Goal: Task Accomplishment & Management: Manage account settings

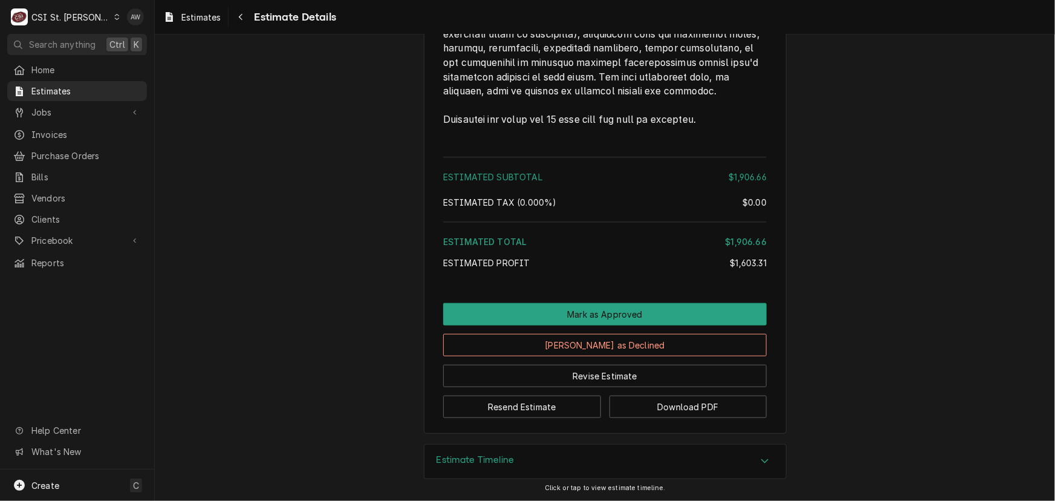
scroll to position [2883, 0]
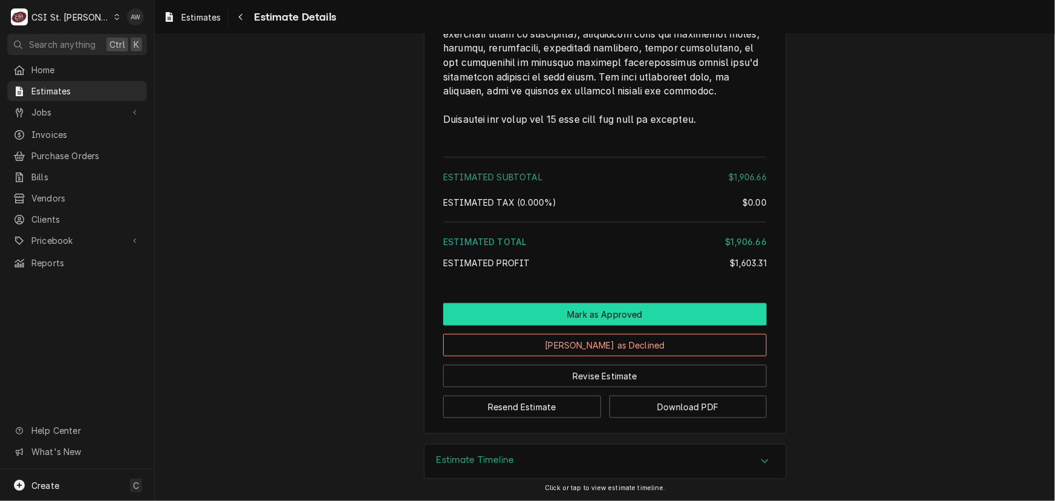
click at [624, 305] on button "Mark as Approved" at bounding box center [605, 314] width 324 height 22
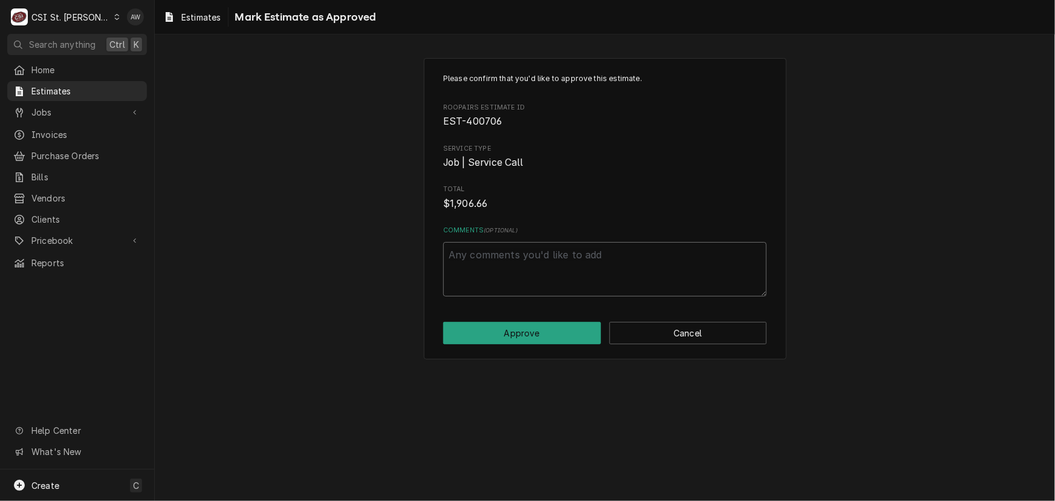
click at [607, 262] on textarea "Comments ( optional )" at bounding box center [605, 269] width 324 height 54
type textarea "x"
type textarea "a"
type textarea "x"
type textarea "ap"
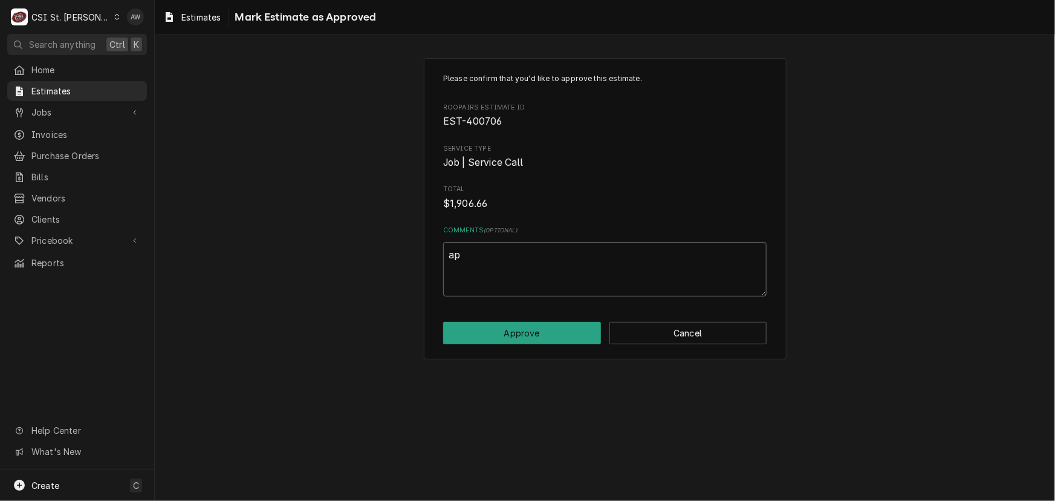
type textarea "x"
type textarea "app"
type textarea "x"
type textarea "appr"
type textarea "x"
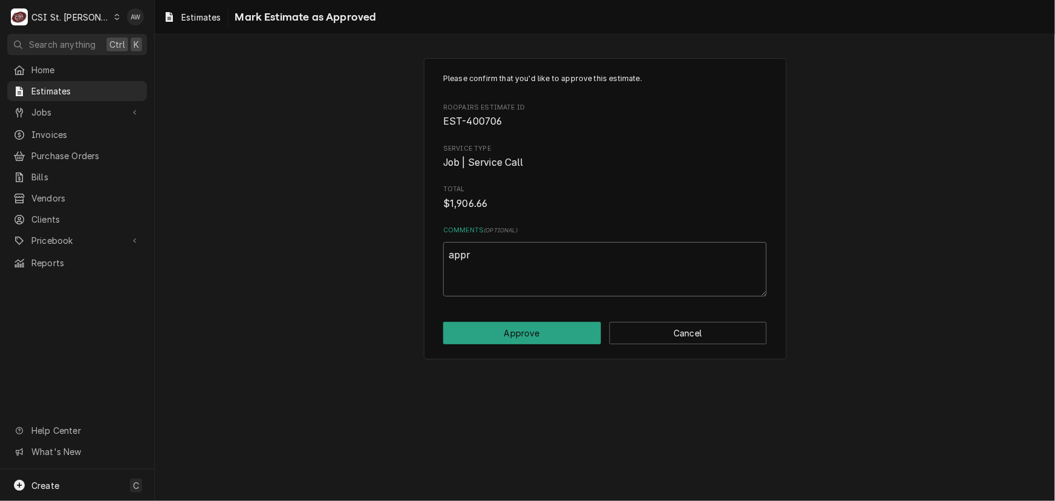
type textarea "appro"
type textarea "x"
type textarea "approv"
type textarea "x"
type textarea "approve"
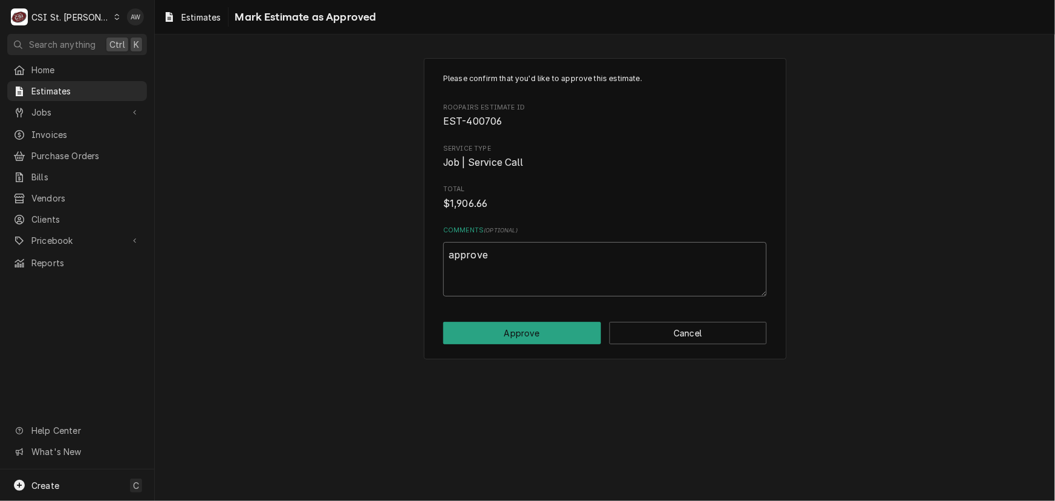
type textarea "x"
type textarea "approved"
type textarea "x"
type textarea "approved"
type textarea "x"
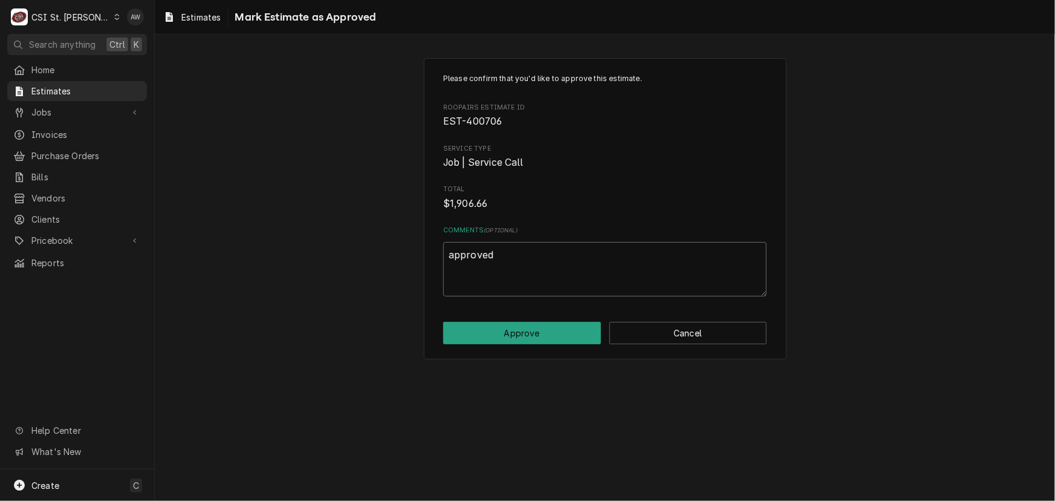
type textarea "approved b"
type textarea "x"
type textarea "approved by"
type textarea "x"
type textarea "approved by"
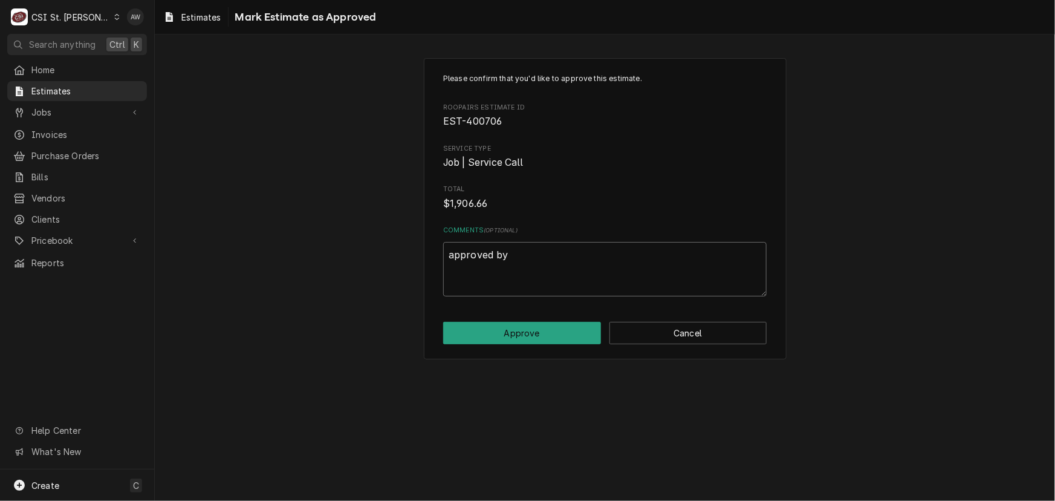
type textarea "x"
type textarea "approved by"
type textarea "x"
type textarea "approved b"
type textarea "x"
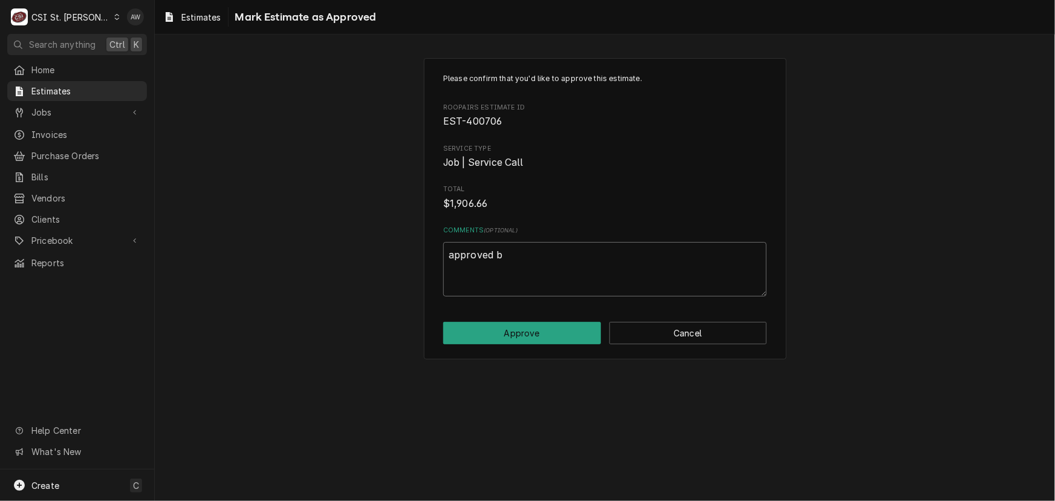
type textarea "approved"
type textarea "x"
type textarea "approved"
type textarea "x"
type textarea "approved"
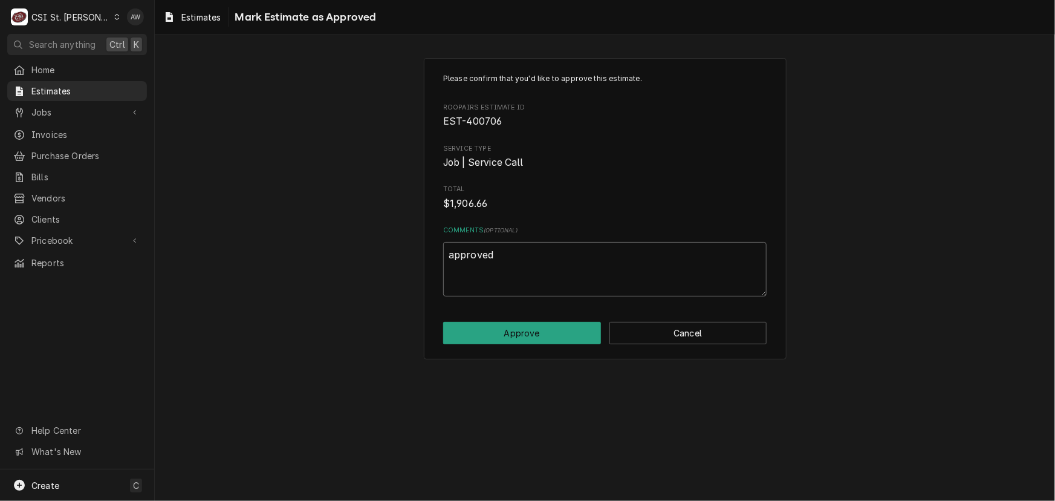
type textarea "x"
type textarea "approved v"
type textarea "x"
type textarea "approved vi"
type textarea "x"
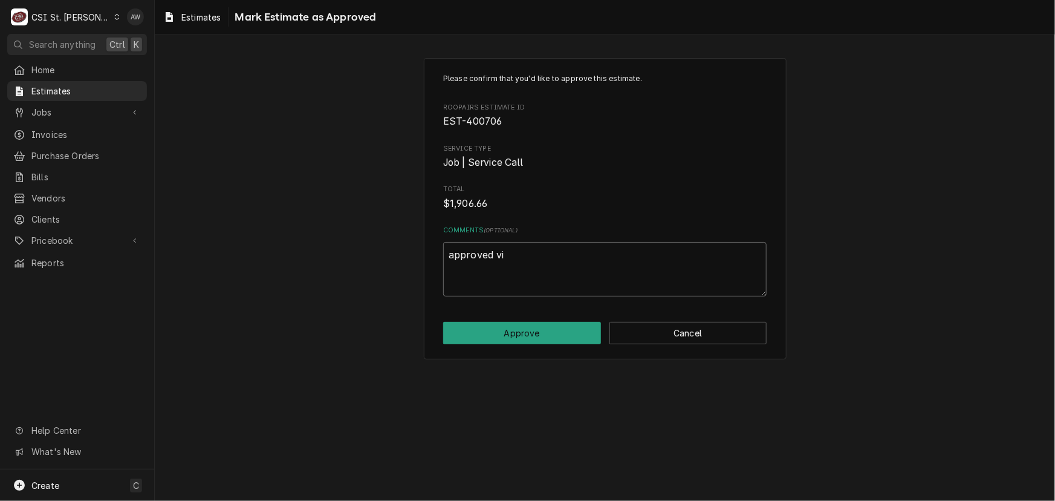
type textarea "approved via"
type textarea "x"
type textarea "approved via"
type textarea "x"
type textarea "approved via e"
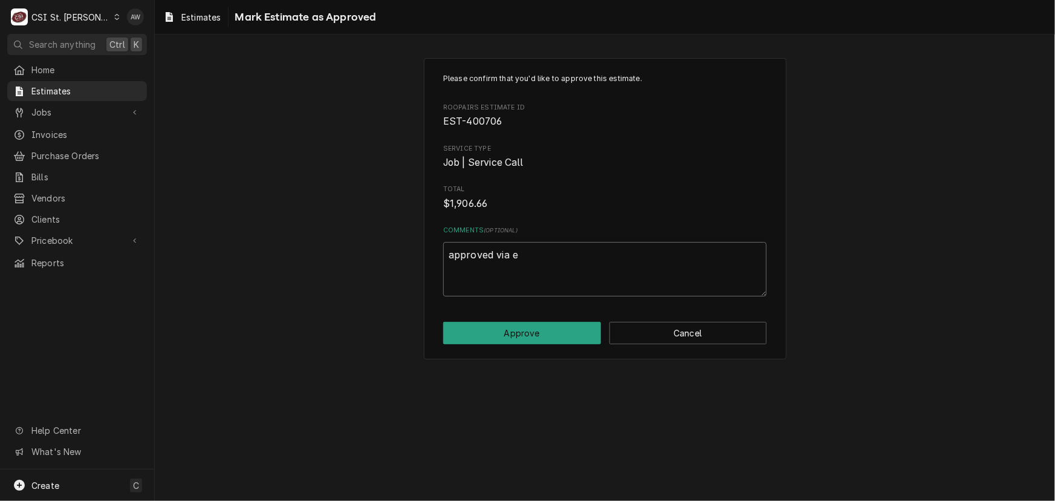
type textarea "x"
type textarea "approved via em"
type textarea "x"
type textarea "approved via ema"
type textarea "x"
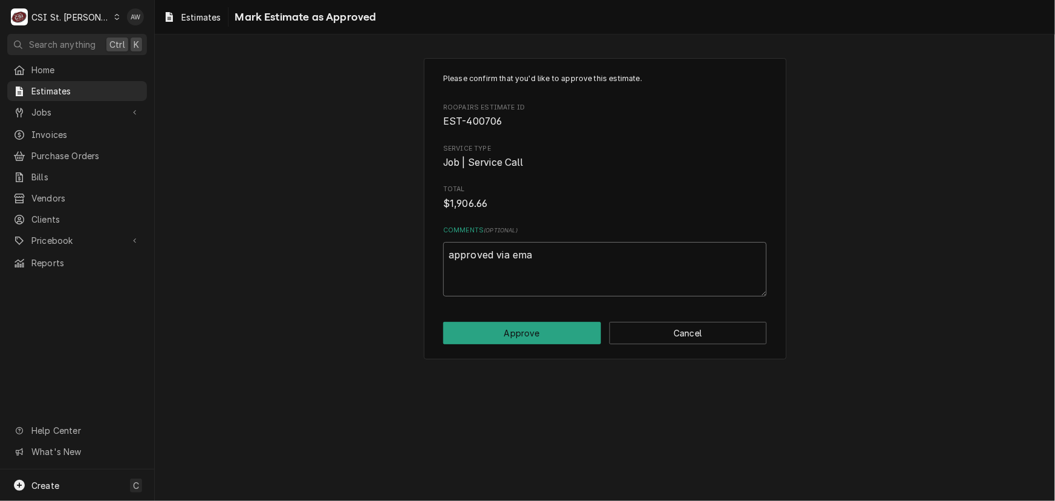
type textarea "approved via emai"
type textarea "x"
type textarea "approved via email"
type textarea "x"
type textarea "approved via email"
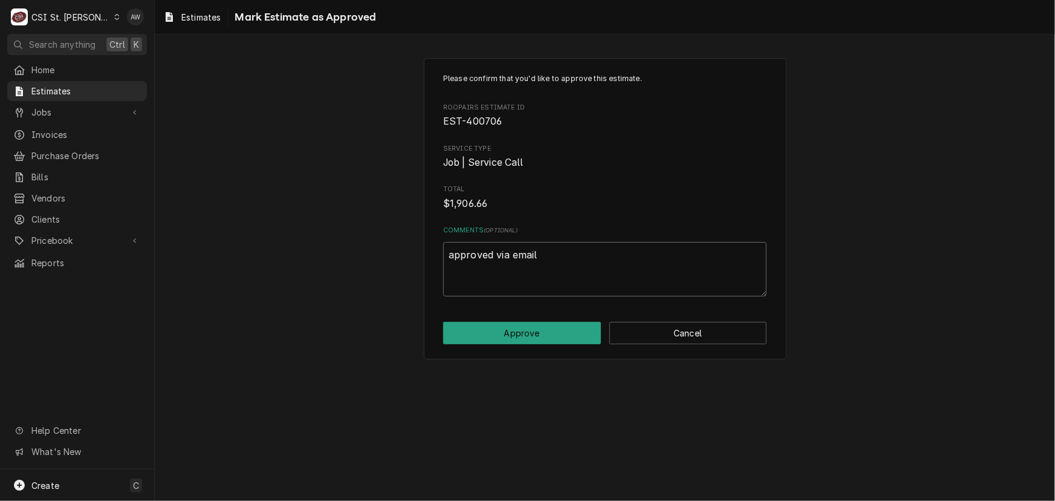
type textarea "x"
type textarea "approved via email b"
type textarea "x"
type textarea "approved via email by"
type textarea "x"
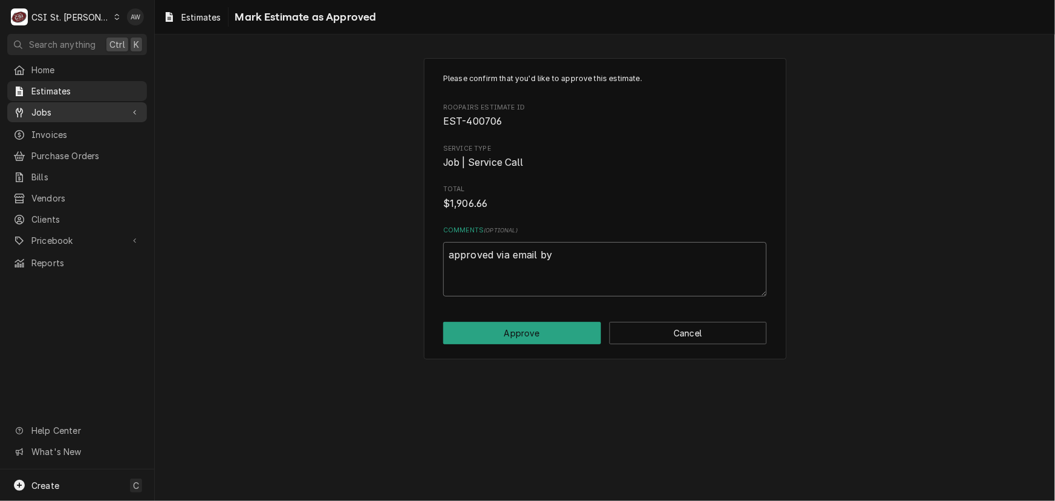
type textarea "approved via email by"
click at [586, 253] on textarea "approved via email by" at bounding box center [605, 269] width 324 height 54
paste textarea "Charlie Schlafly <ckschlafly@fordstl.com>"
type textarea "x"
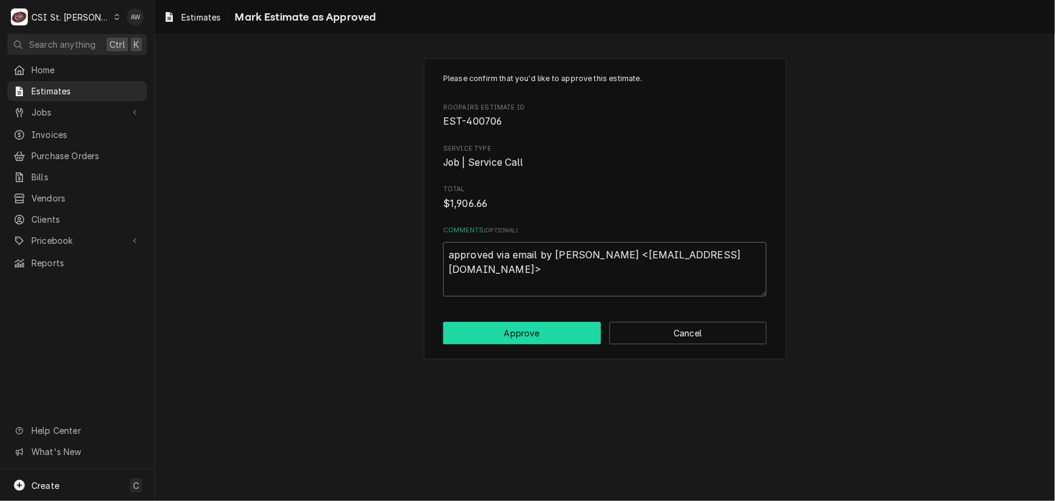
type textarea "approved via email by Charlie Schlafly <ckschlafly@fordstl.com>"
click at [562, 343] on button "Approve" at bounding box center [522, 333] width 158 height 22
type textarea "x"
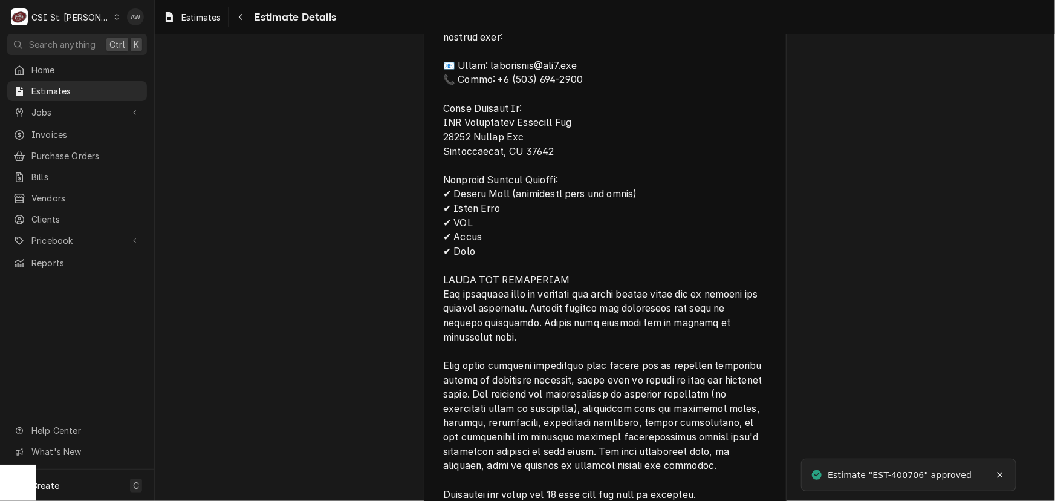
scroll to position [2924, 0]
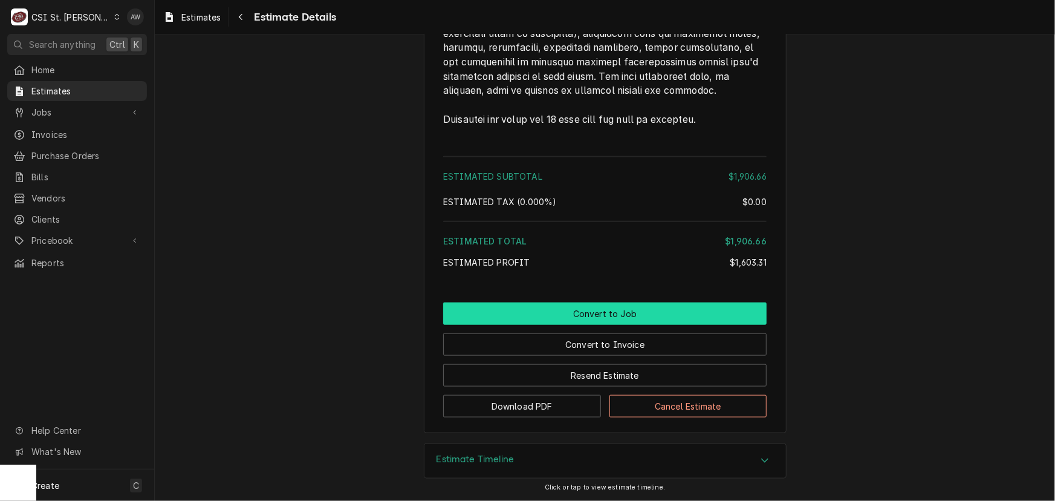
click at [639, 318] on button "Convert to Job" at bounding box center [605, 313] width 324 height 22
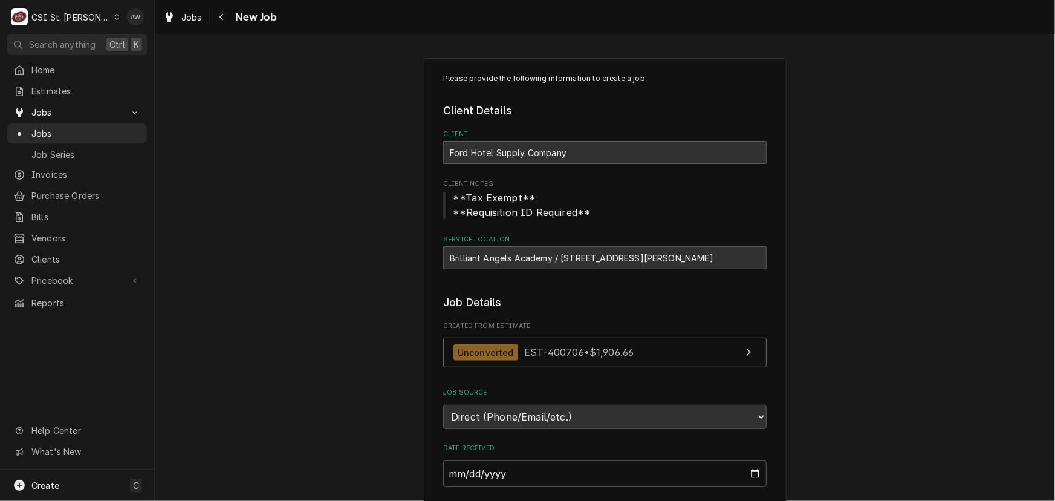
type textarea "x"
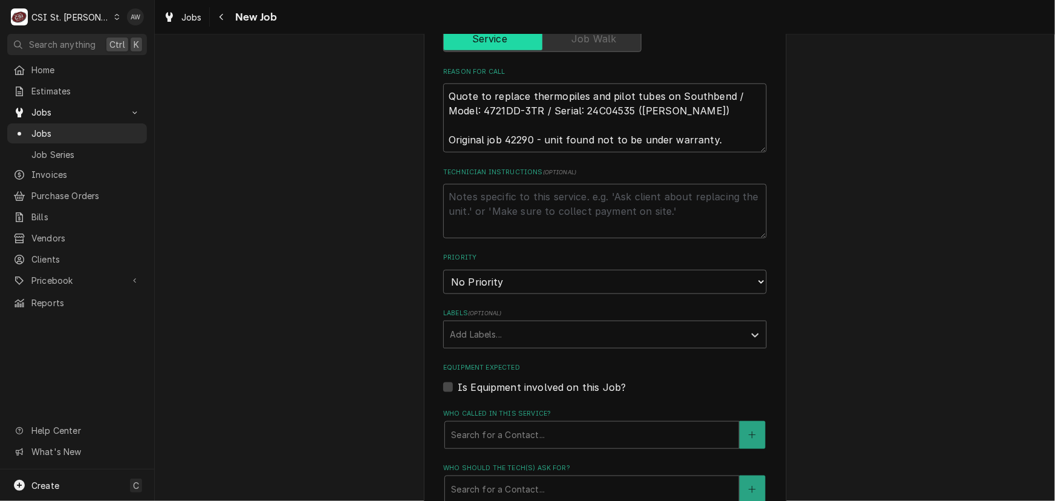
scroll to position [550, 0]
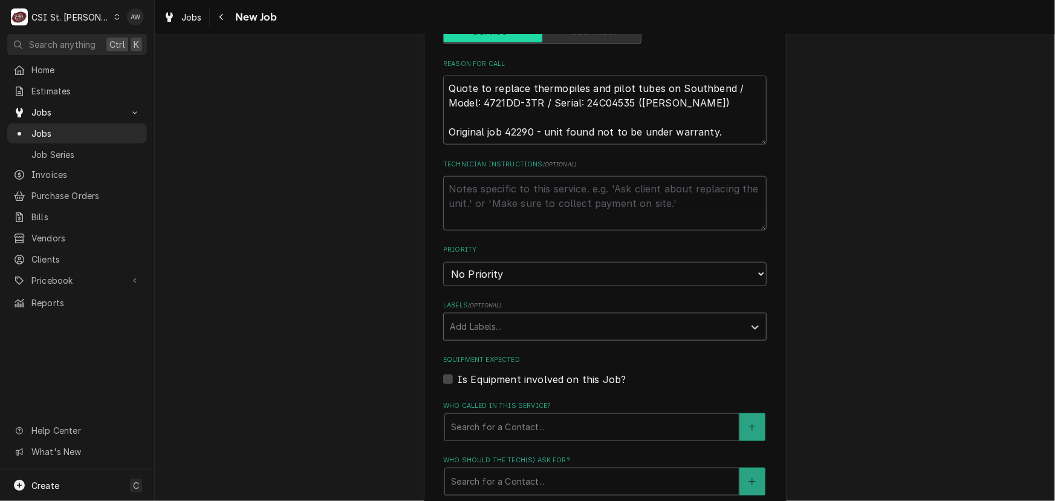
click at [549, 319] on div "Labels" at bounding box center [594, 327] width 289 height 22
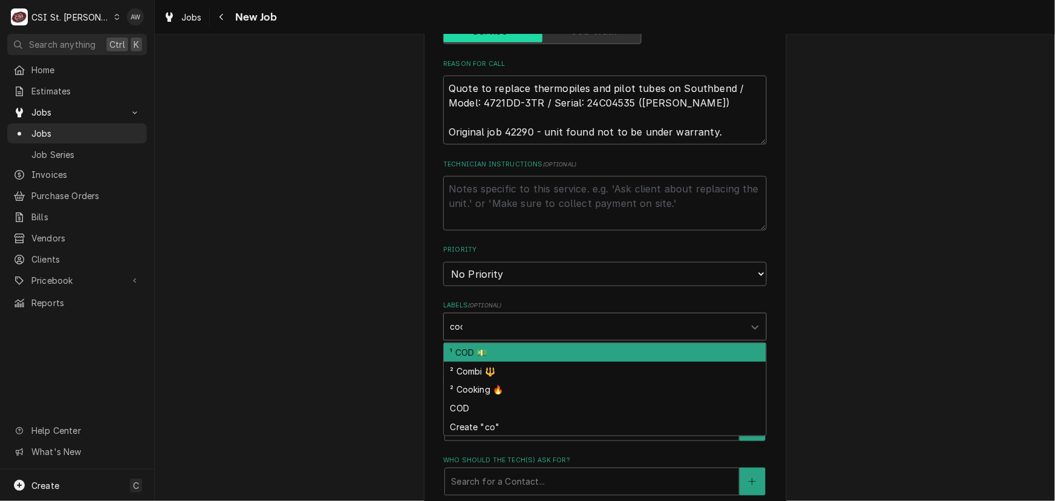
type input "cook"
type textarea "x"
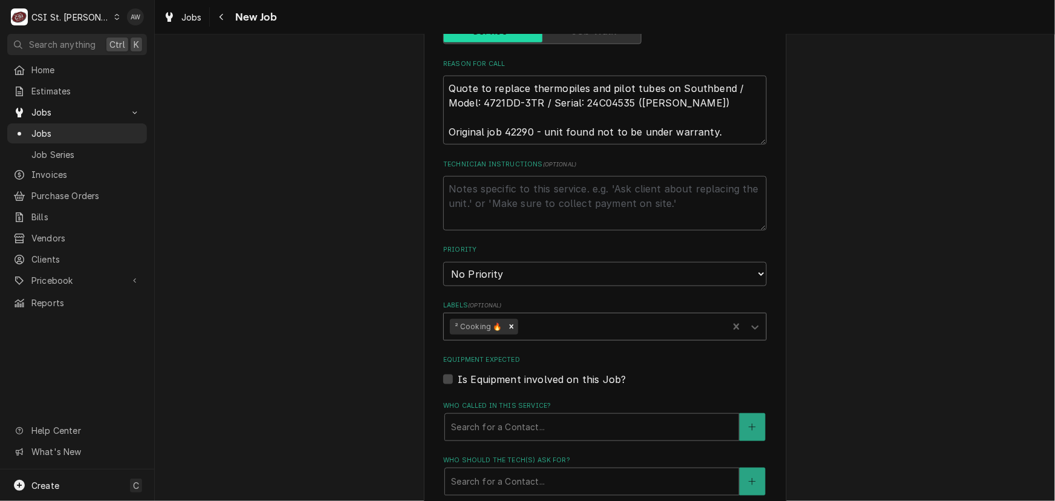
type textarea "x"
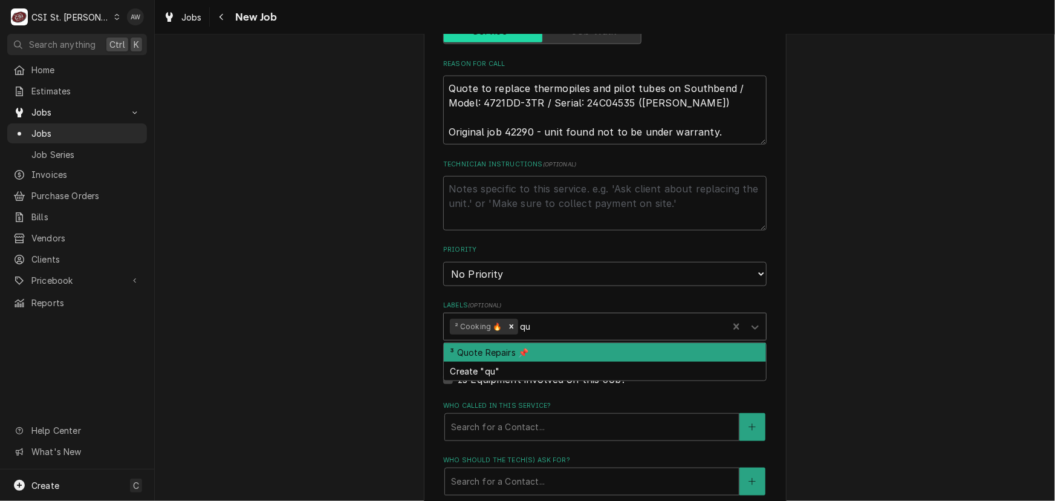
type input "quo"
type textarea "x"
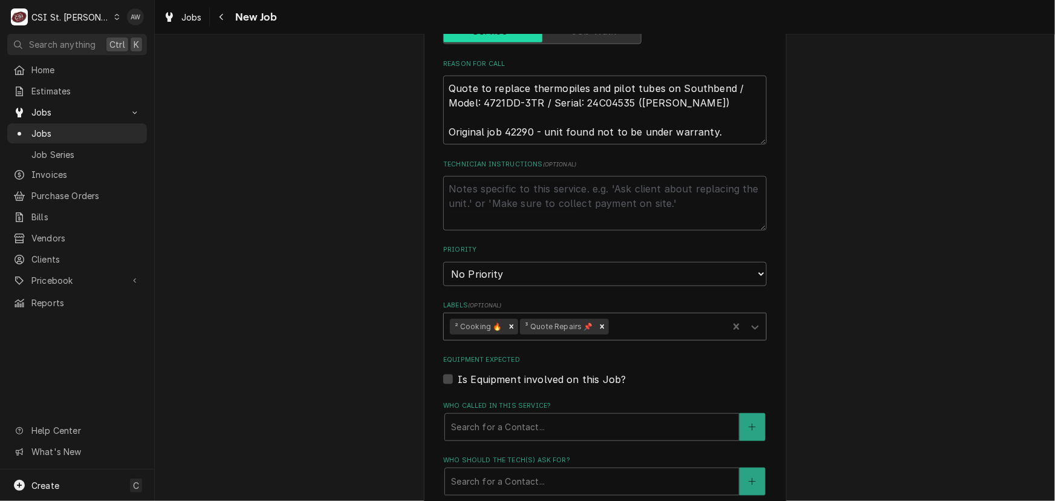
type textarea "x"
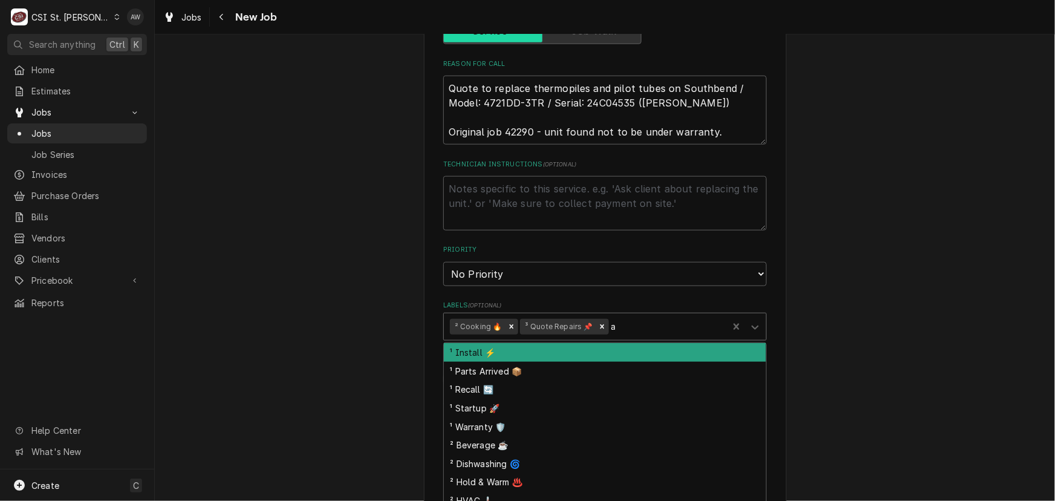
type input "aw"
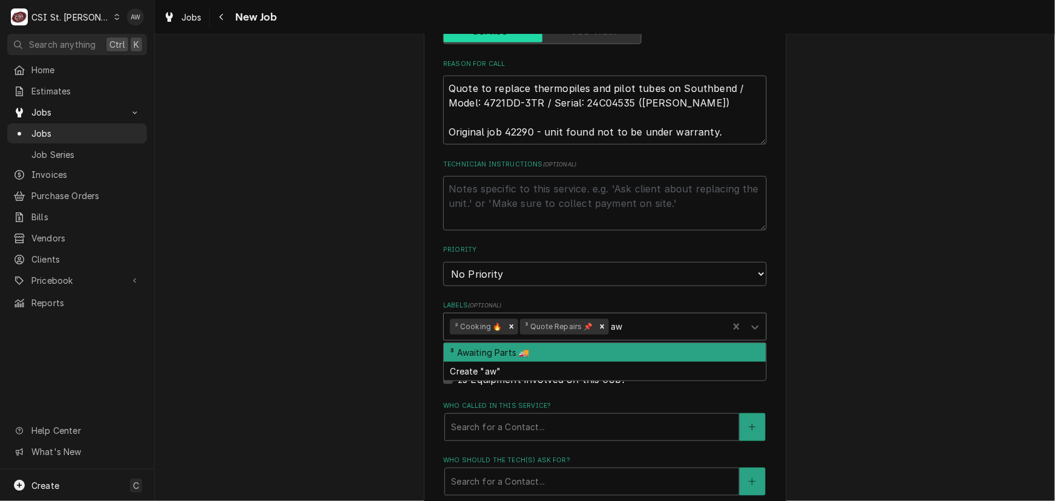
type textarea "x"
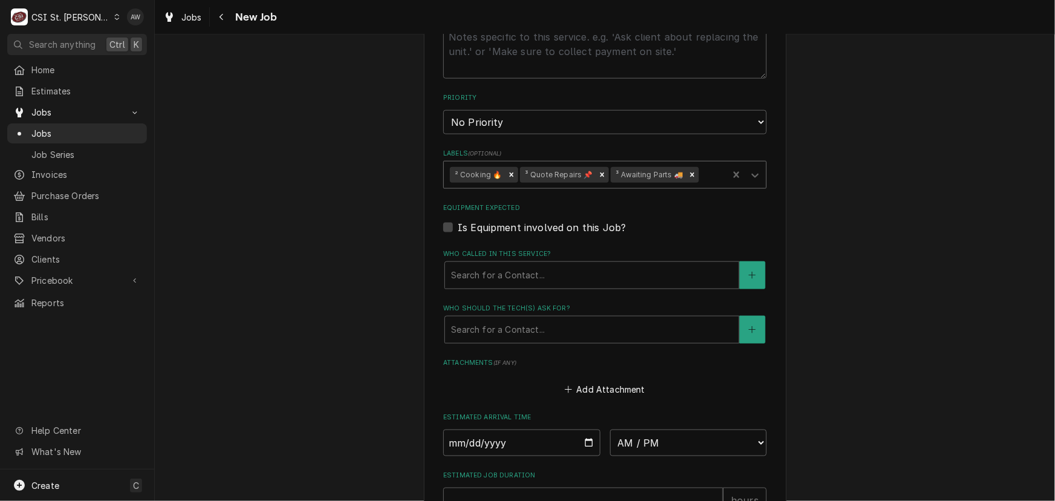
scroll to position [824, 0]
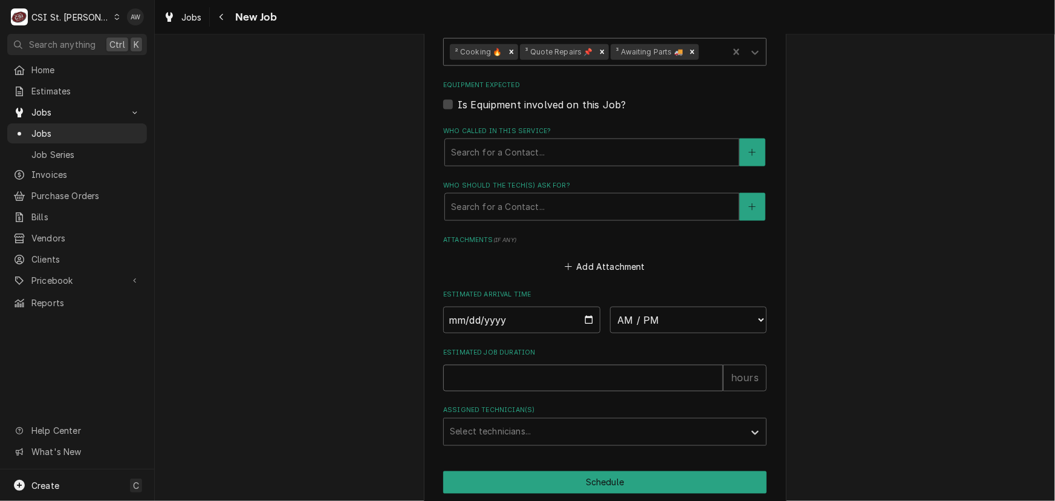
click at [517, 376] on input "Estimated Job Duration" at bounding box center [583, 378] width 280 height 27
type textarea "x"
type input "5"
type textarea "x"
type input "5.5"
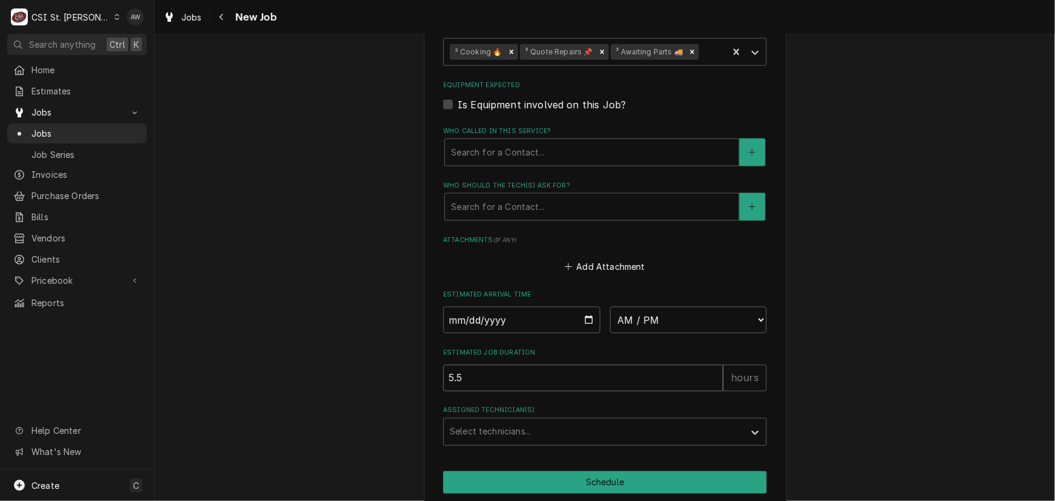
type textarea "x"
type input "5.5"
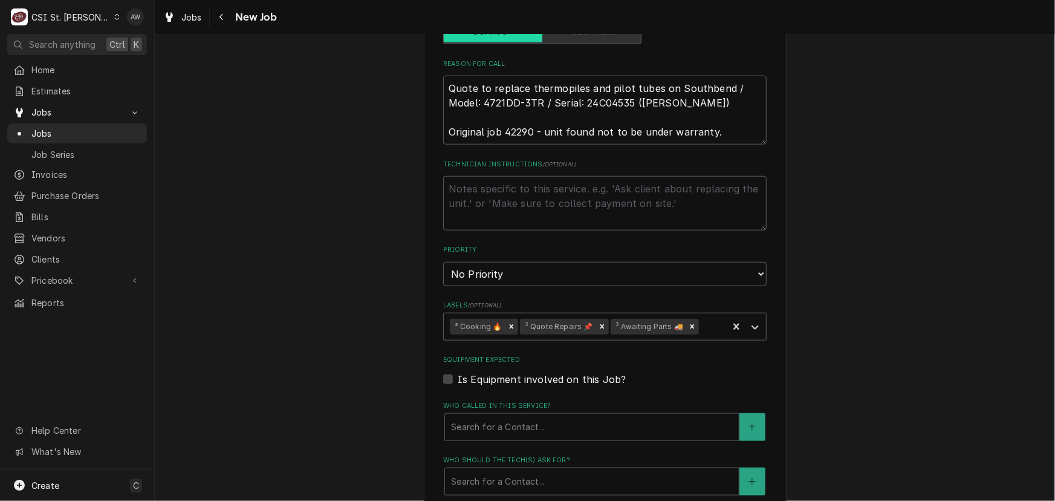
scroll to position [495, 0]
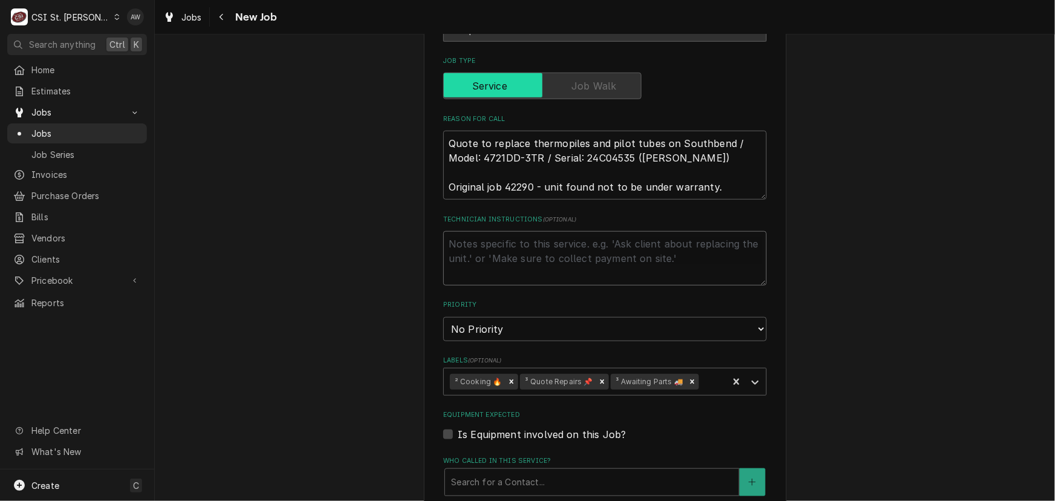
click at [507, 248] on textarea "Technician Instructions ( optional )" at bounding box center [605, 258] width 324 height 54
type textarea "x"
type textarea "5"
type textarea "x"
type textarea "5."
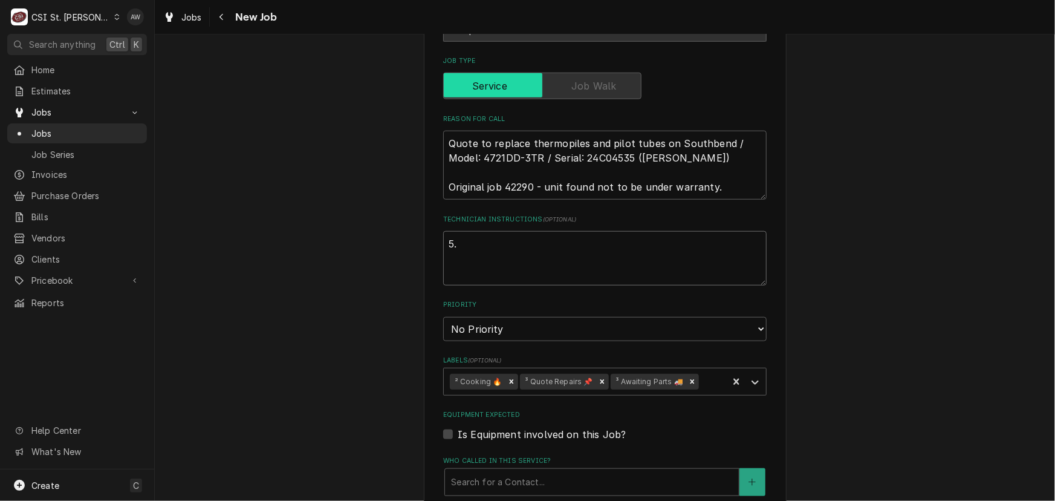
type textarea "x"
type textarea "5.5"
type textarea "x"
type textarea "5.5"
type textarea "x"
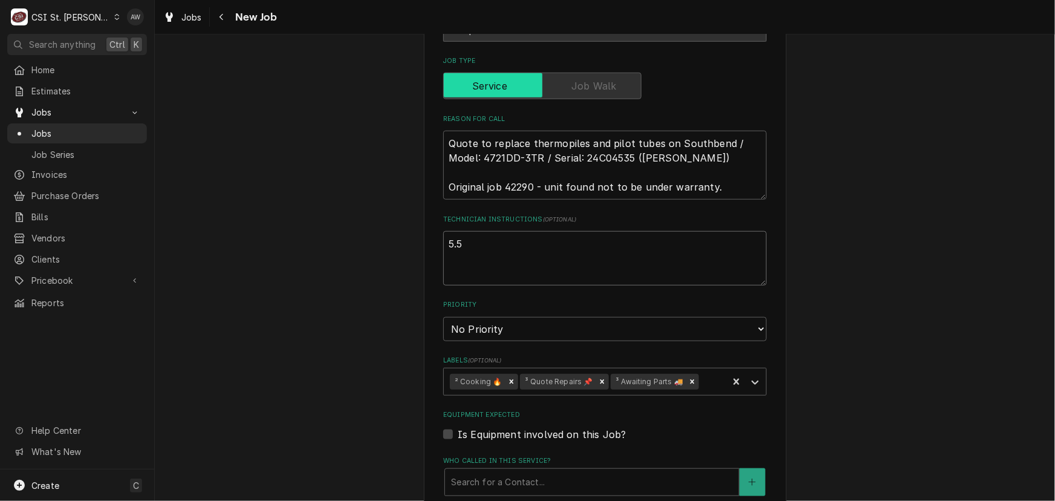
type textarea "5.5 h"
type textarea "x"
type textarea "5.5 ho"
type textarea "x"
type textarea "5.5 hou"
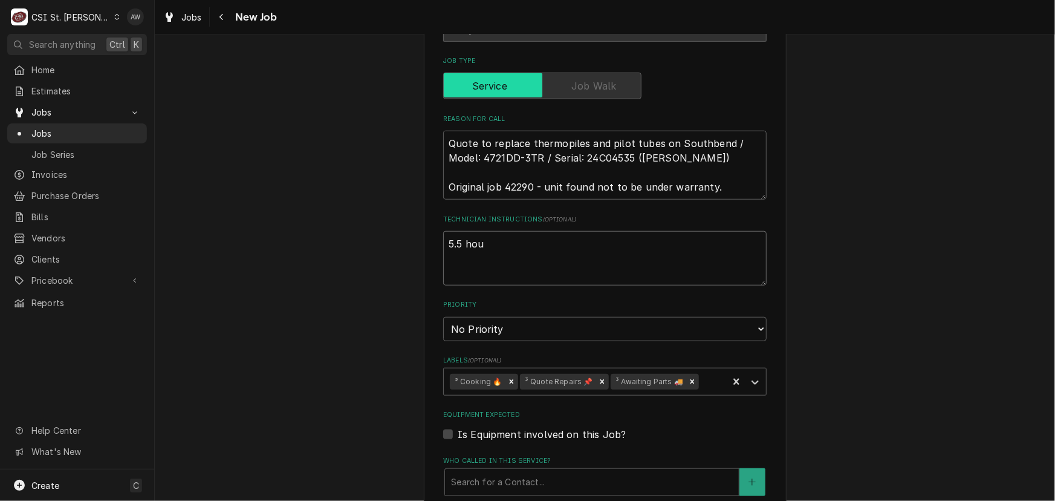
type textarea "x"
type textarea "5.5 hour"
type textarea "x"
type textarea "5.5 hours"
type textarea "x"
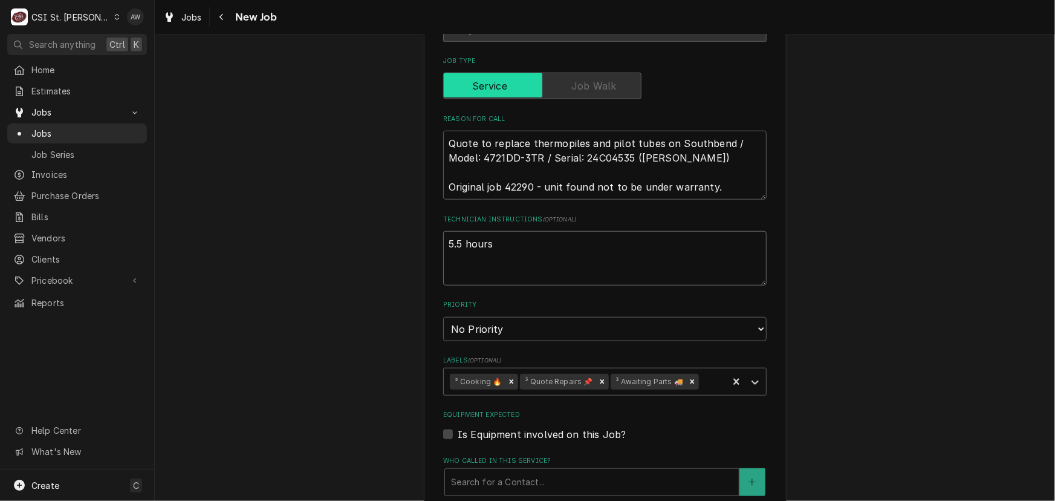
type textarea "5.5 hours"
drag, startPoint x: 499, startPoint y: 247, endPoint x: 423, endPoint y: 241, distance: 76.5
click at [424, 241] on div "Please provide the following information to create a job: Client Details Client…" at bounding box center [605, 216] width 363 height 1306
type textarea "x"
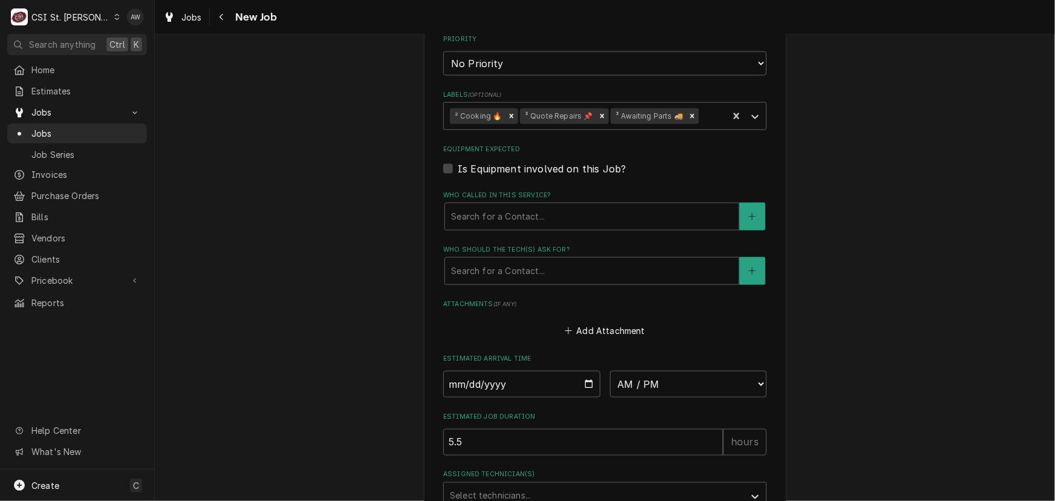
scroll to position [870, 0]
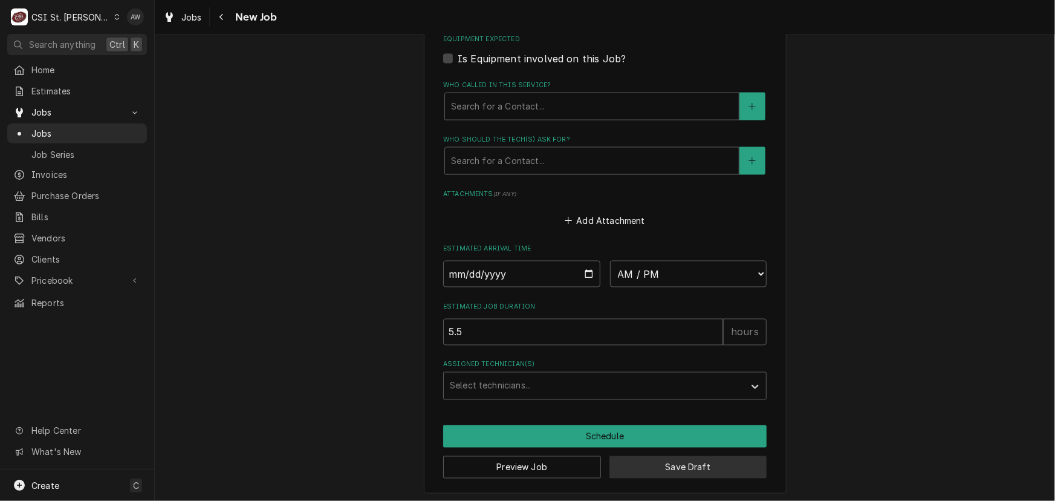
click at [613, 471] on button "Save Draft" at bounding box center [689, 467] width 158 height 22
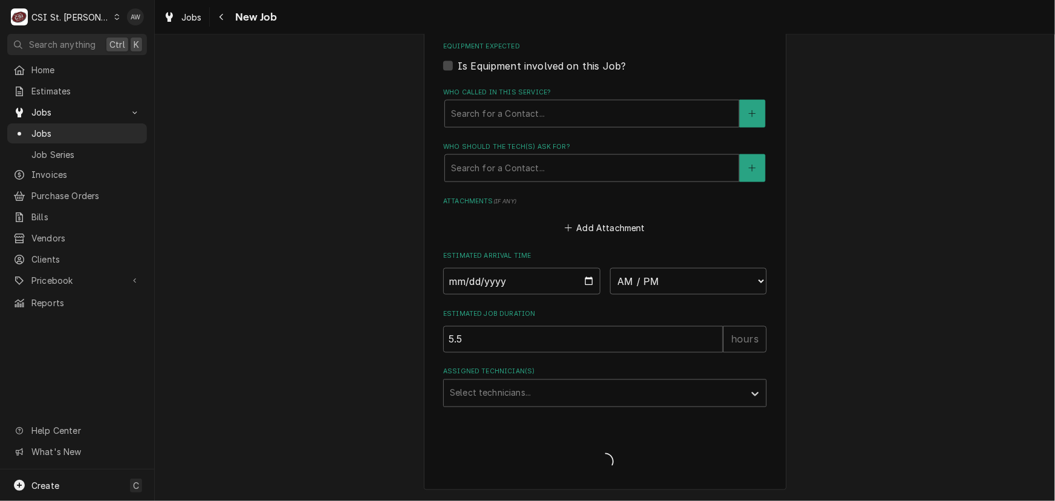
scroll to position [860, 0]
type textarea "x"
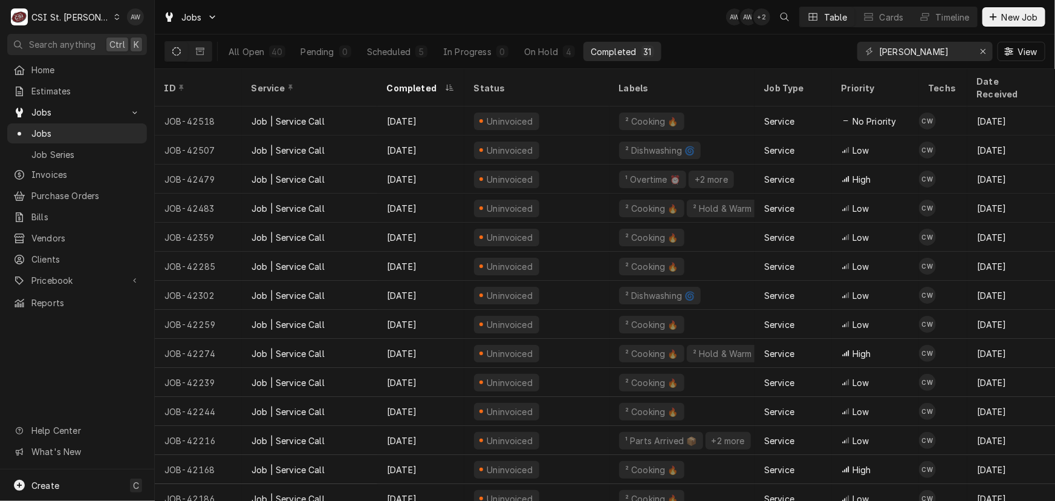
click at [87, 98] on div "Home Estimates Jobs Jobs Job Series Invoices Purchase Orders Bills Vendors Clie…" at bounding box center [77, 186] width 154 height 253
click at [90, 86] on span "Estimates" at bounding box center [85, 91] width 109 height 13
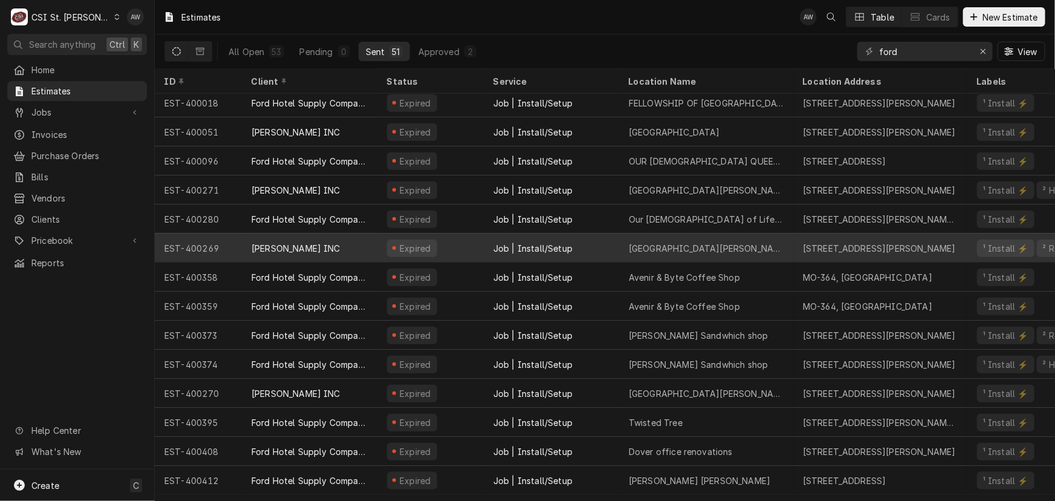
scroll to position [499, 0]
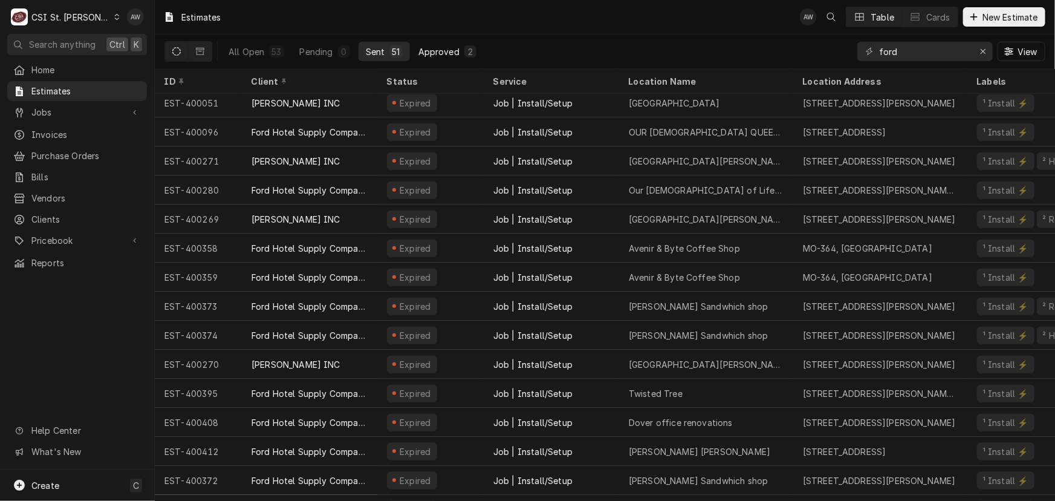
click at [429, 54] on div "Approved" at bounding box center [439, 51] width 41 height 13
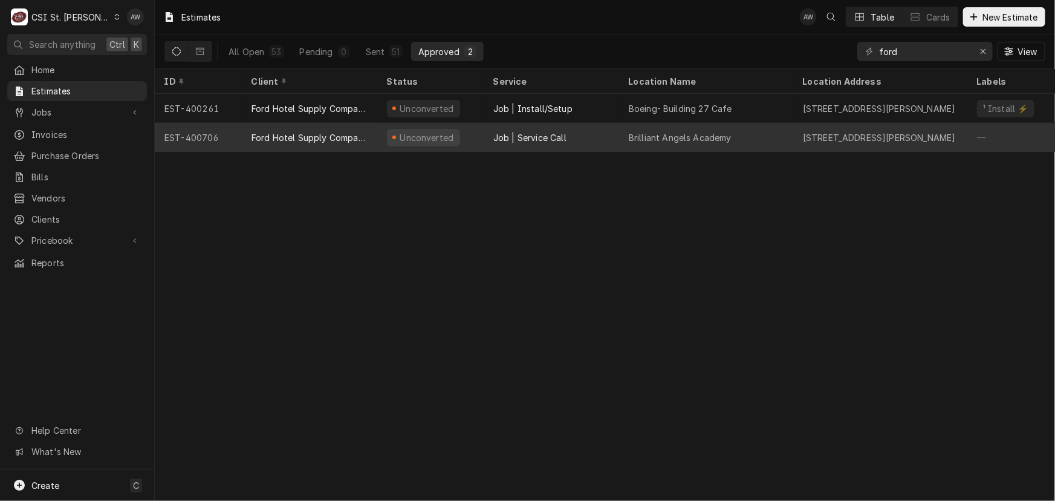
click at [562, 140] on div "Job | Service Call" at bounding box center [530, 137] width 73 height 13
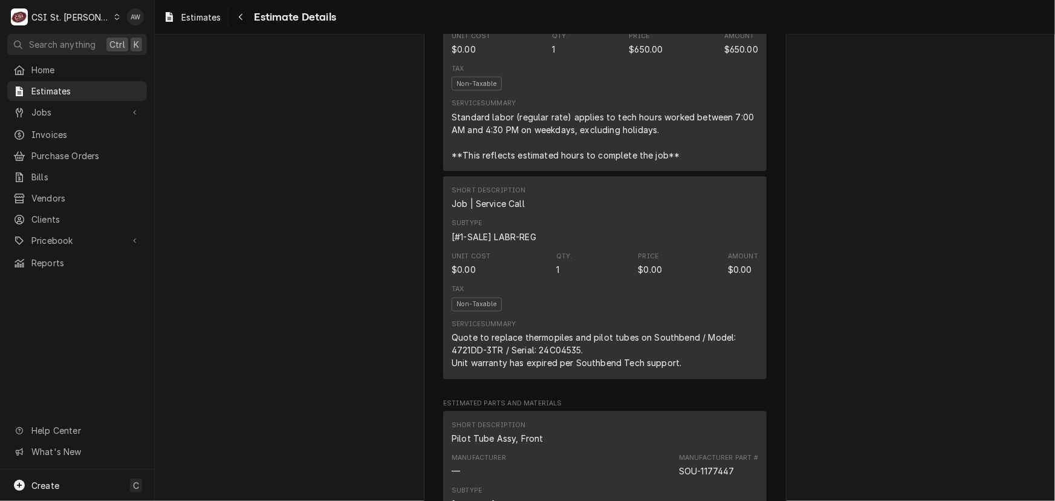
scroll to position [1100, 0]
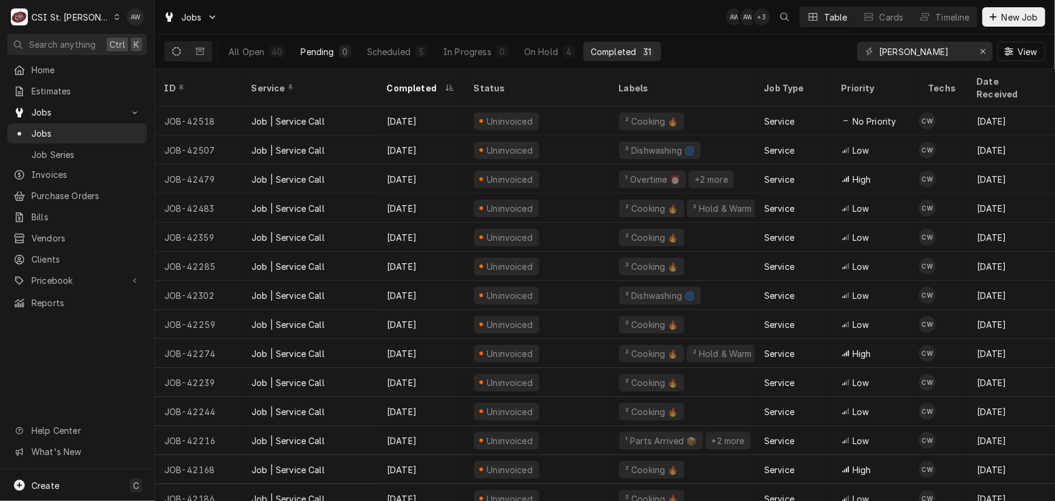
click at [342, 51] on div "0" at bounding box center [345, 51] width 7 height 13
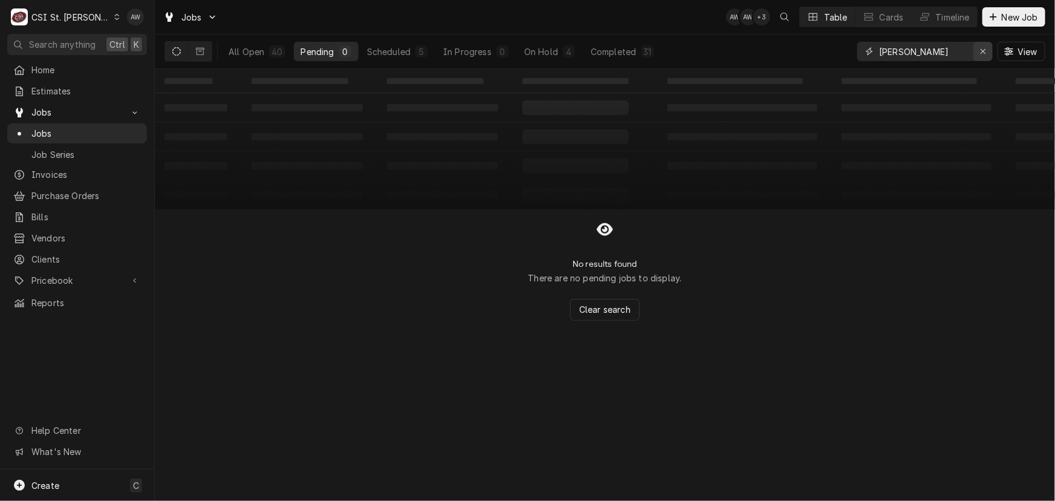
click at [985, 54] on icon "Erase input" at bounding box center [983, 51] width 7 height 8
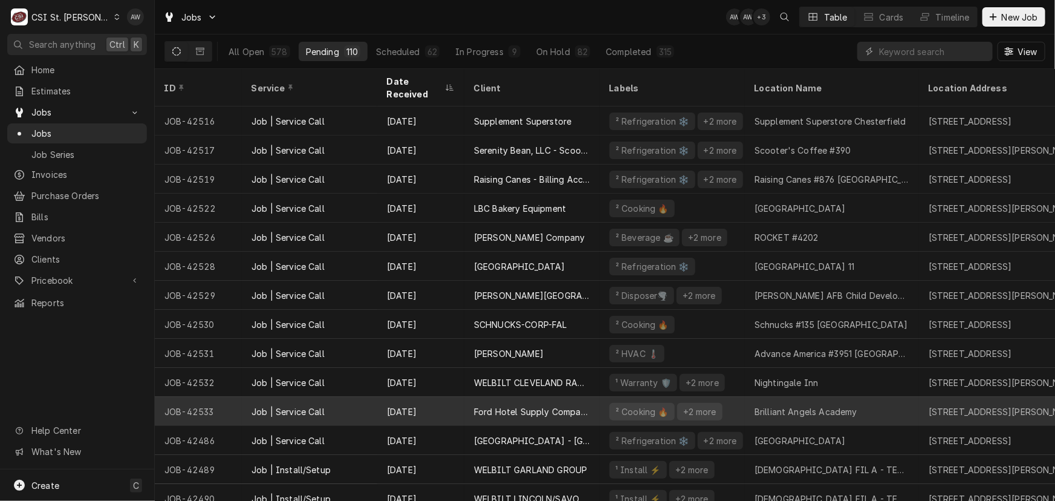
click at [502, 405] on div "Ford Hotel Supply Company" at bounding box center [532, 411] width 116 height 13
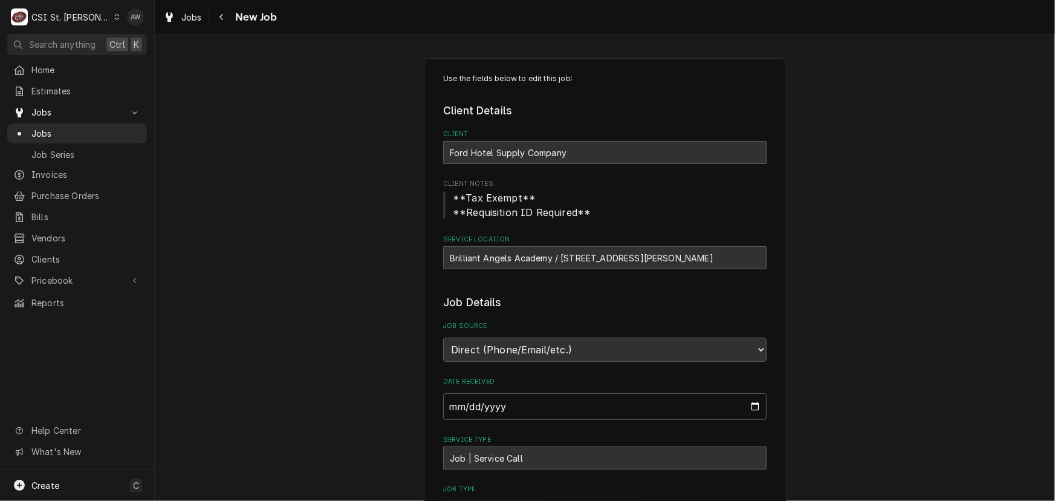
type textarea "x"
click at [221, 18] on icon "Navigate back" at bounding box center [222, 17] width 4 height 7
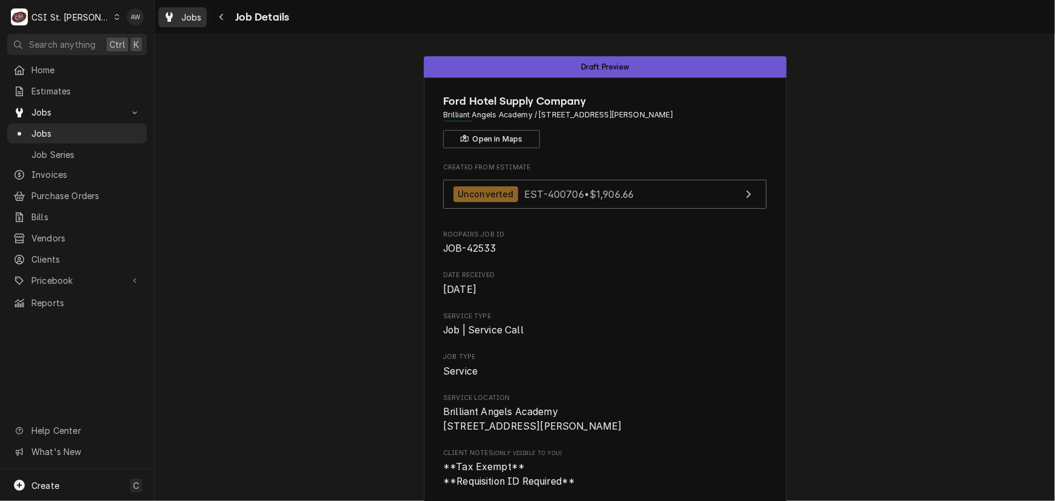
click at [188, 20] on span "Jobs" at bounding box center [191, 17] width 21 height 13
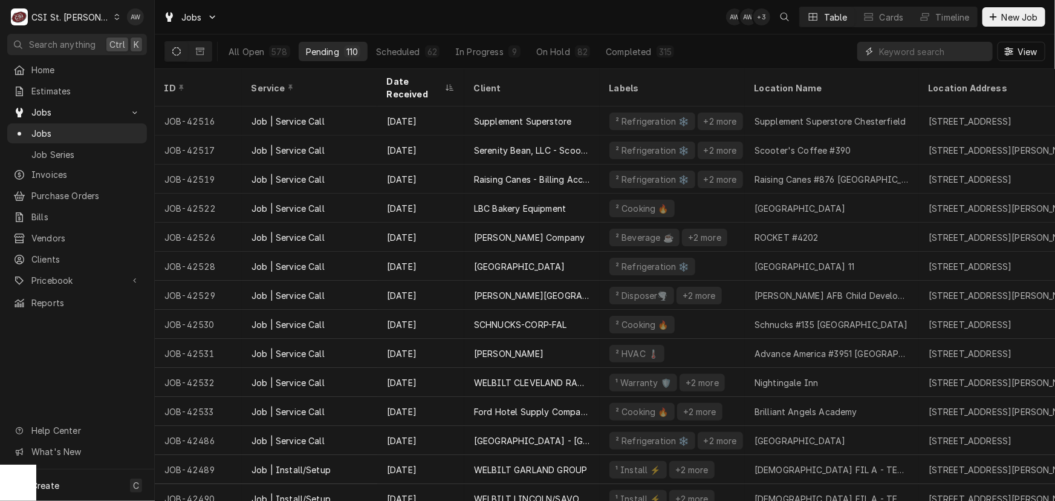
click at [899, 48] on input "Dynamic Content Wrapper" at bounding box center [933, 51] width 108 height 19
type input "s"
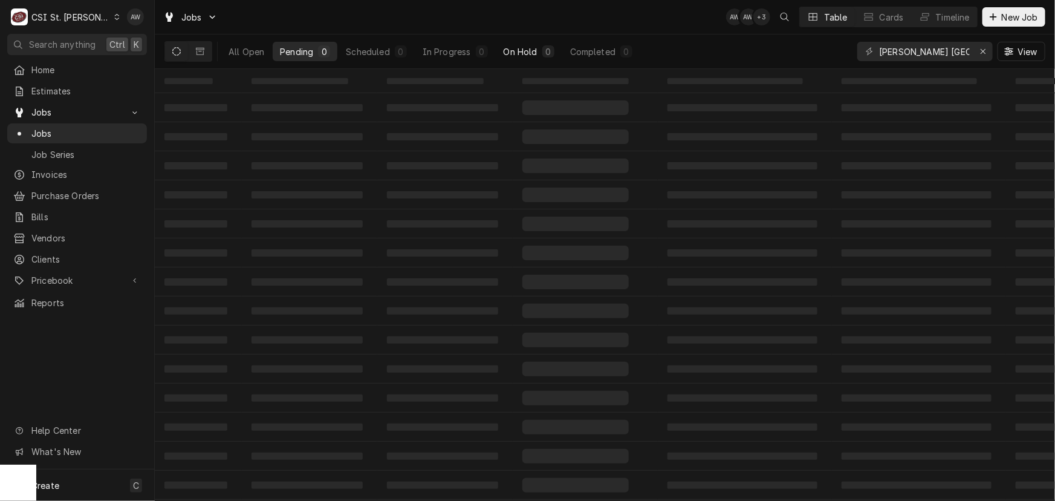
click at [536, 49] on div "On Hold" at bounding box center [521, 51] width 34 height 13
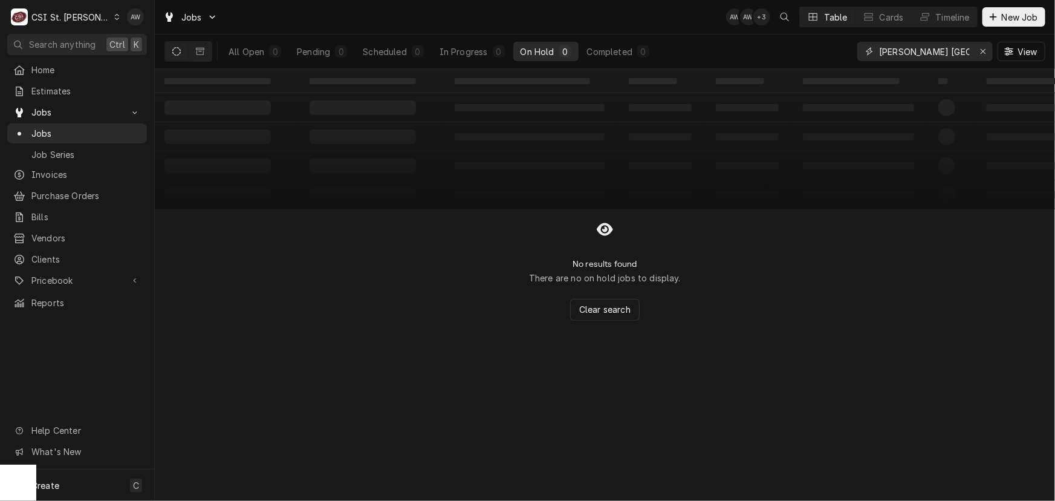
drag, startPoint x: 950, startPoint y: 49, endPoint x: 829, endPoint y: 42, distance: 120.6
click at [829, 42] on div "All Open 0 Pending 0 Scheduled 0 In Progress 0 On Hold 0 Completed 0 laske st l…" at bounding box center [605, 51] width 881 height 34
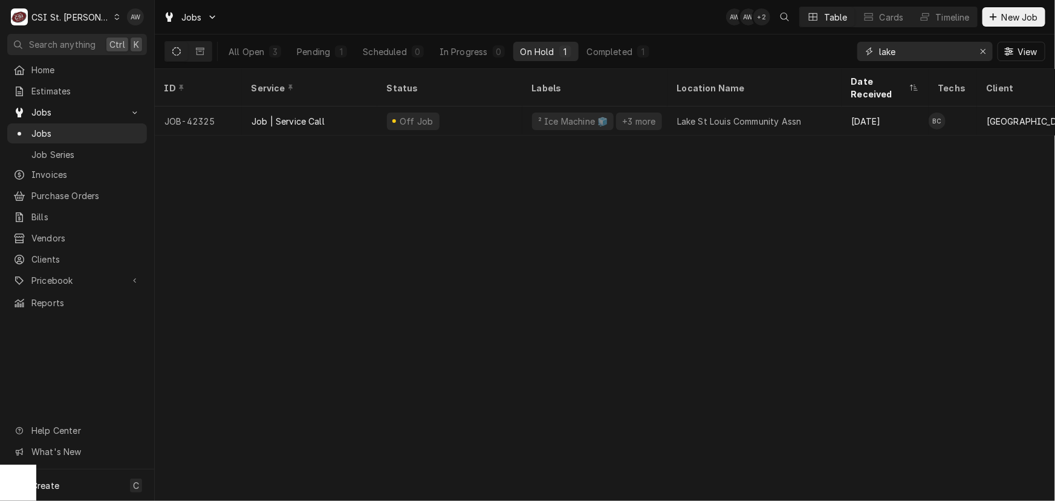
drag, startPoint x: 876, startPoint y: 48, endPoint x: 814, endPoint y: 45, distance: 62.4
click at [814, 45] on div "All Open 3 Pending 1 Scheduled 0 In Progress 0 On Hold 1 Completed 1 lake View" at bounding box center [605, 51] width 881 height 34
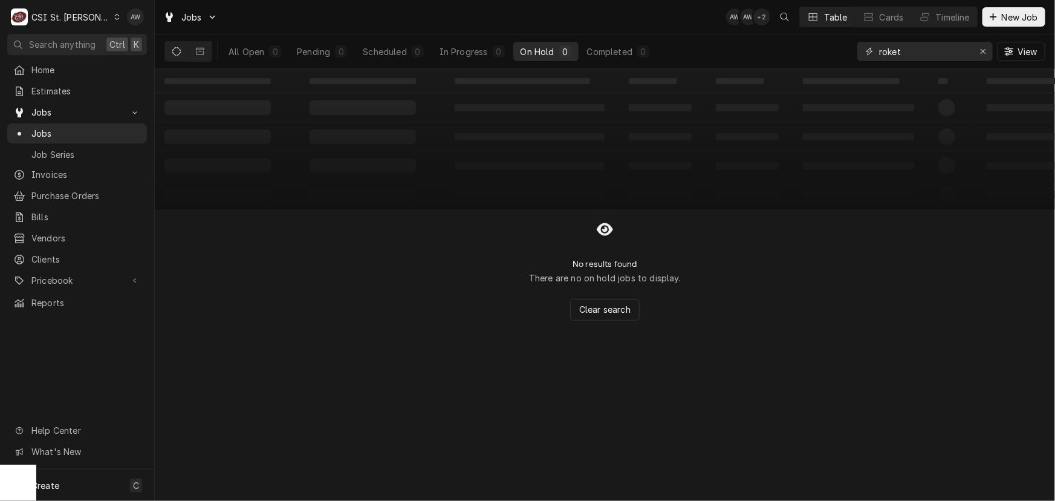
click at [889, 51] on input "roket" at bounding box center [924, 51] width 91 height 19
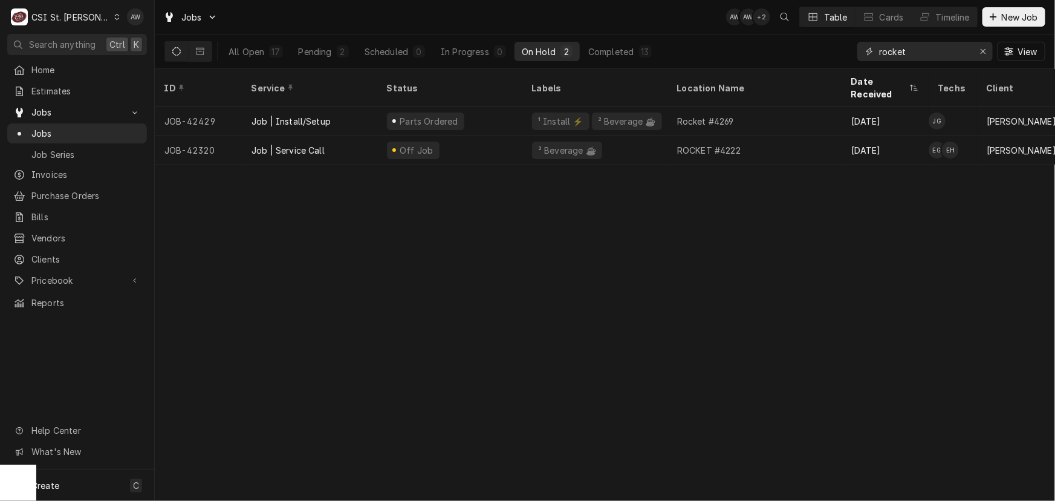
type input "rocket"
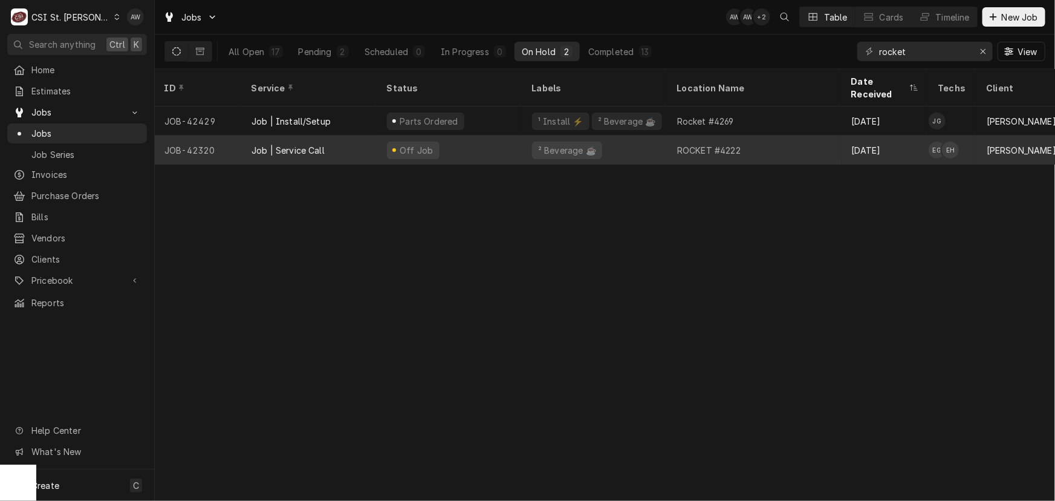
click at [469, 143] on div "Off Job" at bounding box center [449, 149] width 145 height 29
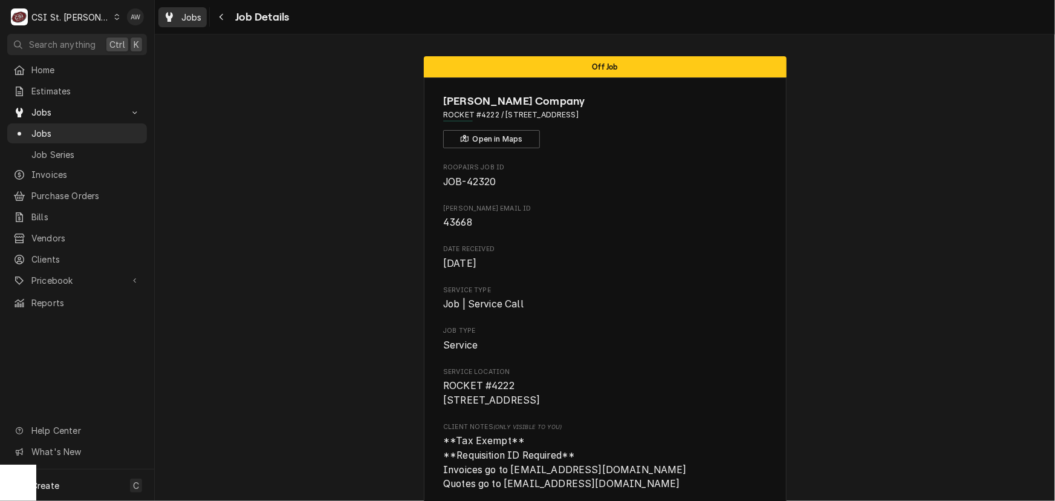
click at [180, 16] on div "Jobs" at bounding box center [183, 17] width 44 height 15
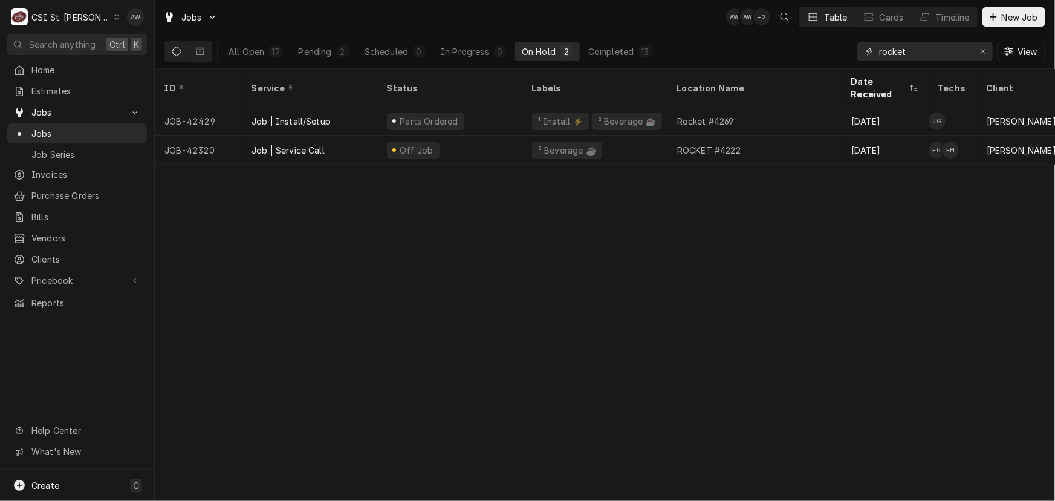
drag, startPoint x: 916, startPoint y: 51, endPoint x: 815, endPoint y: 47, distance: 100.5
click at [815, 47] on div "All Open 17 Pending 2 Scheduled 0 In Progress 0 On Hold 2 Completed 13 rocket V…" at bounding box center [605, 51] width 881 height 34
click at [310, 56] on div "Pending" at bounding box center [313, 51] width 33 height 13
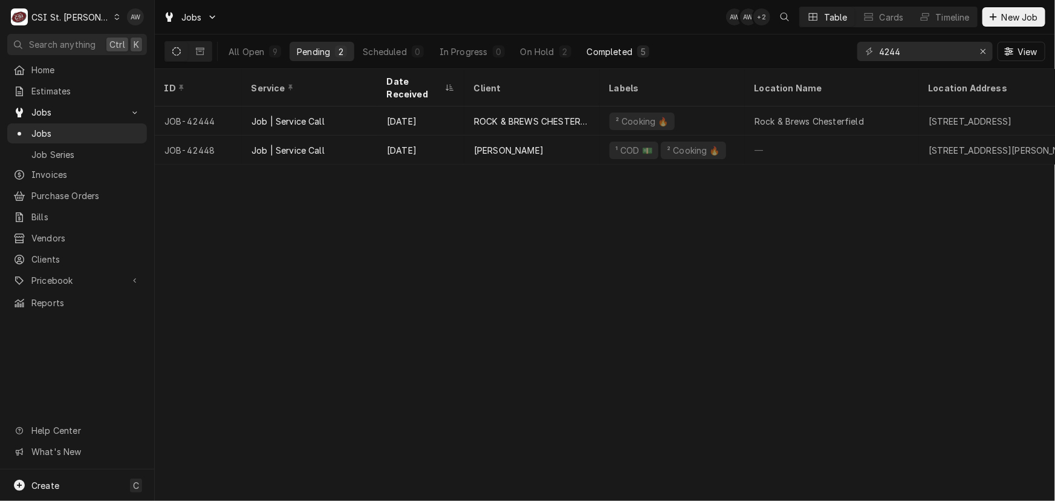
click at [613, 54] on div "Completed" at bounding box center [609, 51] width 45 height 13
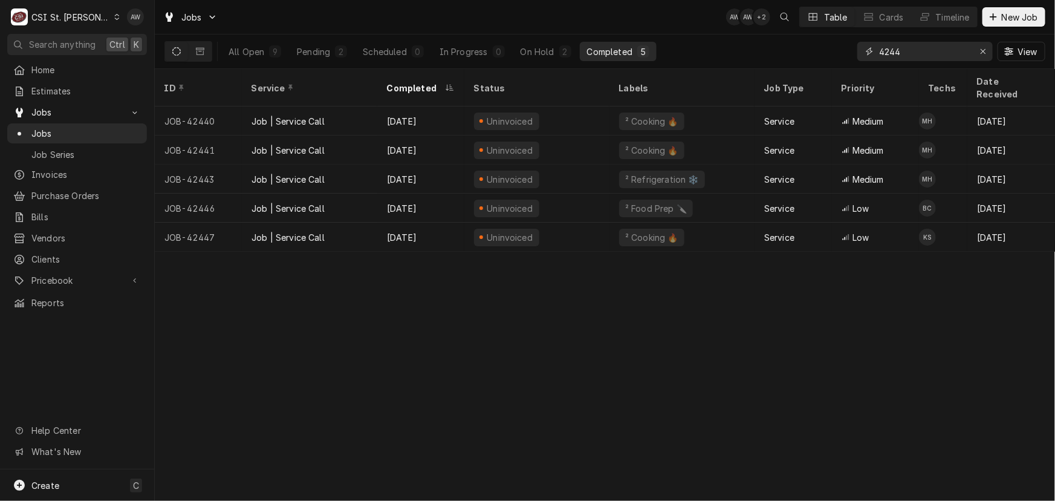
drag, startPoint x: 916, startPoint y: 50, endPoint x: 844, endPoint y: 40, distance: 72.6
click at [844, 40] on div "All Open 9 Pending 2 Scheduled 0 In Progress 0 On Hold 2 Completed 5 4244 View" at bounding box center [605, 51] width 881 height 34
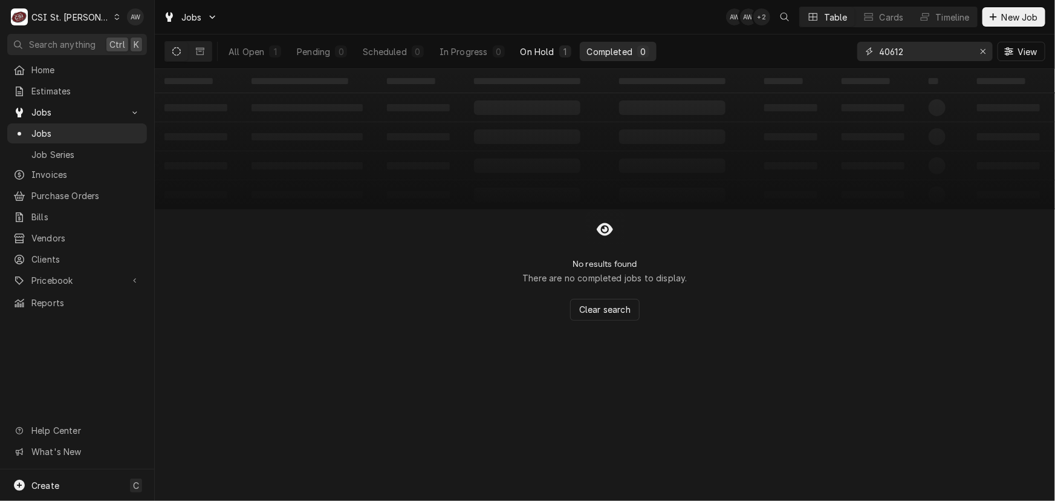
type input "40612"
click at [539, 54] on div "On Hold" at bounding box center [538, 51] width 34 height 13
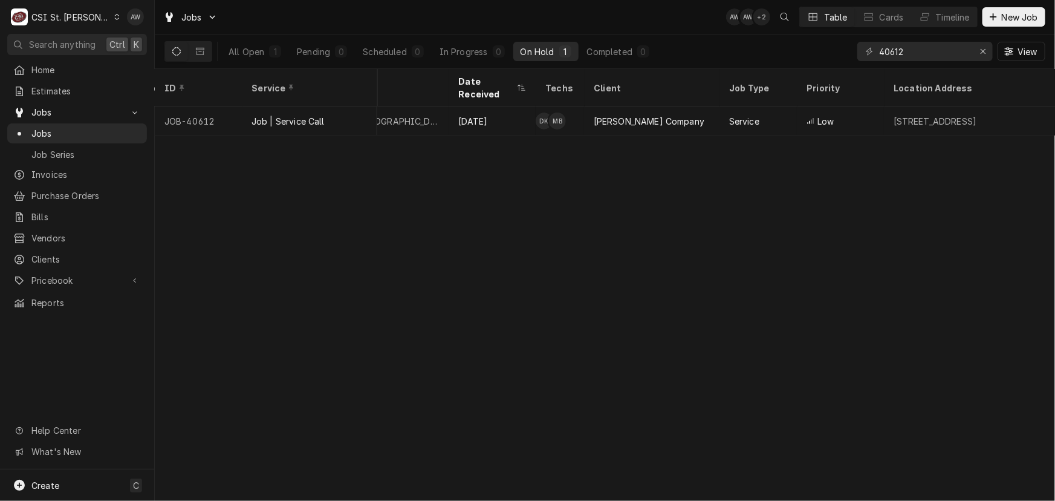
scroll to position [0, 394]
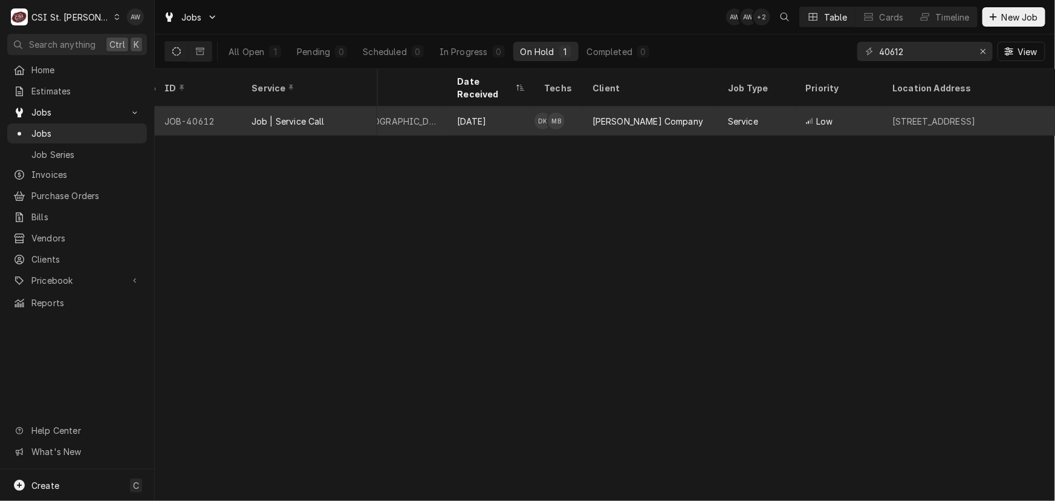
click at [710, 109] on div "[PERSON_NAME] Company" at bounding box center [650, 120] width 135 height 29
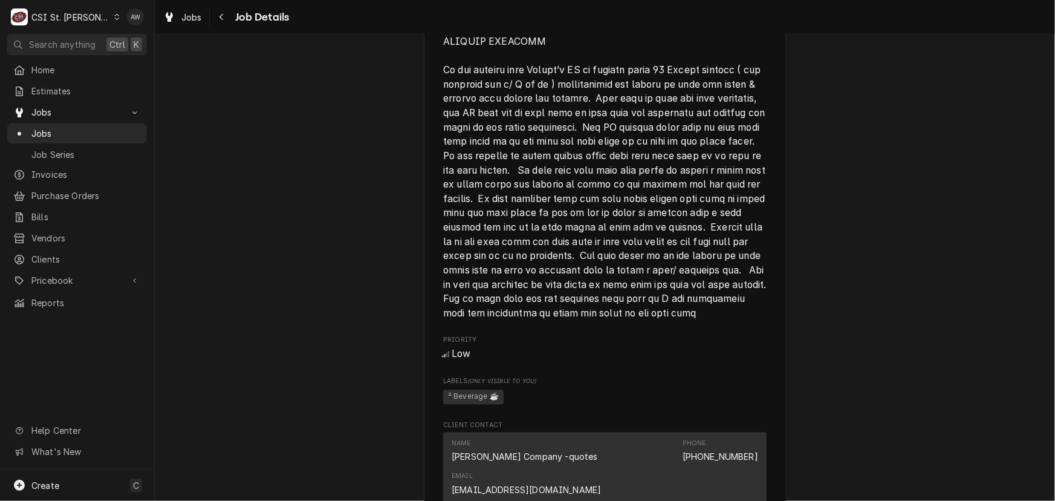
scroll to position [1319, 0]
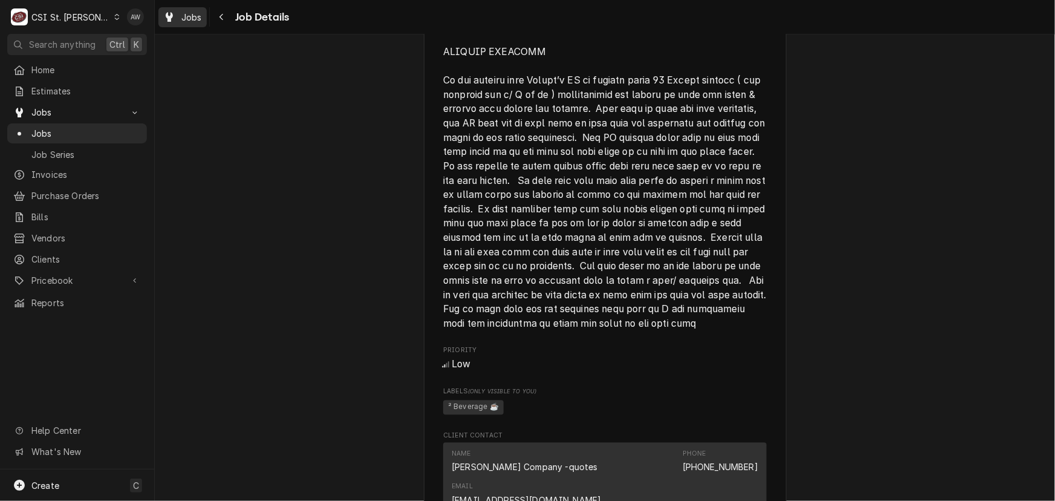
drag, startPoint x: 165, startPoint y: 8, endPoint x: 222, endPoint y: 18, distance: 58.2
click at [165, 8] on link "Jobs" at bounding box center [182, 17] width 48 height 20
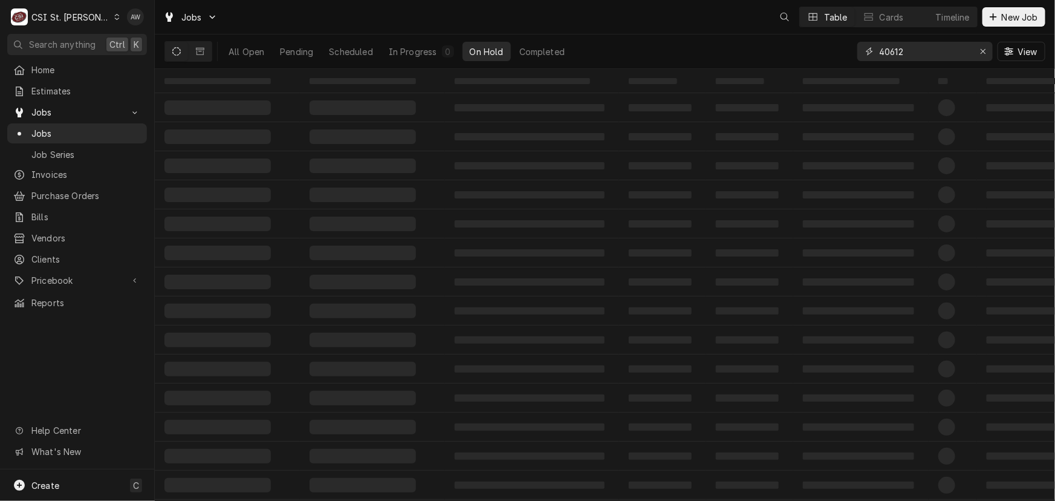
click at [818, 39] on div "All Open Pending Scheduled In Progress 0 On Hold Completed 40612 View" at bounding box center [605, 51] width 881 height 34
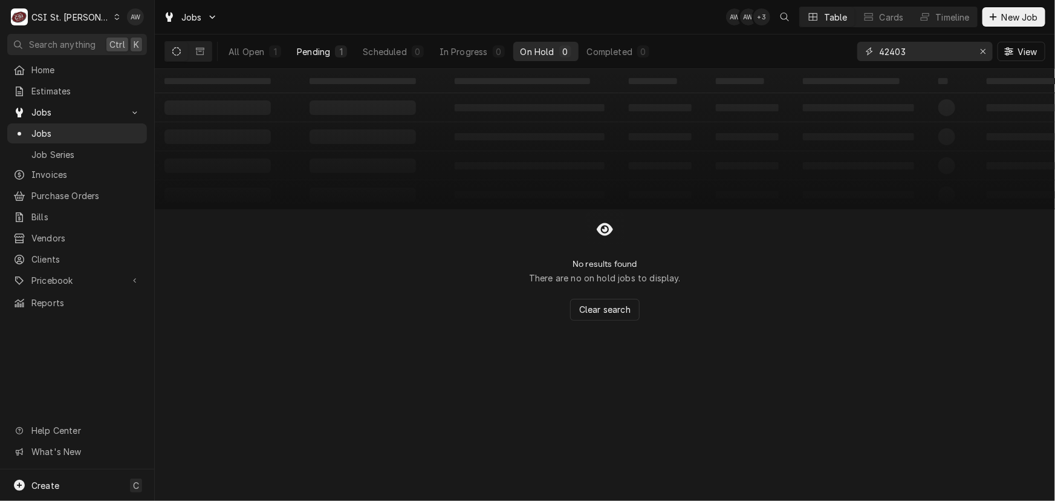
type input "42403"
click at [334, 53] on button "Pending 1" at bounding box center [322, 51] width 65 height 19
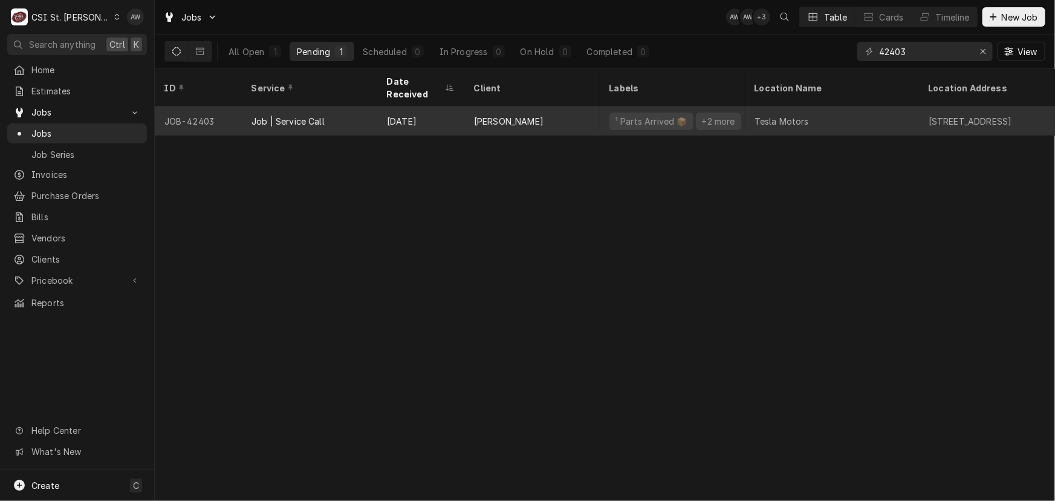
click at [400, 106] on div "Aug 29" at bounding box center [420, 120] width 87 height 29
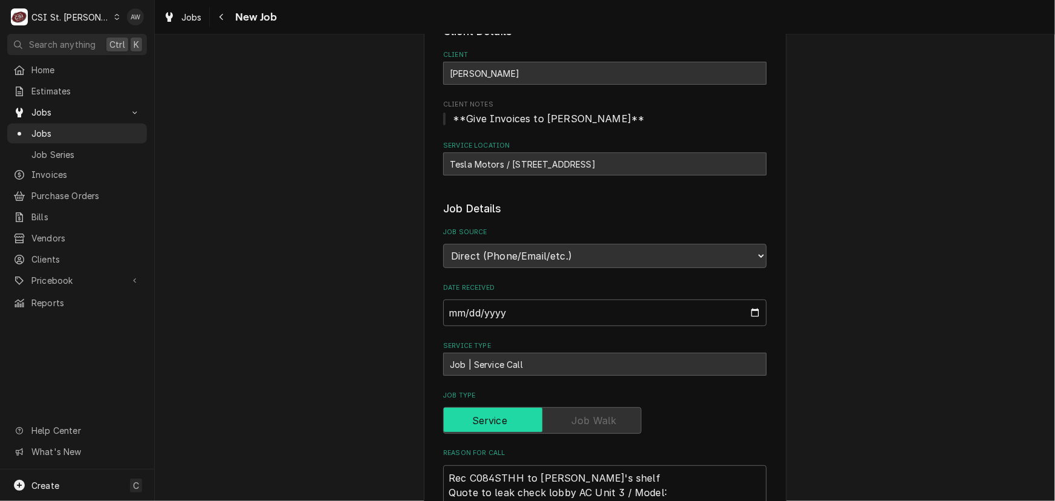
type textarea "x"
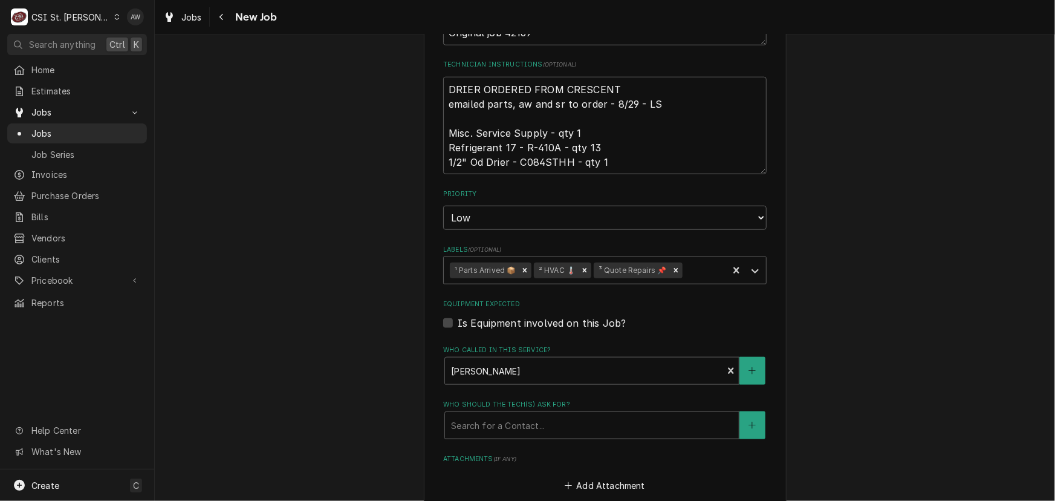
scroll to position [440, 0]
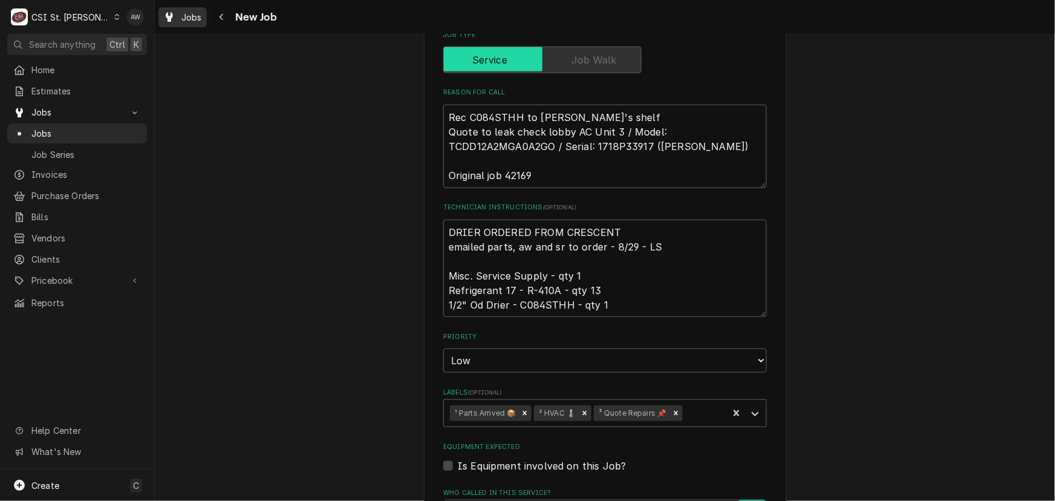
click at [183, 20] on span "Jobs" at bounding box center [191, 17] width 21 height 13
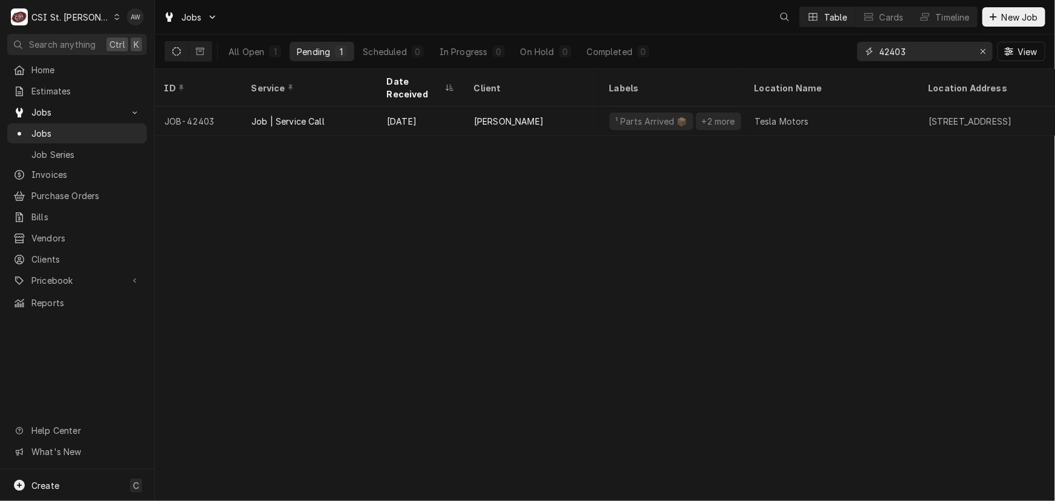
drag, startPoint x: 925, startPoint y: 47, endPoint x: 813, endPoint y: 42, distance: 112.6
click at [813, 42] on div "All Open 1 Pending 1 Scheduled 0 In Progress 0 On Hold 0 Completed 0 42403 View" at bounding box center [605, 51] width 881 height 34
click at [919, 19] on div "Dynamic Content Wrapper" at bounding box center [925, 17] width 12 height 12
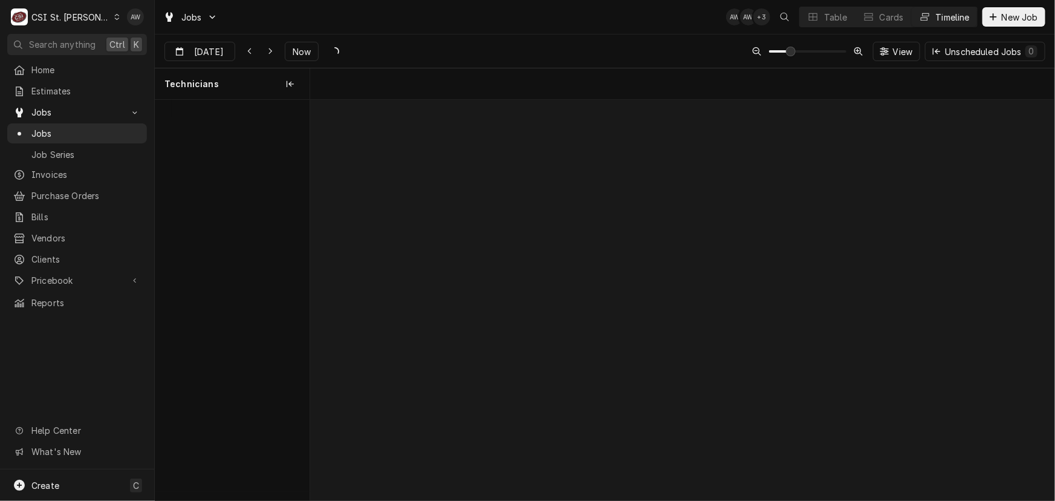
scroll to position [0, 14765]
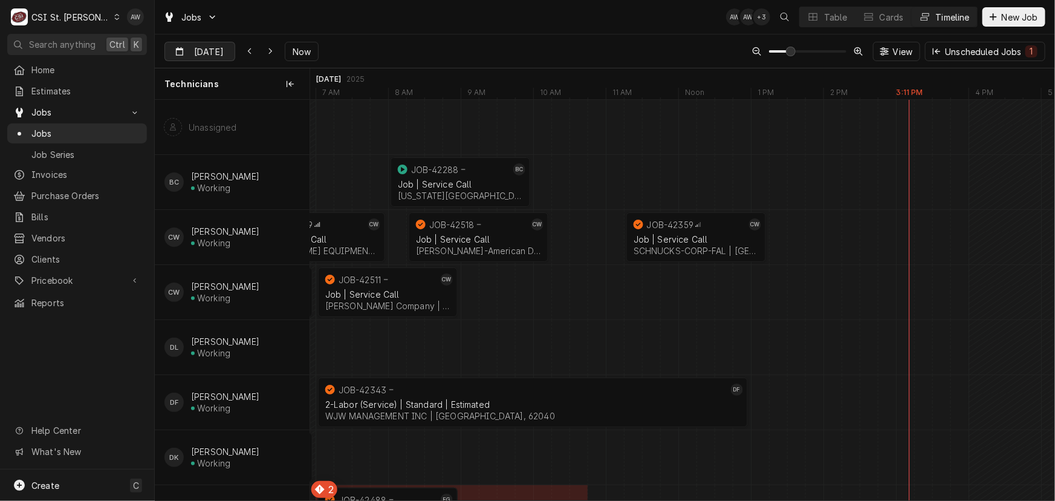
click at [187, 51] on input "Sep 5" at bounding box center [191, 54] width 53 height 24
click at [198, 153] on div "8" at bounding box center [197, 149] width 17 height 17
type input "Sep 8"
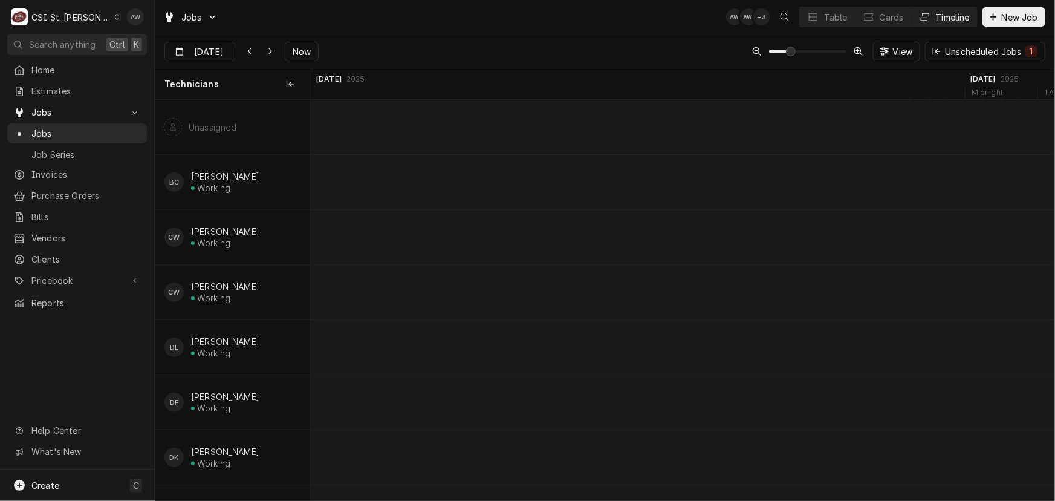
scroll to position [0, 19639]
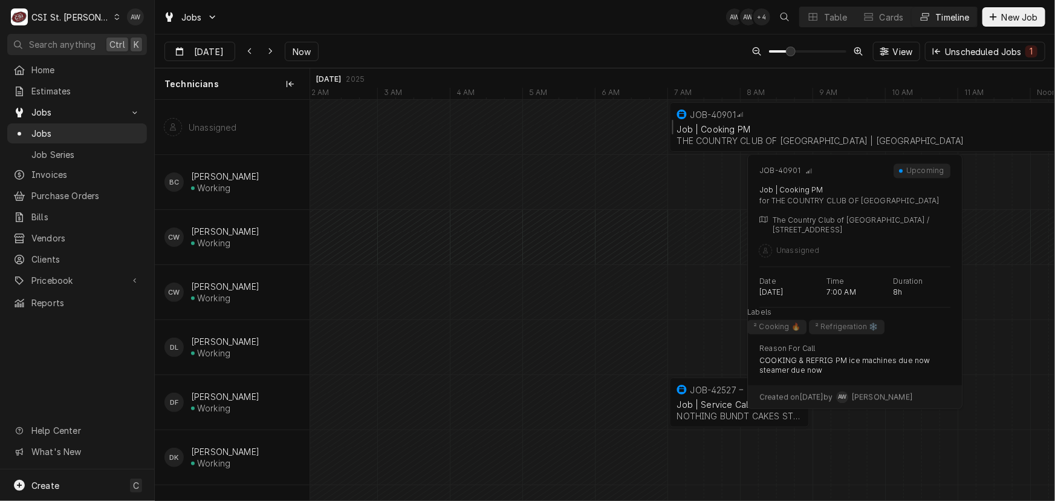
click at [702, 133] on div "Job | Cooking PM THE COUNTRY CLUB OF ST ALBANS | St Albans, 63073" at bounding box center [958, 135] width 566 height 27
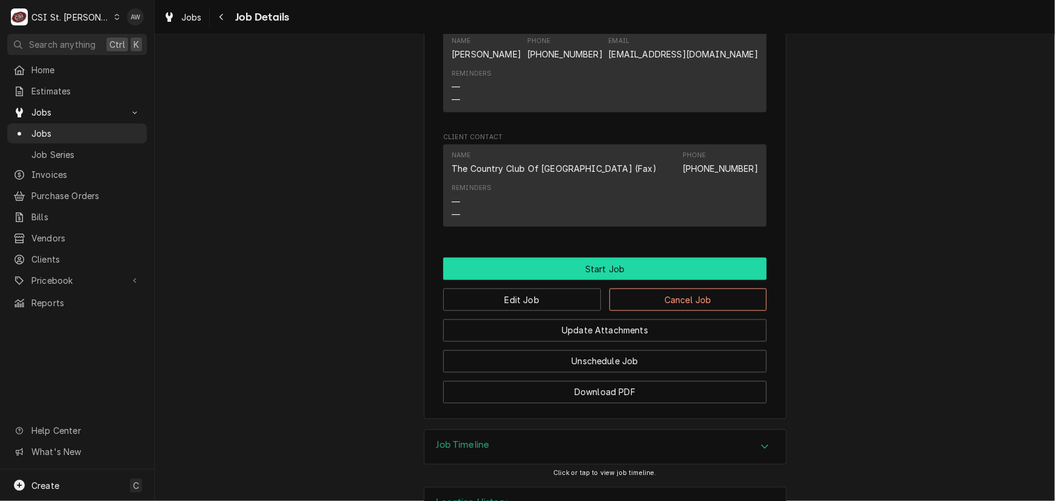
scroll to position [919, 0]
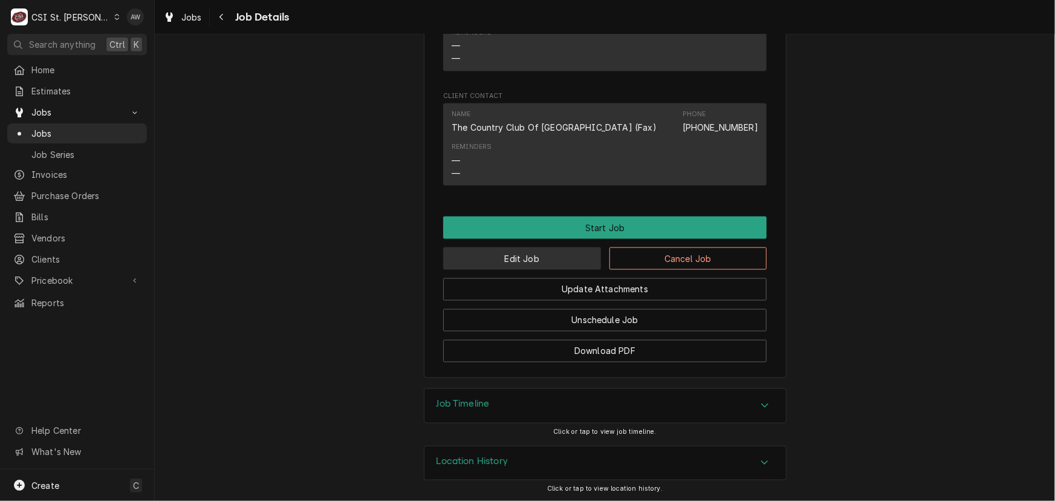
click at [519, 252] on button "Edit Job" at bounding box center [522, 258] width 158 height 22
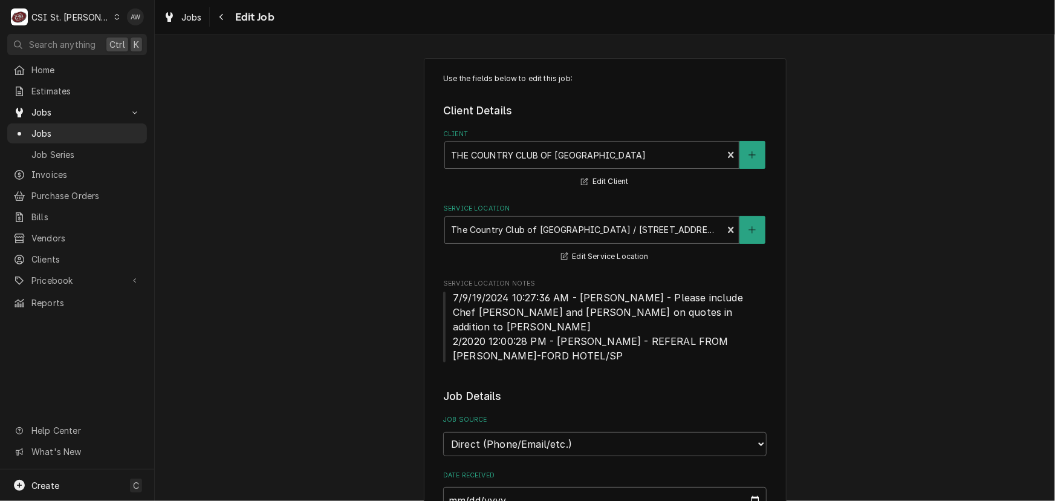
type textarea "x"
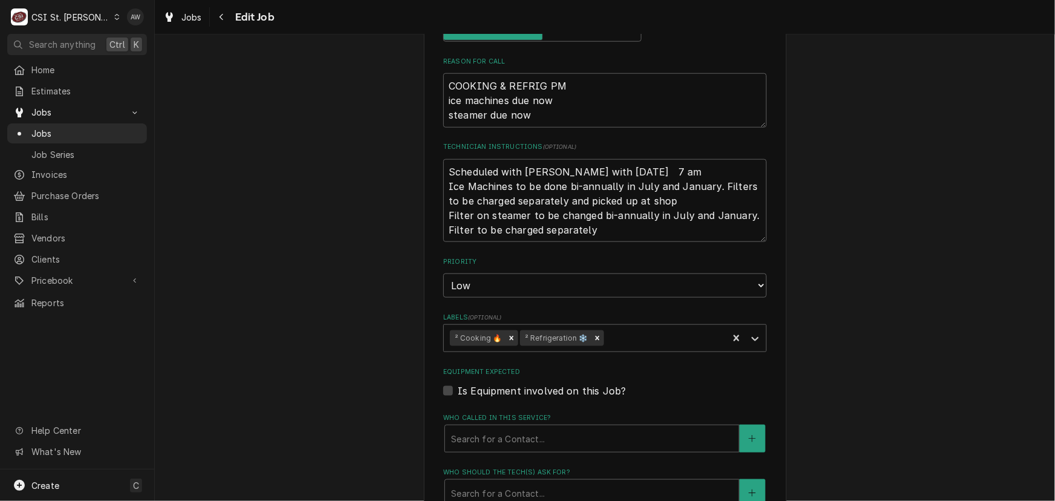
scroll to position [879, 0]
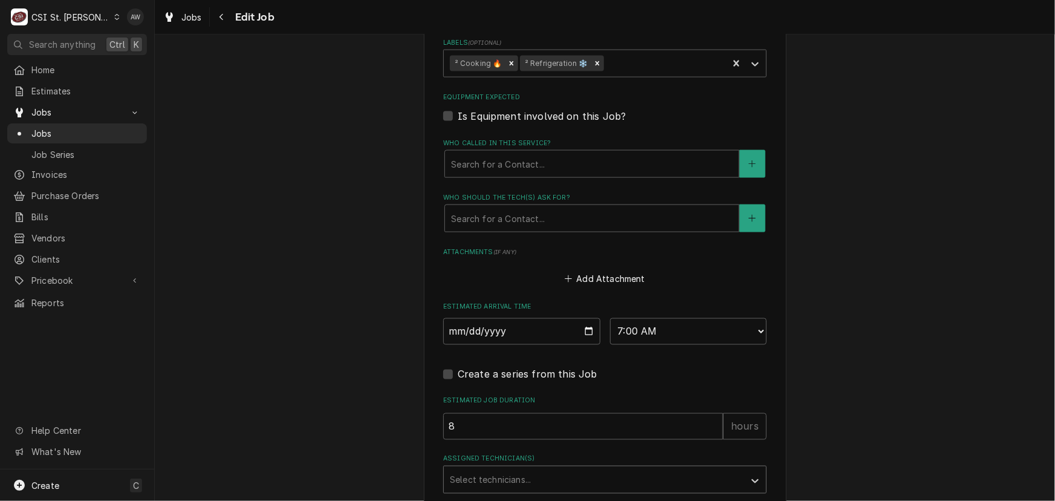
click at [498, 469] on div "Assigned Technician(s)" at bounding box center [594, 480] width 289 height 22
type input "court"
type textarea "x"
type input "kev"
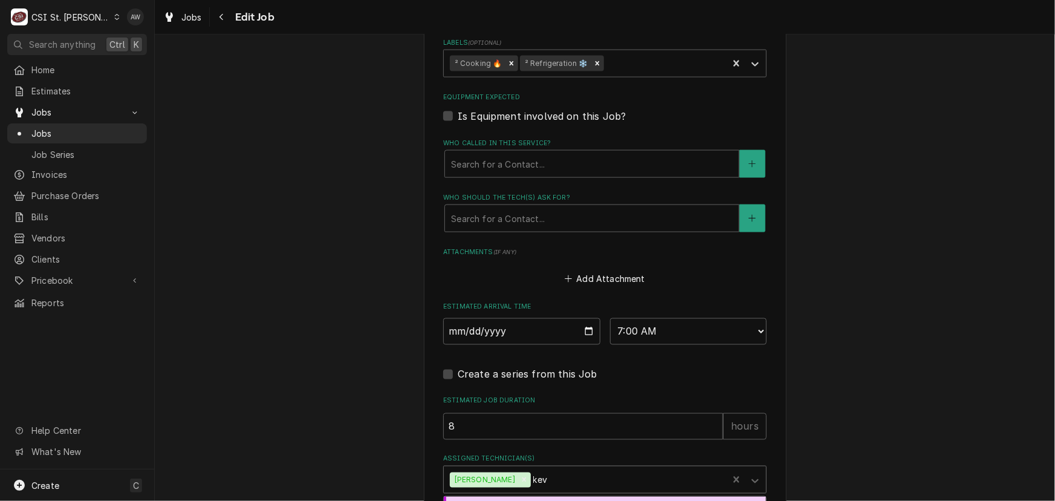
drag, startPoint x: 518, startPoint y: 484, endPoint x: 556, endPoint y: 451, distance: 51.0
click at [519, 497] on div "[PERSON_NAME]" at bounding box center [605, 506] width 322 height 19
type textarea "x"
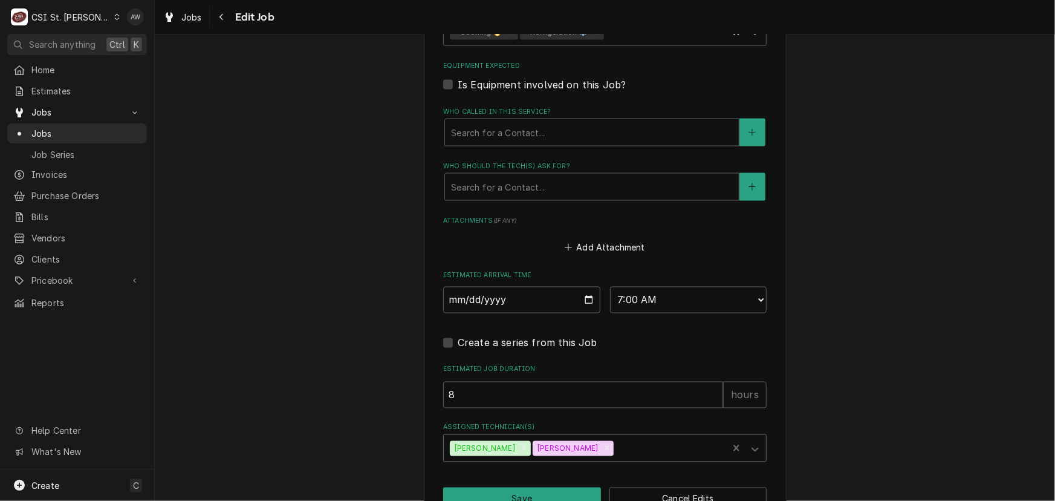
scroll to position [928, 0]
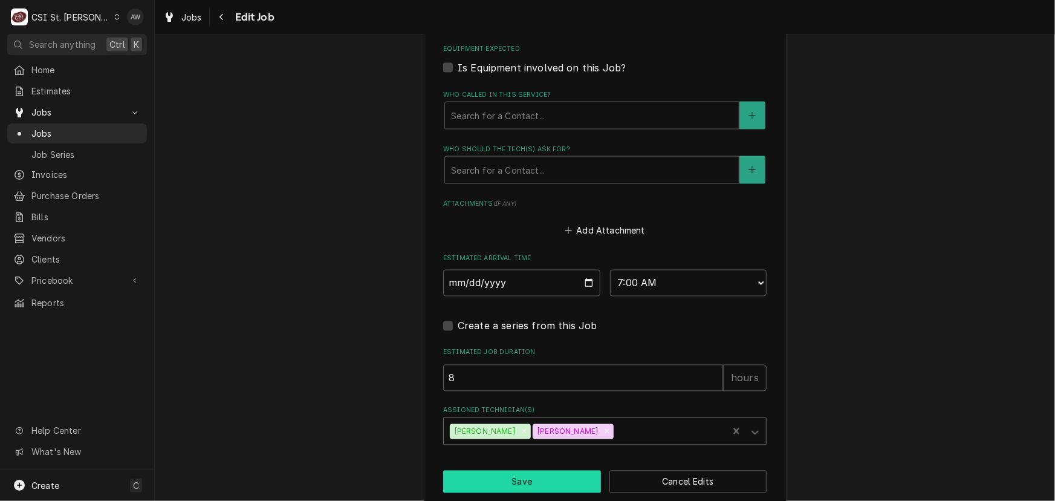
click at [556, 471] on button "Save" at bounding box center [522, 482] width 158 height 22
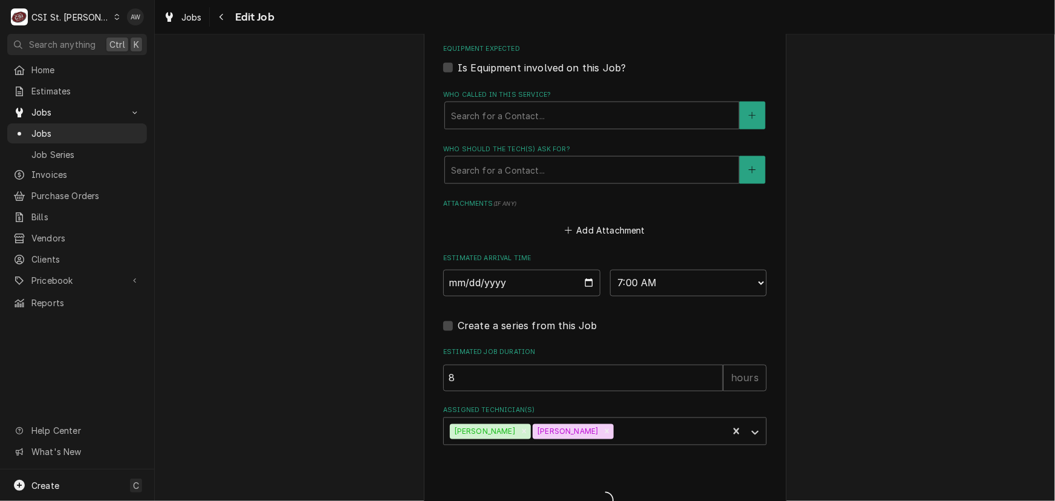
type textarea "x"
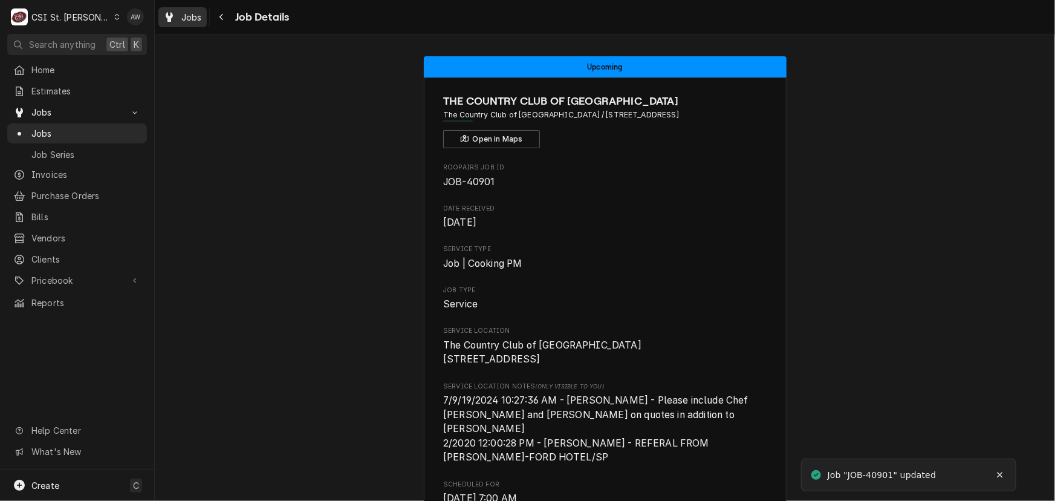
click at [179, 15] on div "Jobs" at bounding box center [183, 17] width 44 height 15
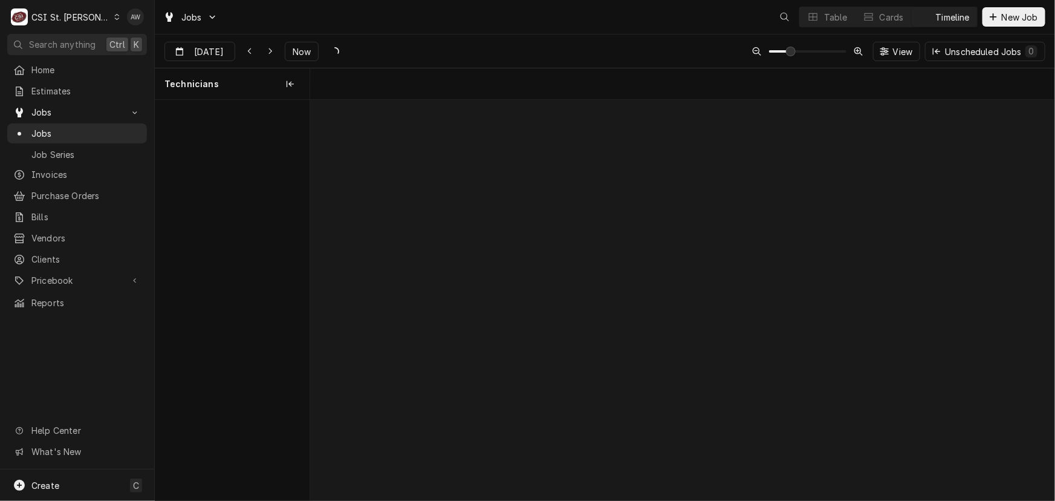
scroll to position [0, 14776]
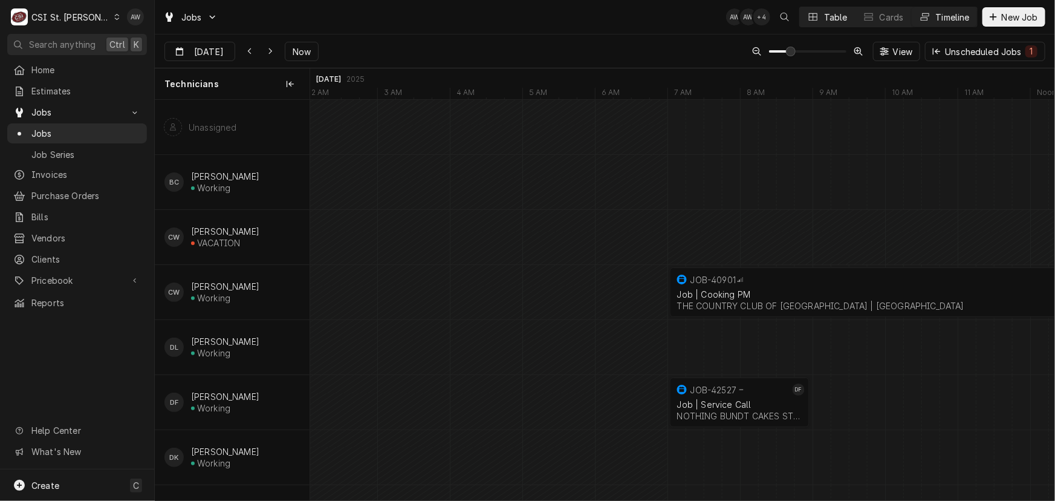
click at [833, 18] on div "Table" at bounding box center [836, 17] width 24 height 13
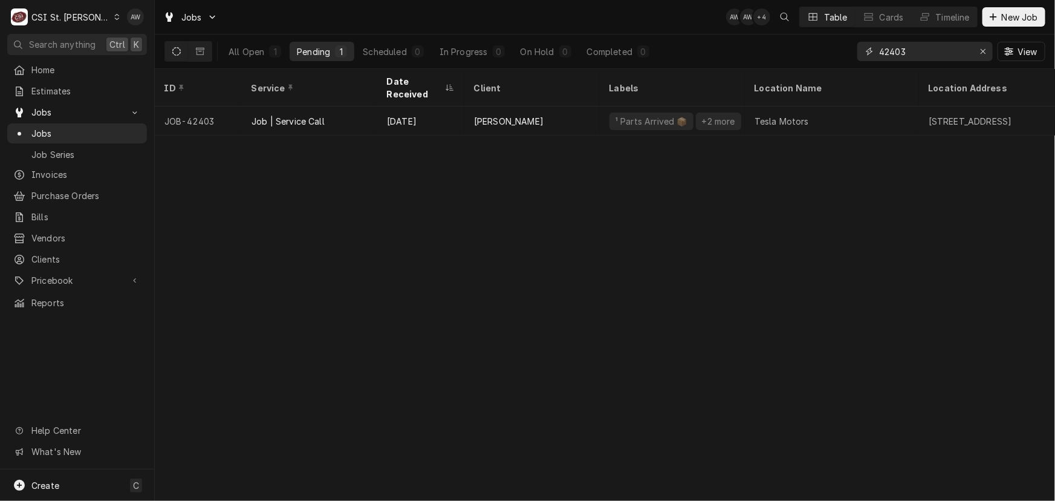
drag, startPoint x: 925, startPoint y: 54, endPoint x: 840, endPoint y: 43, distance: 85.5
click at [840, 43] on div "All Open 1 Pending 1 Scheduled 0 In Progress 0 On Hold 0 Completed 0 42403 View" at bounding box center [605, 51] width 881 height 34
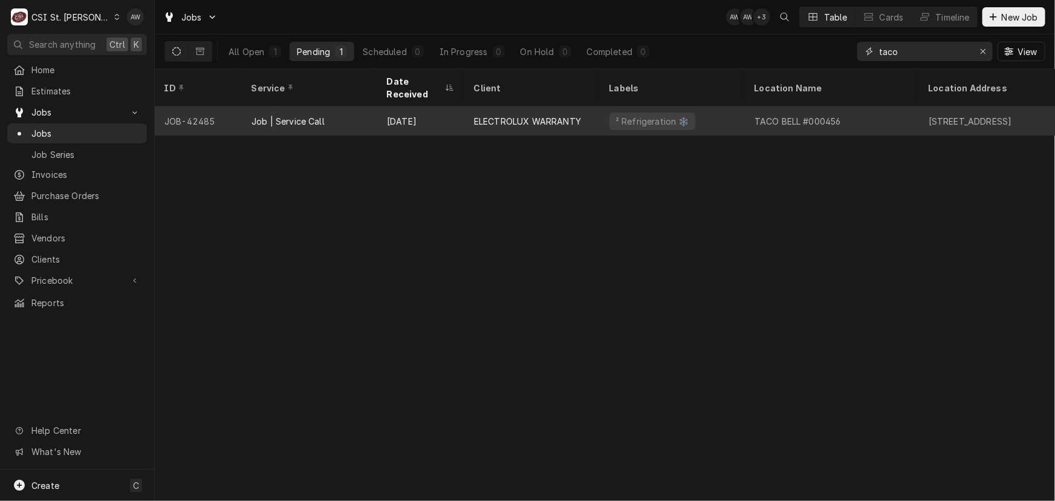
type input "taco"
click at [405, 106] on div "[DATE]" at bounding box center [420, 120] width 87 height 29
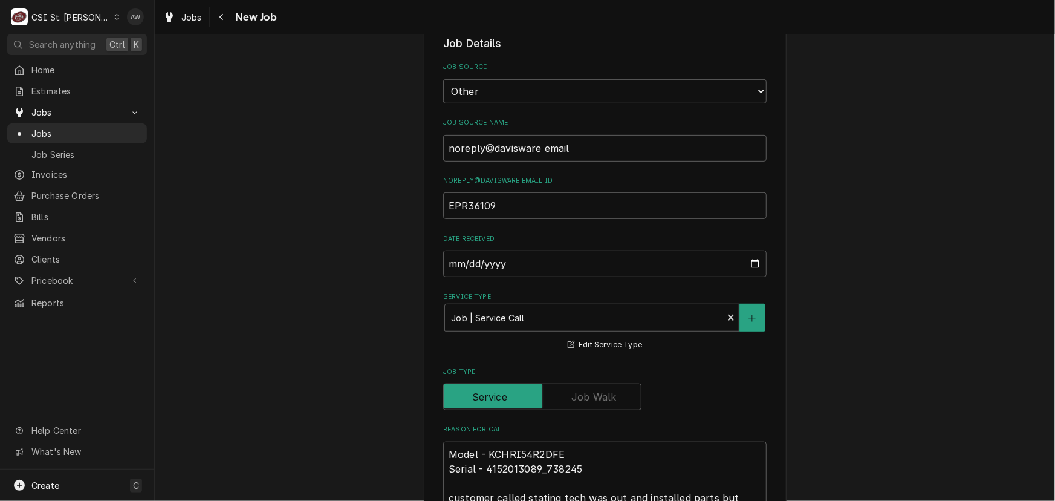
type textarea "x"
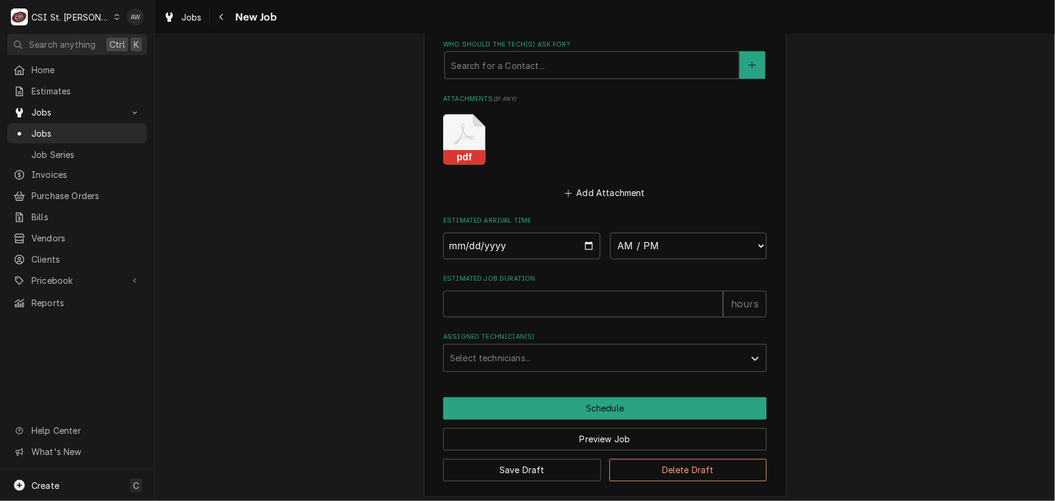
scroll to position [1066, 0]
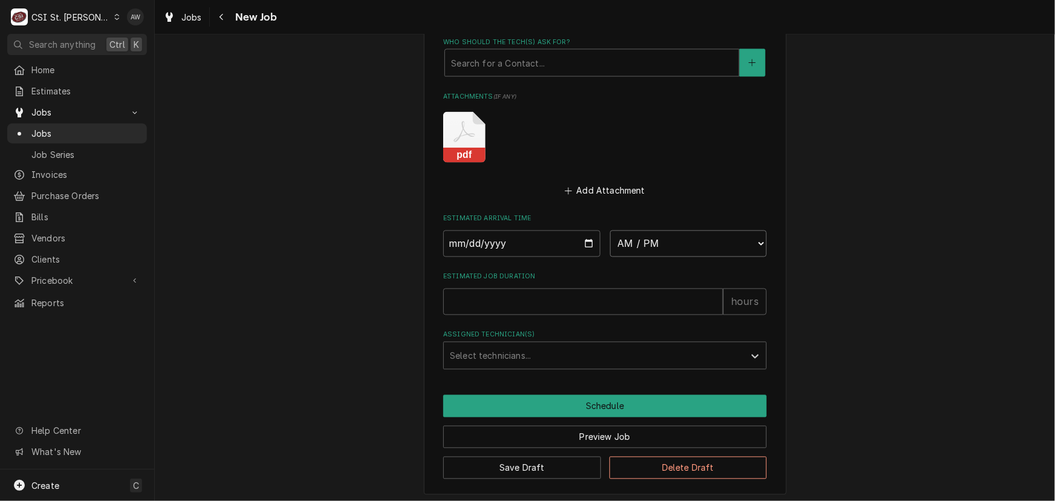
click at [654, 237] on select "AM / PM 6:00 AM 6:15 AM 6:30 AM 6:45 AM 7:00 AM 7:15 AM 7:30 AM 7:45 AM 8:00 AM…" at bounding box center [688, 243] width 157 height 27
select select "09:30:00"
click at [610, 230] on select "AM / PM 6:00 AM 6:15 AM 6:30 AM 6:45 AM 7:00 AM 7:15 AM 7:30 AM 7:45 AM 8:00 AM…" at bounding box center [688, 243] width 157 height 27
click at [583, 236] on input "Date" at bounding box center [521, 243] width 157 height 27
type textarea "x"
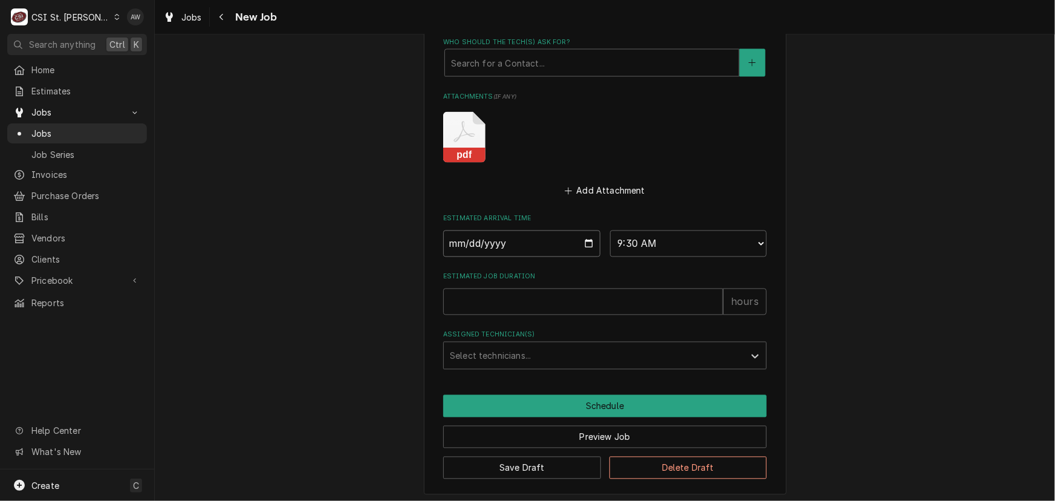
type input "2025-09-08"
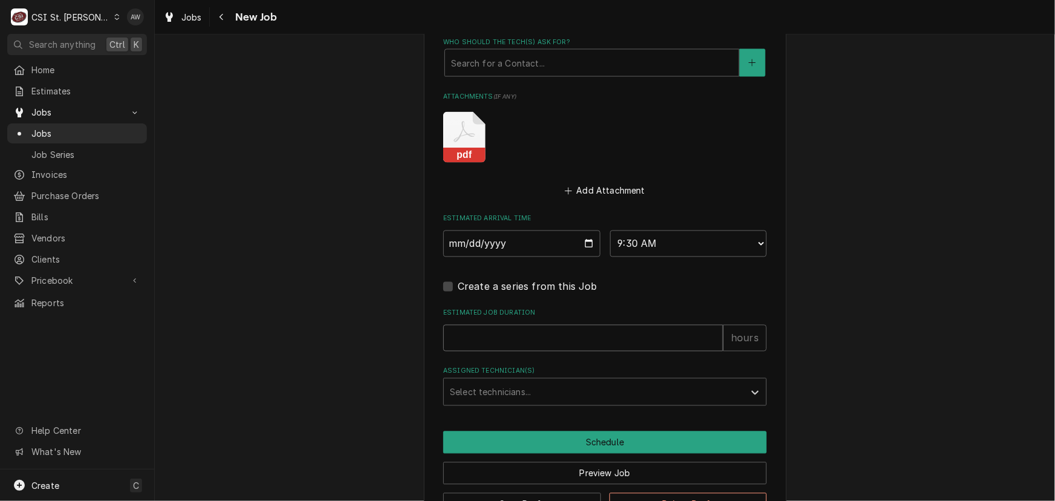
click at [484, 336] on input "Estimated Job Duration" at bounding box center [583, 338] width 280 height 27
type textarea "x"
type input "4"
type textarea "x"
type input "4"
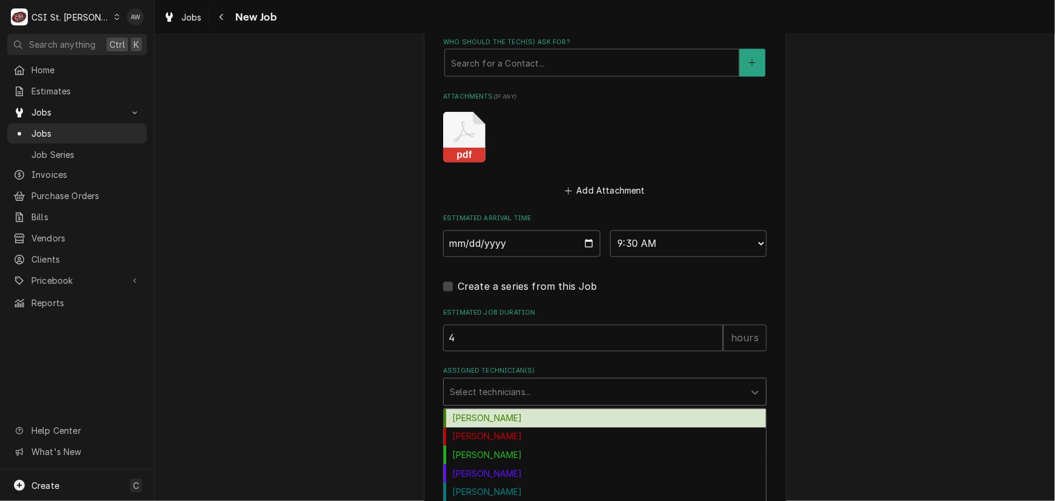
click at [504, 391] on div "Assigned Technician(s)" at bounding box center [594, 392] width 289 height 22
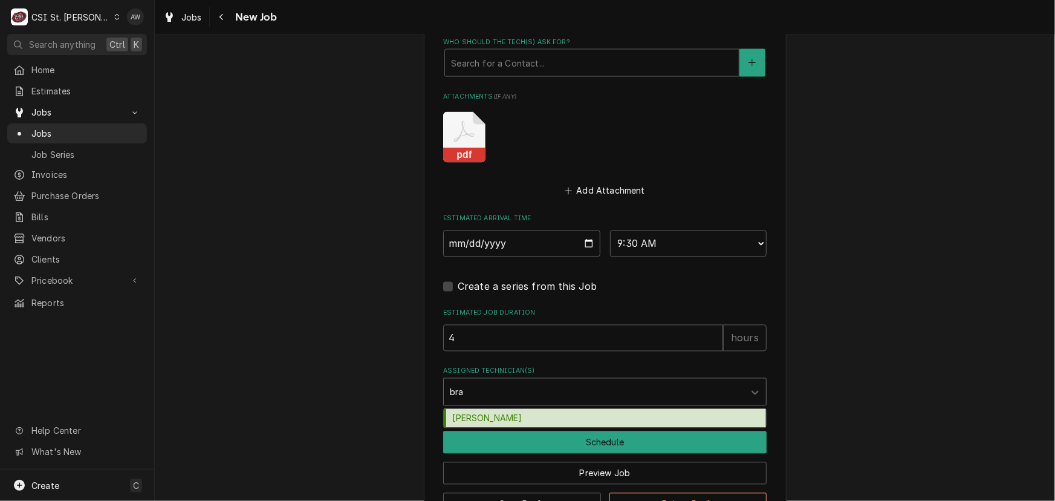
type input "brad"
click at [496, 416] on div "[PERSON_NAME]" at bounding box center [605, 418] width 322 height 19
type textarea "x"
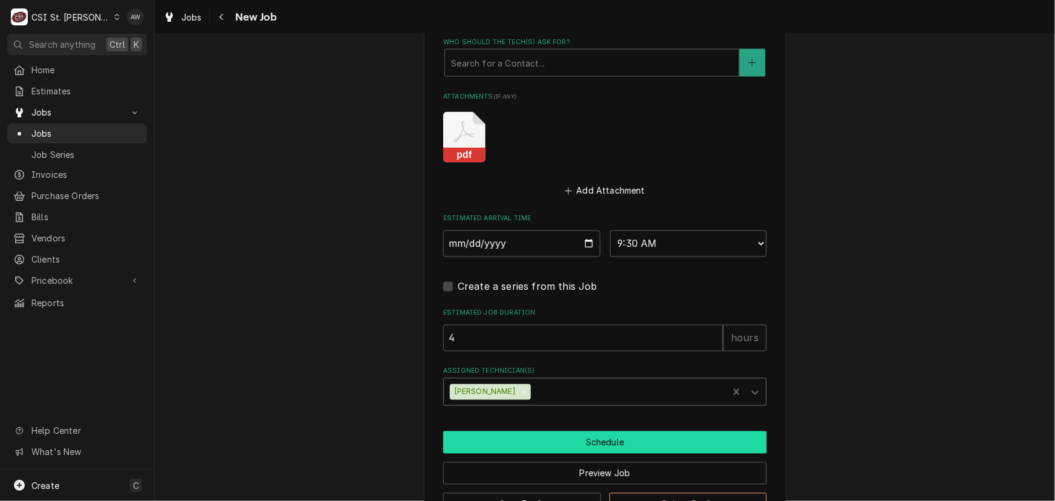
click at [493, 438] on button "Schedule" at bounding box center [605, 442] width 324 height 22
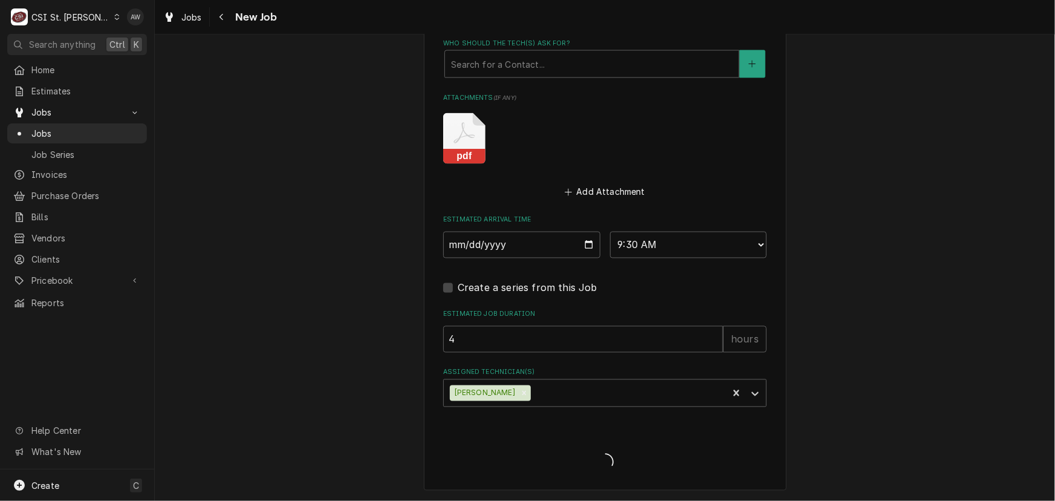
scroll to position [1062, 0]
type textarea "x"
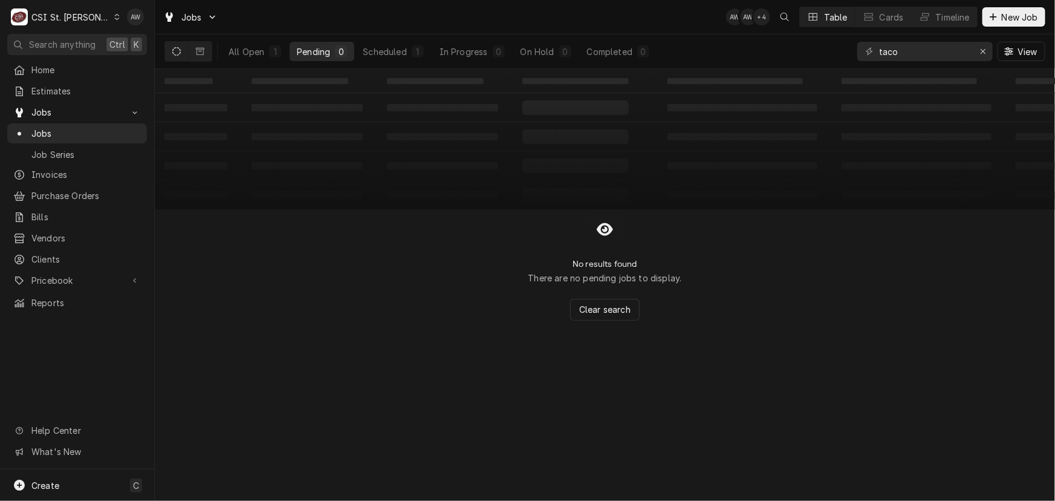
click at [340, 48] on div "0" at bounding box center [341, 51] width 7 height 13
click at [374, 50] on div "Scheduled" at bounding box center [385, 51] width 44 height 13
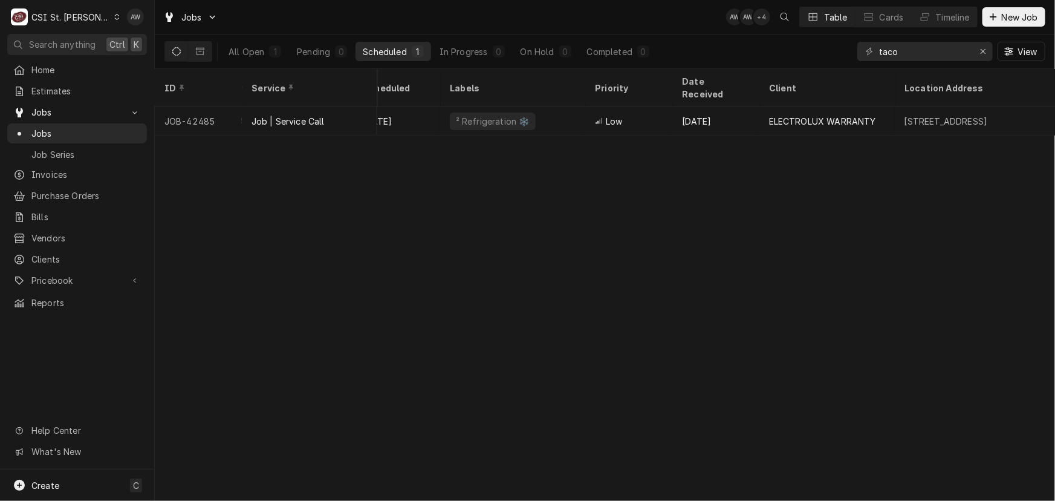
scroll to position [0, 543]
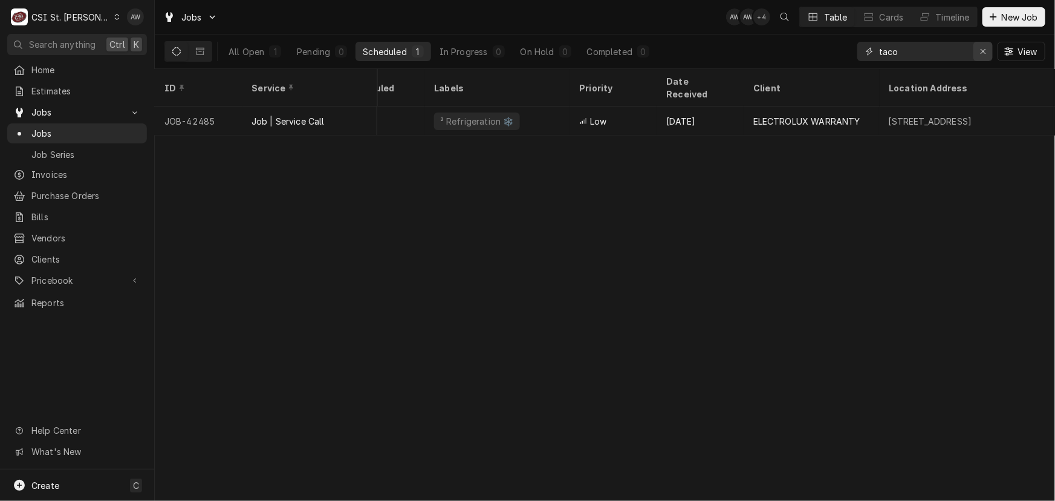
click at [988, 50] on div "Erase input" at bounding box center [983, 51] width 12 height 12
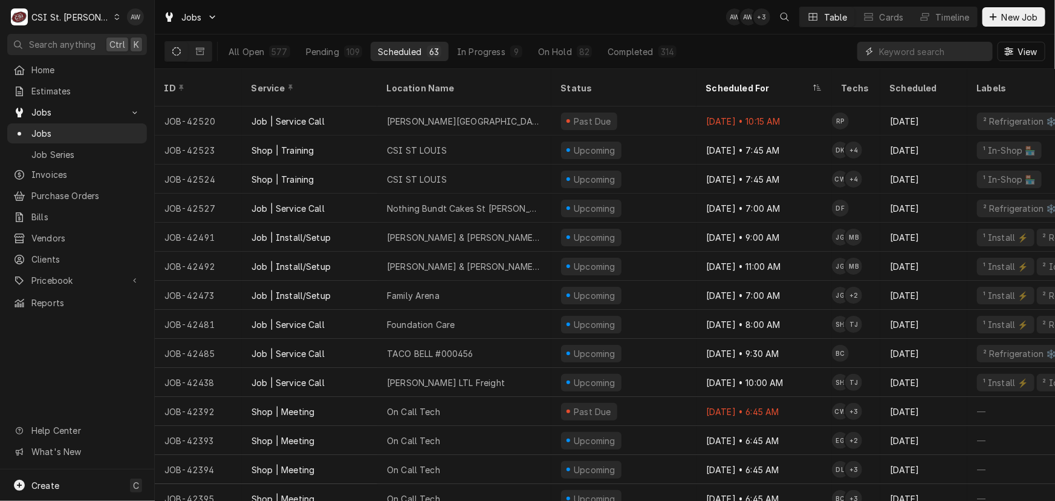
click at [907, 54] on input "Dynamic Content Wrapper" at bounding box center [933, 51] width 108 height 19
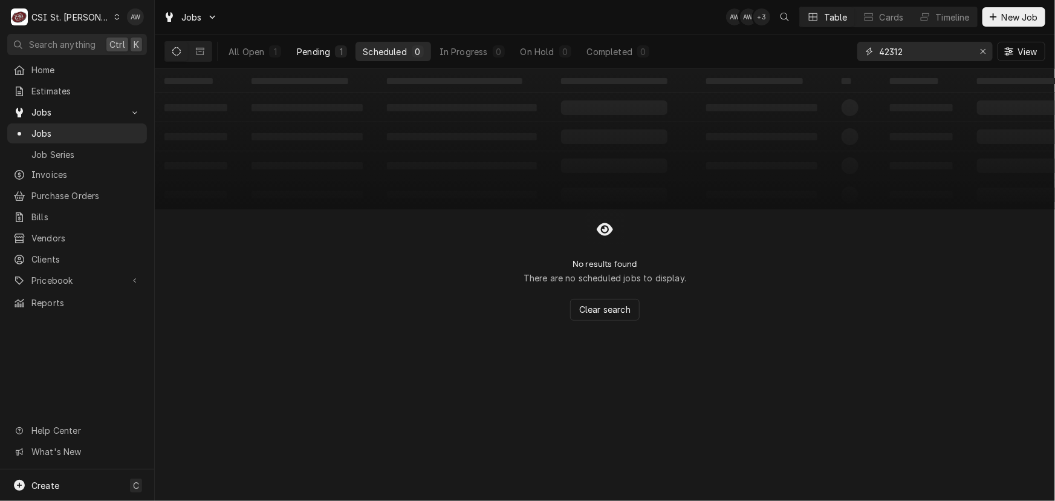
type input "42312"
click at [332, 53] on button "Pending 1" at bounding box center [322, 51] width 65 height 19
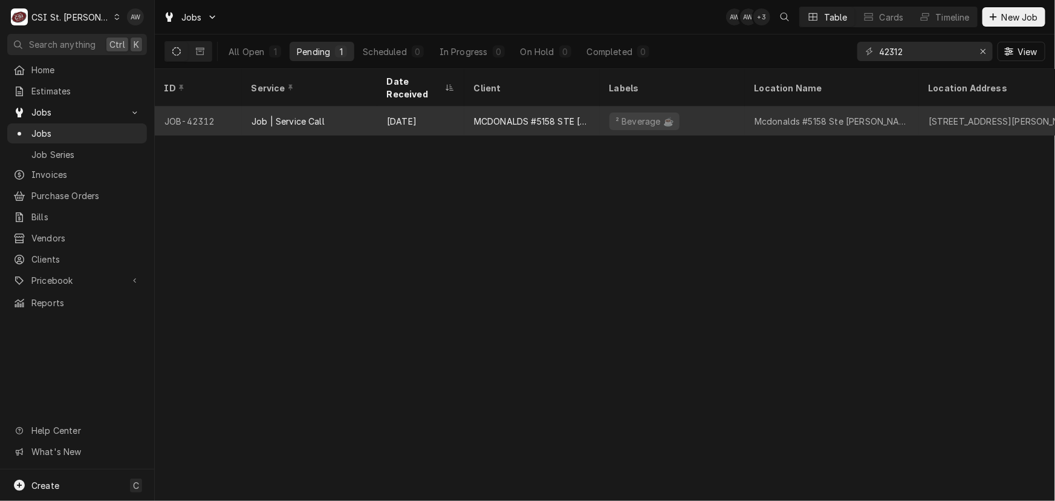
click at [459, 106] on div "Aug 27" at bounding box center [420, 120] width 87 height 29
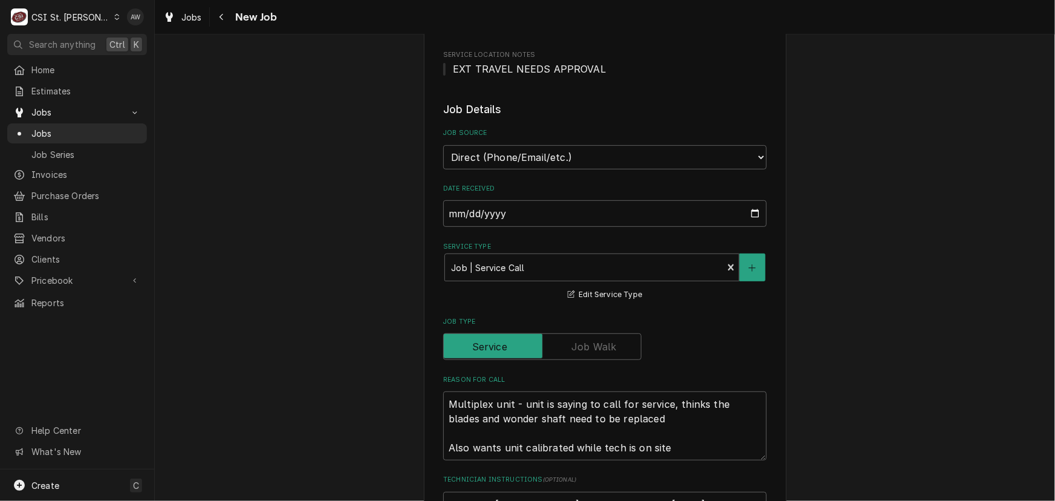
type textarea "x"
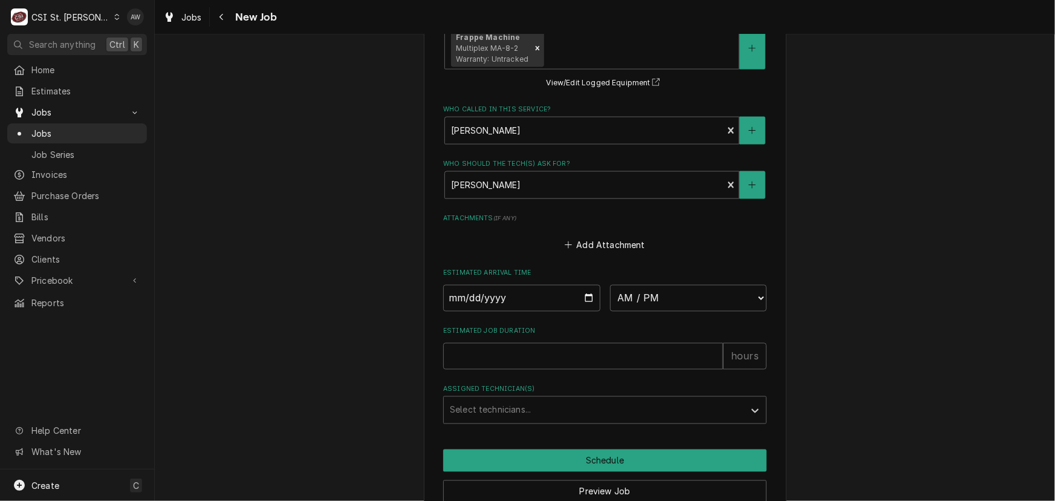
scroll to position [990, 0]
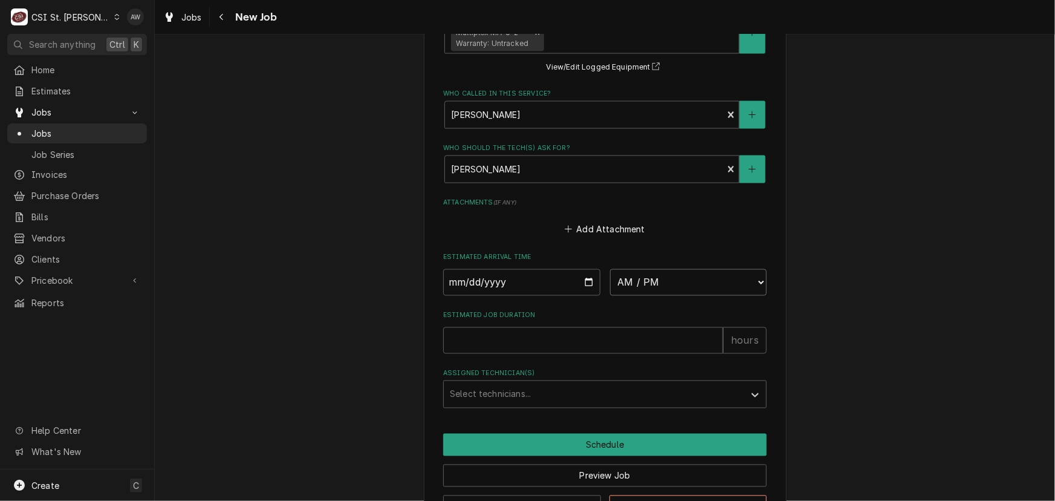
click at [664, 275] on select "AM / PM 6:00 AM 6:15 AM 6:30 AM 6:45 AM 7:00 AM 7:15 AM 7:30 AM 7:45 AM 8:00 AM…" at bounding box center [688, 282] width 157 height 27
select select "08:30:00"
click at [610, 269] on select "AM / PM 6:00 AM 6:15 AM 6:30 AM 6:45 AM 7:00 AM 7:15 AM 7:30 AM 7:45 AM 8:00 AM…" at bounding box center [688, 282] width 157 height 27
type textarea "x"
click at [584, 278] on input "Date" at bounding box center [521, 282] width 157 height 27
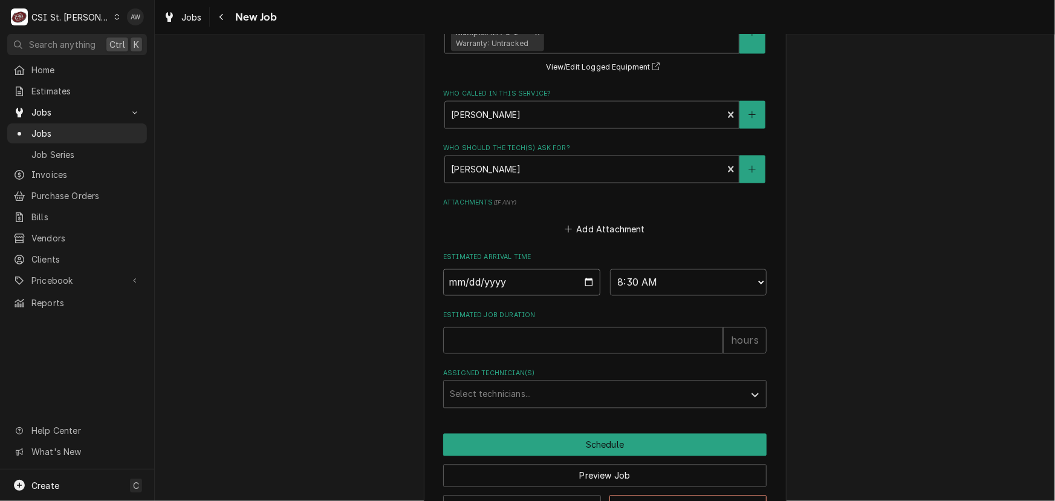
type input "[DATE]"
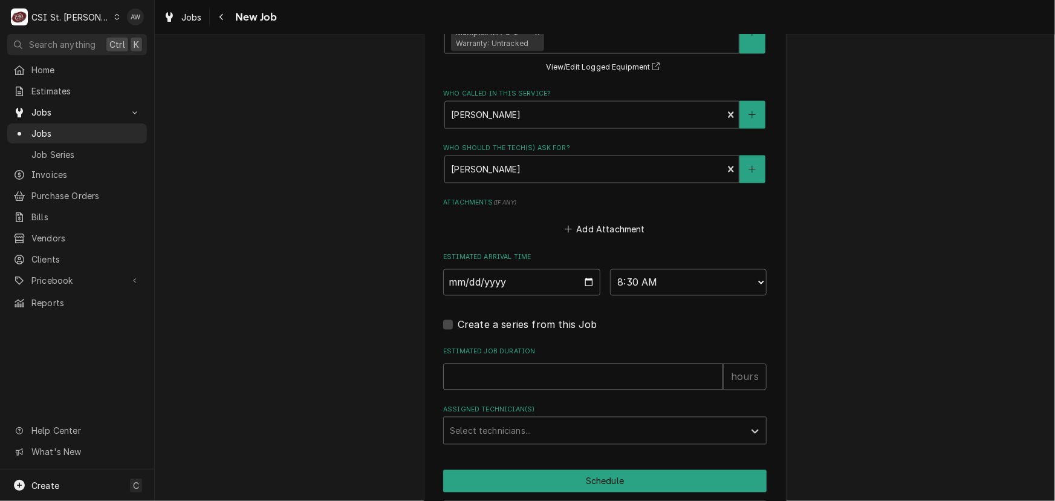
click at [492, 373] on input "Estimated Job Duration" at bounding box center [583, 377] width 280 height 27
type textarea "x"
type input "4"
click at [505, 434] on div "Assigned Technician(s)" at bounding box center [594, 431] width 289 height 22
type textarea "x"
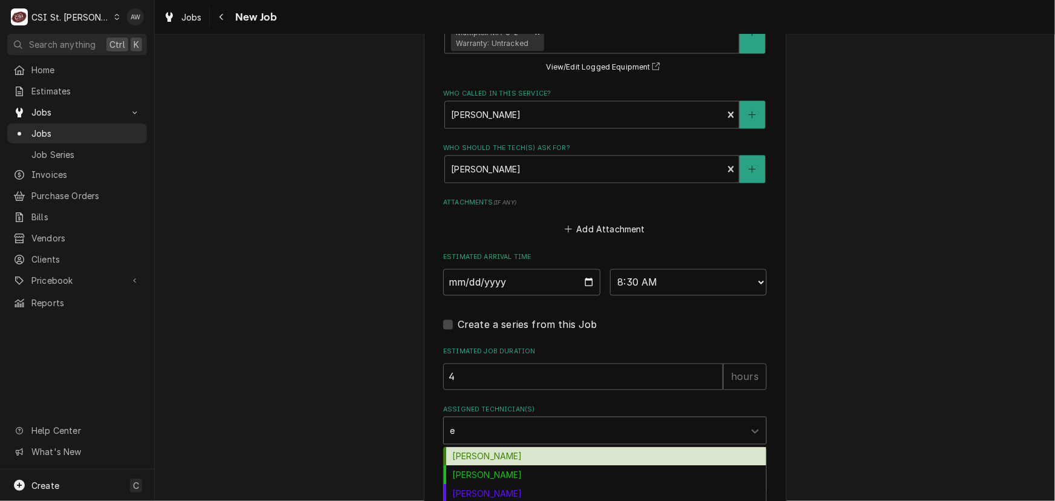
type input "er"
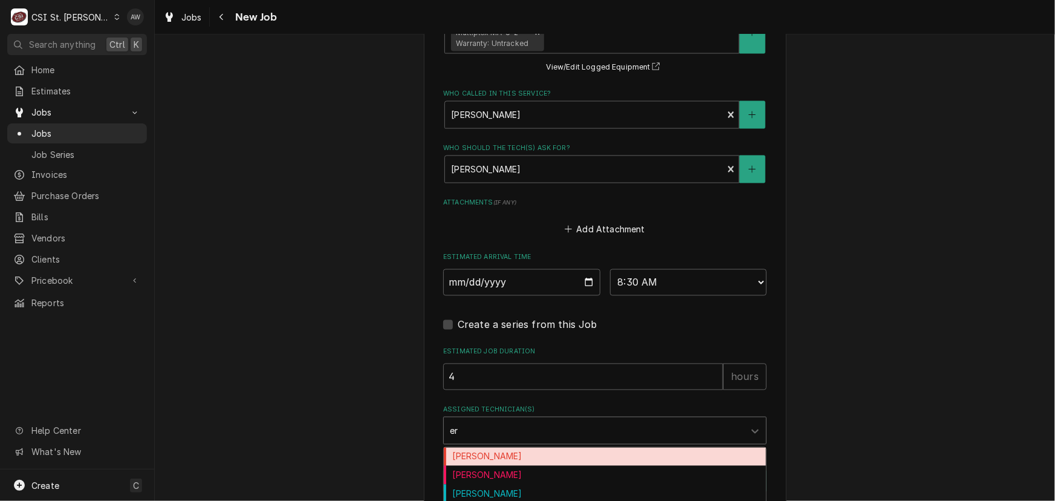
click at [500, 449] on div "[PERSON_NAME]" at bounding box center [605, 457] width 322 height 19
type textarea "x"
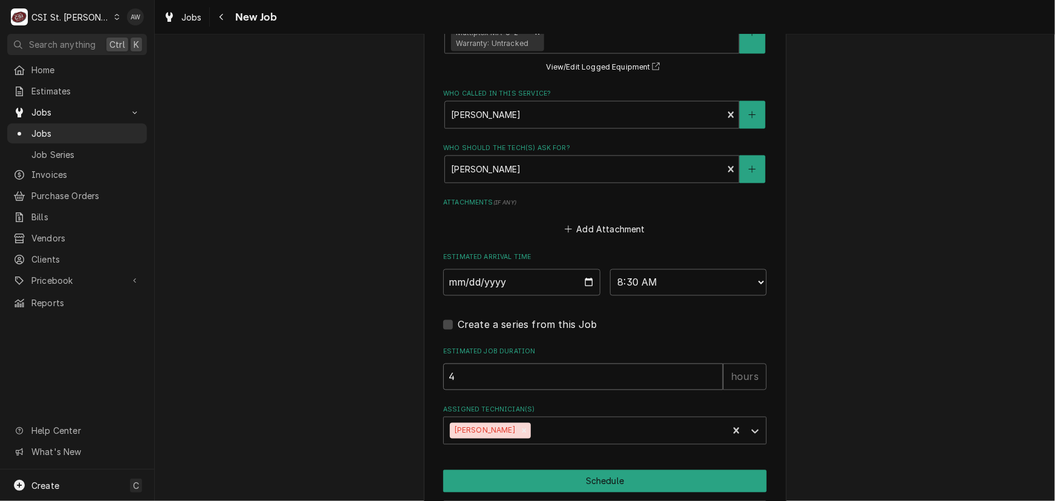
drag, startPoint x: 470, startPoint y: 360, endPoint x: 420, endPoint y: 363, distance: 49.7
type textarea "x"
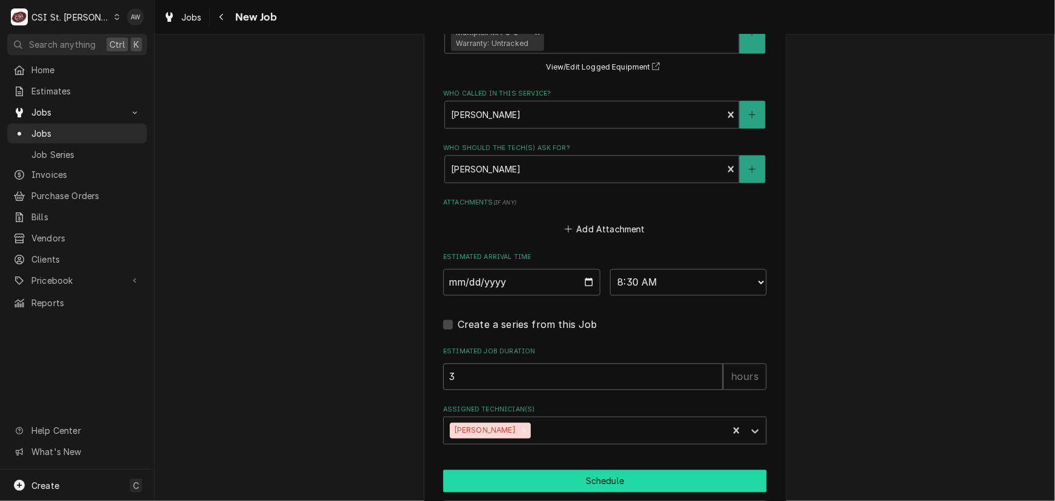
type input "3"
click at [488, 484] on button "Schedule" at bounding box center [605, 481] width 324 height 22
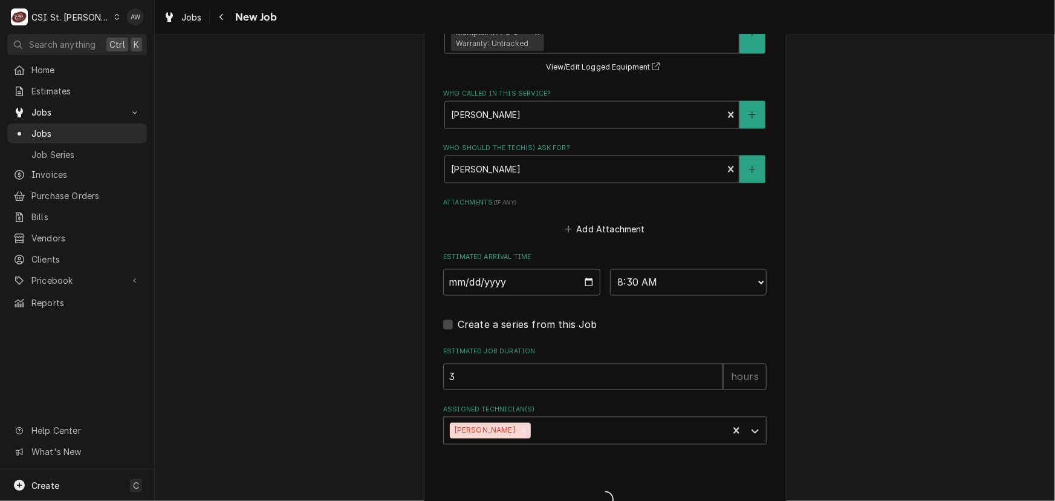
type textarea "x"
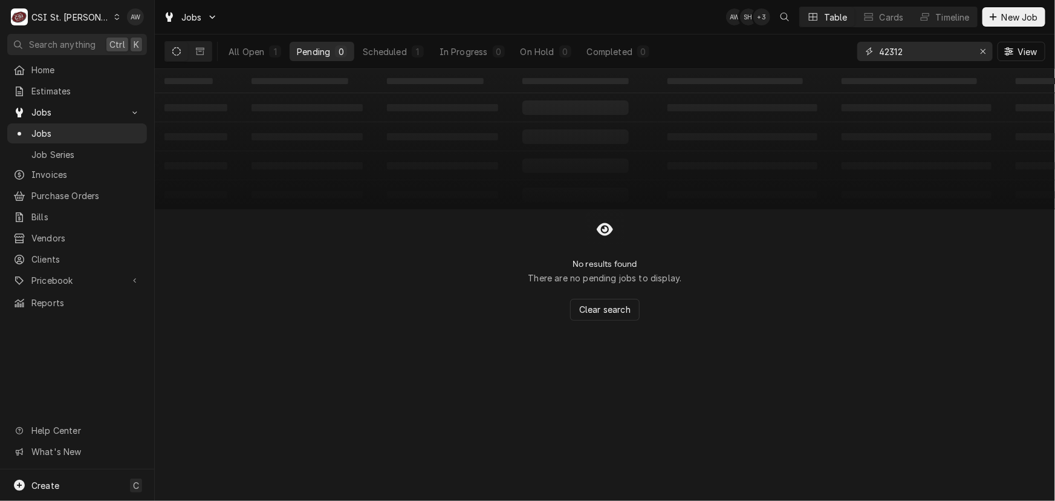
drag, startPoint x: 924, startPoint y: 48, endPoint x: 850, endPoint y: 60, distance: 75.4
click at [850, 60] on div "All Open 1 Pending 0 Scheduled 1 In Progress 0 On Hold 0 Completed 0 42312 View" at bounding box center [605, 51] width 881 height 34
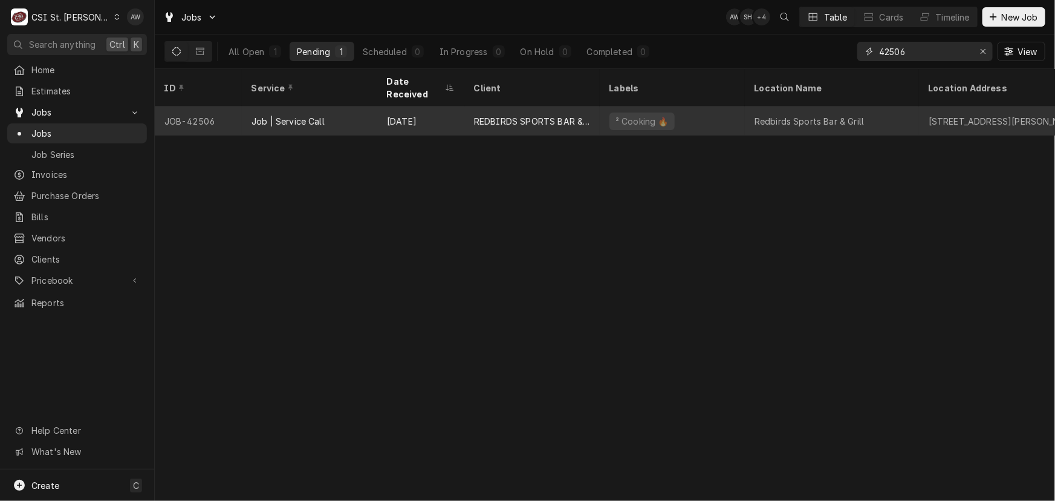
type input "42506"
click at [495, 115] on div "REDBIRDS SPORTS BAR & GRILL" at bounding box center [532, 121] width 116 height 13
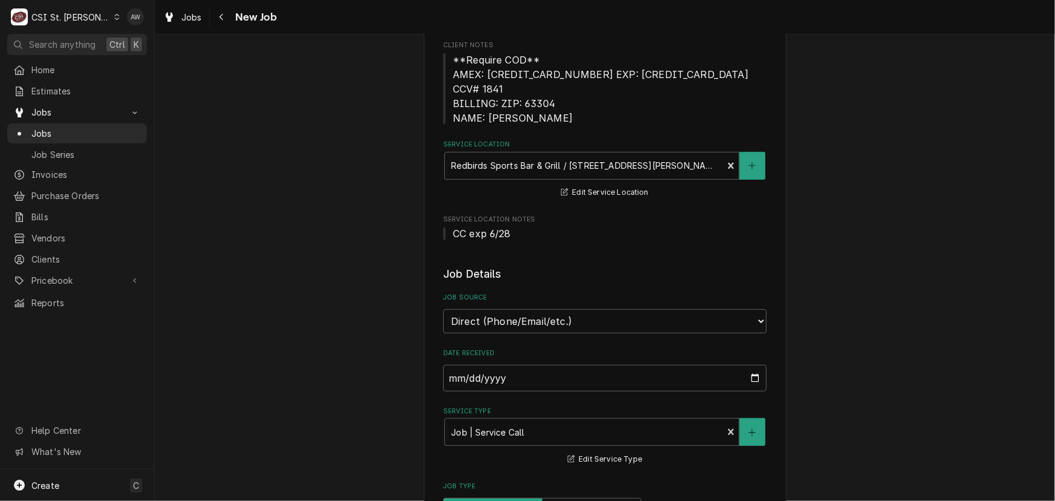
type textarea "x"
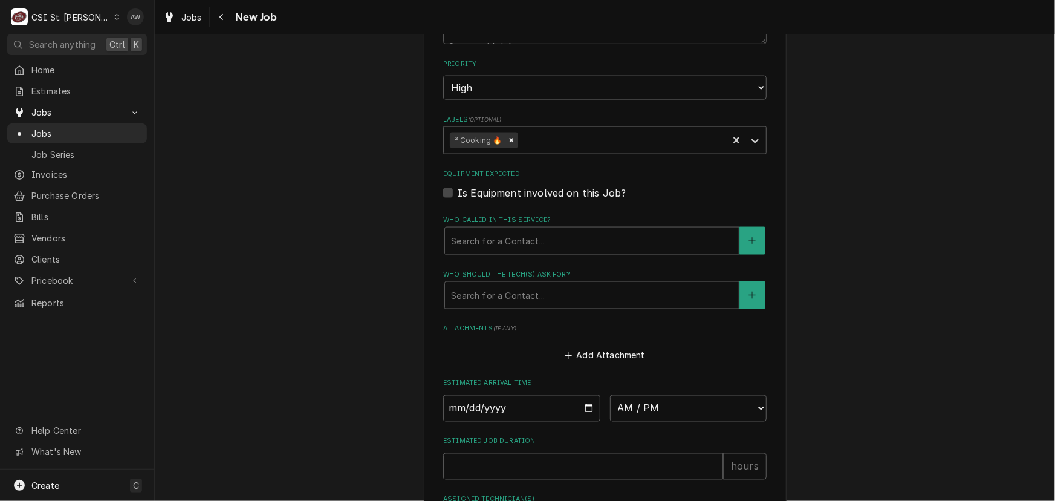
scroll to position [990, 0]
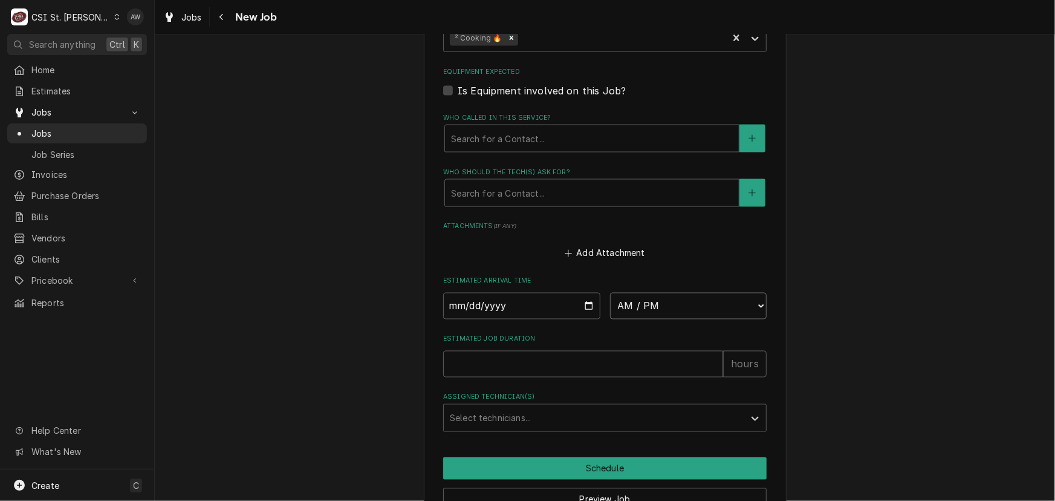
click at [615, 297] on select "AM / PM 6:00 AM 6:15 AM 6:30 AM 6:45 AM 7:00 AM 7:15 AM 7:30 AM 7:45 AM 8:00 AM…" at bounding box center [688, 306] width 157 height 27
select select "08:00:00"
click at [610, 293] on select "AM / PM 6:00 AM 6:15 AM 6:30 AM 6:45 AM 7:00 AM 7:15 AM 7:30 AM 7:45 AM 8:00 AM…" at bounding box center [688, 306] width 157 height 27
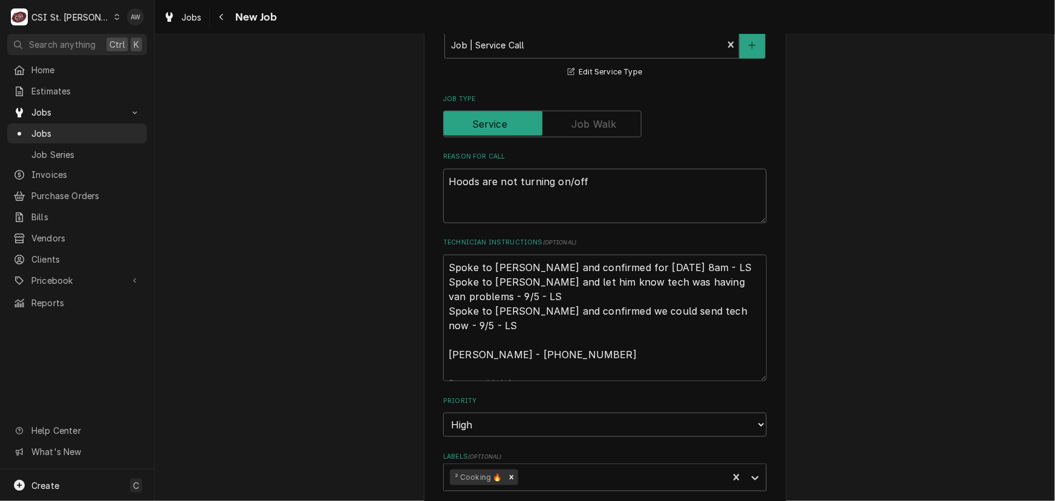
scroll to position [550, 0]
drag, startPoint x: 455, startPoint y: 311, endPoint x: 428, endPoint y: 269, distance: 49.8
click at [428, 269] on div "Use the fields below to edit this job: Client Details Client REDBIRDS SPORTS BA…" at bounding box center [605, 252] width 363 height 1489
type textarea "x"
type textarea "Spoke to [PERSON_NAME] and confirmed for [DATE] 8am - LS [PERSON_NAME] - [PHONE…"
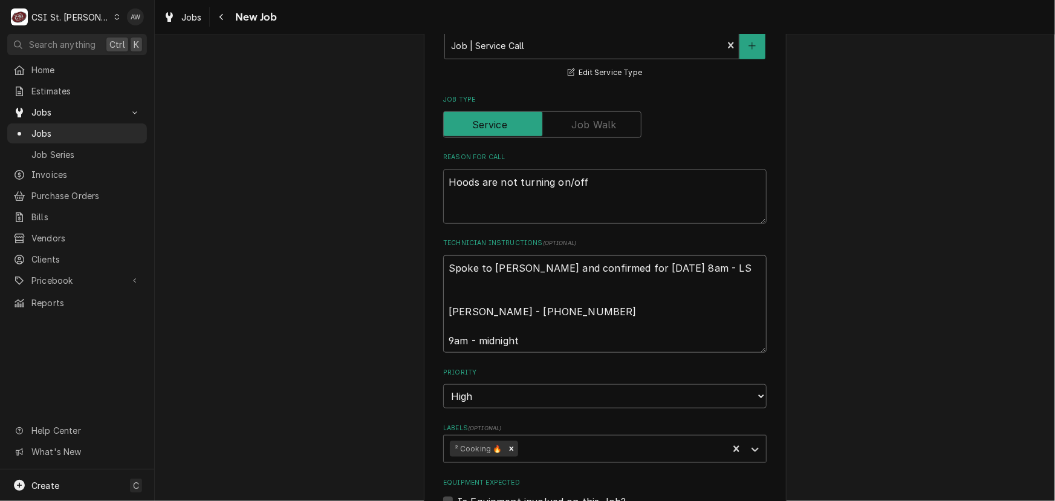
type textarea "x"
type textarea "Spoke to [PERSON_NAME] and confirmed for [DATE] 8am - LS [PERSON_NAME] - [PHONE…"
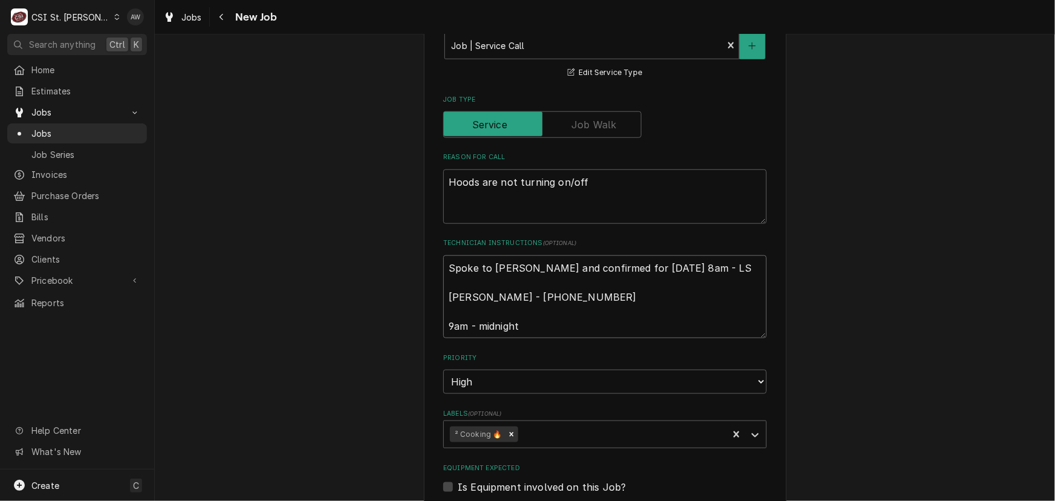
type textarea "x"
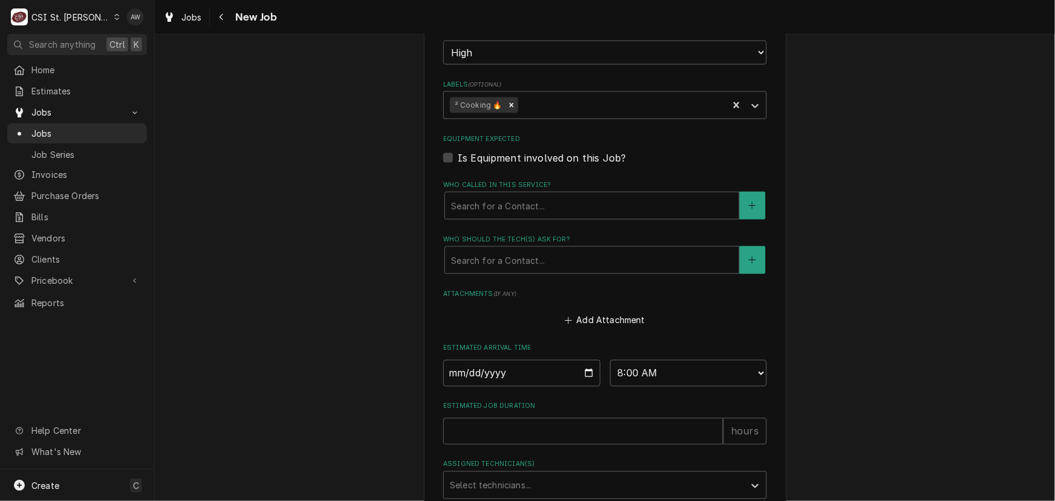
scroll to position [879, 0]
type textarea "Spoke to [PERSON_NAME] and confirmed for [DATE] 8am - LS [PERSON_NAME] - [PHONE…"
click at [583, 359] on input "Date" at bounding box center [521, 372] width 157 height 27
type textarea "x"
type input "[DATE]"
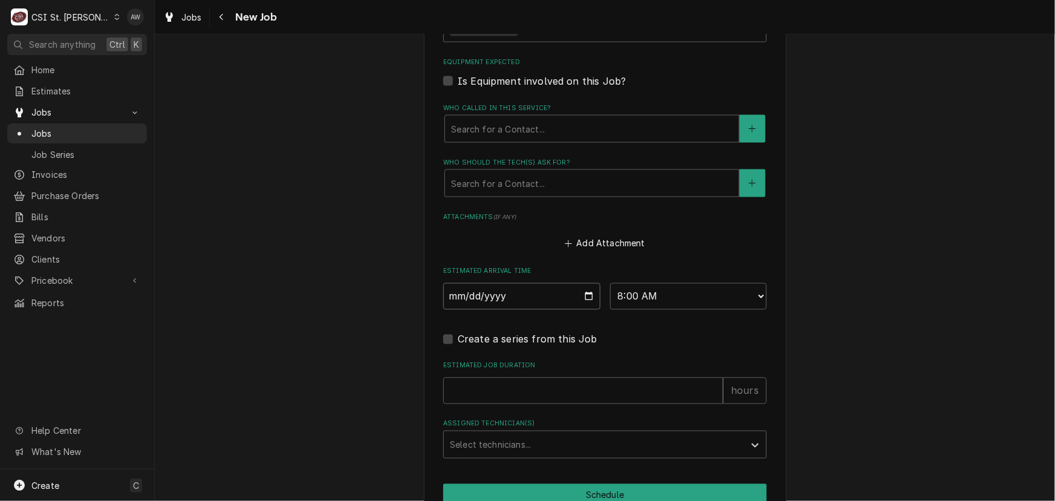
scroll to position [1030, 0]
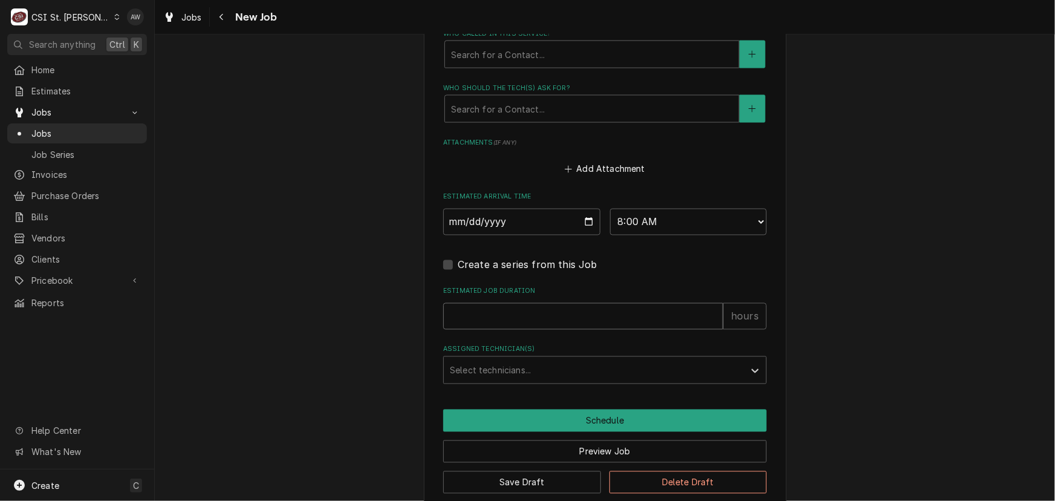
click at [524, 303] on input "Estimated Job Duration" at bounding box center [583, 316] width 280 height 27
type textarea "x"
type input "2"
click at [520, 359] on div "Assigned Technician(s)" at bounding box center [594, 370] width 289 height 22
type textarea "x"
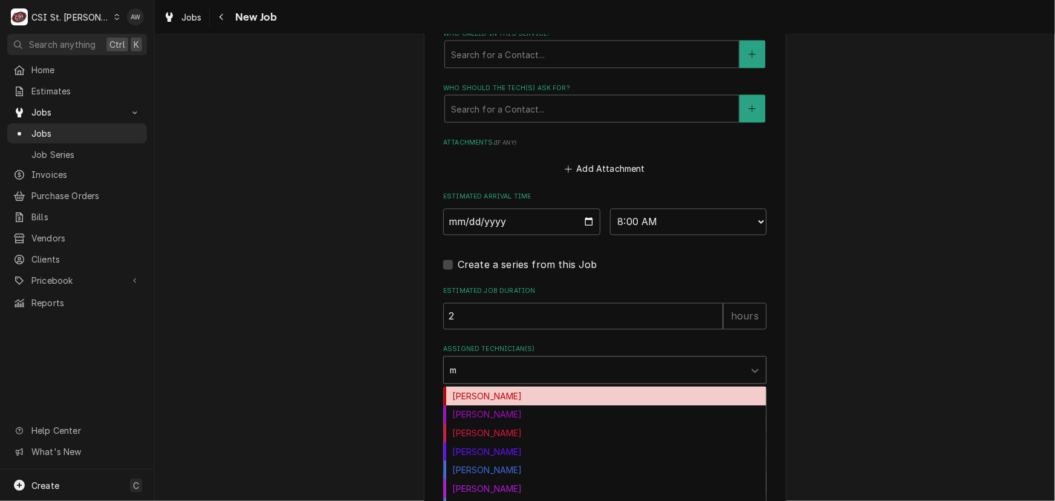
type input "mo"
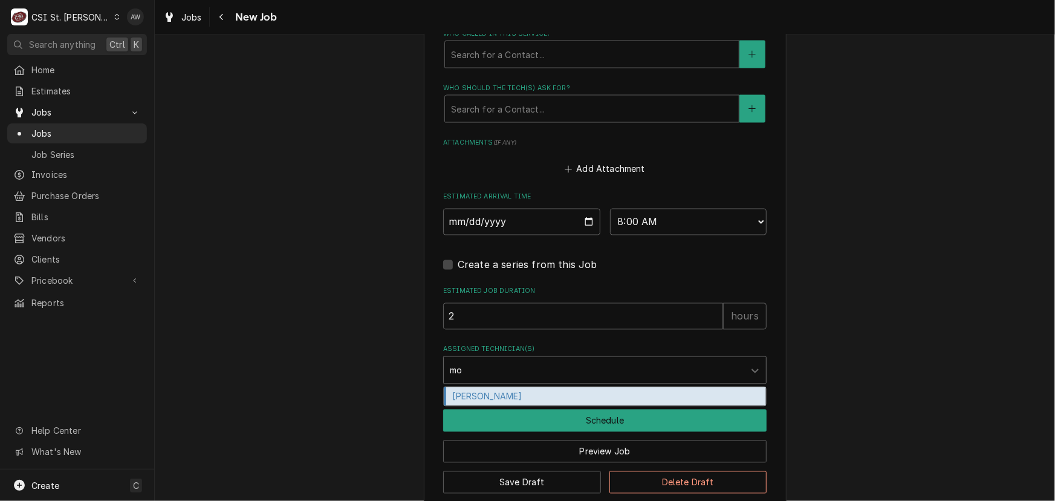
drag, startPoint x: 515, startPoint y: 375, endPoint x: 504, endPoint y: 393, distance: 21.5
click at [514, 387] on div "Moe Hamed" at bounding box center [605, 396] width 322 height 19
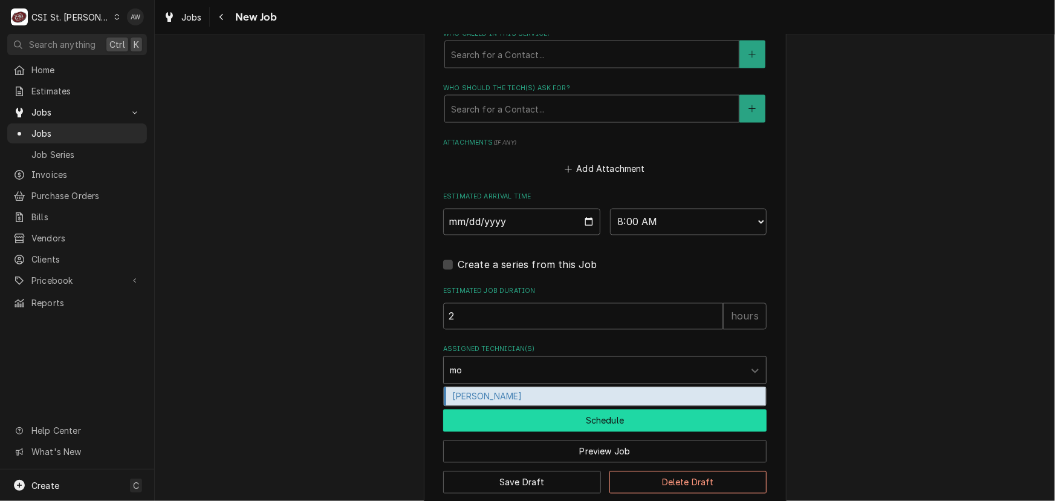
type textarea "x"
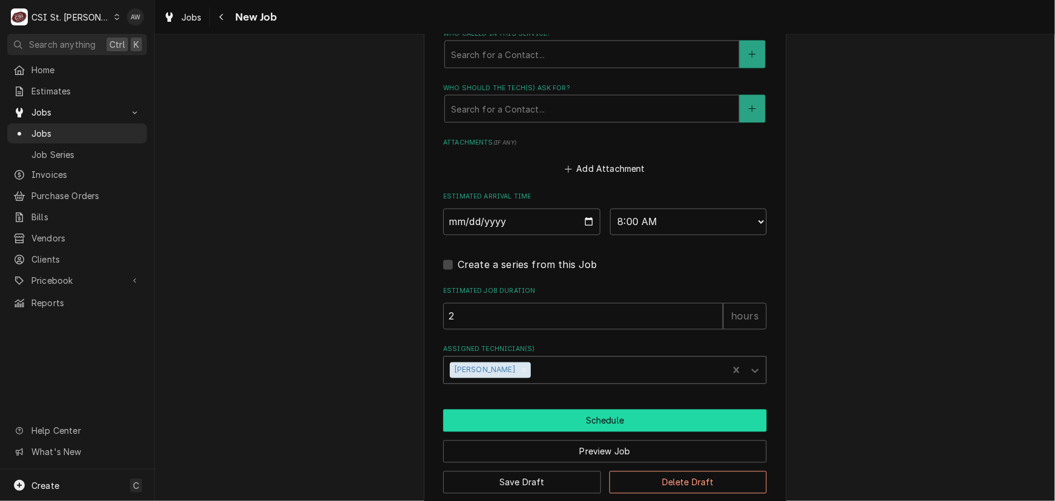
click at [501, 409] on button "Schedule" at bounding box center [605, 420] width 324 height 22
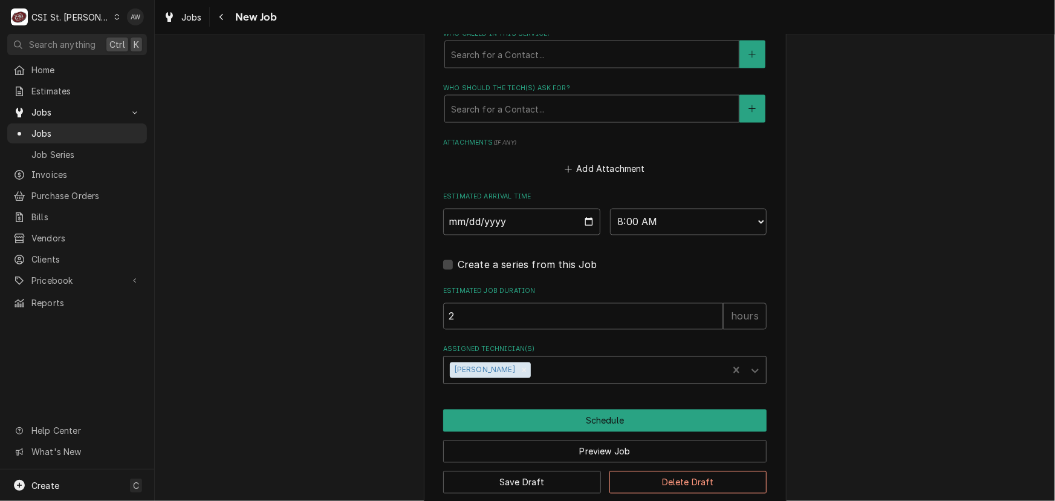
scroll to position [990, 0]
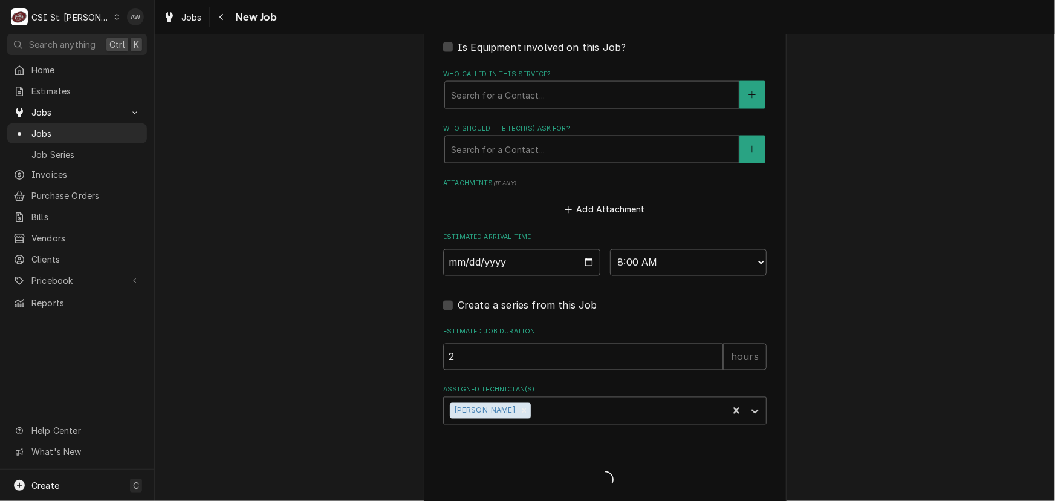
type textarea "x"
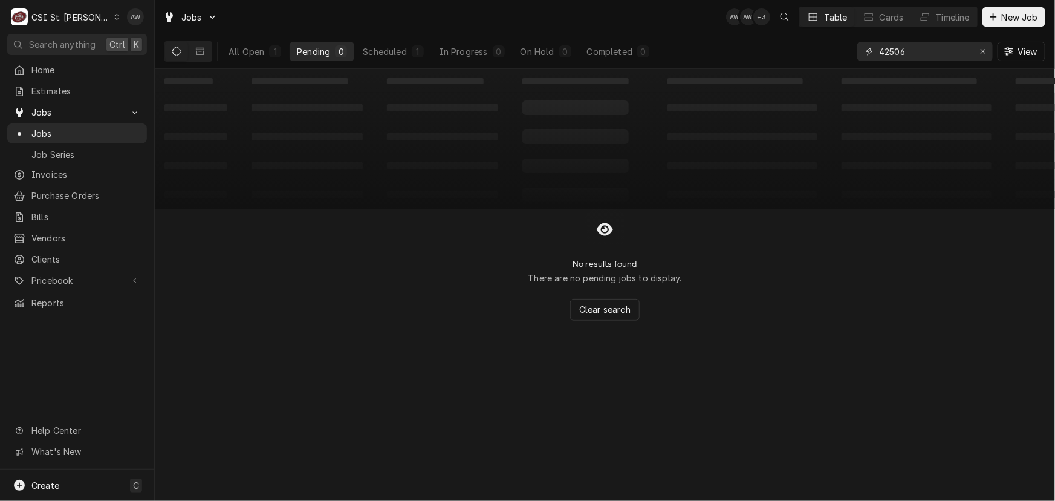
drag, startPoint x: 913, startPoint y: 51, endPoint x: 853, endPoint y: 41, distance: 61.4
click at [853, 41] on div "All Open 1 Pending 0 Scheduled 1 In Progress 0 On Hold 0 Completed 0 42506 View" at bounding box center [605, 51] width 881 height 34
type input "42308"
click at [524, 48] on div "On Hold" at bounding box center [538, 51] width 34 height 13
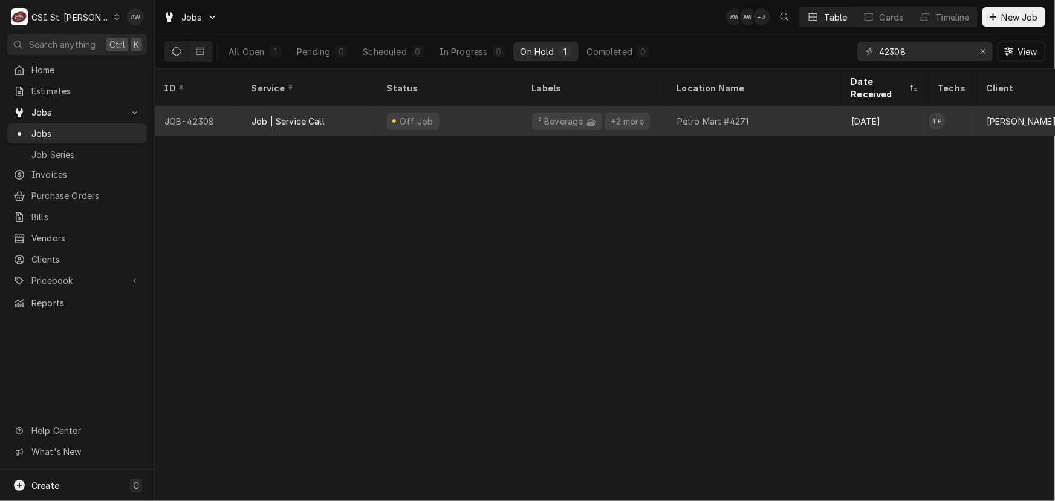
click at [544, 115] on div "² Beverage ☕️" at bounding box center [567, 121] width 60 height 13
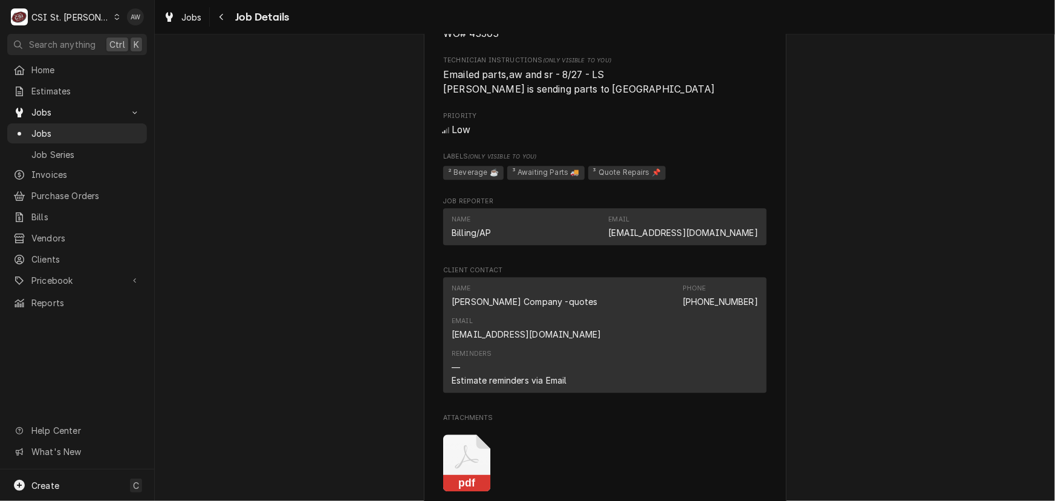
scroll to position [1704, 0]
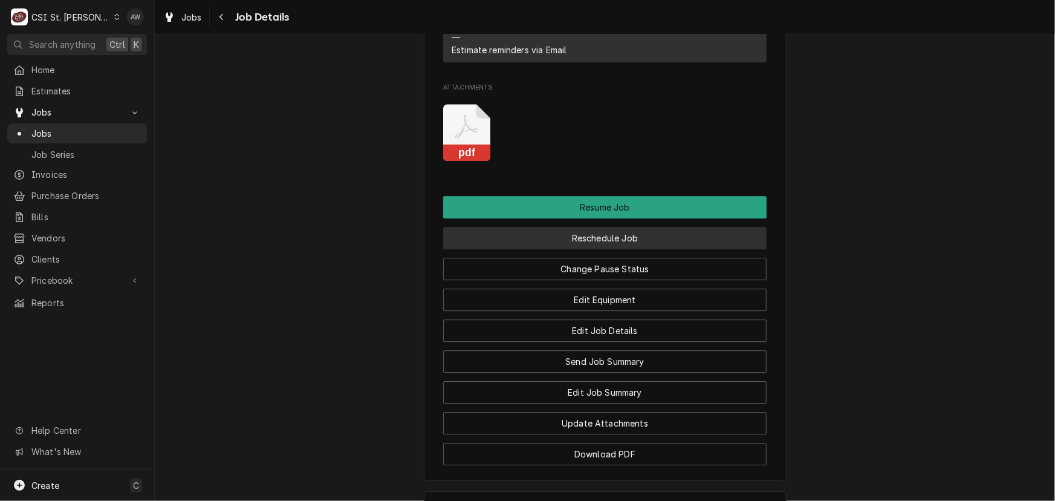
click at [544, 227] on button "Reschedule Job" at bounding box center [605, 238] width 324 height 22
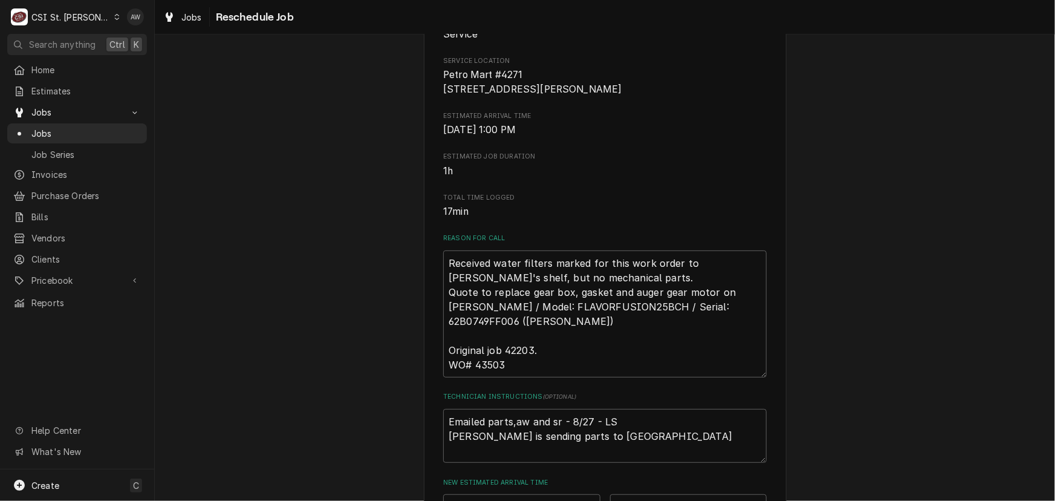
scroll to position [385, 0]
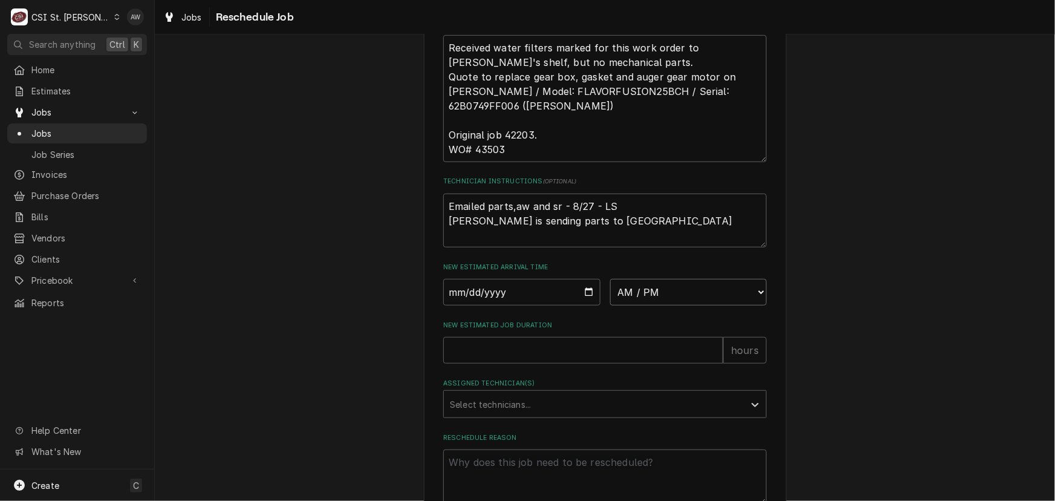
click at [643, 302] on select "AM / PM 6:00 AM 6:15 AM 6:30 AM 6:45 AM 7:00 AM 7:15 AM 7:30 AM 7:45 AM 8:00 AM…" at bounding box center [688, 292] width 157 height 27
select select "07:00:00"
click at [610, 293] on select "AM / PM 6:00 AM 6:15 AM 6:30 AM 6:45 AM 7:00 AM 7:15 AM 7:30 AM 7:45 AM 8:00 AM…" at bounding box center [688, 292] width 157 height 27
type textarea "x"
click at [584, 304] on input "Date" at bounding box center [521, 292] width 157 height 27
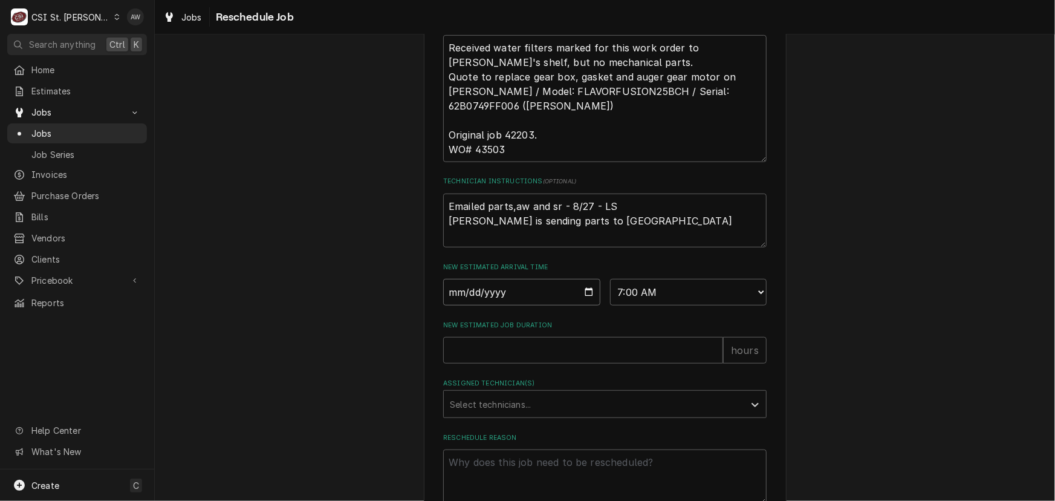
type input "2025-09-08"
click at [478, 364] on input "New Estimated Job Duration" at bounding box center [583, 350] width 280 height 27
type textarea "x"
type input "6"
click at [490, 415] on div "Assigned Technician(s)" at bounding box center [594, 404] width 289 height 22
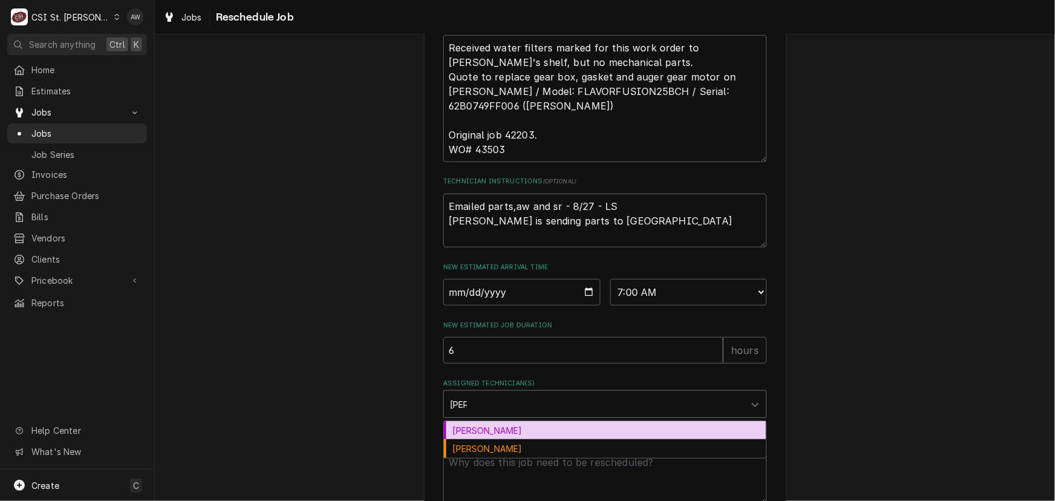
type input "thomas"
type textarea "x"
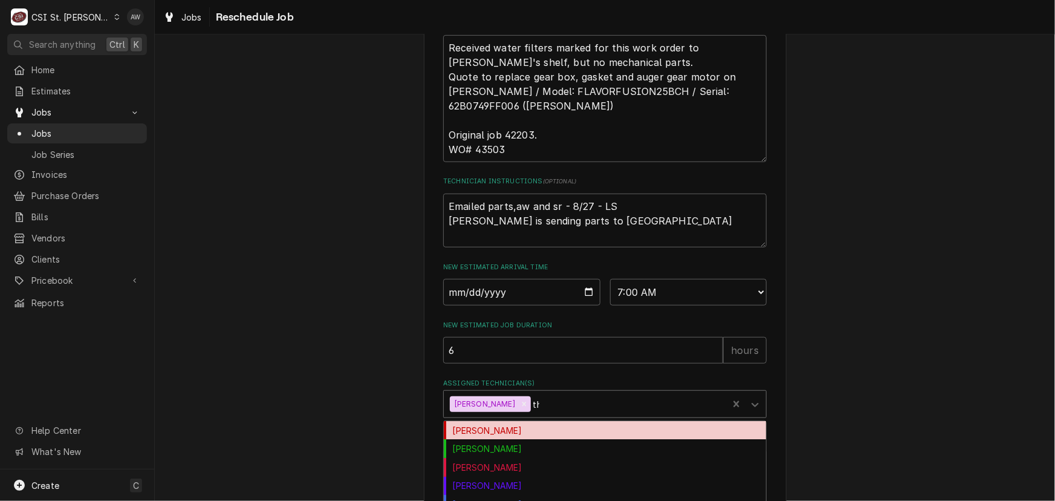
type input "tho"
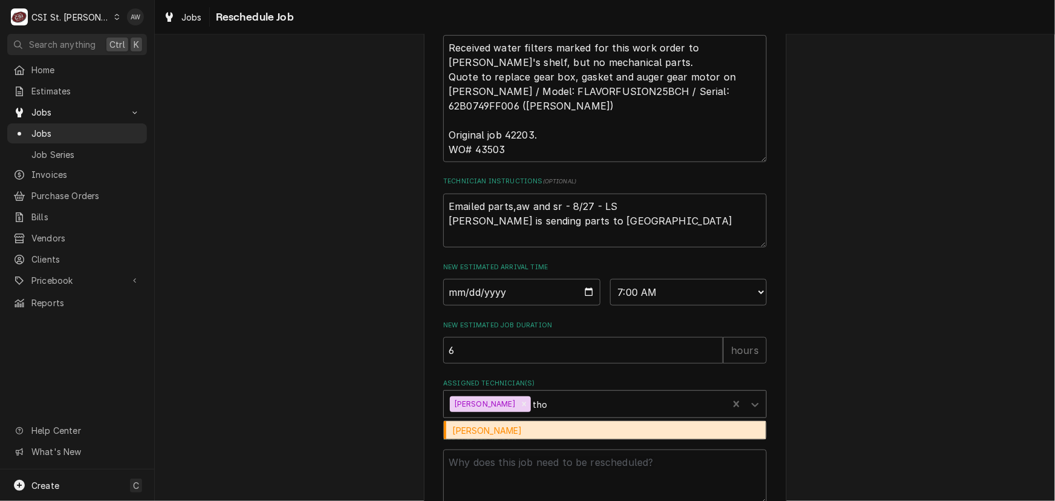
click at [498, 439] on div "[PERSON_NAME]" at bounding box center [605, 430] width 322 height 19
type textarea "x"
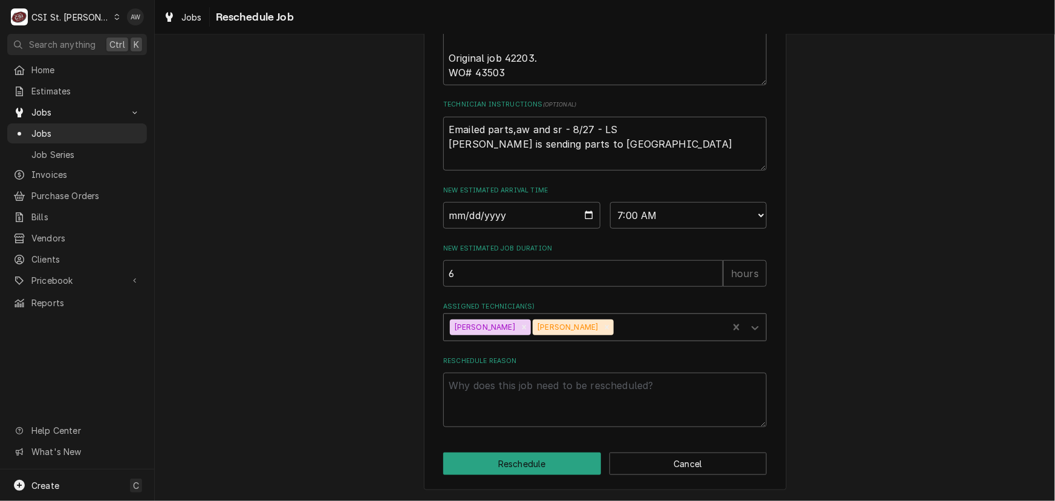
scroll to position [475, 0]
click at [506, 408] on textarea "Reschedule Reason" at bounding box center [605, 400] width 324 height 54
type textarea "x"
type textarea "d"
type textarea "x"
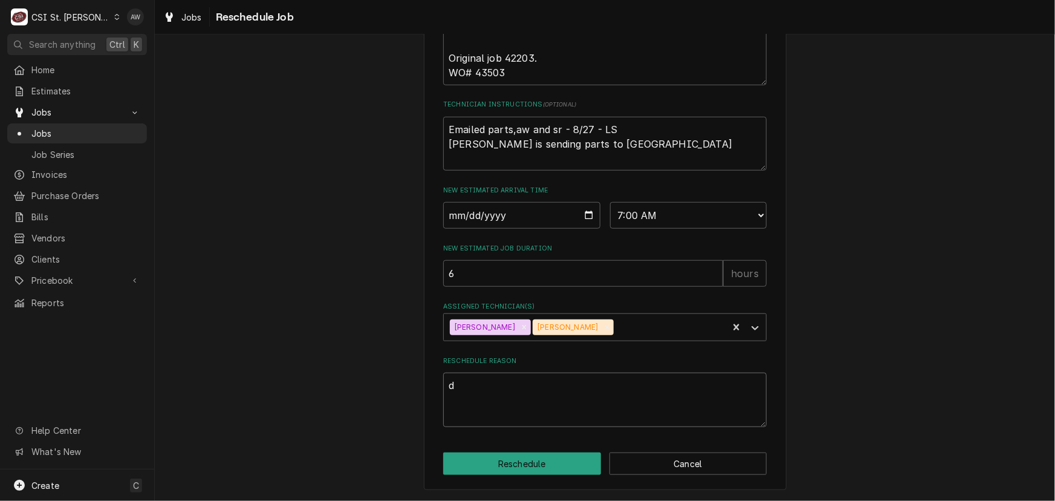
type textarea "do"
type textarea "x"
type textarea "doi"
type textarea "x"
type textarea "do"
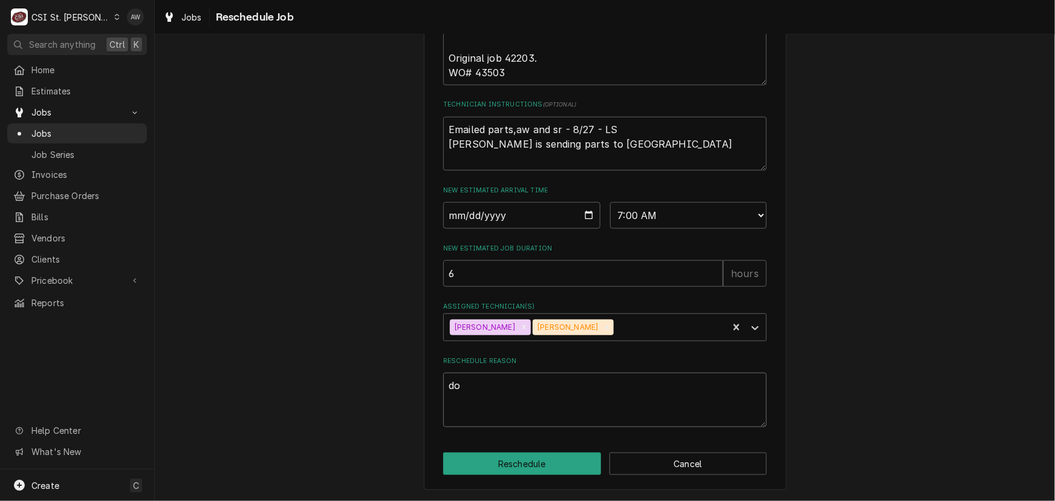
type textarea "x"
type textarea "d"
type textarea "x"
type textarea "r"
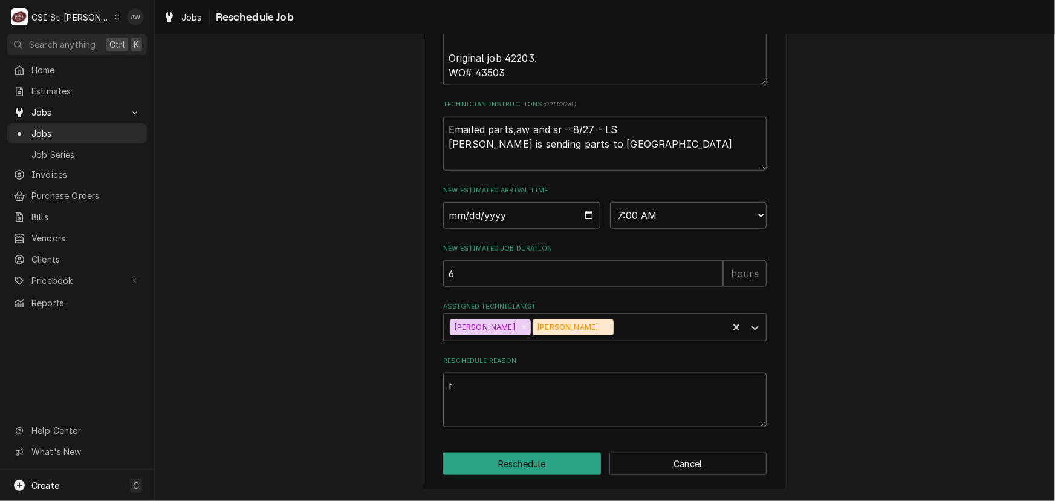
type textarea "x"
type textarea "re"
type textarea "x"
type textarea "ret"
type textarea "x"
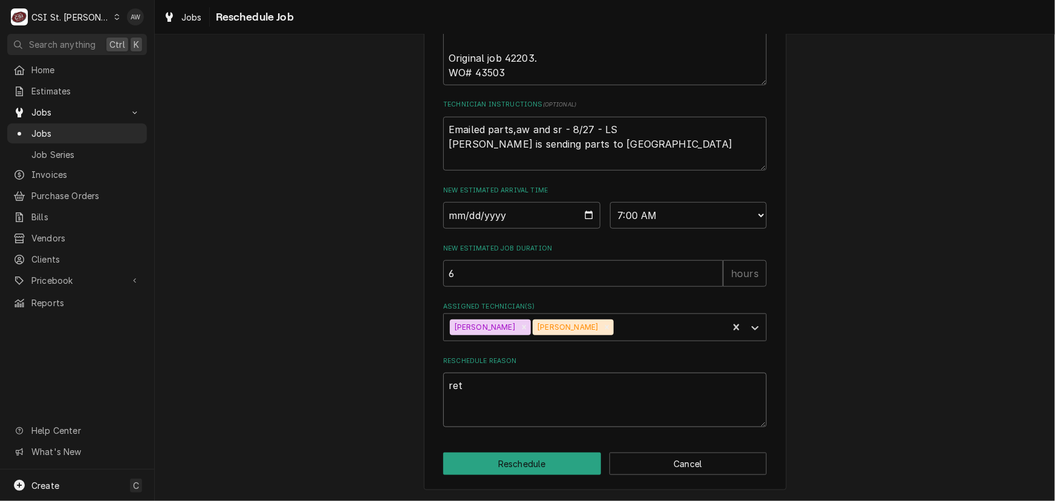
type textarea "retu"
type textarea "x"
type textarea "retur"
type textarea "x"
type textarea "return"
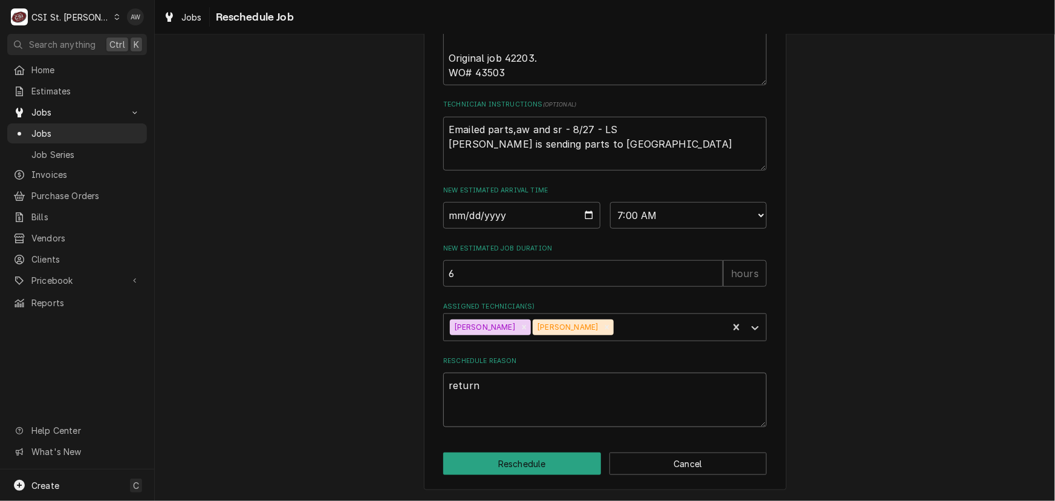
type textarea "x"
type textarea "returni"
type textarea "x"
type textarea "returnin"
type textarea "x"
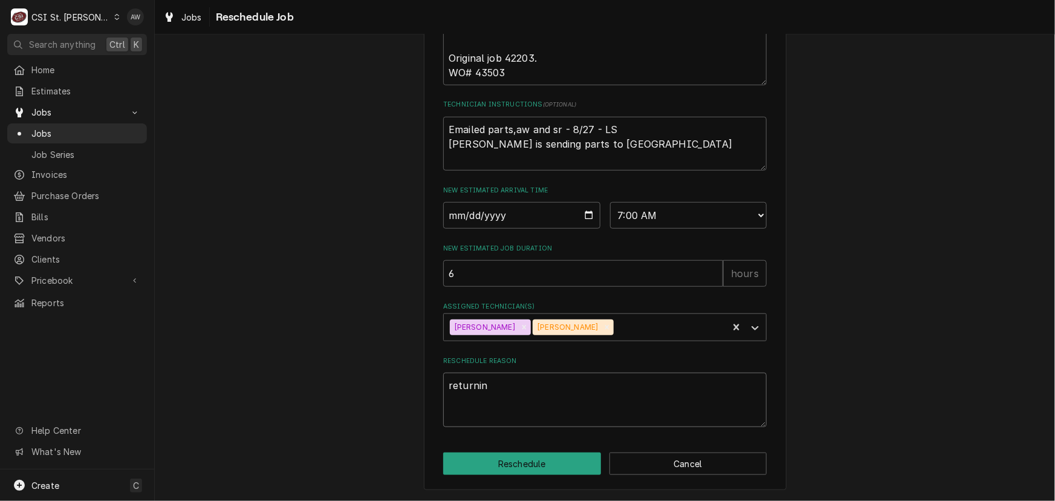
type textarea "returning"
type textarea "x"
type textarea "returning"
type textarea "x"
type textarea "returning w"
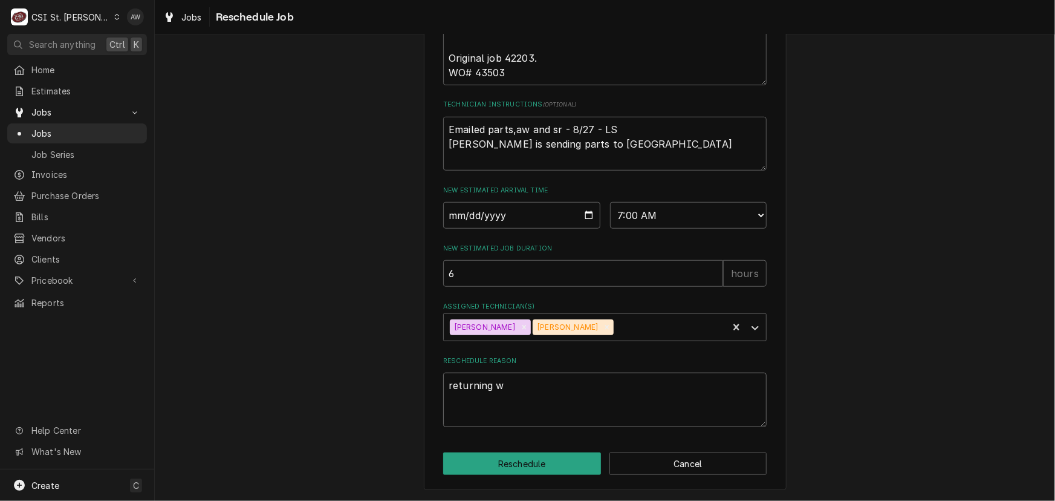
type textarea "x"
type textarea "returning wi"
type textarea "x"
type textarea "returning wit"
type textarea "x"
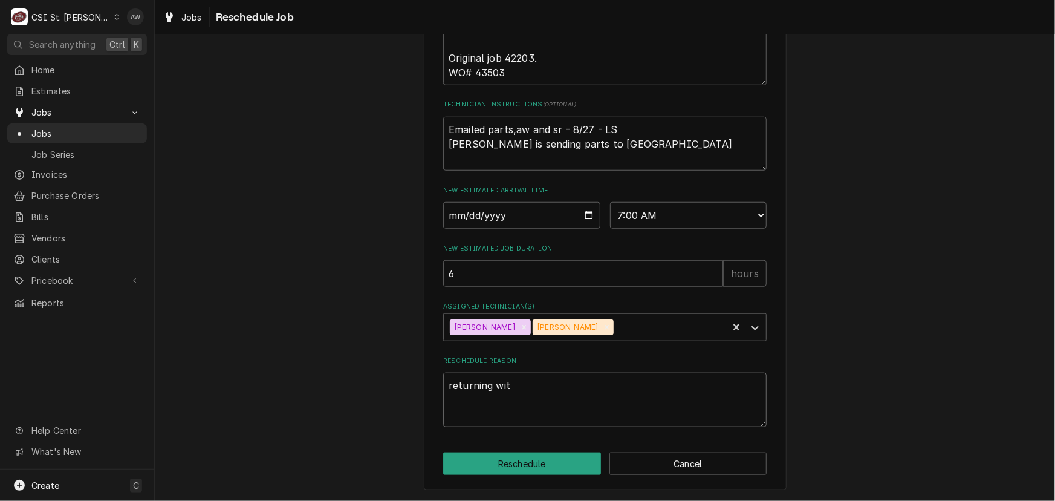
type textarea "returning with"
type textarea "x"
type textarea "returning with"
type textarea "x"
type textarea "returning with p"
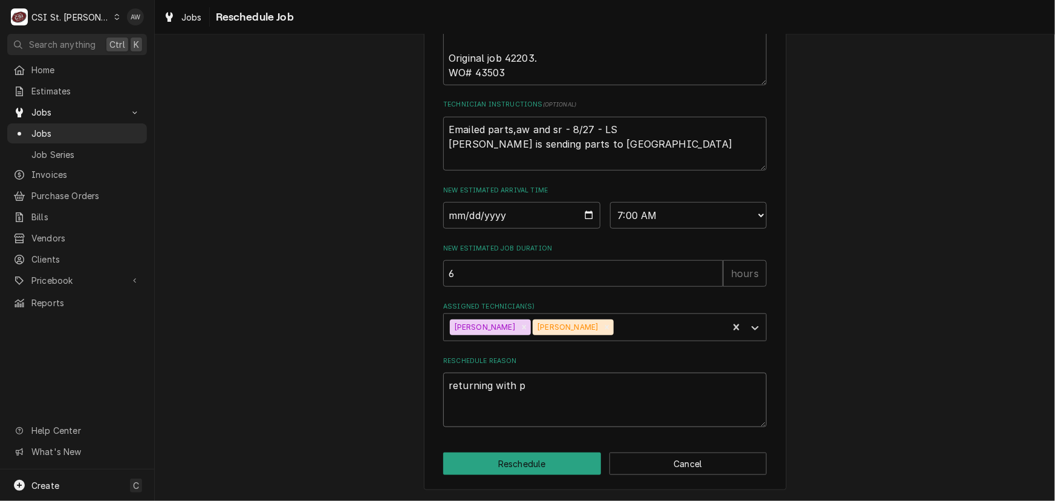
type textarea "x"
type textarea "returning with pa"
type textarea "x"
type textarea "returning with par"
type textarea "x"
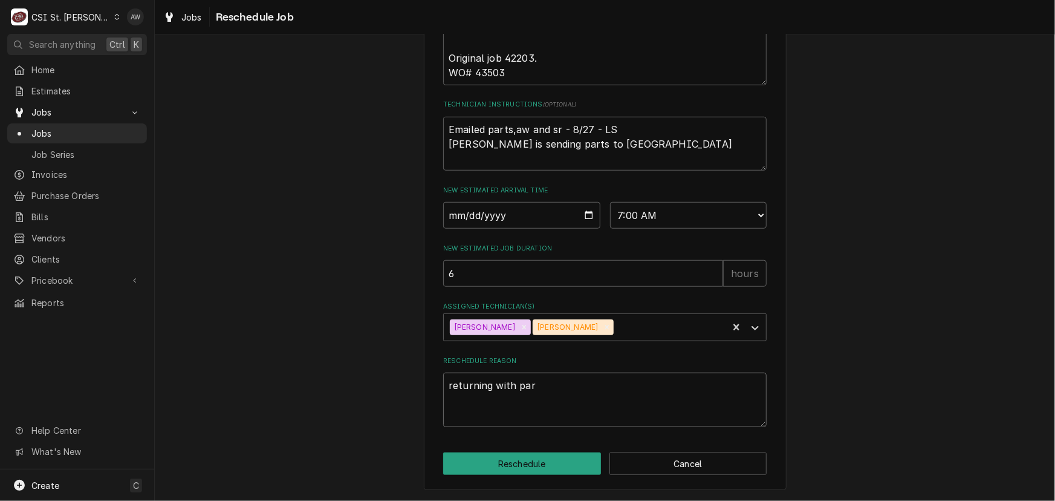
type textarea "returning with part"
type textarea "x"
type textarea "returning with parts"
type textarea "x"
type textarea "returning with parts"
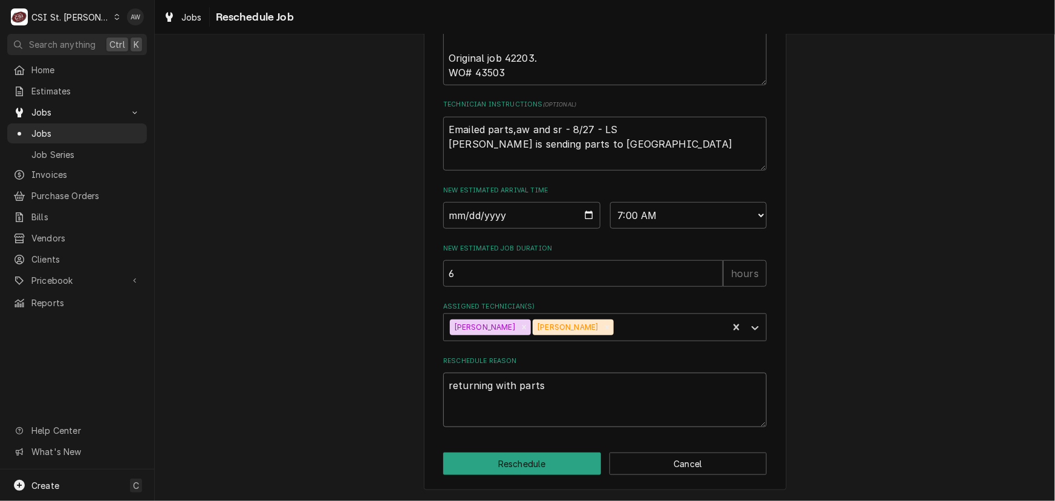
type textarea "x"
type textarea "returning with parts t"
type textarea "x"
type textarea "returning with parts to"
type textarea "x"
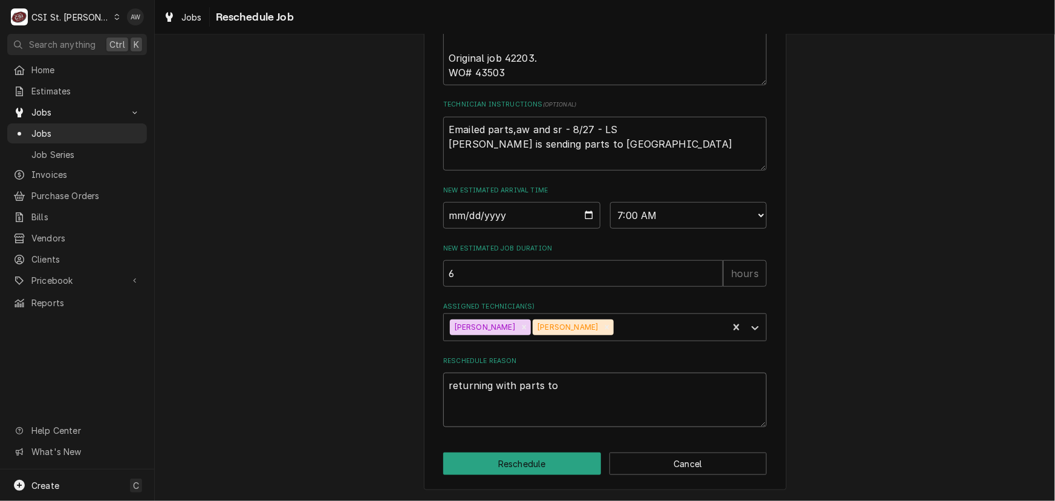
type textarea "returning with parts to"
type textarea "x"
type textarea "returning with parts to d"
type textarea "x"
type textarea "returning with parts to do"
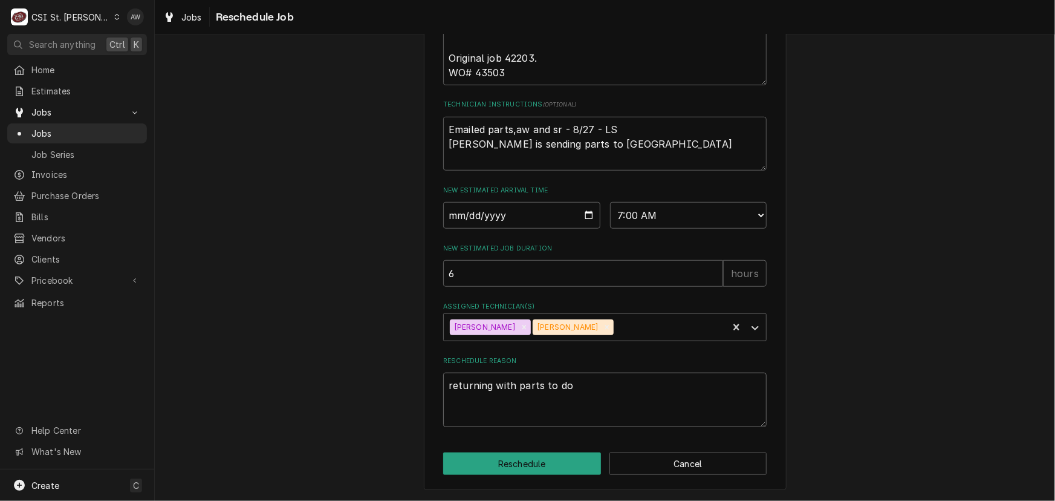
type textarea "x"
type textarea "returning with parts to do"
type textarea "x"
type textarea "returning with parts to do j"
type textarea "x"
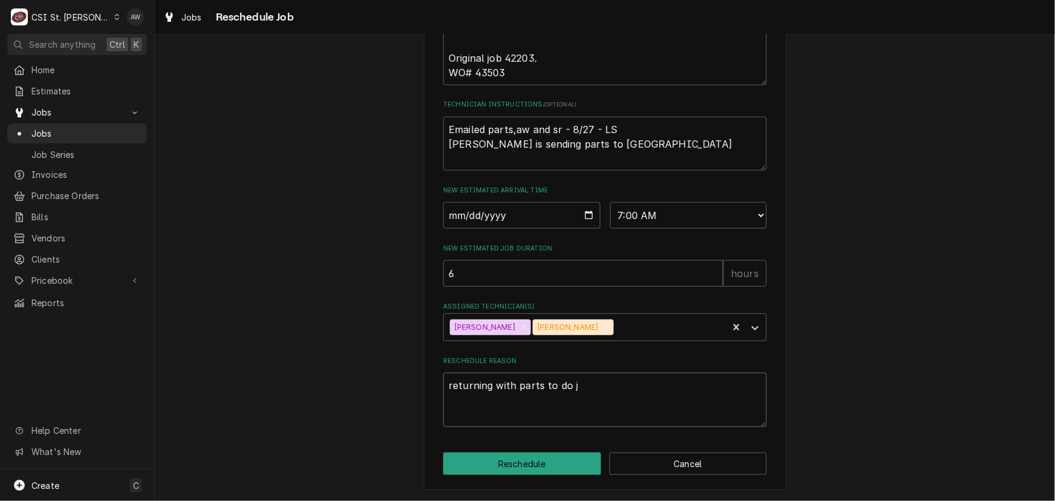
type textarea "returning with parts to do jo"
type textarea "x"
type textarea "returning with parts to do job"
type textarea "x"
type textarea "returning with parts to do job"
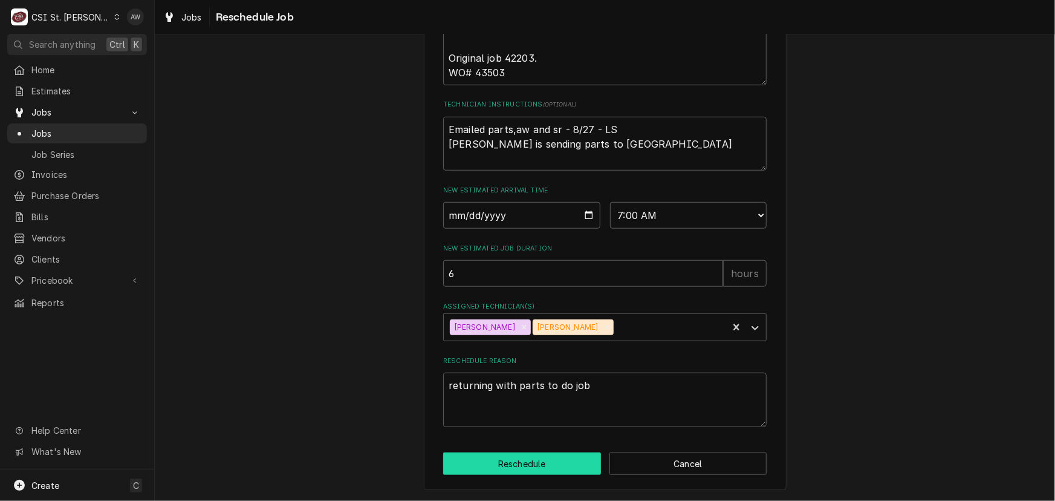
click at [484, 463] on button "Reschedule" at bounding box center [522, 463] width 158 height 22
type textarea "x"
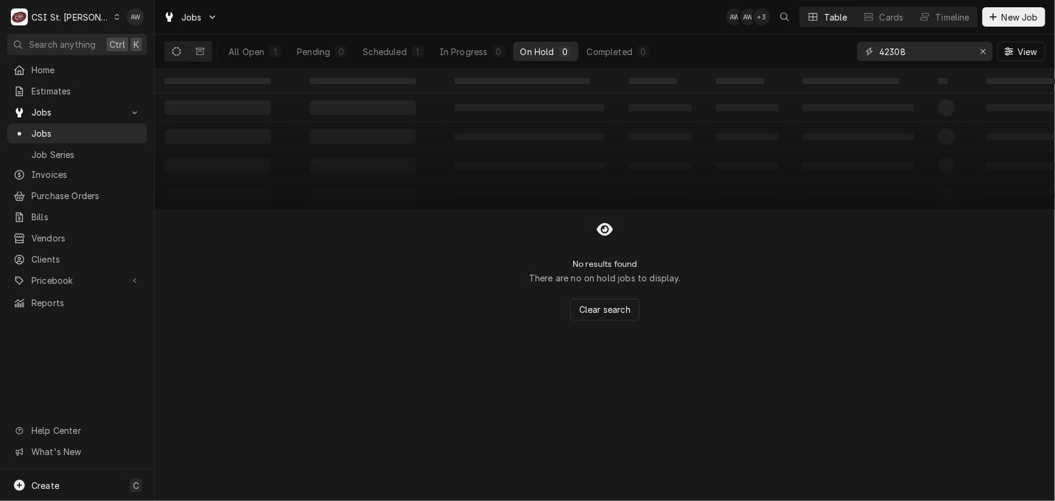
drag, startPoint x: 900, startPoint y: 50, endPoint x: 794, endPoint y: 44, distance: 106.6
click at [794, 44] on div "All Open 1 Pending 0 Scheduled 1 In Progress 0 On Hold 0 Completed 0 42308 View" at bounding box center [605, 51] width 881 height 34
type input "ocean"
click at [347, 56] on div "1" at bounding box center [341, 51] width 12 height 12
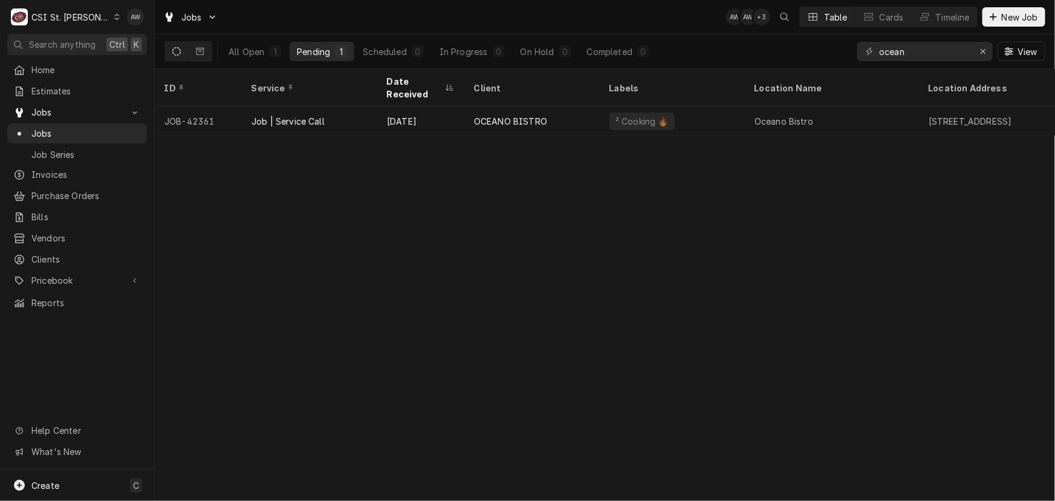
click at [371, 106] on div "Job | Service Call" at bounding box center [309, 120] width 135 height 29
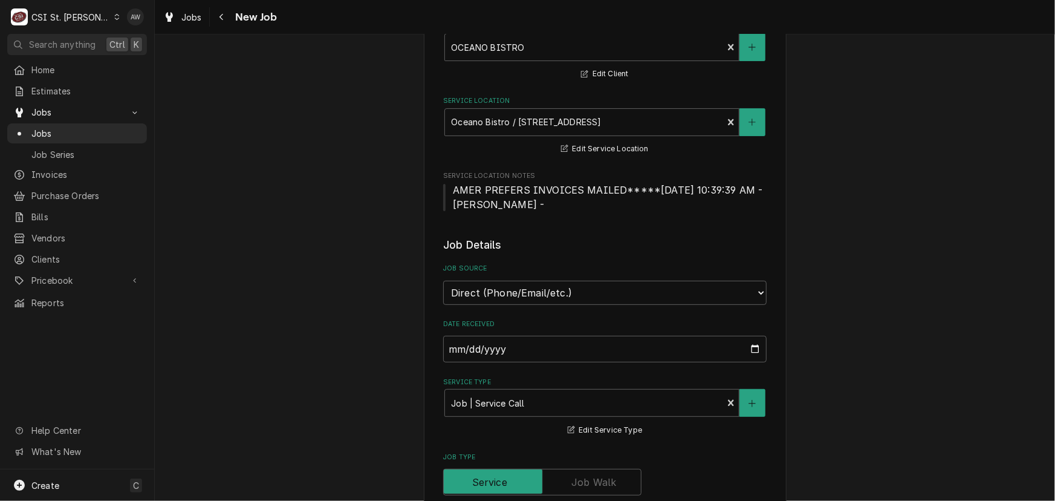
type textarea "x"
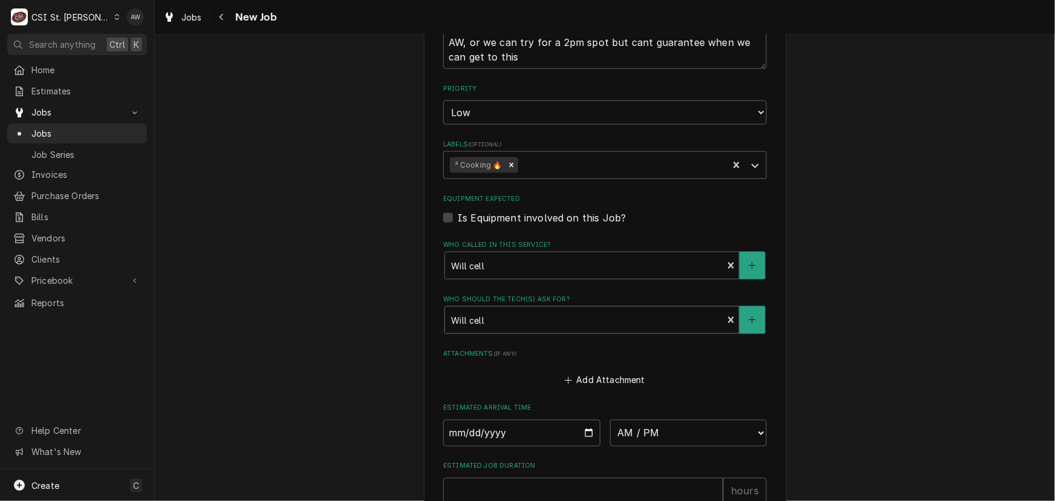
scroll to position [935, 0]
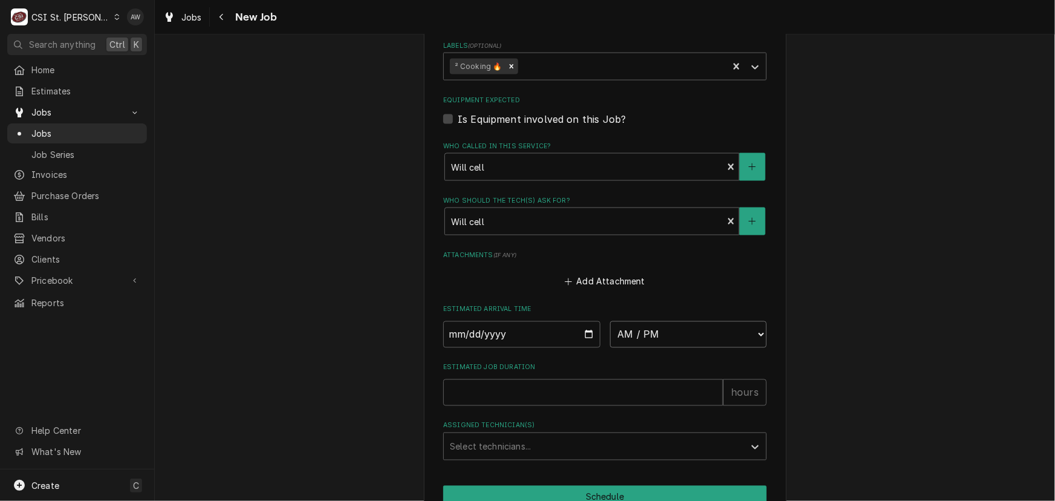
drag, startPoint x: 645, startPoint y: 330, endPoint x: 645, endPoint y: 318, distance: 11.5
click at [645, 330] on select "AM / PM 6:00 AM 6:15 AM 6:30 AM 6:45 AM 7:00 AM 7:15 AM 7:30 AM 7:45 AM 8:00 AM…" at bounding box center [688, 334] width 157 height 27
select select "08:00:00"
click at [610, 321] on select "AM / PM 6:00 AM 6:15 AM 6:30 AM 6:45 AM 7:00 AM 7:15 AM 7:30 AM 7:45 AM 8:00 AM…" at bounding box center [688, 334] width 157 height 27
click at [585, 330] on input "Date" at bounding box center [521, 334] width 157 height 27
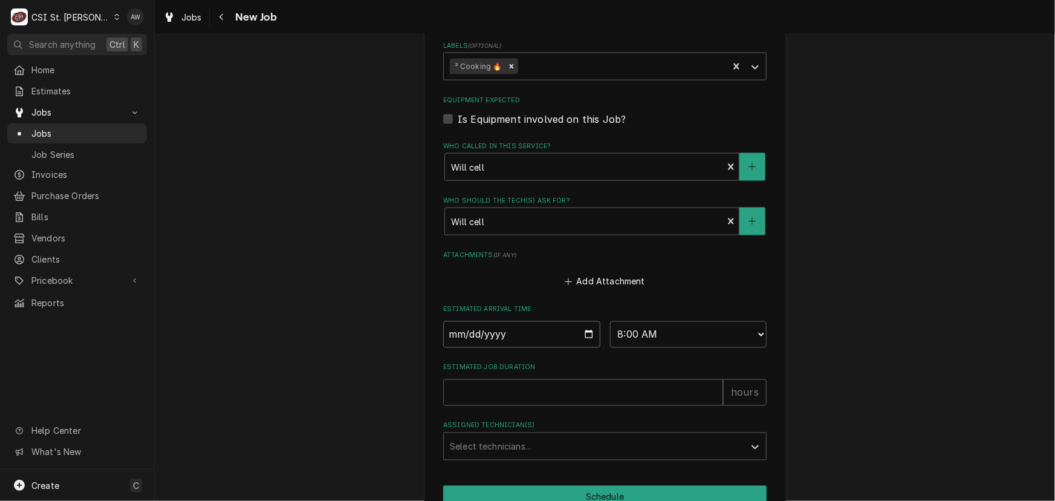
type textarea "x"
type input "[DATE]"
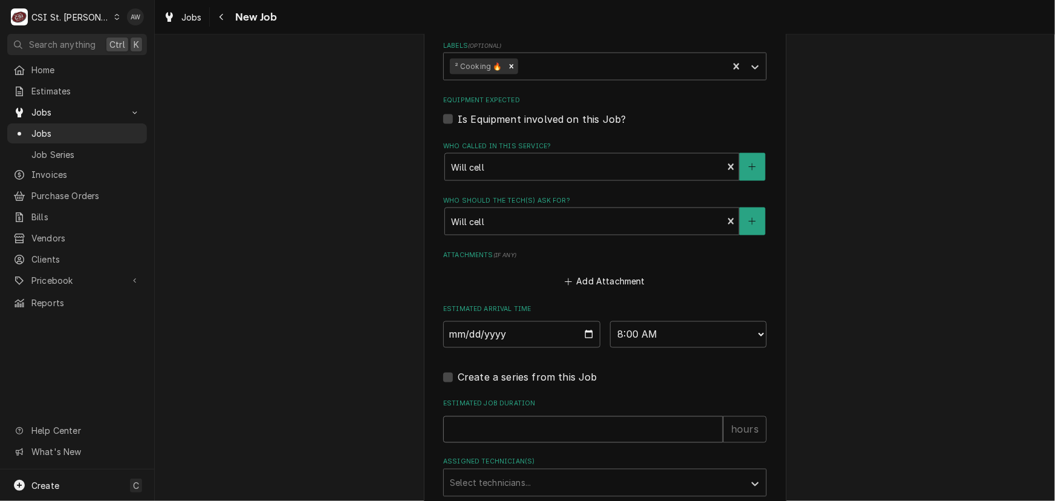
click at [507, 437] on input "Estimated Job Duration" at bounding box center [583, 429] width 280 height 27
type textarea "x"
type input "2"
type textarea "x"
type input "2"
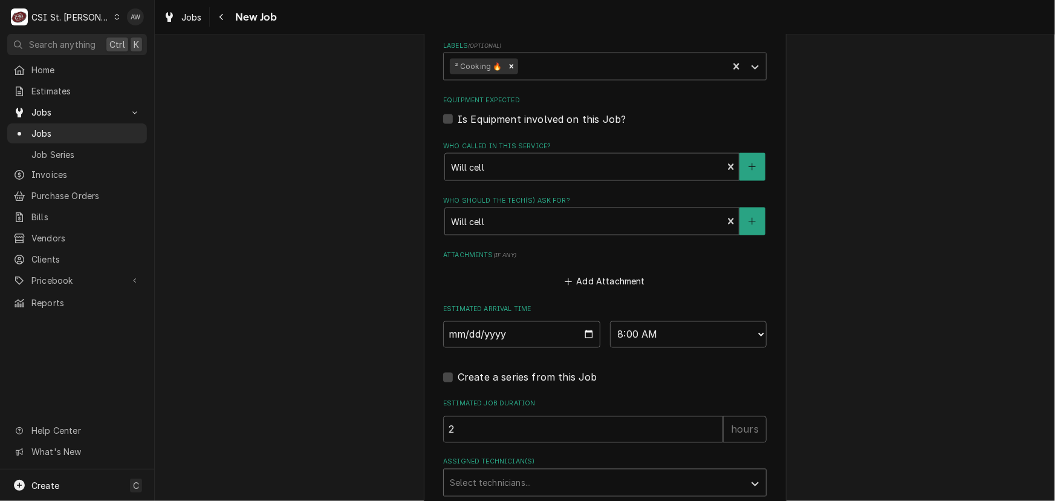
click at [505, 472] on div "Assigned Technician(s)" at bounding box center [594, 483] width 289 height 22
type input "ryan"
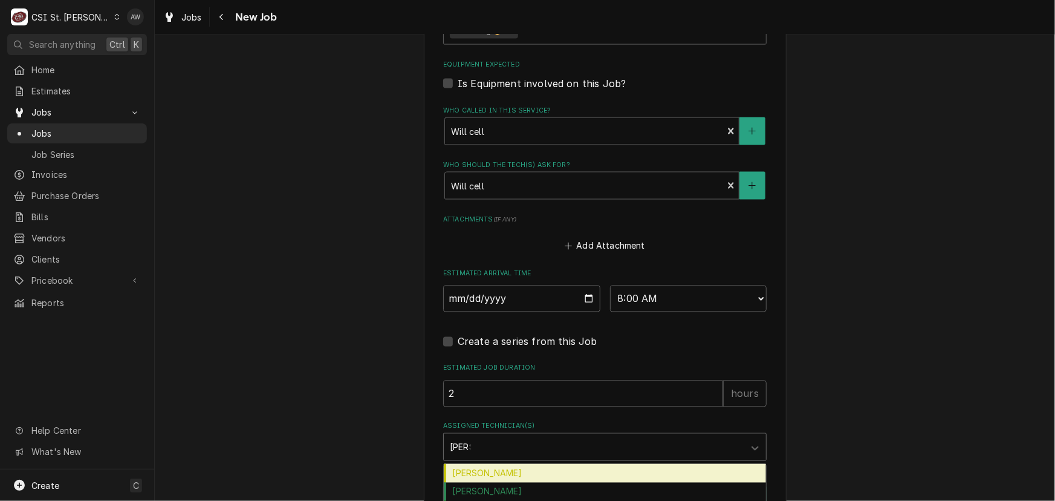
scroll to position [990, 0]
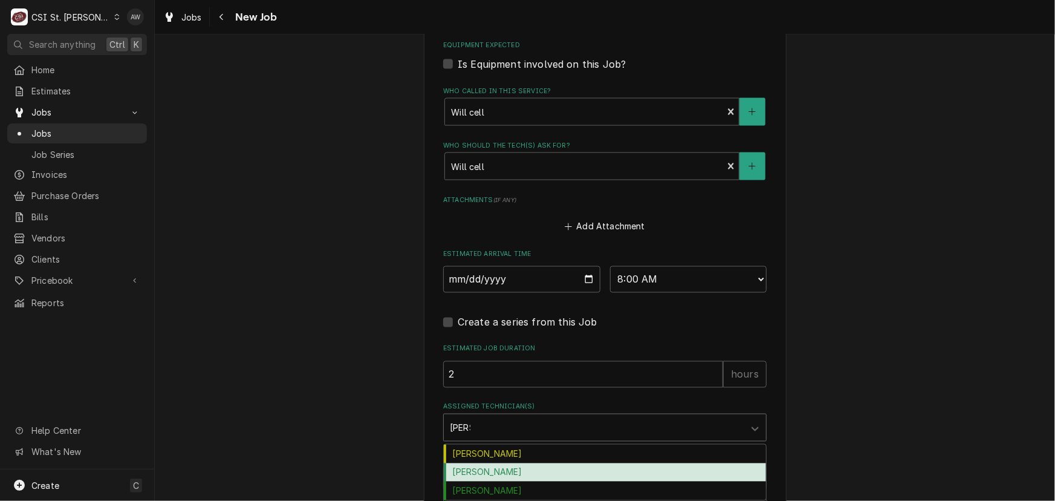
click at [507, 464] on div "Ryan Bietchert" at bounding box center [605, 472] width 322 height 19
type textarea "x"
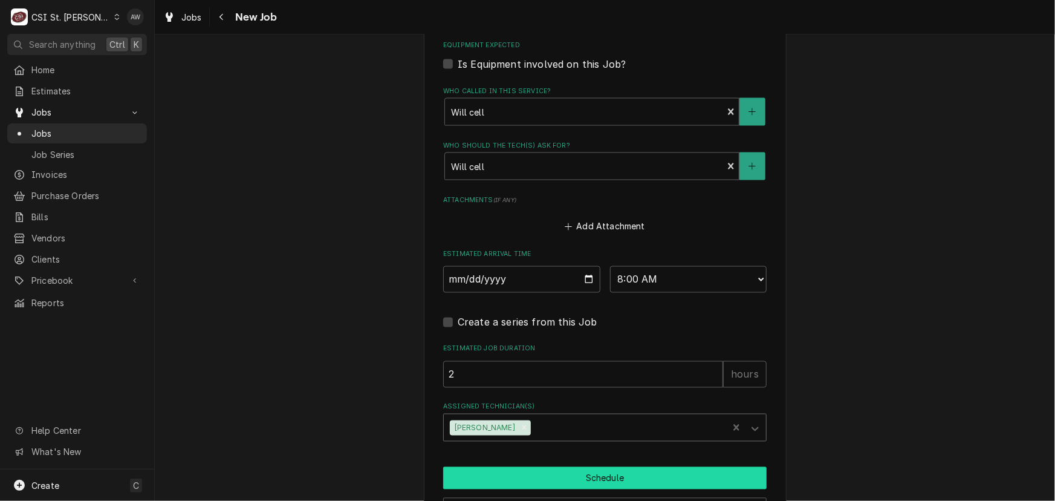
click at [502, 474] on button "Schedule" at bounding box center [605, 478] width 324 height 22
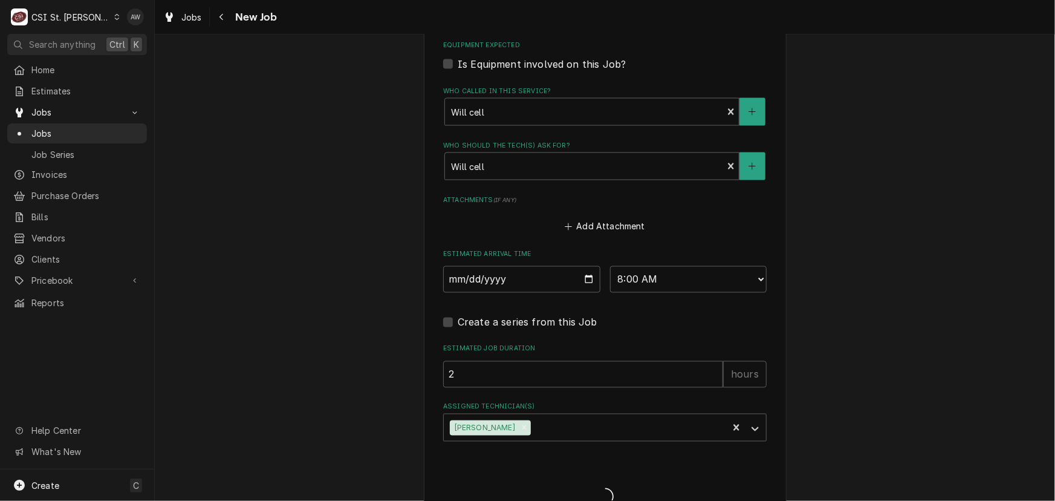
type textarea "x"
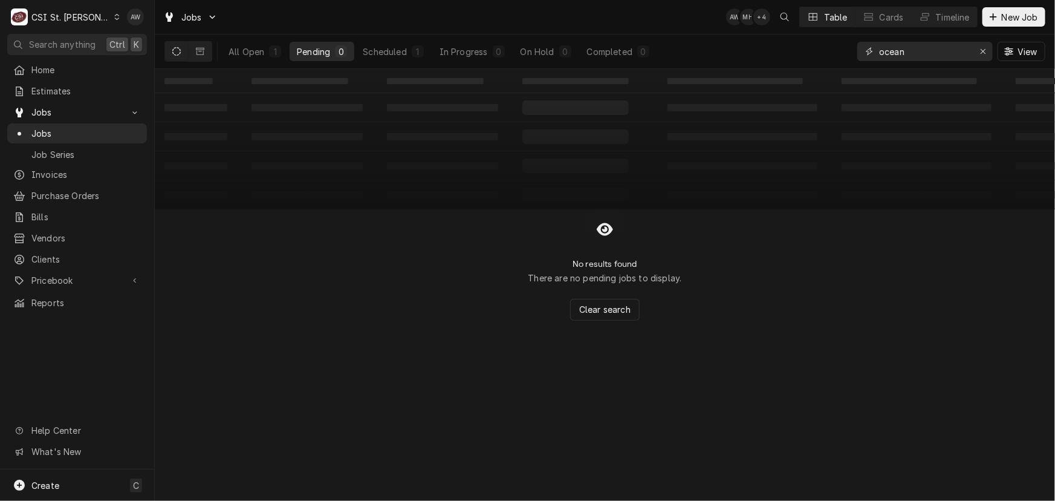
drag, startPoint x: 925, startPoint y: 47, endPoint x: 849, endPoint y: 44, distance: 75.7
click at [849, 44] on div "All Open 1 Pending 0 Scheduled 1 In Progress 0 On Hold 0 Completed 0 ocean View" at bounding box center [605, 51] width 881 height 34
type input "40796"
click at [536, 50] on div "On Hold" at bounding box center [538, 51] width 34 height 13
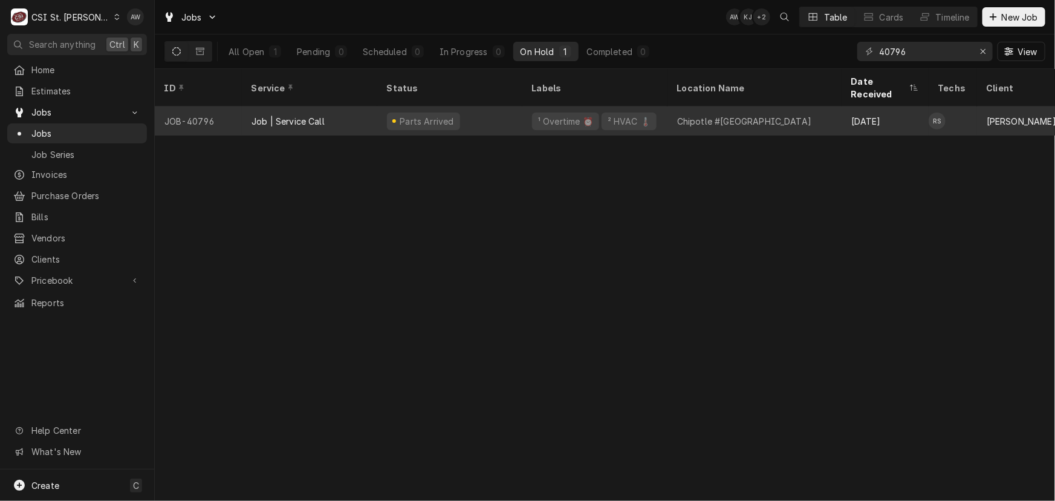
click at [523, 107] on div "¹ Overtime ⏰ ² HVAC 🌡️" at bounding box center [595, 120] width 145 height 29
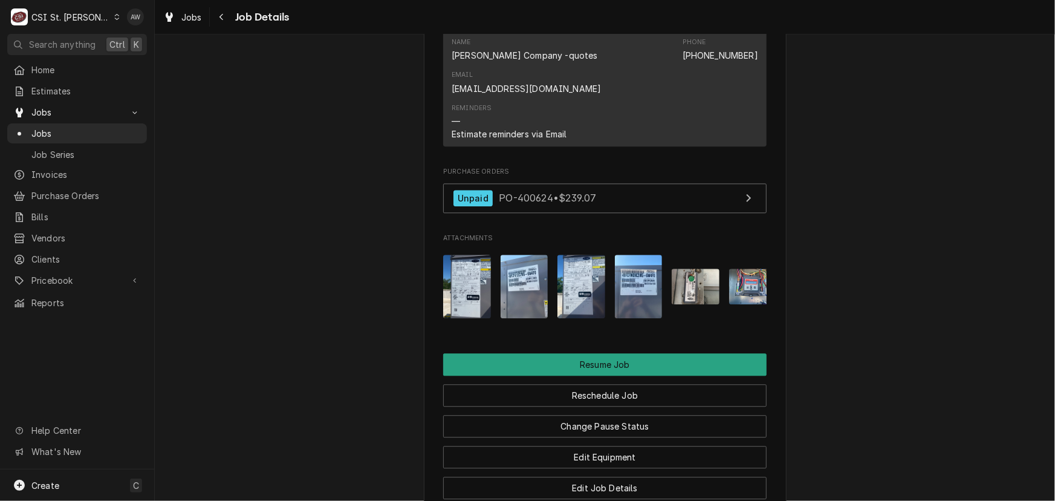
scroll to position [1484, 0]
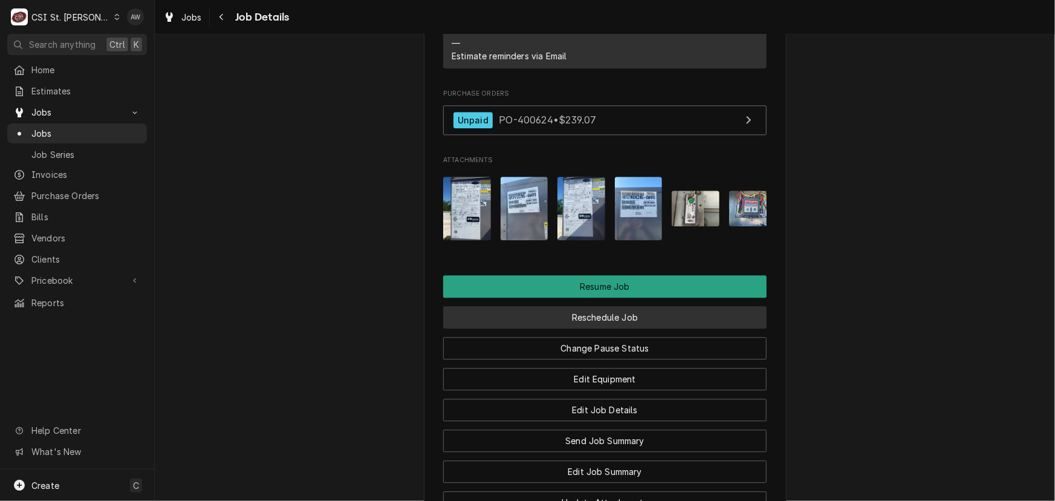
click at [636, 306] on button "Reschedule Job" at bounding box center [605, 317] width 324 height 22
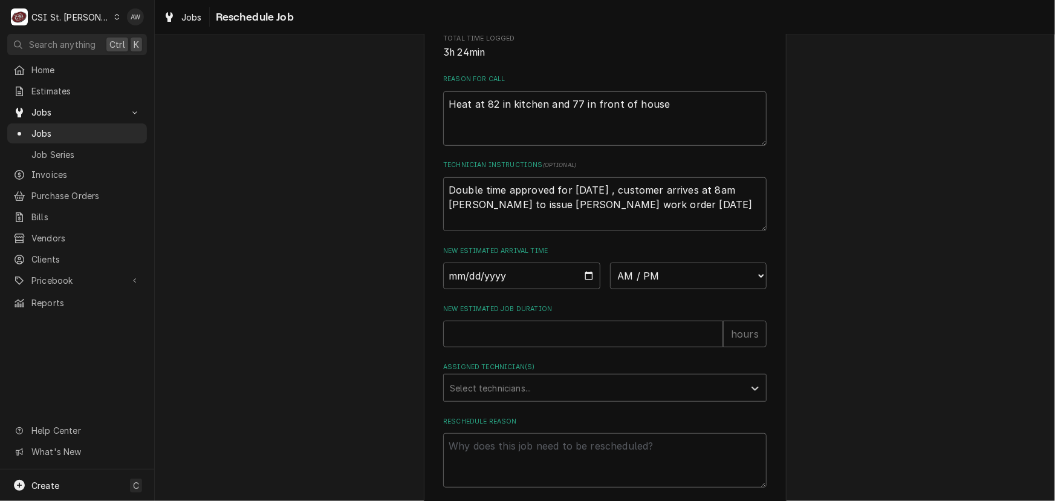
scroll to position [330, 0]
click at [633, 285] on select "AM / PM 6:00 AM 6:15 AM 6:30 AM 6:45 AM 7:00 AM 7:15 AM 7:30 AM 7:45 AM 8:00 AM…" at bounding box center [688, 274] width 157 height 27
select select "08:00:00"
click at [610, 275] on select "AM / PM 6:00 AM 6:15 AM 6:30 AM 6:45 AM 7:00 AM 7:15 AM 7:30 AM 7:45 AM 8:00 AM…" at bounding box center [688, 274] width 157 height 27
click at [582, 284] on input "Date" at bounding box center [521, 274] width 157 height 27
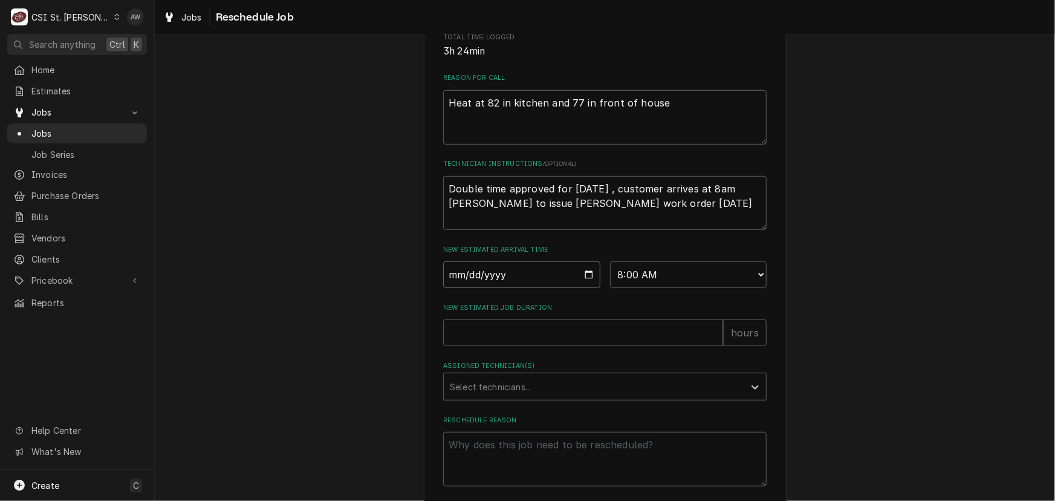
type textarea "x"
type input "2025-09-08"
click at [491, 346] on input "New Estimated Job Duration" at bounding box center [583, 332] width 280 height 27
type textarea "x"
type input "2"
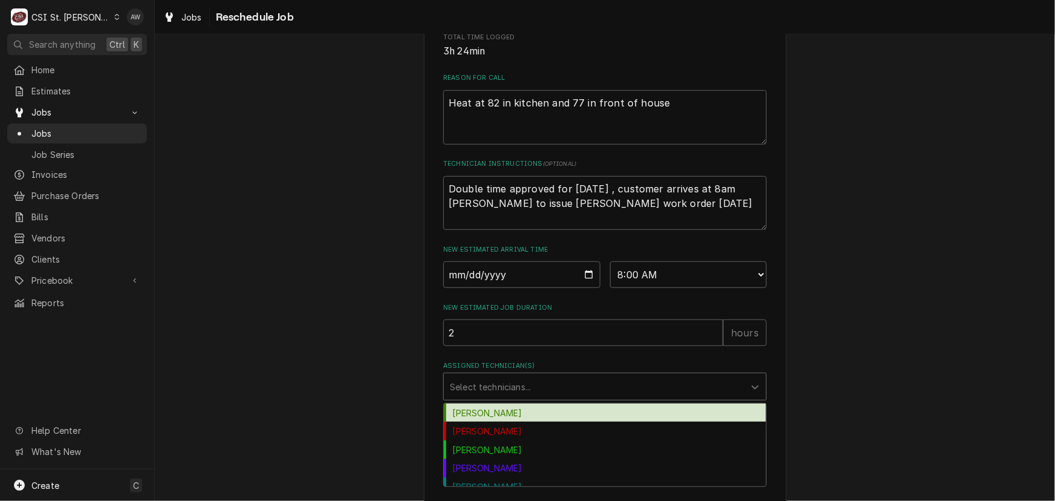
click at [481, 395] on div "Assigned Technician(s)" at bounding box center [594, 387] width 289 height 22
type input "ry"
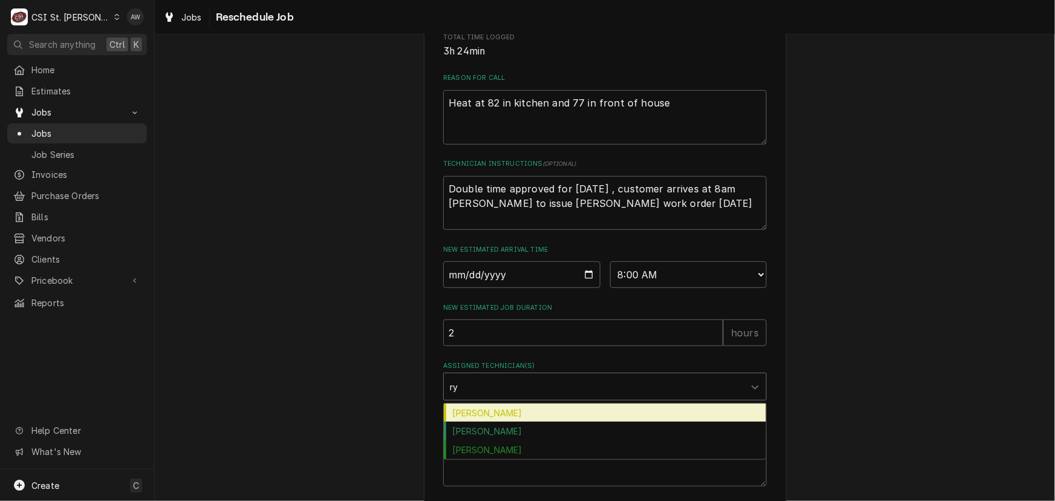
click at [475, 422] on div "Ryan Smith" at bounding box center [605, 412] width 322 height 19
type textarea "x"
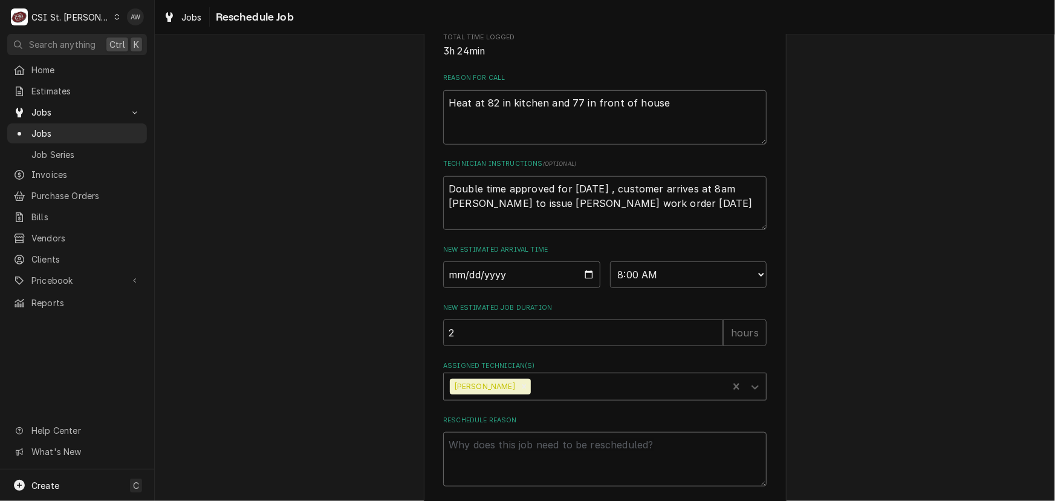
click at [474, 468] on textarea "Reschedule Reason" at bounding box center [605, 459] width 324 height 54
type textarea "x"
type textarea "r"
type textarea "x"
type textarea "re"
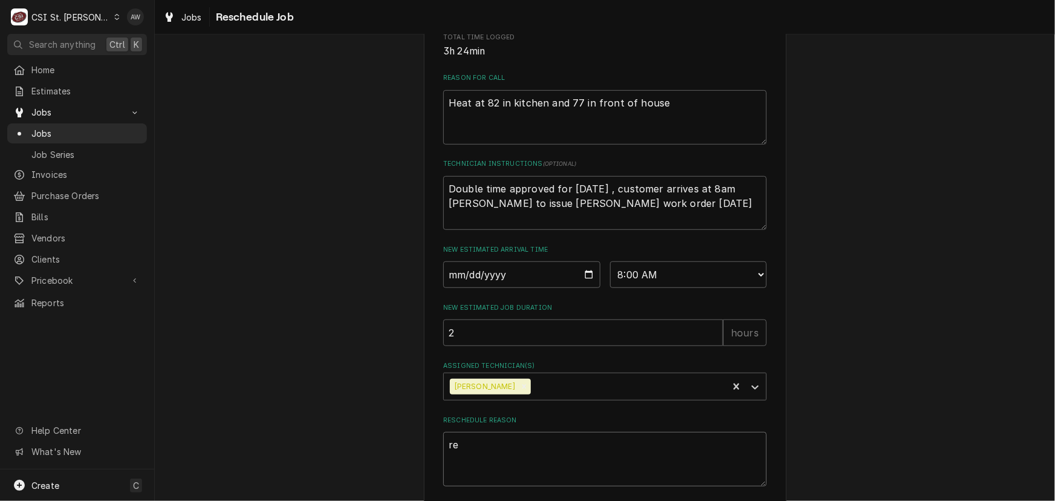
type textarea "x"
type textarea "ret"
type textarea "x"
type textarea "retu"
type textarea "x"
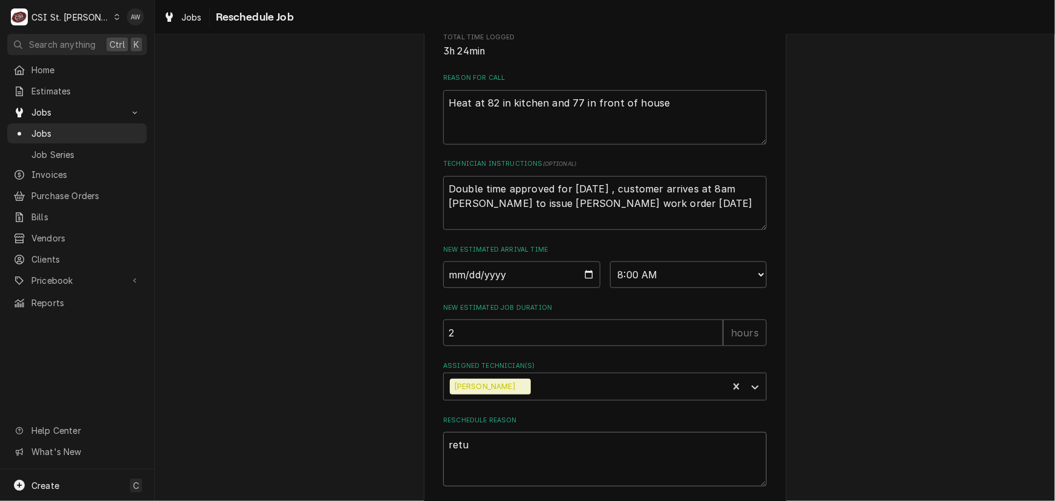
type textarea "retur"
type textarea "x"
type textarea "return"
type textarea "x"
type textarea "returni"
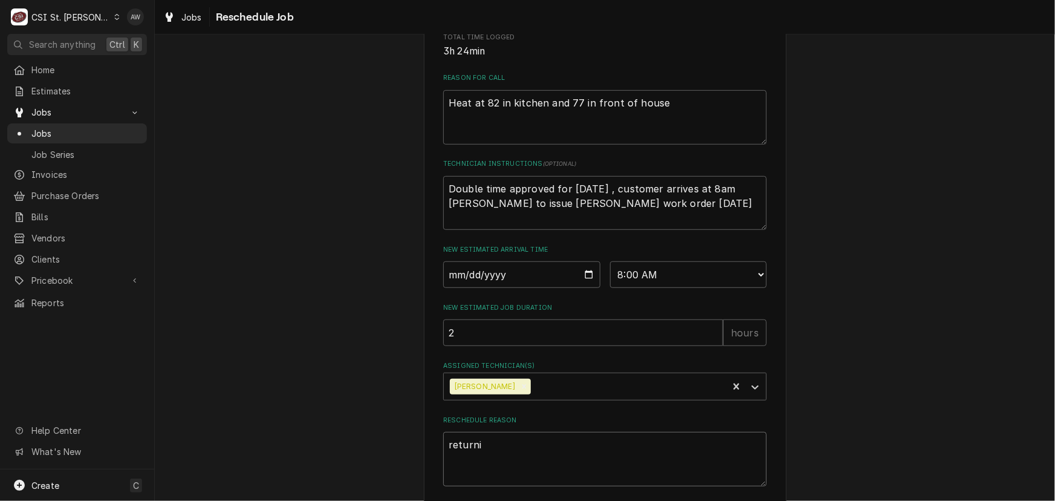
type textarea "x"
type textarea "returnin"
type textarea "x"
type textarea "returning"
type textarea "x"
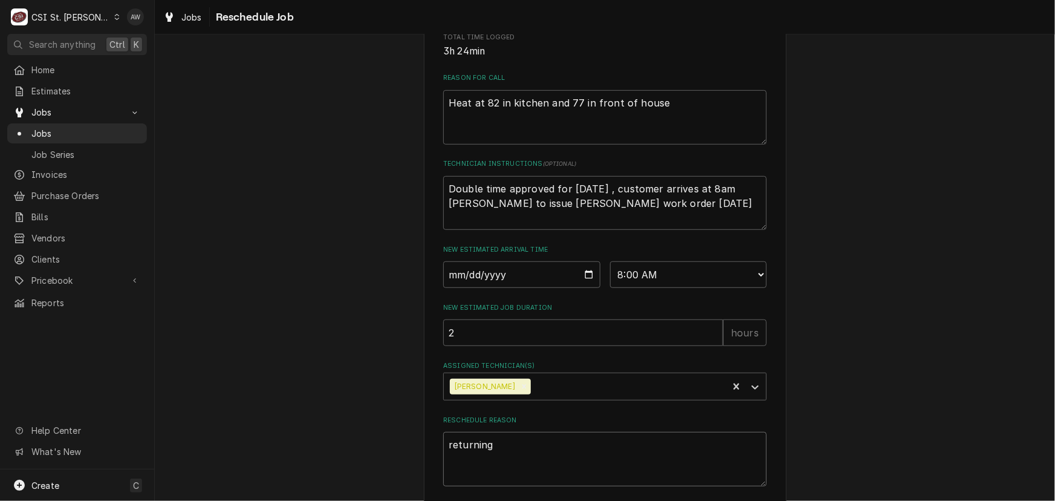
type textarea "returning"
type textarea "x"
type textarea "returning w"
type textarea "x"
type textarea "returning wi"
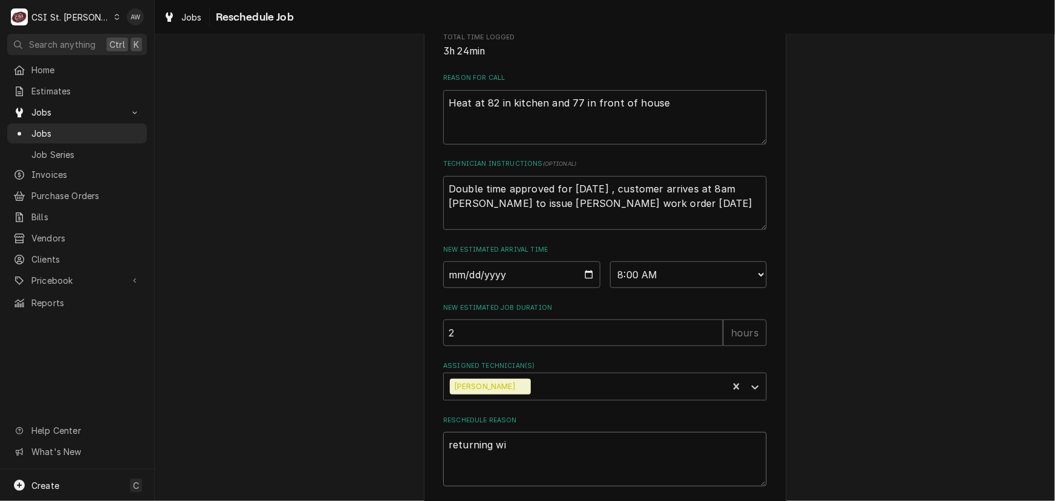
type textarea "x"
type textarea "returning wit"
type textarea "x"
type textarea "returning with"
type textarea "x"
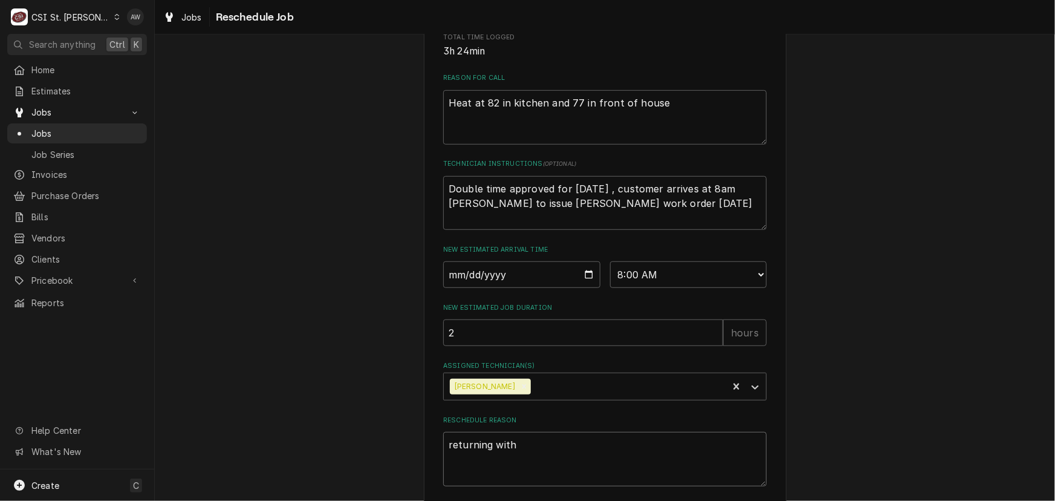
type textarea "returning with"
type textarea "x"
type textarea "returning with a"
type textarea "x"
type textarea "returning with ap"
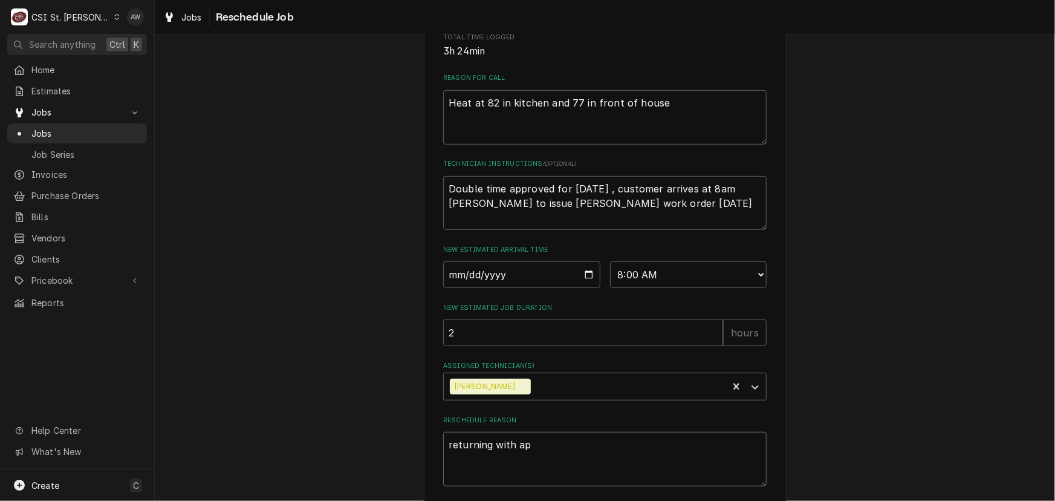
type textarea "x"
type textarea "returning with apr"
type textarea "x"
type textarea "returning with aprt"
type textarea "x"
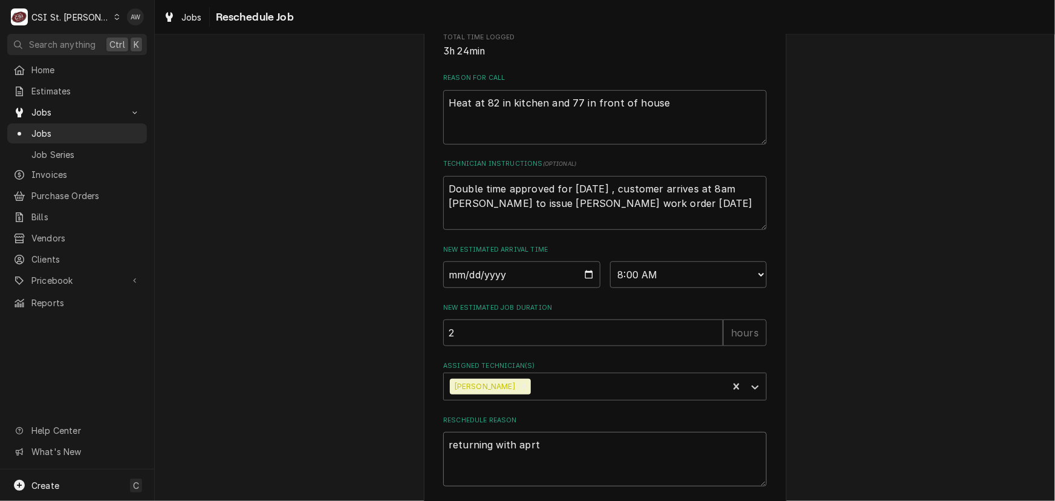
type textarea "returning with aprts"
type textarea "x"
type textarea "returning with aprts"
type textarea "x"
type textarea "returning with aprts"
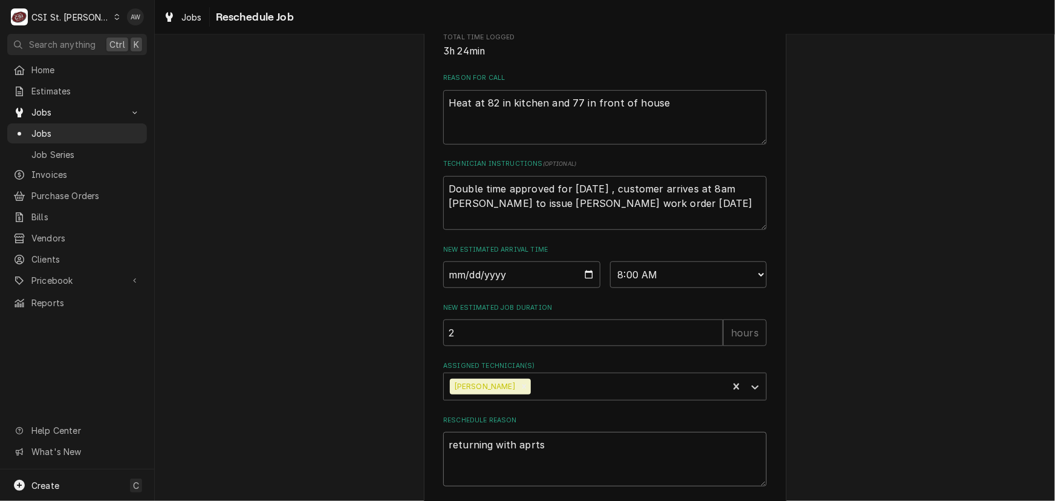
type textarea "x"
type textarea "returning with aprt"
type textarea "x"
type textarea "returning with apr"
type textarea "x"
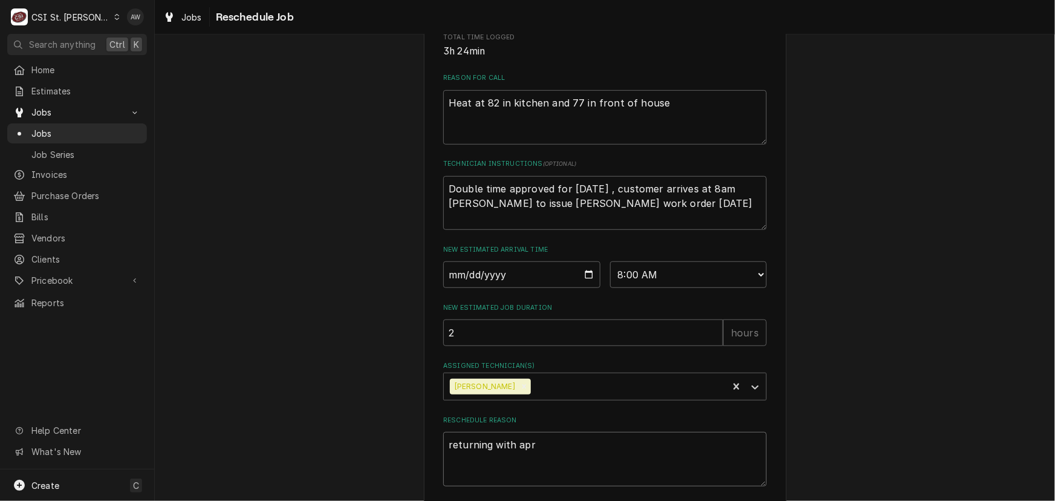
type textarea "returning with ap"
type textarea "x"
type textarea "returning with a"
type textarea "x"
type textarea "returning with"
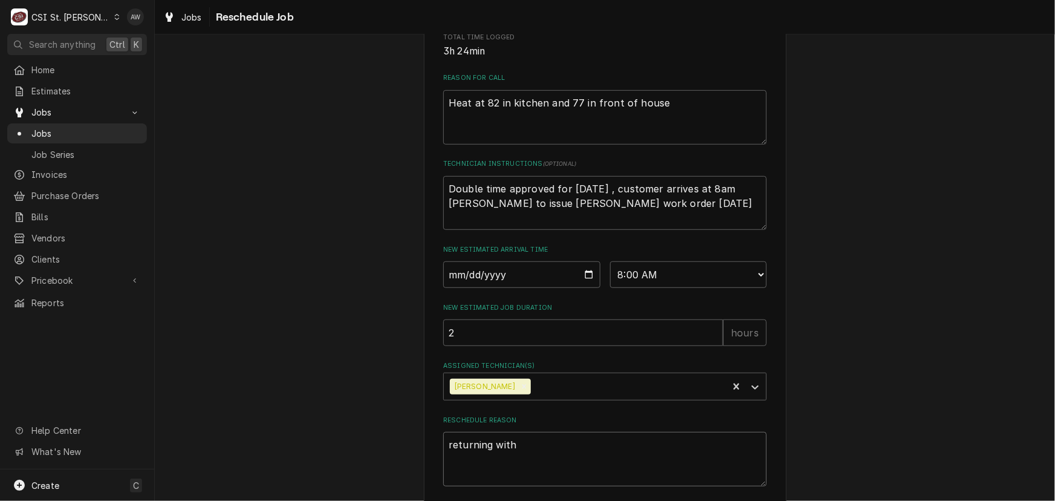
type textarea "x"
type textarea "returning with p"
type textarea "x"
type textarea "returning with pa"
type textarea "x"
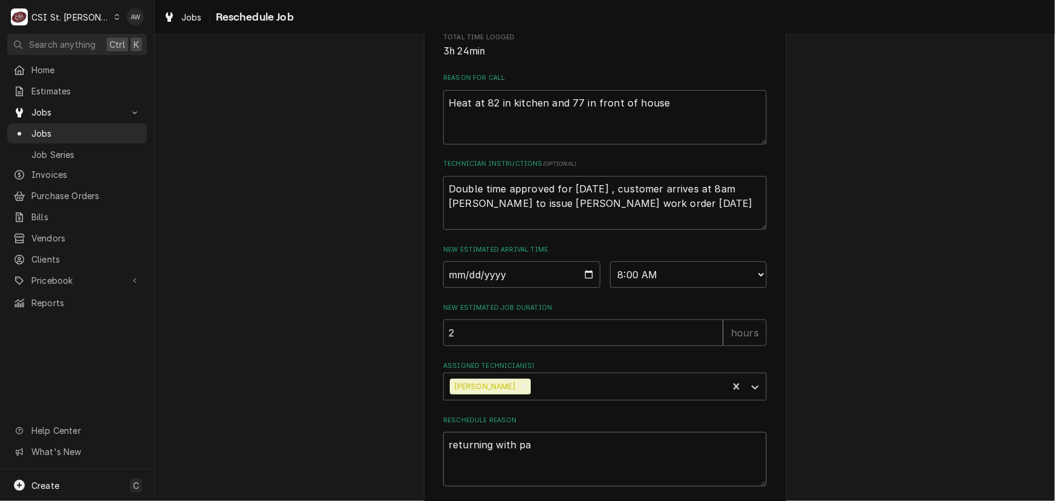
type textarea "returning with par"
type textarea "x"
type textarea "returning with part"
type textarea "x"
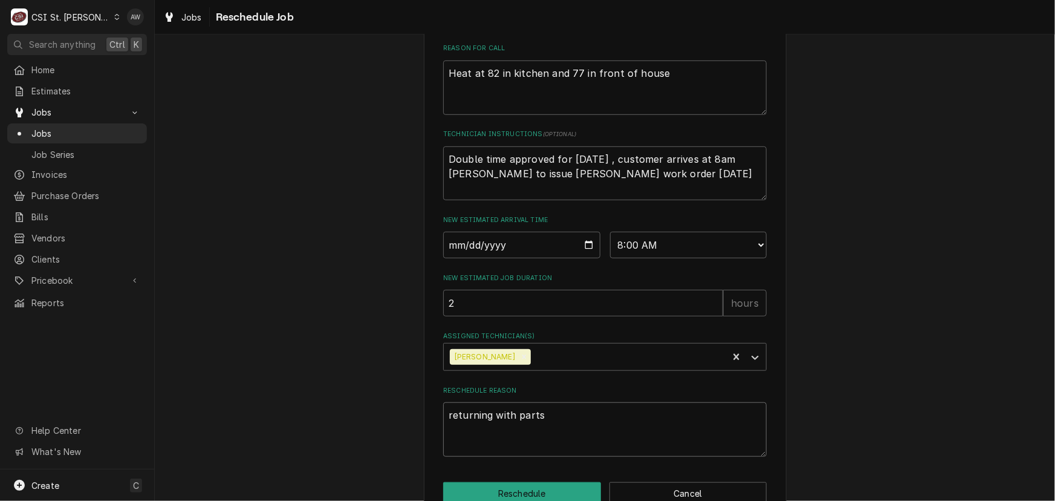
scroll to position [402, 0]
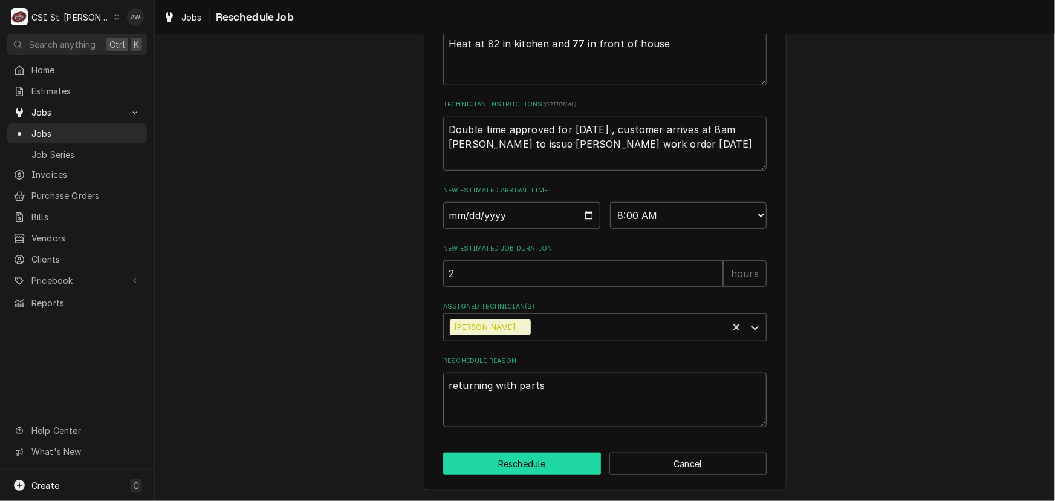
type textarea "returning with parts"
click at [543, 466] on button "Reschedule" at bounding box center [522, 463] width 158 height 22
type textarea "x"
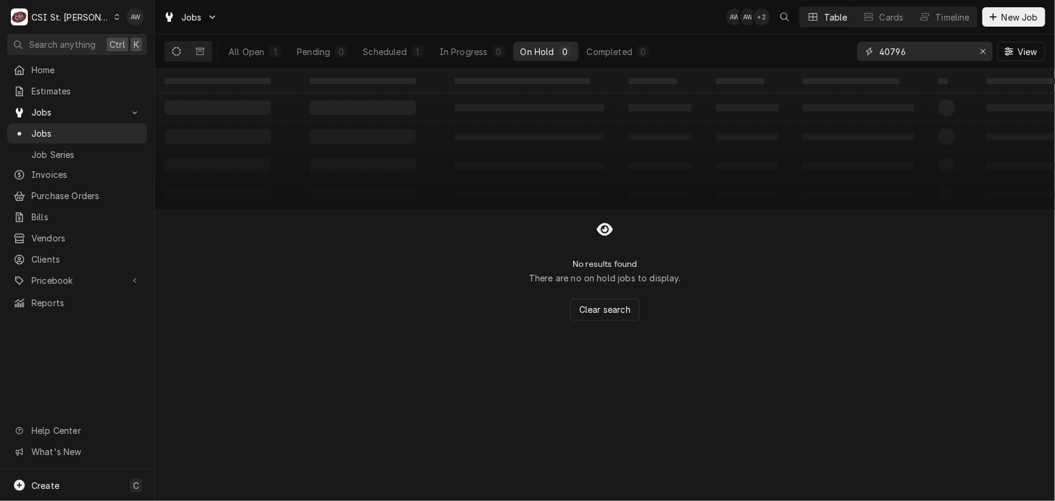
click at [990, 55] on button "Erase input" at bounding box center [983, 51] width 19 height 19
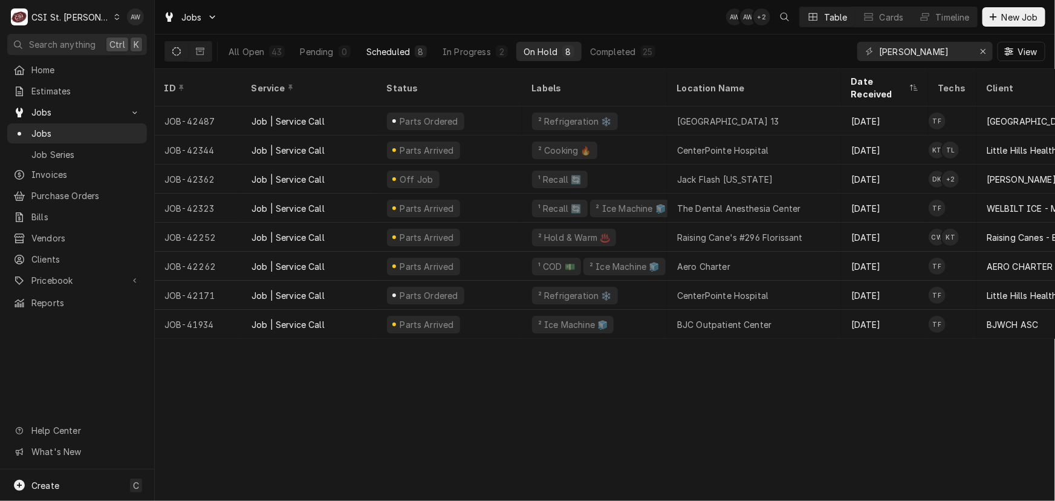
click at [402, 49] on div "Scheduled" at bounding box center [389, 51] width 44 height 13
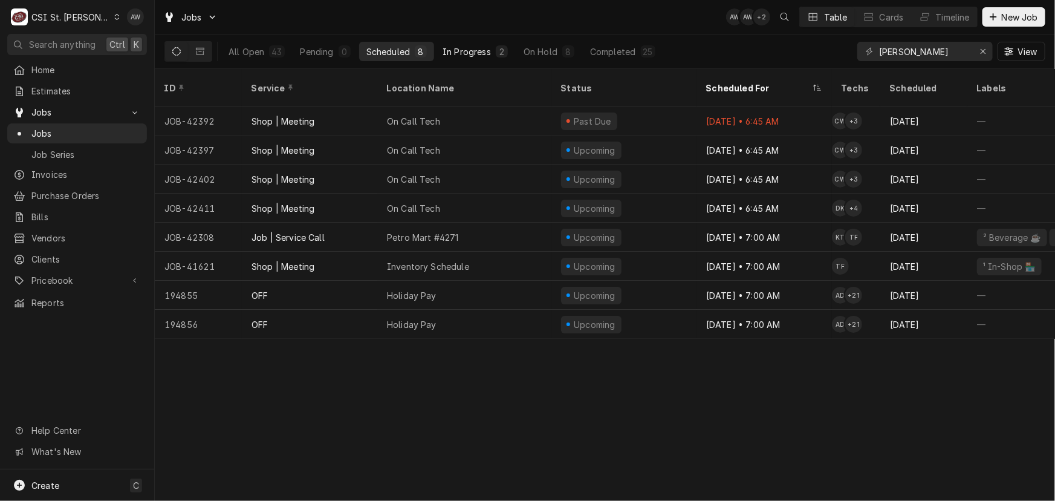
click at [470, 46] on div "In Progress" at bounding box center [467, 51] width 48 height 13
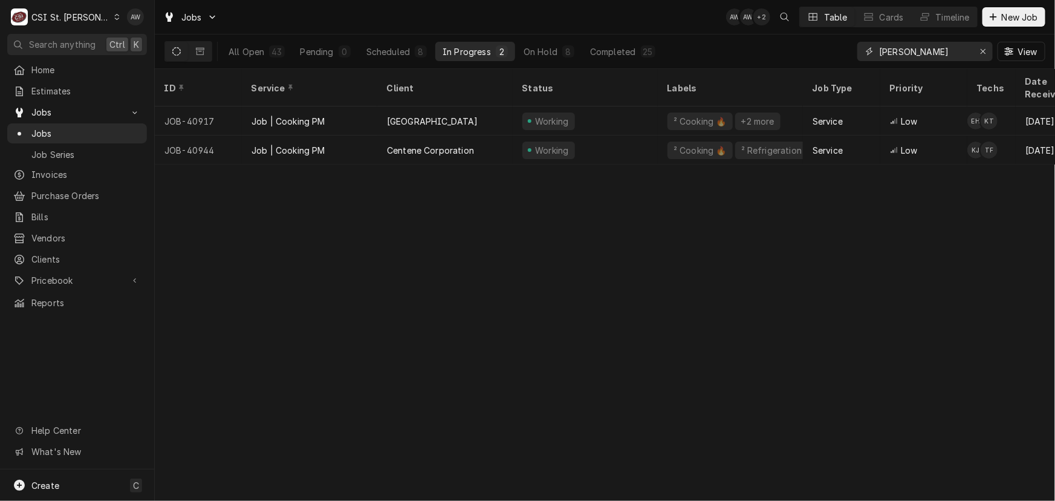
drag, startPoint x: 843, startPoint y: 42, endPoint x: 825, endPoint y: 41, distance: 18.2
click at [825, 41] on div "All Open 43 Pending 0 Scheduled 8 In Progress 2 On Hold 8 Completed 25 thomas V…" at bounding box center [605, 51] width 881 height 34
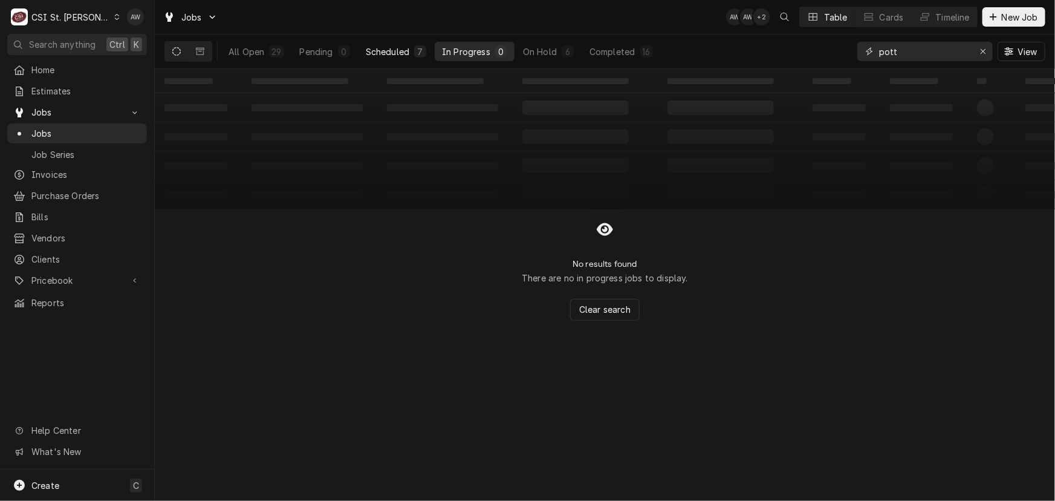
type input "pott"
click at [400, 50] on div "Scheduled" at bounding box center [388, 51] width 44 height 13
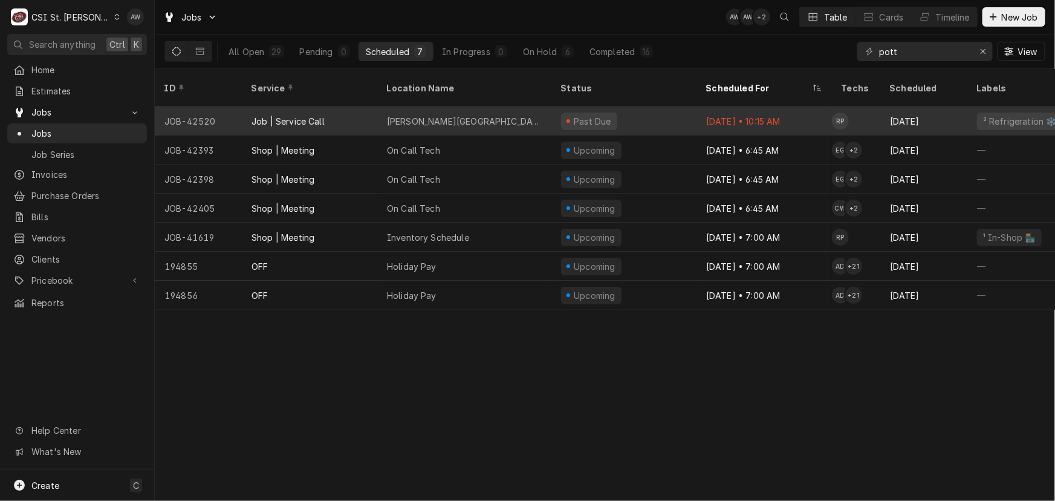
click at [520, 106] on div "Francis Howell North High School" at bounding box center [464, 120] width 174 height 29
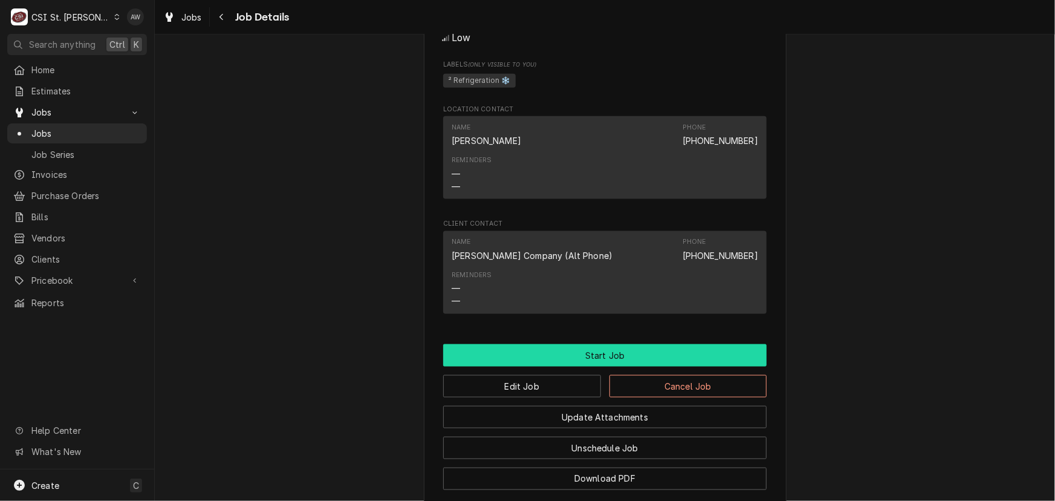
scroll to position [845, 0]
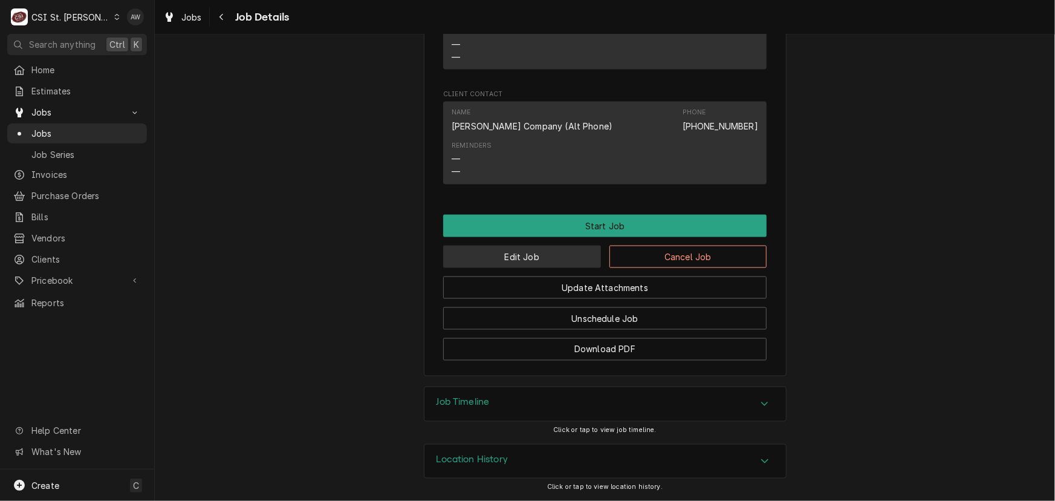
click at [550, 254] on button "Edit Job" at bounding box center [522, 257] width 158 height 22
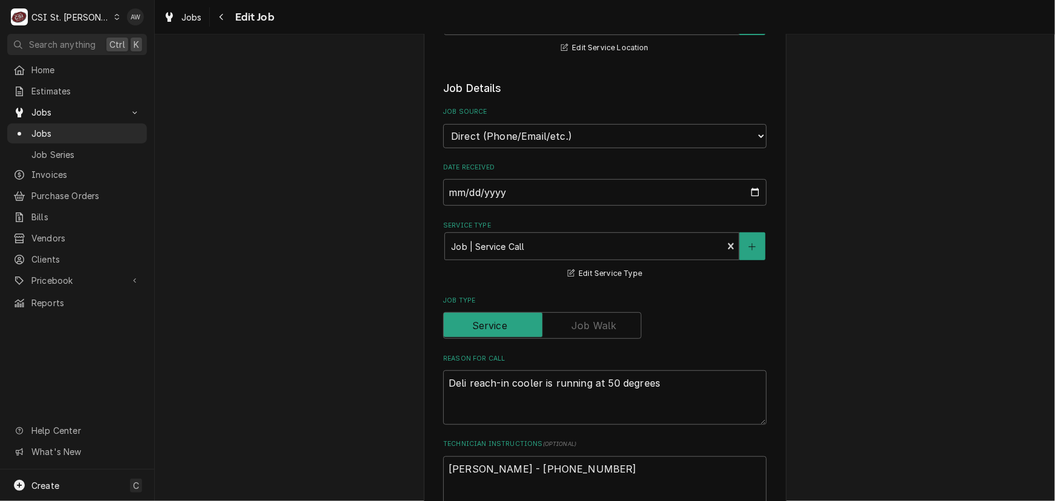
type textarea "x"
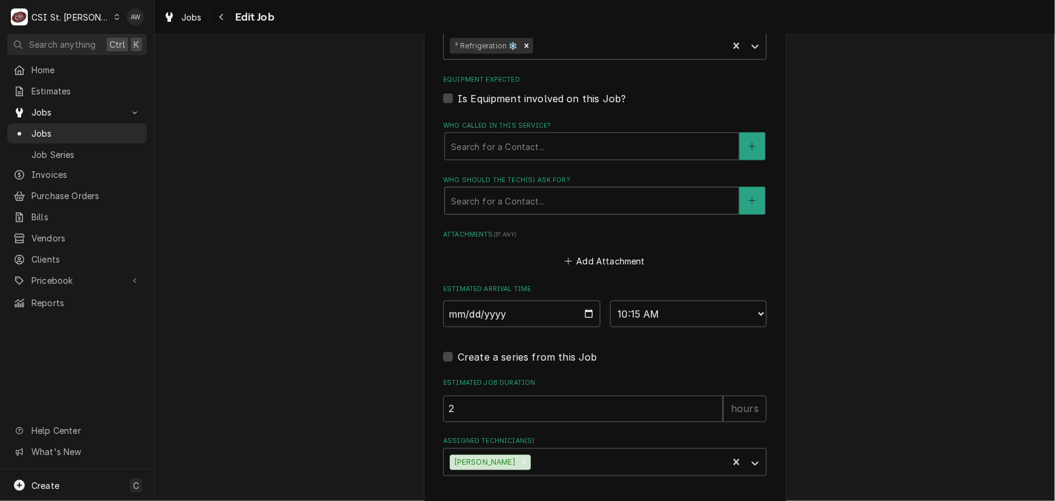
scroll to position [870, 0]
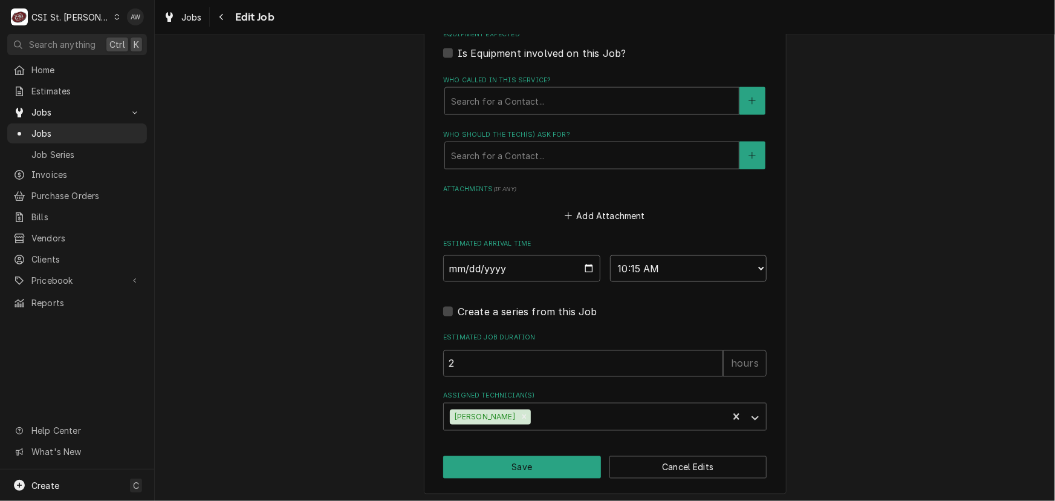
drag, startPoint x: 653, startPoint y: 263, endPoint x: 653, endPoint y: 254, distance: 8.5
click at [653, 263] on select "AM / PM 6:00 AM 6:15 AM 6:30 AM 6:45 AM 7:00 AM 7:15 AM 7:30 AM 7:45 AM 8:00 AM…" at bounding box center [688, 268] width 157 height 27
select select "07:00:00"
click at [610, 255] on select "AM / PM 6:00 AM 6:15 AM 6:30 AM 6:45 AM 7:00 AM 7:15 AM 7:30 AM 7:45 AM 8:00 AM…" at bounding box center [688, 268] width 157 height 27
type textarea "x"
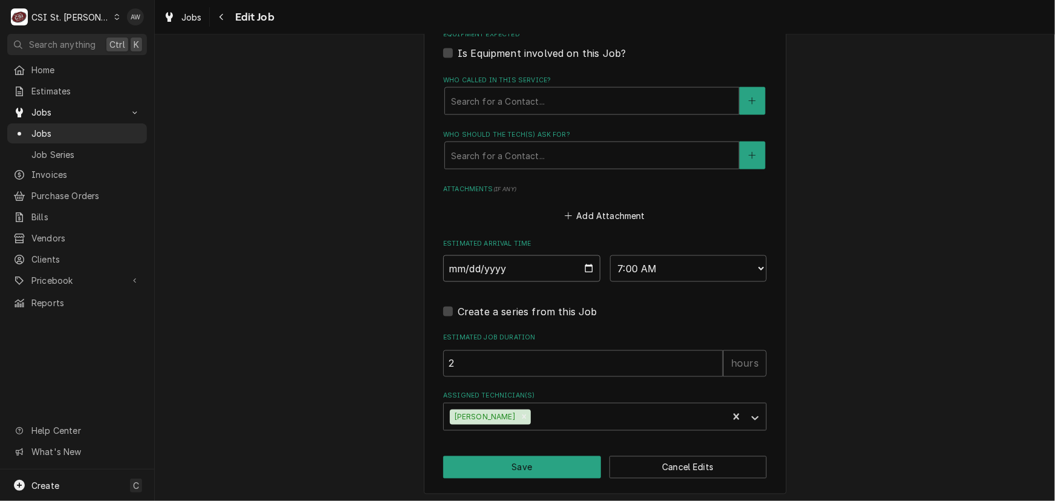
click at [584, 266] on input "[DATE]" at bounding box center [521, 268] width 157 height 27
type input "[DATE]"
click at [494, 460] on button "Save" at bounding box center [522, 467] width 158 height 22
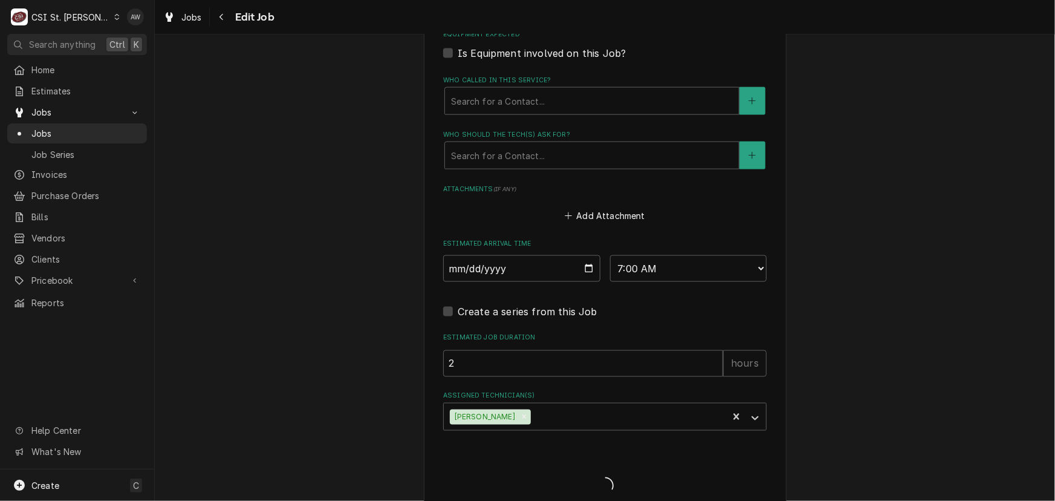
type textarea "x"
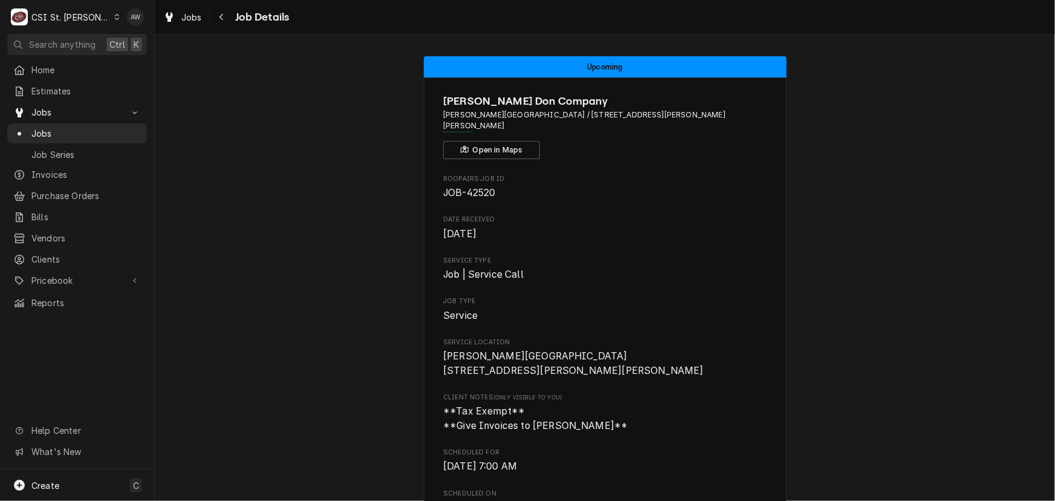
drag, startPoint x: 195, startPoint y: 11, endPoint x: 212, endPoint y: 57, distance: 49.4
click at [195, 11] on span "Jobs" at bounding box center [191, 17] width 21 height 13
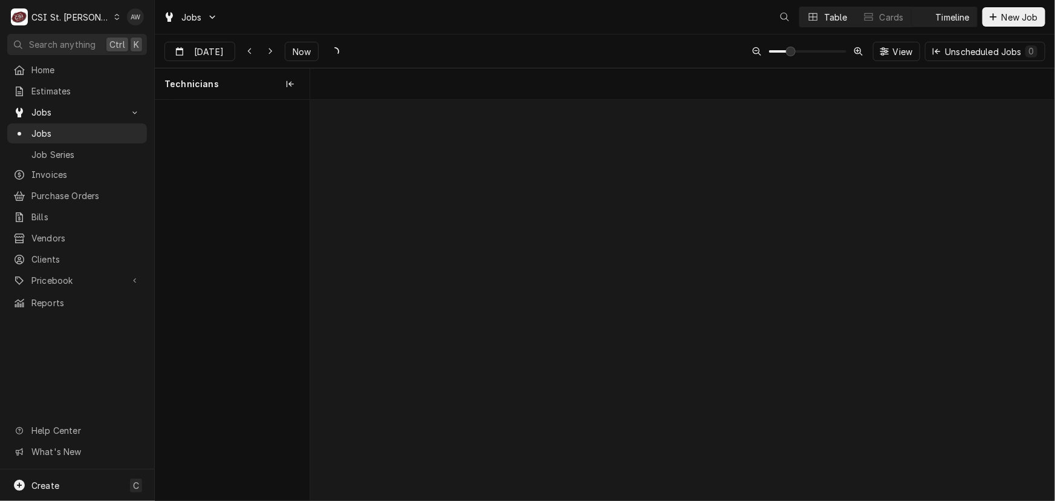
scroll to position [0, 14768]
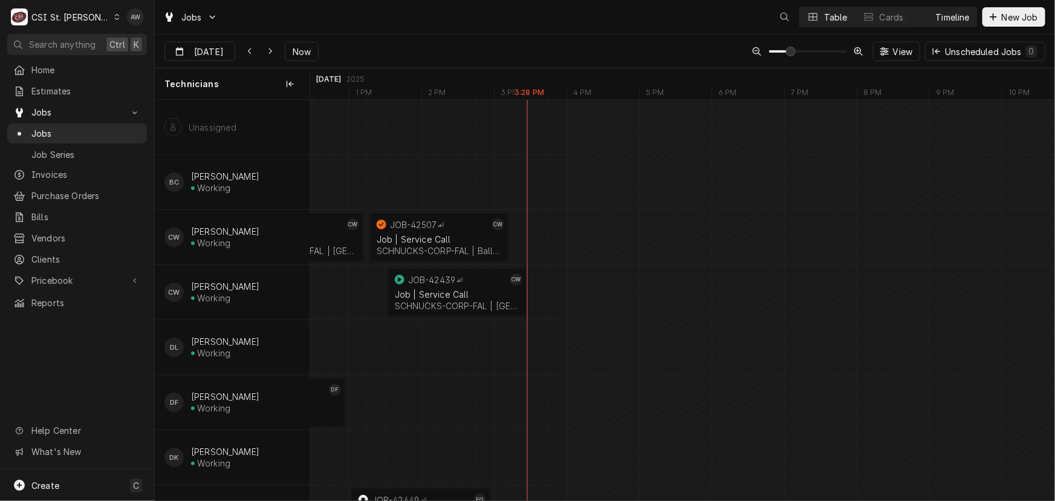
click at [818, 15] on button "Table" at bounding box center [827, 16] width 55 height 19
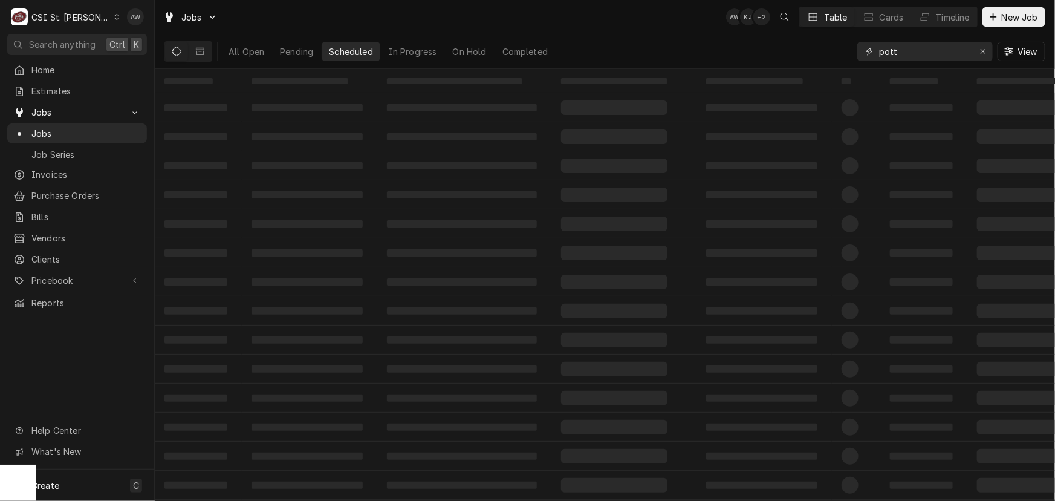
click at [990, 49] on button "Erase input" at bounding box center [983, 51] width 19 height 19
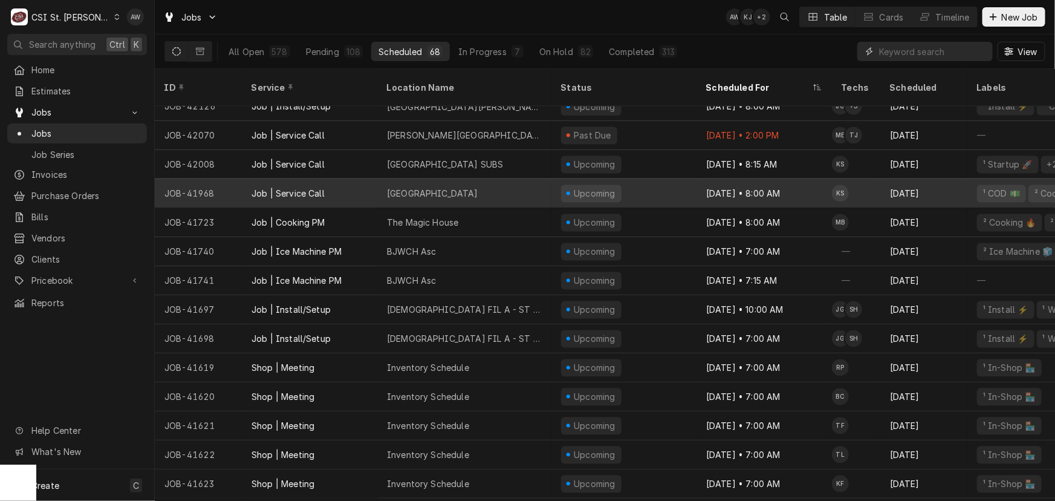
scroll to position [1167, 0]
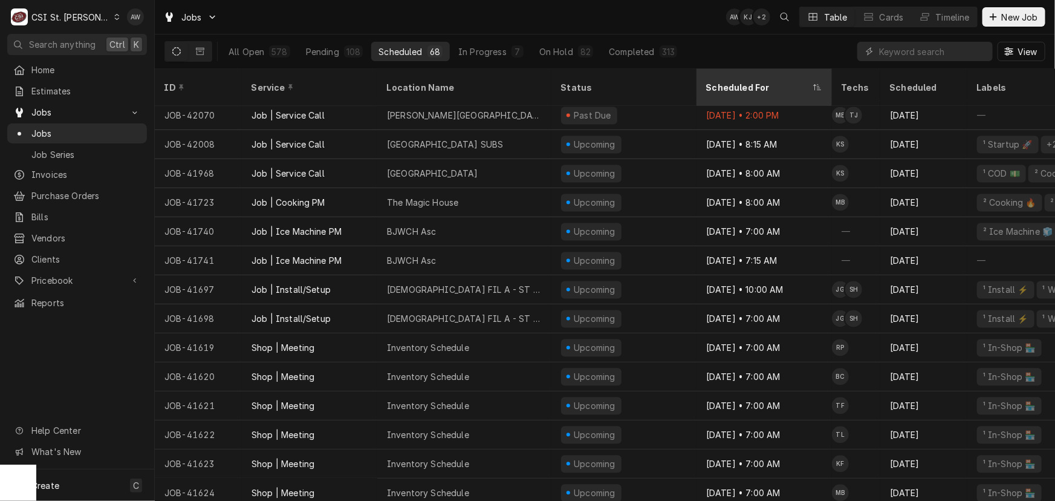
click at [755, 82] on div "Scheduled For" at bounding box center [758, 88] width 104 height 13
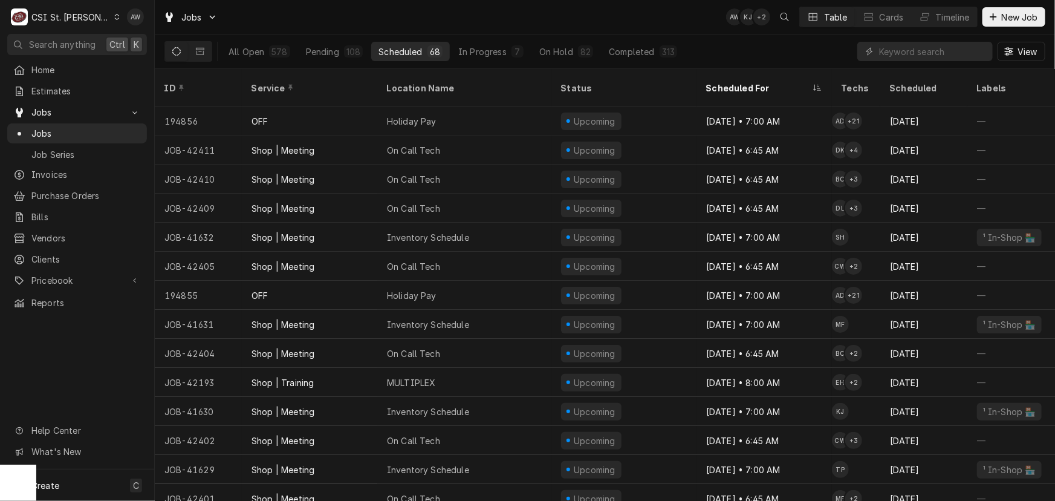
click at [593, 74] on div "Status" at bounding box center [624, 87] width 140 height 33
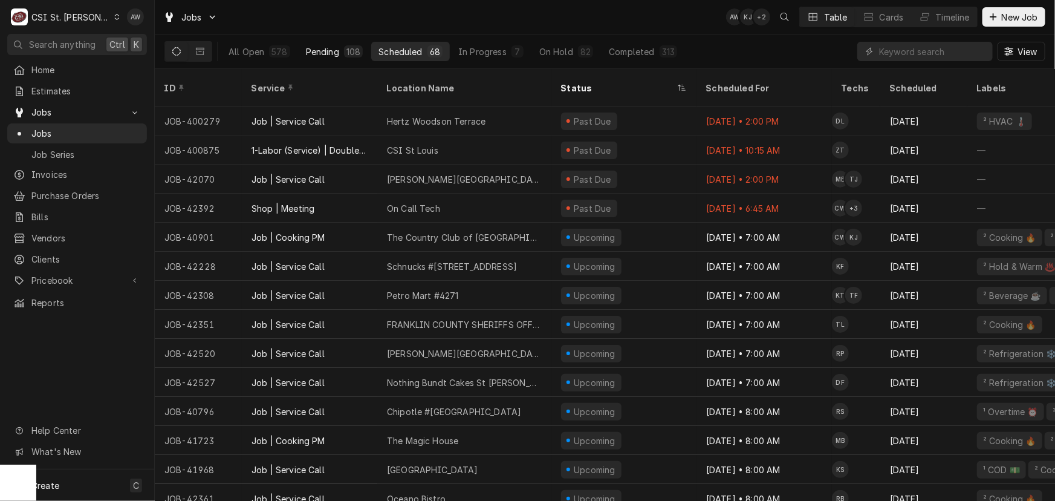
click at [307, 54] on div "Pending" at bounding box center [322, 51] width 33 height 13
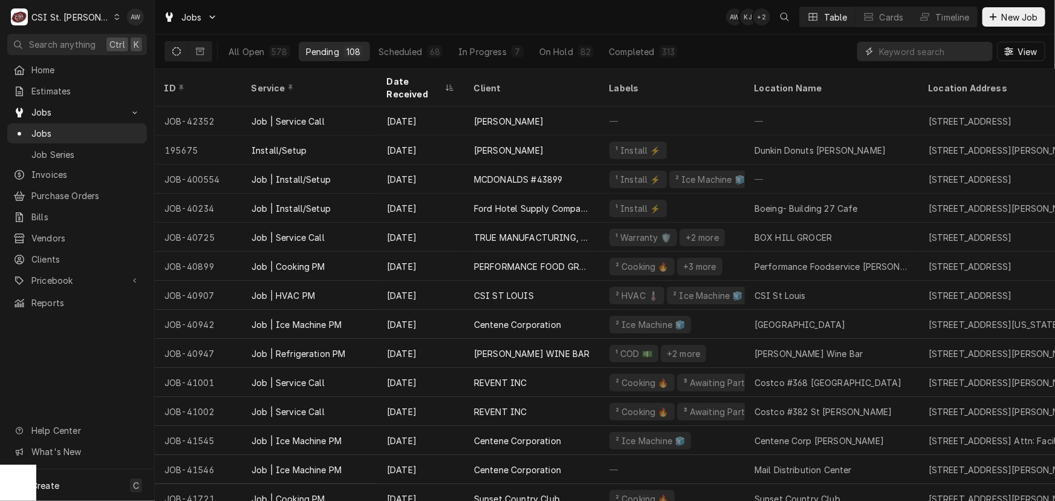
click at [962, 48] on input "Dynamic Content Wrapper" at bounding box center [933, 51] width 108 height 19
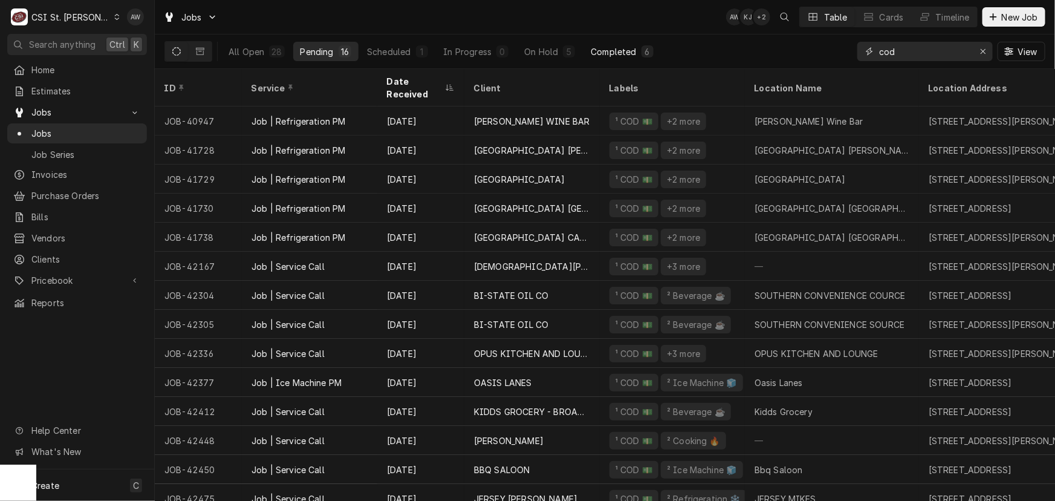
type input "cod"
click at [650, 50] on div "6" at bounding box center [648, 51] width 12 height 12
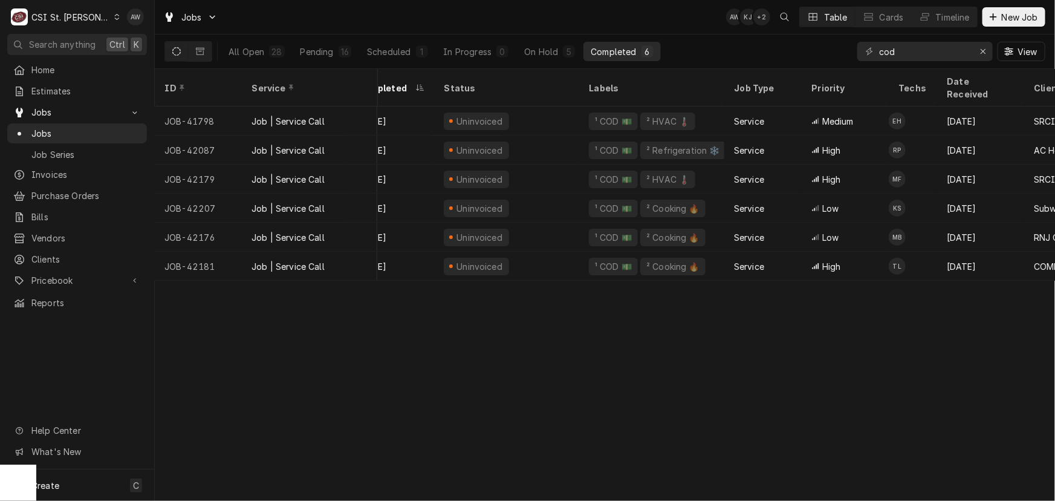
scroll to position [0, 0]
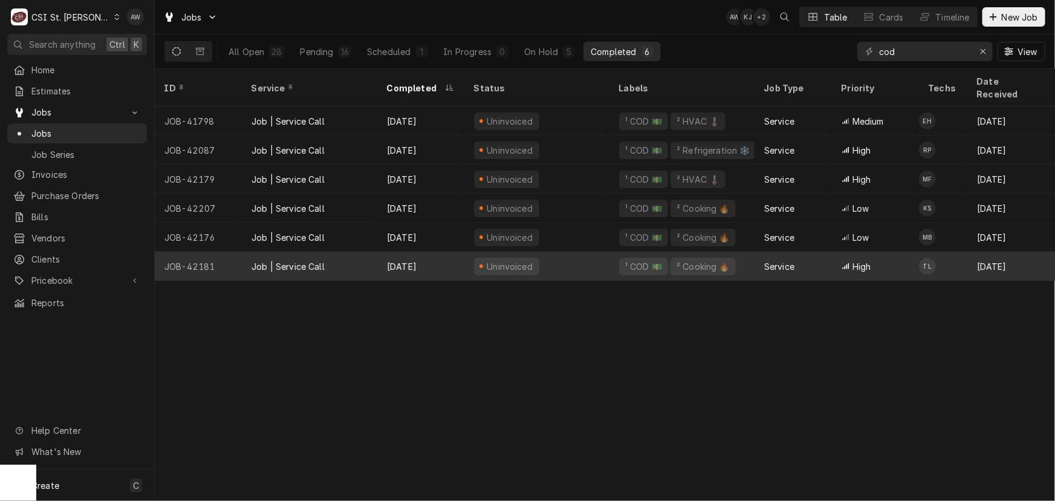
click at [449, 252] on div "[DATE]" at bounding box center [420, 266] width 87 height 29
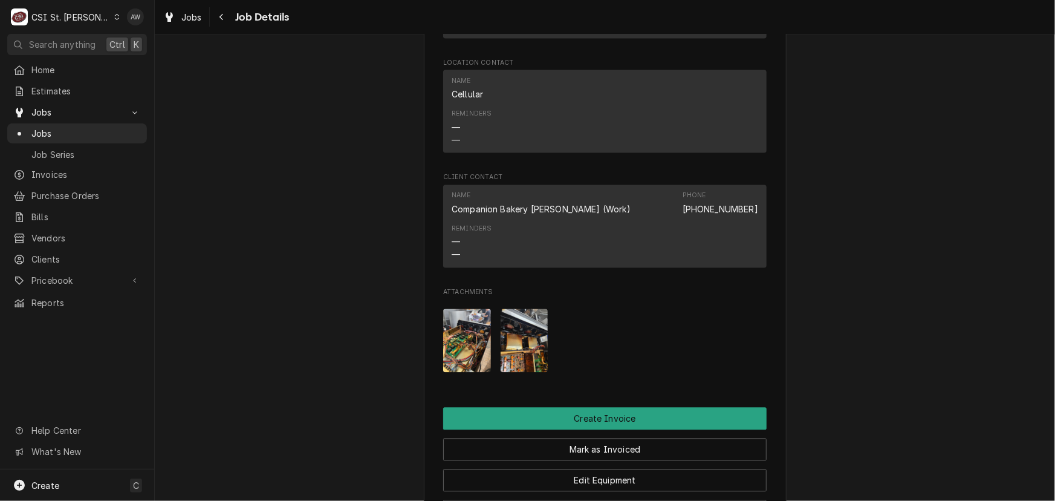
scroll to position [1484, 0]
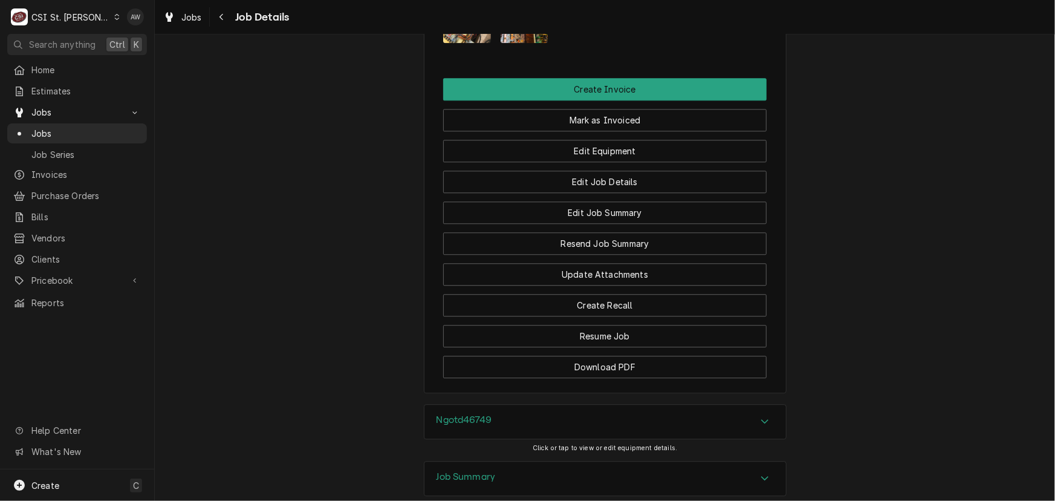
click at [537, 462] on div "Job Summary" at bounding box center [606, 479] width 362 height 34
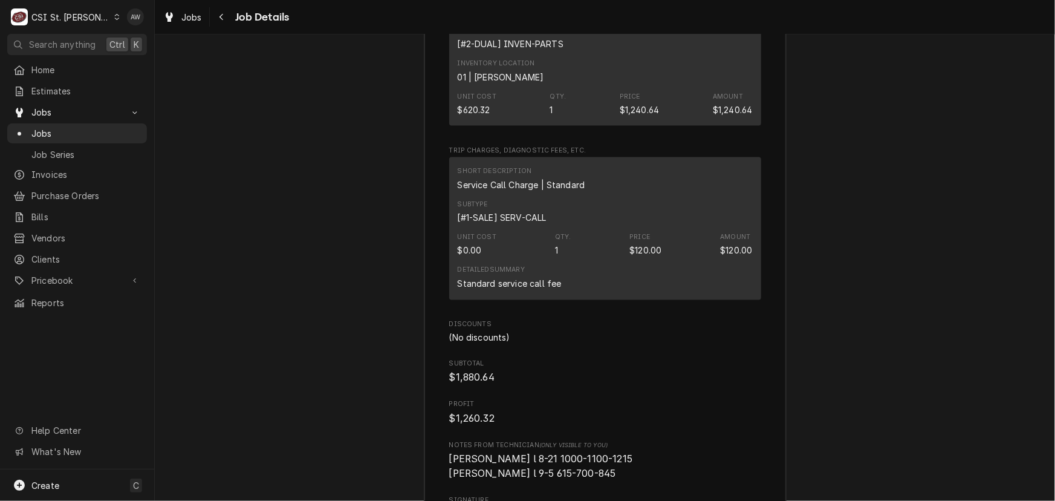
scroll to position [3079, 0]
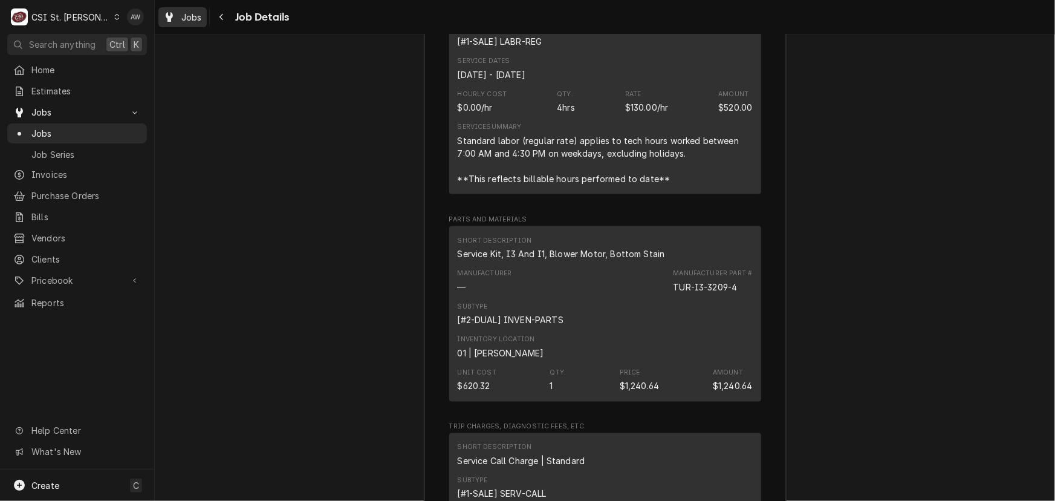
click at [184, 12] on span "Jobs" at bounding box center [191, 17] width 21 height 13
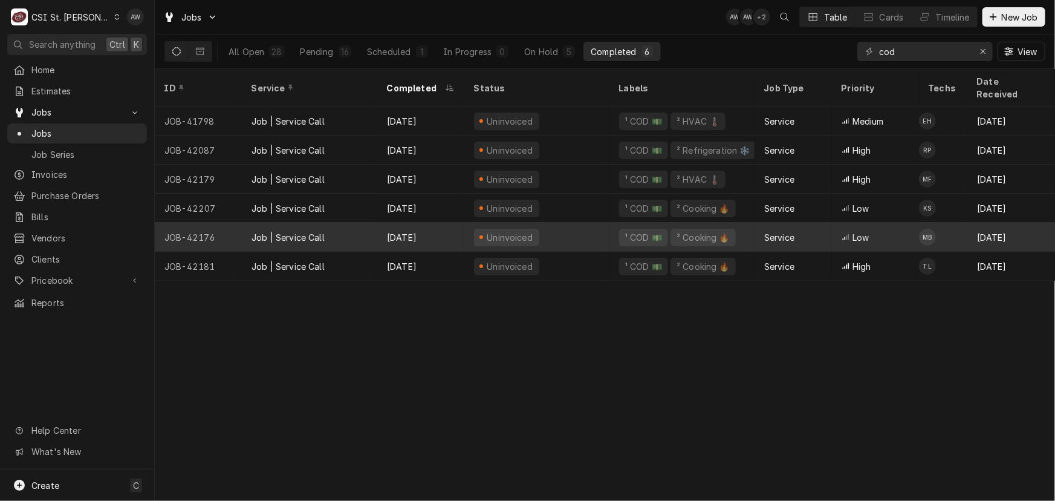
click at [446, 227] on div "[DATE]" at bounding box center [420, 237] width 87 height 29
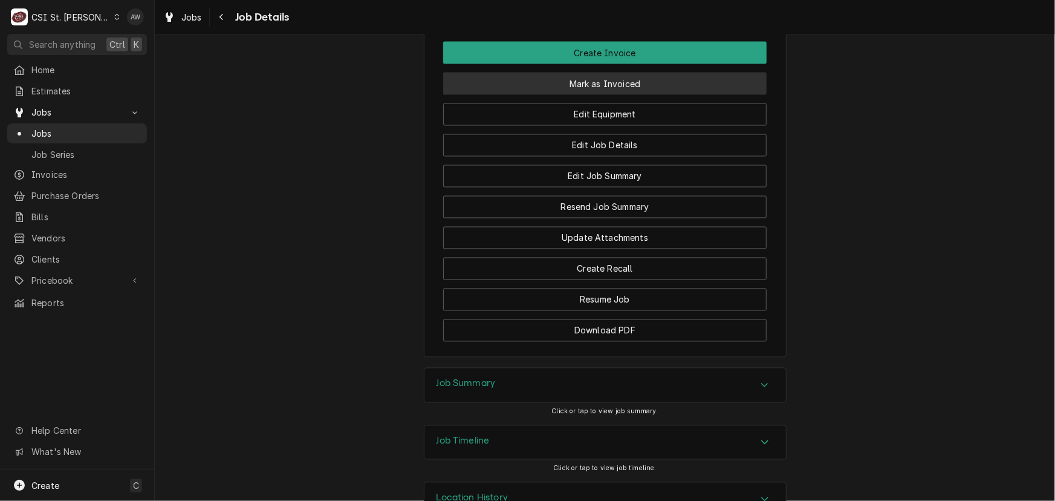
scroll to position [1162, 0]
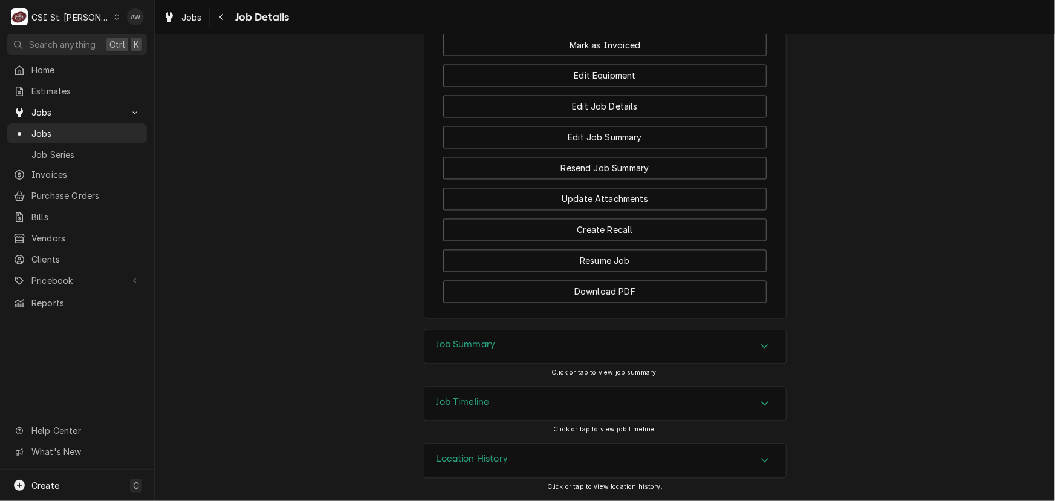
click at [571, 345] on div "Job Summary" at bounding box center [606, 347] width 362 height 34
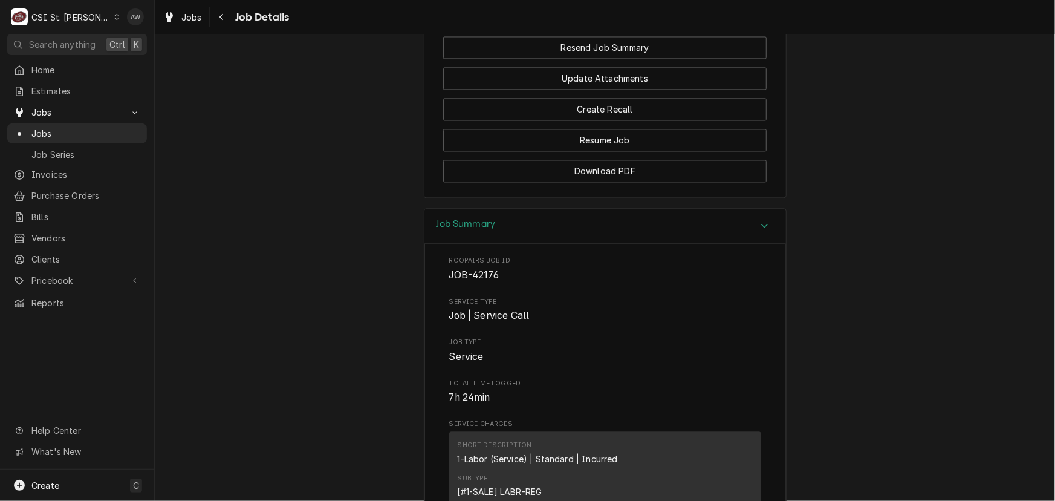
scroll to position [1065, 0]
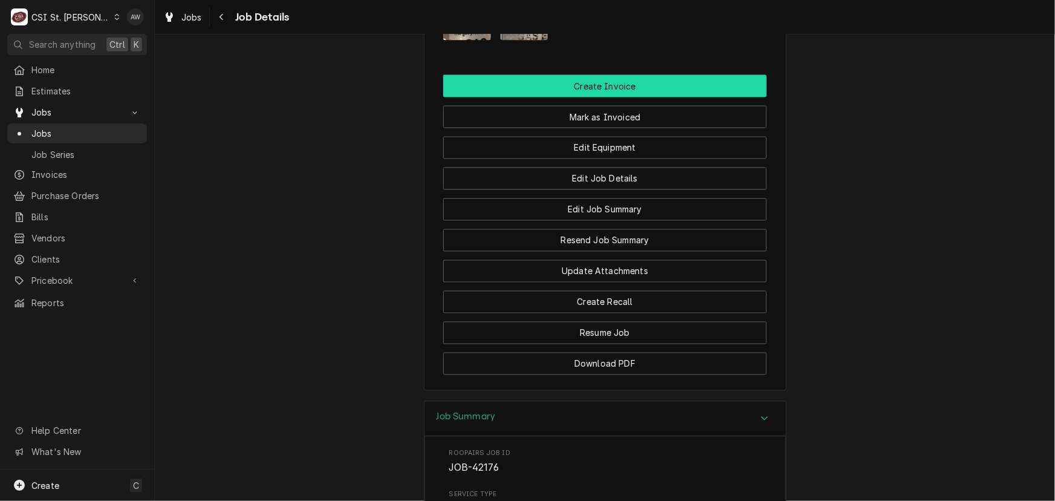
click at [589, 97] on button "Create Invoice" at bounding box center [605, 86] width 324 height 22
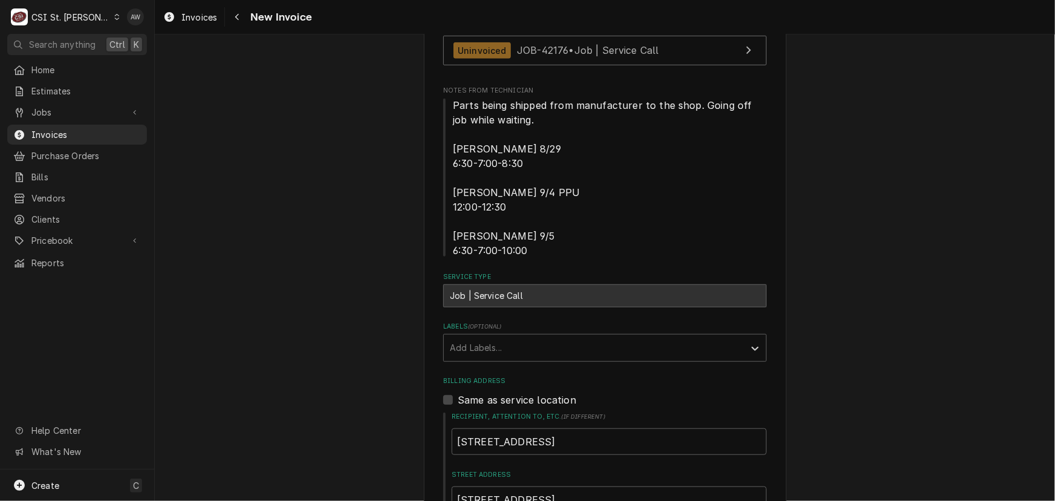
scroll to position [385, 0]
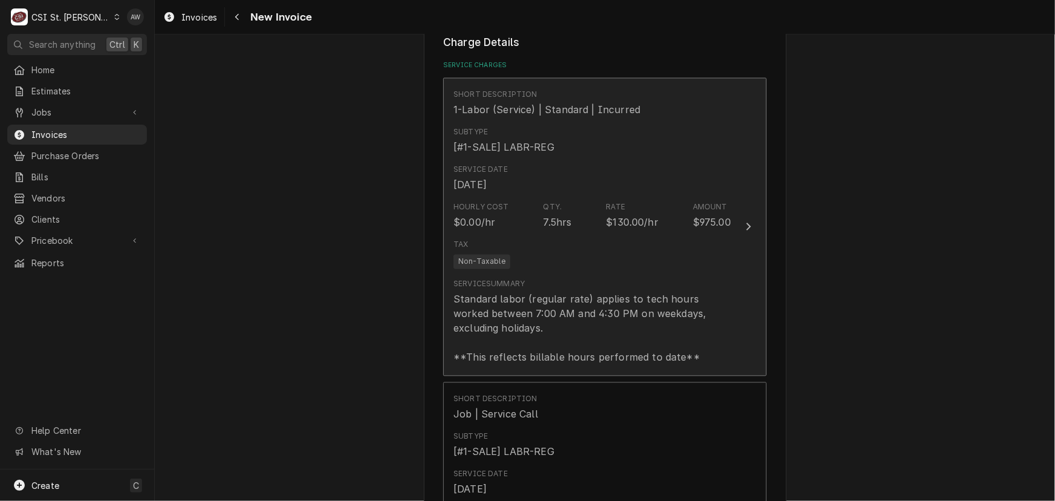
click at [598, 197] on div "Hourly Cost $0.00/hr Qty. 7.5hrs Rate $130.00/hr Amount $975.00" at bounding box center [593, 216] width 278 height 38
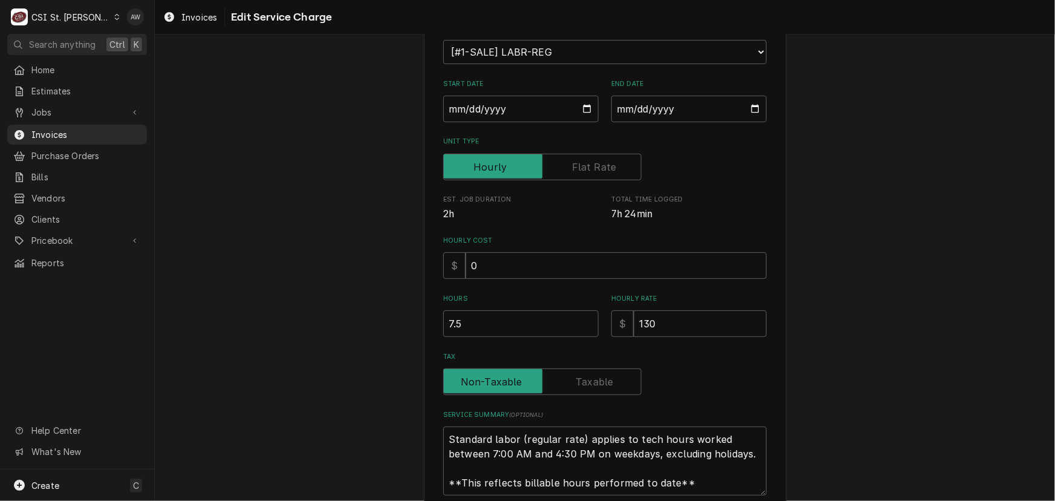
scroll to position [252, 0]
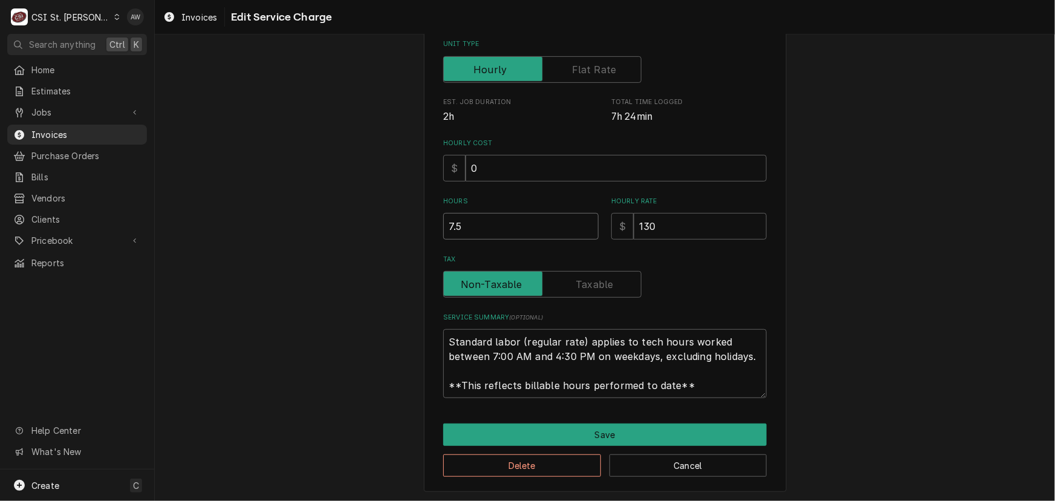
drag, startPoint x: 482, startPoint y: 218, endPoint x: 390, endPoint y: 218, distance: 92.5
click at [391, 218] on div "Use the fields below to edit this service charge Short Description 1-Labor (Ser…" at bounding box center [605, 149] width 901 height 707
type textarea "x"
type input "5"
type textarea "x"
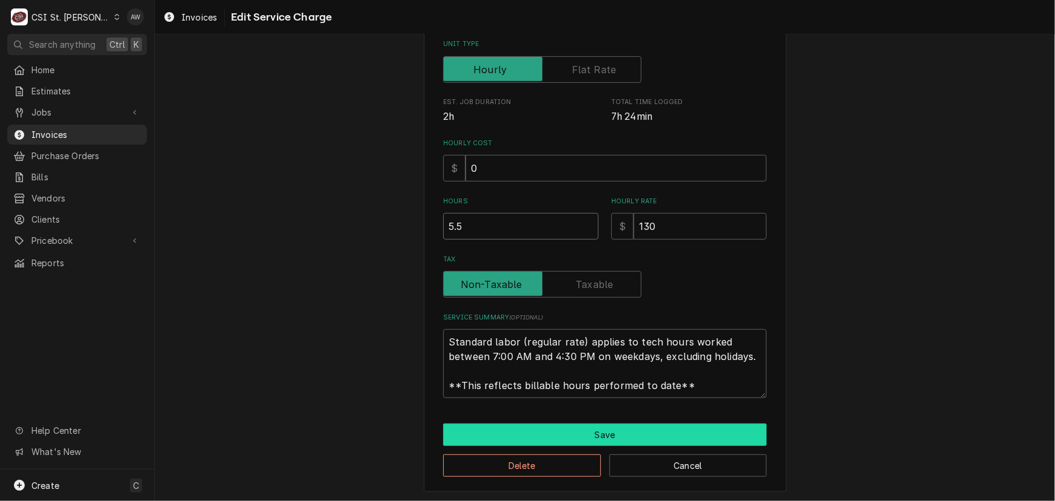
type input "5.5"
click at [544, 424] on button "Save" at bounding box center [605, 434] width 324 height 22
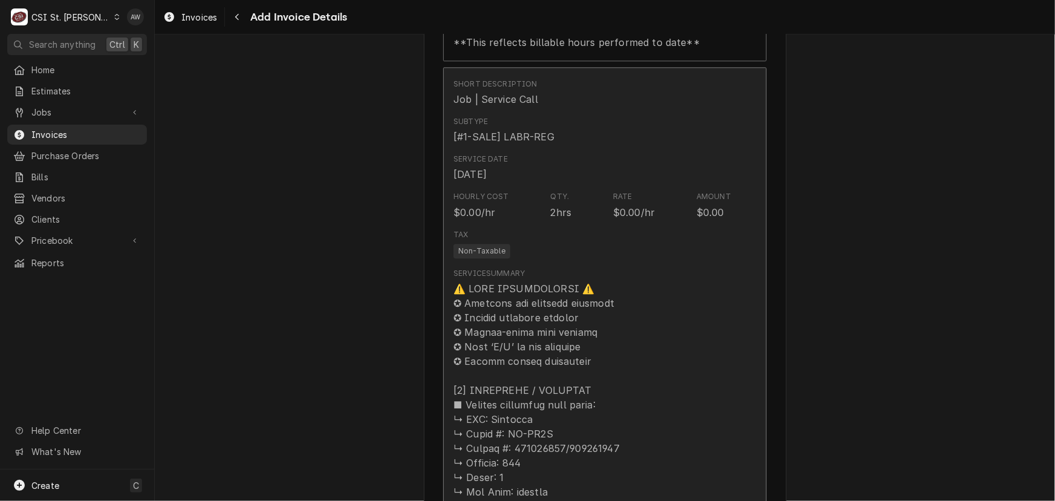
click at [586, 246] on div "Tax Non-Taxable" at bounding box center [593, 243] width 278 height 39
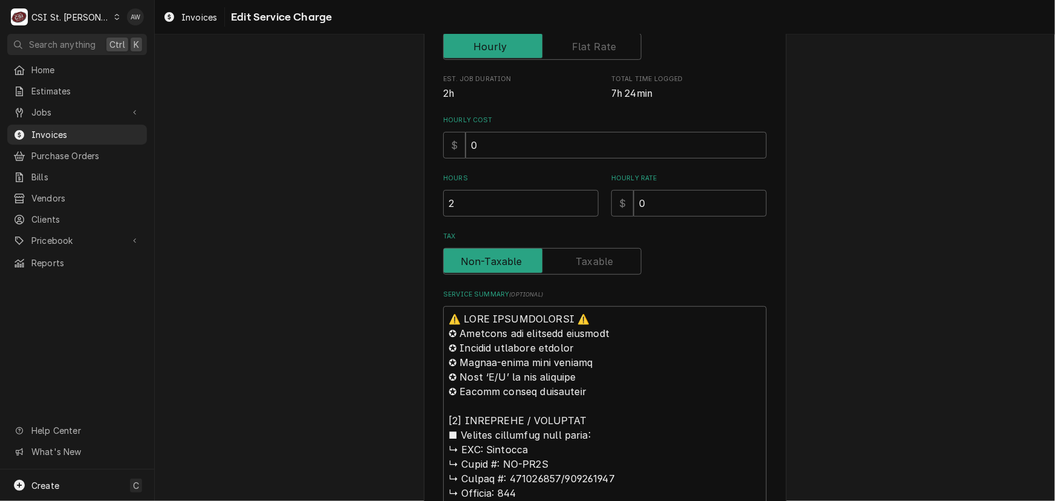
scroll to position [385, 0]
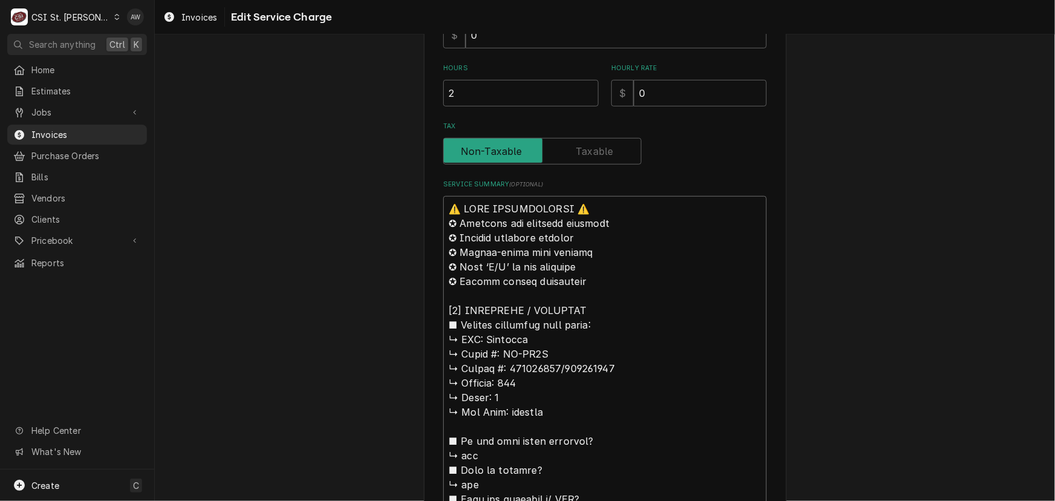
drag, startPoint x: 481, startPoint y: 335, endPoint x: 439, endPoint y: 179, distance: 161.7
type textarea "x"
type textarea "Sapphire ↳ 𝗠𝗼𝗱𝗲𝗹 #: SE-CO1D ↳ 𝗦𝗲𝗿𝗶𝗮𝗹 #: 240701934/340701954 ↳ 𝗩𝗼𝗹𝘁𝗮𝗴𝗲: 120 ↳ 𝗣𝗵…"
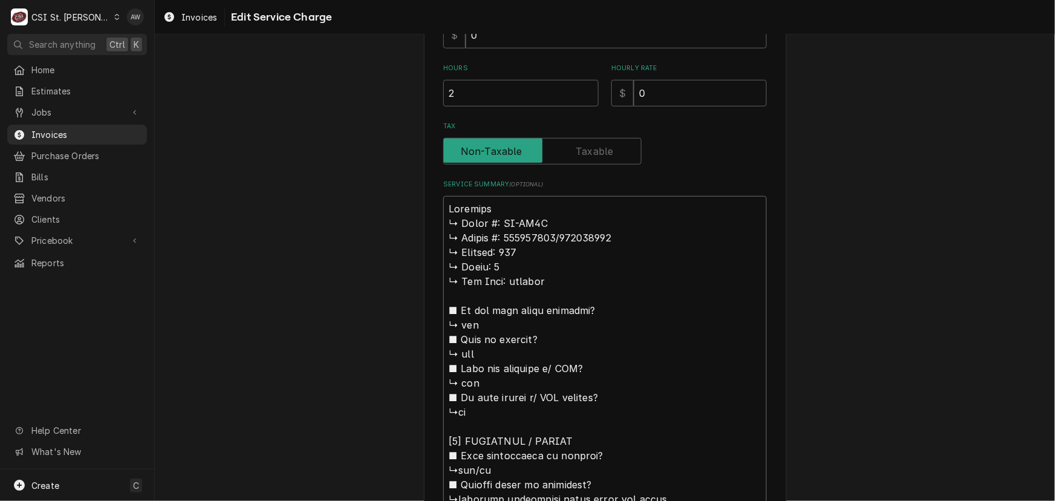
type textarea "x"
type textarea "Sapphire / ↳ 𝗠𝗼𝗱𝗲𝗹 #: SE-CO1D ↳ 𝗦𝗲𝗿𝗶𝗮𝗹 #: 240701934/340701954 ↳ 𝗩𝗼𝗹𝘁𝗮𝗴𝗲: 120 ↳ …"
type textarea "x"
type textarea "Sapphire / ↳ 𝗠𝗼𝗱𝗲𝗹 #: SE-CO1D ↳ 𝗦𝗲𝗿𝗶𝗮𝗹 #: 240701934/340701954 ↳ 𝗩𝗼𝗹𝘁𝗮𝗴𝗲: 120 ↳ …"
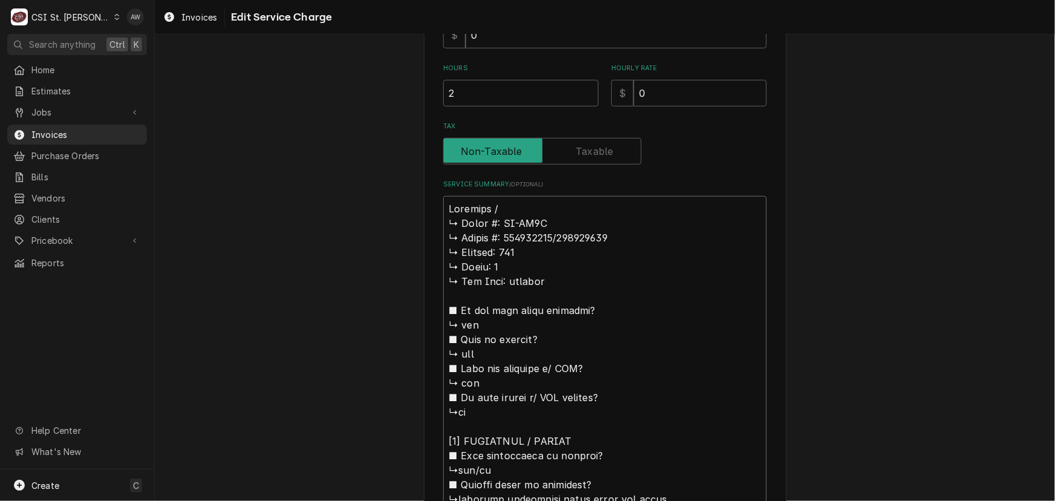
type textarea "x"
type textarea "Sapphire / M ↳ 𝗠𝗼𝗱𝗲𝗹 #: SE-CO1D ↳ 𝗦𝗲𝗿𝗶𝗮𝗹 #: 240701934/340701954 ↳ 𝗩𝗼𝗹𝘁𝗮𝗴𝗲: 120 …"
type textarea "x"
type textarea "Sapphire / Mo ↳ 𝗠𝗼𝗱𝗲𝗹 #: SE-CO1D ↳ 𝗦𝗲𝗿𝗶𝗮𝗹 #: 240701934/340701954 ↳ 𝗩𝗼𝗹𝘁𝗮𝗴𝗲: 120…"
type textarea "x"
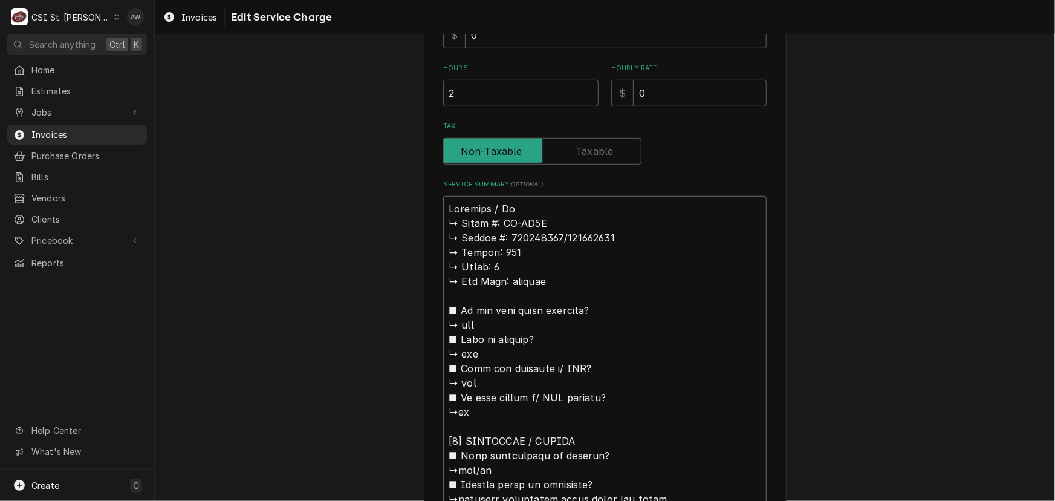
type textarea "Sapphire / Mod ↳ 𝗠𝗼𝗱𝗲𝗹 #: SE-CO1D ↳ 𝗦𝗲𝗿𝗶𝗮𝗹 #: 240701934/340701954 ↳ 𝗩𝗼𝗹𝘁𝗮𝗴𝗲: 12…"
type textarea "x"
type textarea "Sapphire / Mode ↳ 𝗠𝗼𝗱𝗲𝗹 #: SE-CO1D ↳ 𝗦𝗲𝗿𝗶𝗮𝗹 #: 240701934/340701954 ↳ 𝗩𝗼𝗹𝘁𝗮𝗴𝗲: 1…"
type textarea "x"
type textarea "Sapphire / Model ↳ 𝗠𝗼𝗱𝗲𝗹 #: SE-CO1D ↳ 𝗦𝗲𝗿𝗶𝗮𝗹 #: 240701934/340701954 ↳ 𝗩𝗼𝗹𝘁𝗮𝗴𝗲: …"
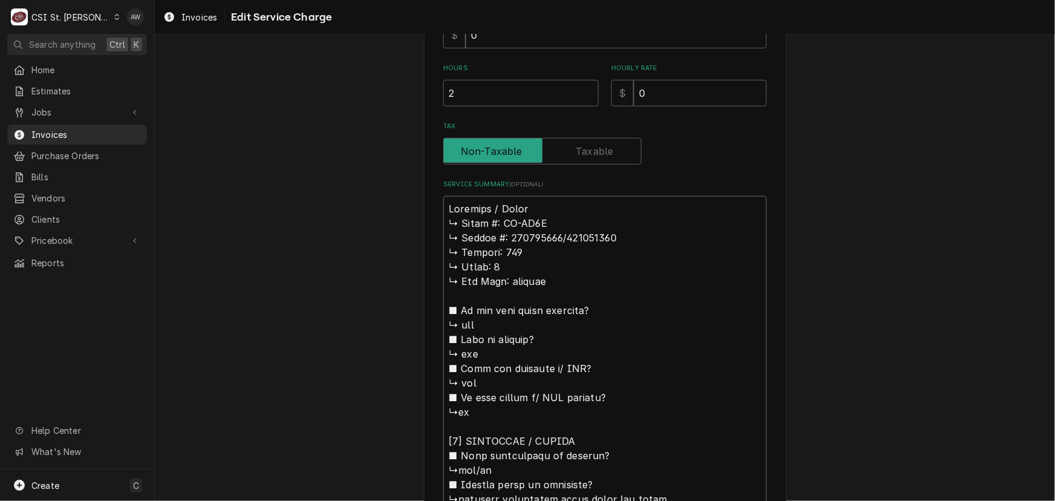
type textarea "x"
type textarea "Sapphire / Model; ↳ 𝗠𝗼𝗱𝗲𝗹 #: SE-CO1D ↳ 𝗦𝗲𝗿𝗶𝗮𝗹 #: 240701934/340701954 ↳ 𝗩𝗼𝗹𝘁𝗮𝗴𝗲:…"
type textarea "x"
type textarea "Sapphire / Model; ↳ 𝗠𝗼𝗱𝗲𝗹 #: SE-CO1D ↳ 𝗦𝗲𝗿𝗶𝗮𝗹 #: 240701934/340701954 ↳ 𝗩𝗼𝗹𝘁𝗮𝗴𝗲:…"
type textarea "x"
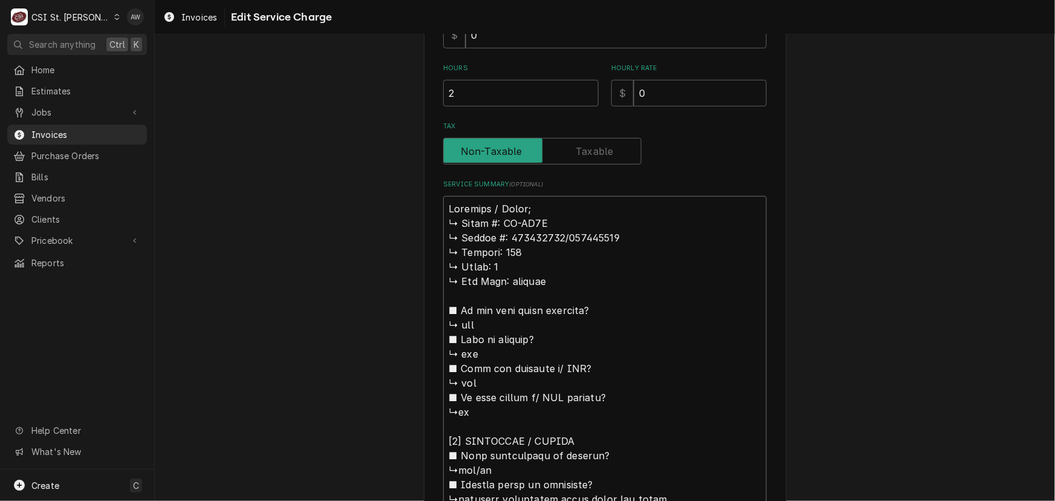
type textarea "Sapphire / Model; ↳ 𝗠𝗼𝗱𝗲𝗹 #: SE-CO1D ↳ 𝗦𝗲𝗿𝗶𝗮𝗹 #: 240701934/340701954 ↳ 𝗩𝗼𝗹𝘁𝗮𝗴𝗲:…"
type textarea "x"
type textarea "Sapphire / Model ↳ 𝗠𝗼𝗱𝗲𝗹 #: SE-CO1D ↳ 𝗦𝗲𝗿𝗶𝗮𝗹 #: 240701934/340701954 ↳ 𝗩𝗼𝗹𝘁𝗮𝗴𝗲: …"
type textarea "x"
type textarea "Sapphire / Model: ↳ 𝗠𝗼𝗱𝗲𝗹 #: SE-CO1D ↳ 𝗦𝗲𝗿𝗶𝗮𝗹 #: 240701934/340701954 ↳ 𝗩𝗼𝗹𝘁𝗮𝗴𝗲:…"
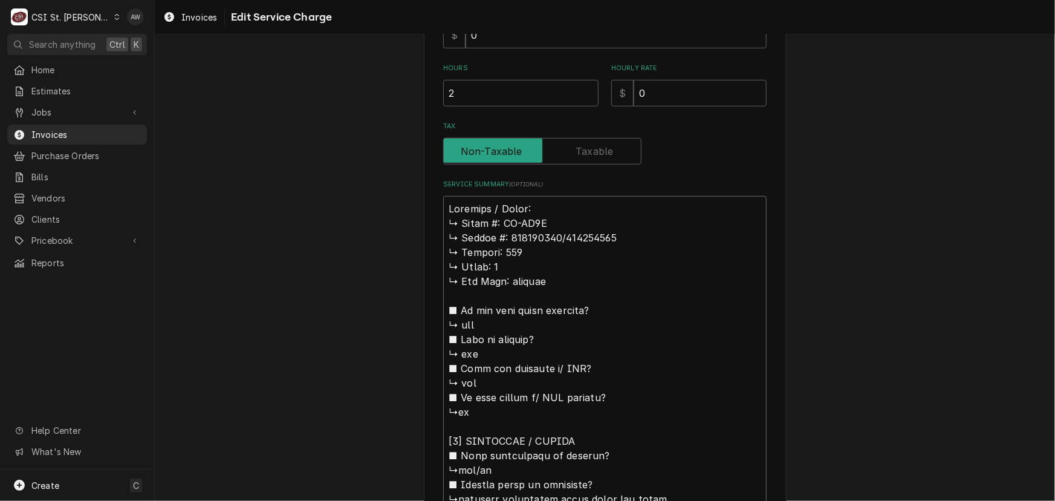
drag, startPoint x: 498, startPoint y: 218, endPoint x: 434, endPoint y: 212, distance: 64.9
click at [434, 212] on div "Use the fields below to edit this service charge Short Description Job | Servic…" at bounding box center [605, 458] width 363 height 1571
drag, startPoint x: 498, startPoint y: 223, endPoint x: 440, endPoint y: 222, distance: 57.5
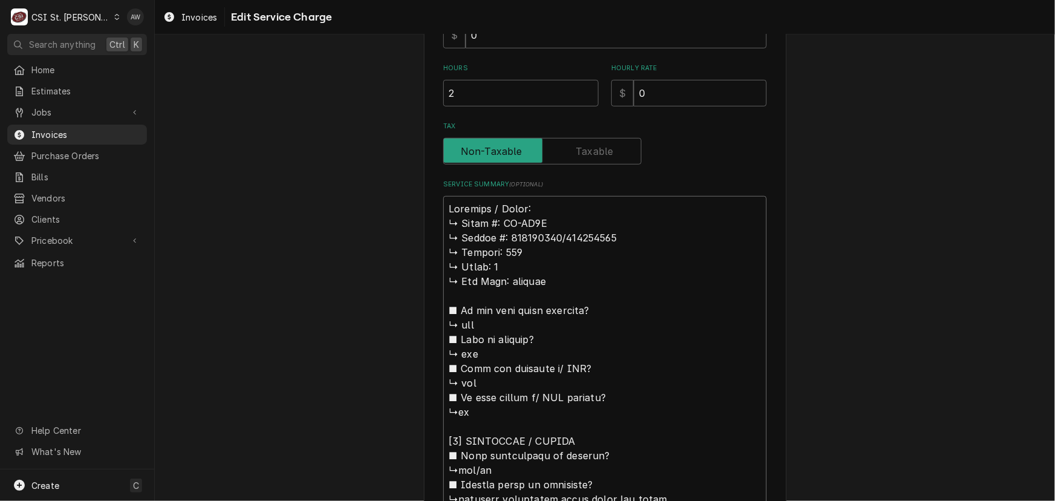
type textarea "x"
type textarea "Sapphire / Model: SE-CO1D ↳ 𝗦𝗲𝗿𝗶𝗮𝗹 #: 240701934/340701954 ↳ 𝗩𝗼𝗹𝘁𝗮𝗴𝗲: 120 ↳ 𝗣𝗵𝗮𝘀…"
type textarea "x"
type textarea "Sapphire / Model: SE-CO1D ↳ 𝗦𝗲𝗿𝗶𝗮𝗹 #: 240701934/340701954 ↳ 𝗩𝗼𝗹𝘁𝗮𝗴𝗲: 120 ↳ 𝗣𝗵𝗮𝘀…"
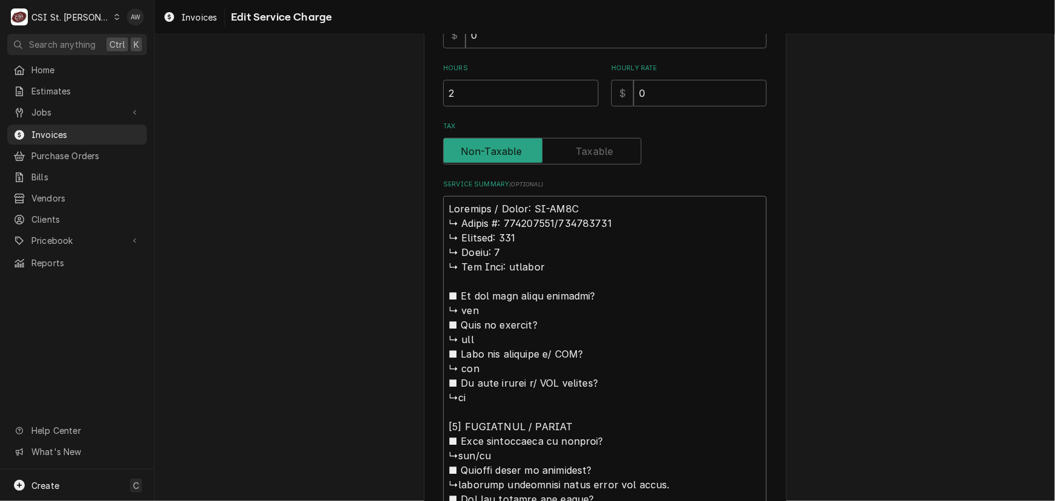
type textarea "x"
type textarea "Sapphire / Model: SE-CO1D ↳ 𝗦𝗲𝗿𝗶𝗮𝗹 #: 240701934/340701954 ↳ 𝗩𝗼𝗹𝘁𝗮𝗴𝗲: 120 ↳ 𝗣𝗵𝗮𝘀…"
type textarea "x"
type textarea "Sapphire / Model: SE-CO1D / ↳ 𝗦𝗲𝗿𝗶𝗮𝗹 #: 240701934/340701954 ↳ 𝗩𝗼𝗹𝘁𝗮𝗴𝗲: 120 ↳ 𝗣𝗵…"
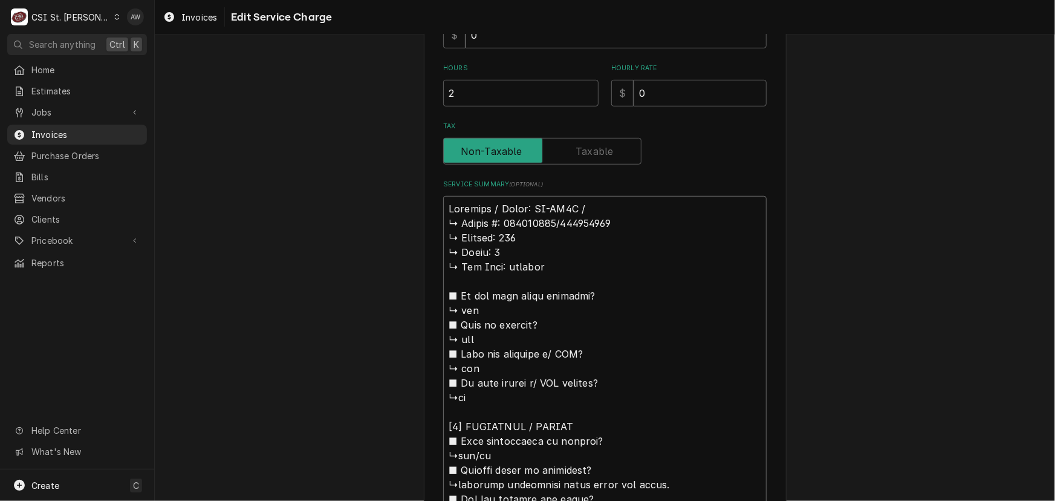
type textarea "x"
type textarea "Sapphire / Model: SE-CO1D / ↳ 𝗦𝗲𝗿𝗶𝗮𝗹 #: 240701934/340701954 ↳ 𝗩𝗼𝗹𝘁𝗮𝗴𝗲: 120 ↳ 𝗣𝗵…"
type textarea "x"
type textarea "Sapphire / Model: SE-CO1D / S ↳ 𝗦𝗲𝗿𝗶𝗮𝗹 #: 240701934/340701954 ↳ 𝗩𝗼𝗹𝘁𝗮𝗴𝗲: 120 ↳ …"
type textarea "x"
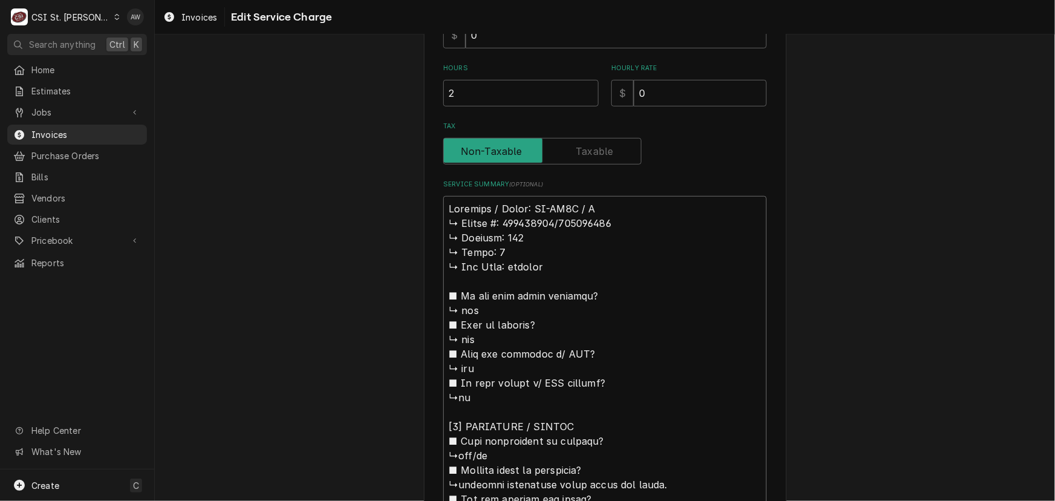
type textarea "Sapphire / Model: SE-CO1D / Se ↳ 𝗦𝗲𝗿𝗶𝗮𝗹 #: 240701934/340701954 ↳ 𝗩𝗼𝗹𝘁𝗮𝗴𝗲: 120 ↳…"
type textarea "x"
type textarea "Sapphire / Model: SE-CO1D / Ser ↳ 𝗦𝗲𝗿𝗶𝗮𝗹 #: 240701934/340701954 ↳ 𝗩𝗼𝗹𝘁𝗮𝗴𝗲: 120 …"
type textarea "x"
type textarea "Sapphire / Model: SE-CO1D / Seri ↳ 𝗦𝗲𝗿𝗶𝗮𝗹 #: 240701934/340701954 ↳ 𝗩𝗼𝗹𝘁𝗮𝗴𝗲: 120…"
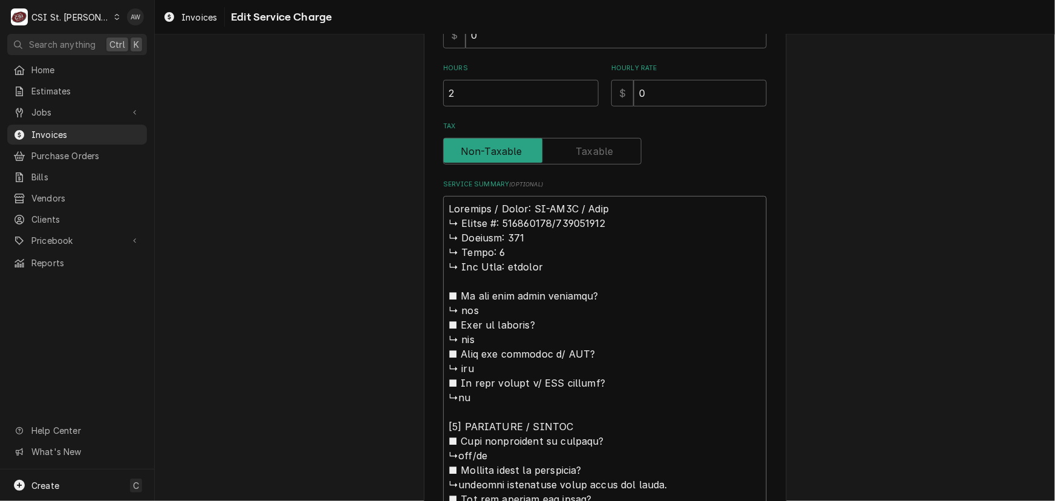
type textarea "x"
type textarea "Sapphire / Model: SE-CO1D / Seria ↳ 𝗦𝗲𝗿𝗶𝗮𝗹 #: 240701934/340701954 ↳ 𝗩𝗼𝗹𝘁𝗮𝗴𝗲: 12…"
type textarea "x"
type textarea "Sapphire / Model: SE-CO1D / Serial ↳ 𝗦𝗲𝗿𝗶𝗮𝗹 #: 240701934/340701954 ↳ 𝗩𝗼𝗹𝘁𝗮𝗴𝗲: 1…"
type textarea "x"
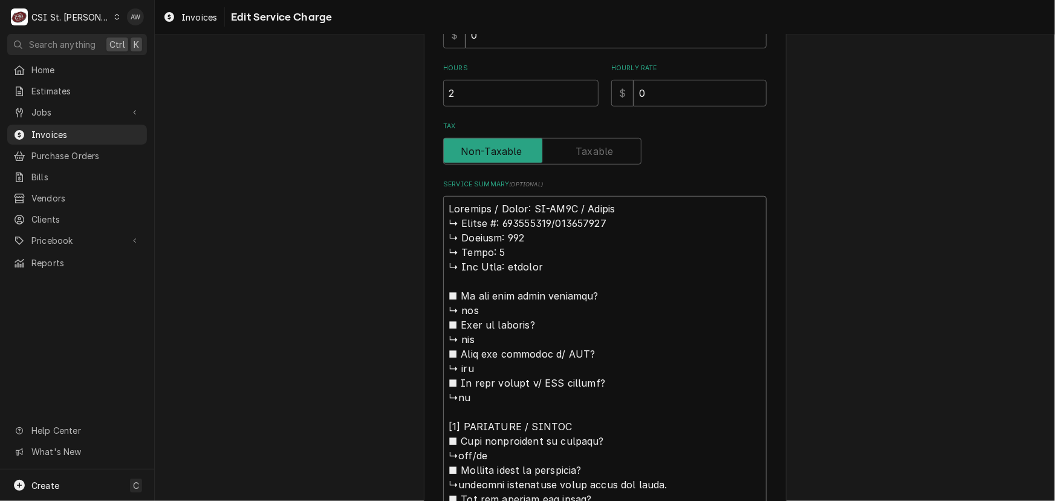
type textarea "Sapphire / Model: SE-CO1D / Serial: ↳ 𝗦𝗲𝗿𝗶𝗮𝗹 #: 240701934/340701954 ↳ 𝗩𝗼𝗹𝘁𝗮𝗴𝗲: …"
type textarea "x"
type textarea "Sapphire / Model: SE-CO1D / Serial: ↳ 𝗦𝗲𝗿𝗶𝗮𝗹 #: 240701934/340701954 ↳ 𝗩𝗼𝗹𝘁𝗮𝗴𝗲: …"
drag, startPoint x: 498, startPoint y: 221, endPoint x: 423, endPoint y: 220, distance: 75.0
click at [424, 220] on div "Use the fields below to edit this service charge Short Description Job | Servic…" at bounding box center [605, 451] width 363 height 1557
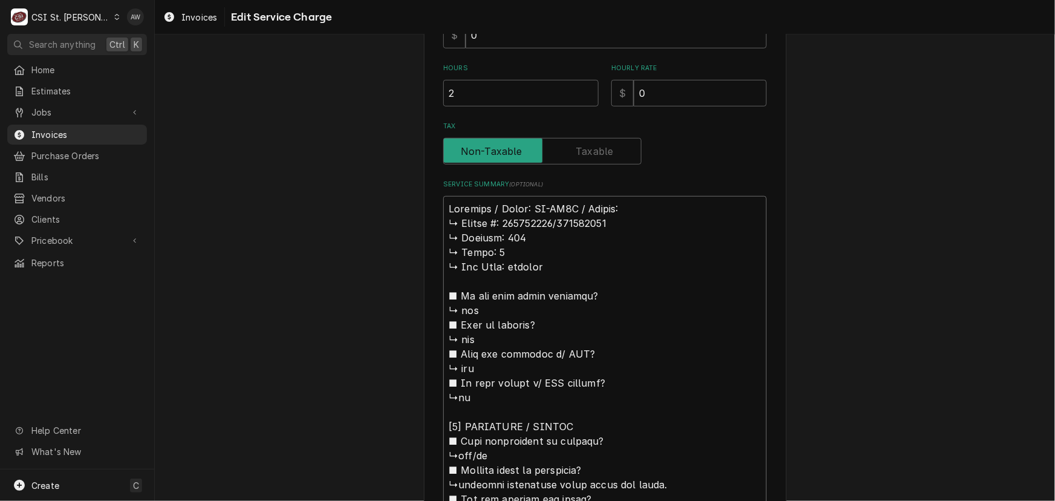
type textarea "x"
type textarea "Sapphire / Model: SE-CO1D / Serial: 240701934/340701954 ↳ 𝗩𝗼𝗹𝘁𝗮𝗴𝗲: 120 ↳ 𝗣𝗵𝗮𝘀𝗲:…"
type textarea "x"
type textarea "Sapphire / Model: SE-CO1D / Serial: 240701934/340701954 ↳ 𝗩𝗼𝗹𝘁𝗮𝗴𝗲: 120 ↳ 𝗣𝗵𝗮𝘀𝗲:…"
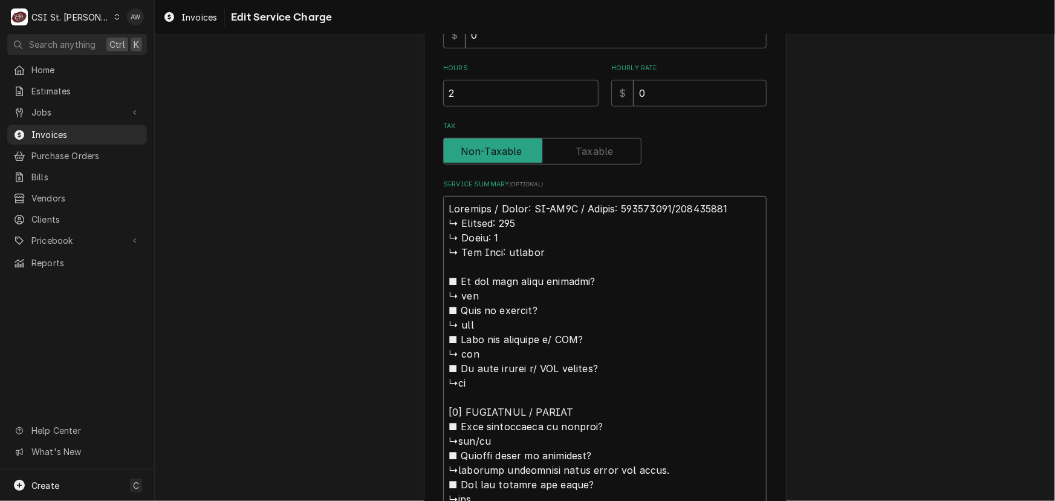
drag, startPoint x: 547, startPoint y: 250, endPoint x: 442, endPoint y: 227, distance: 107.6
type textarea "x"
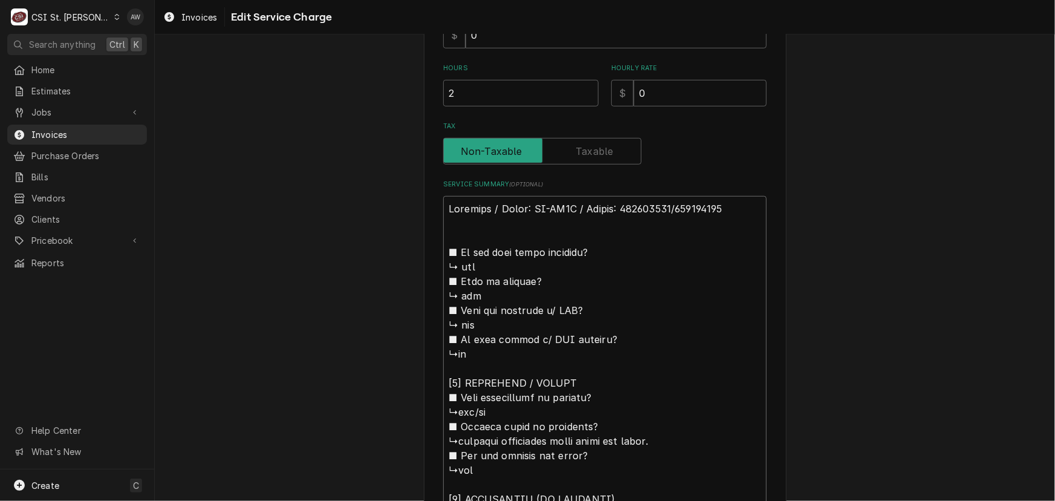
type textarea "Sapphire / Model: SE-CO1D / Serial: 240701934/340701954 ■ 𝗜𝘀 𝘁𝗵𝗲 𝘂𝗻𝗶𝘁 𝘂𝗻𝗱𝗲𝗿 𝘄𝗮𝗿…"
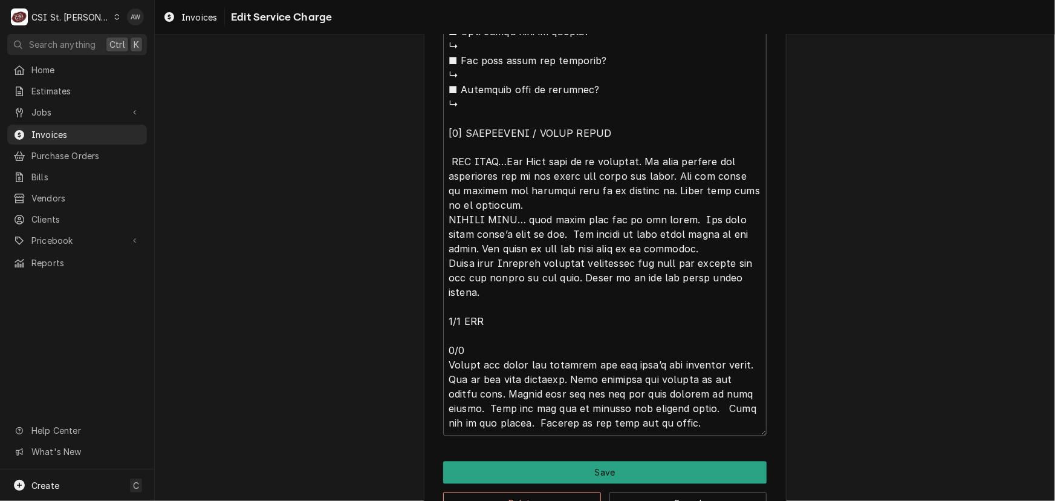
scroll to position [1079, 0]
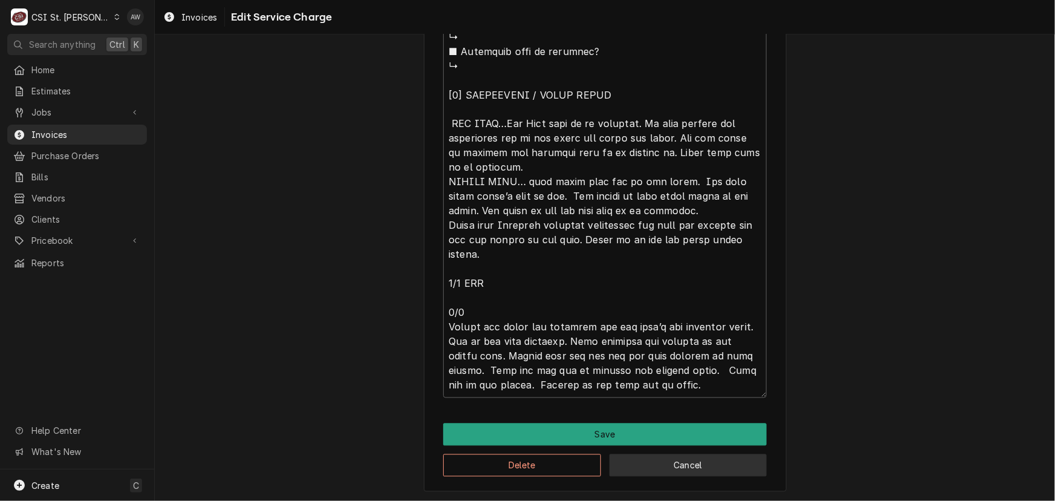
click at [656, 464] on button "Cancel" at bounding box center [689, 465] width 158 height 22
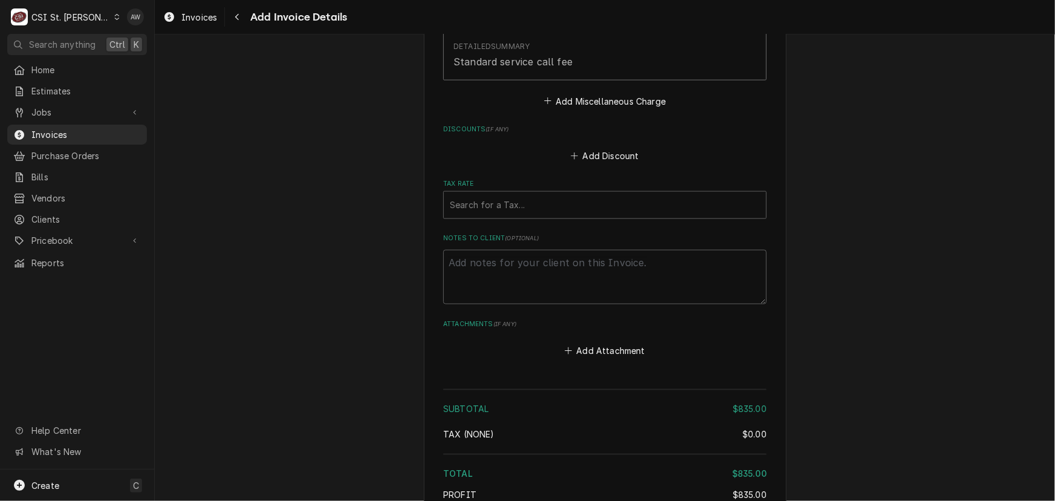
scroll to position [3266, 0]
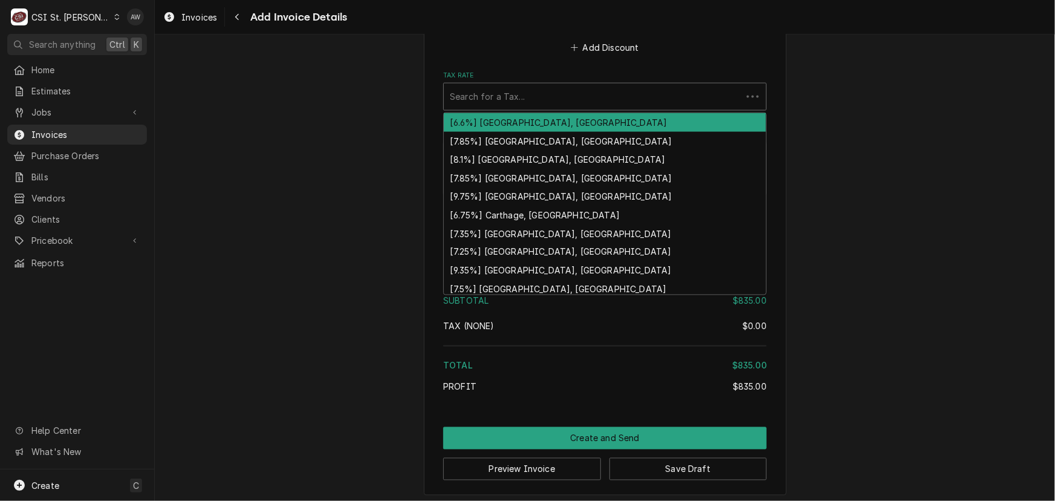
click at [603, 90] on div "Tax Rate" at bounding box center [593, 97] width 286 height 22
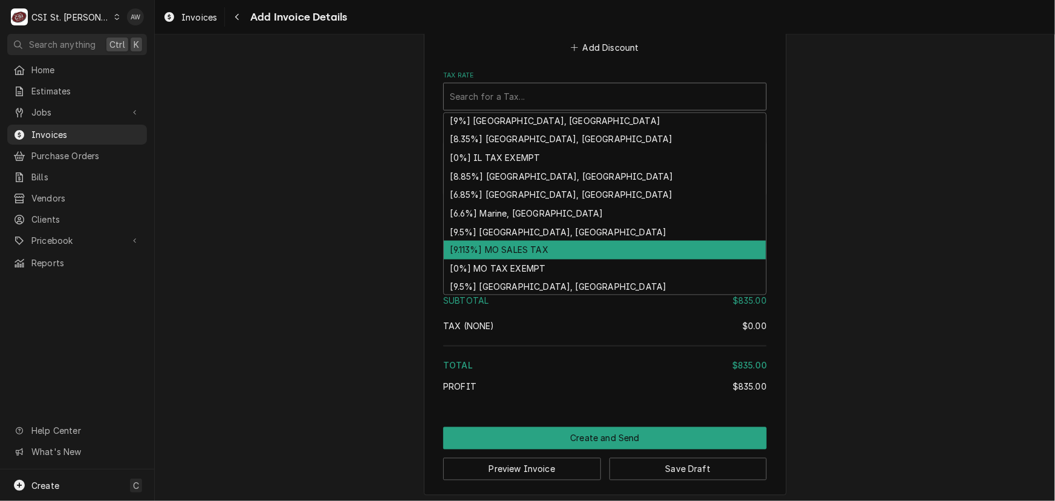
scroll to position [374, 0]
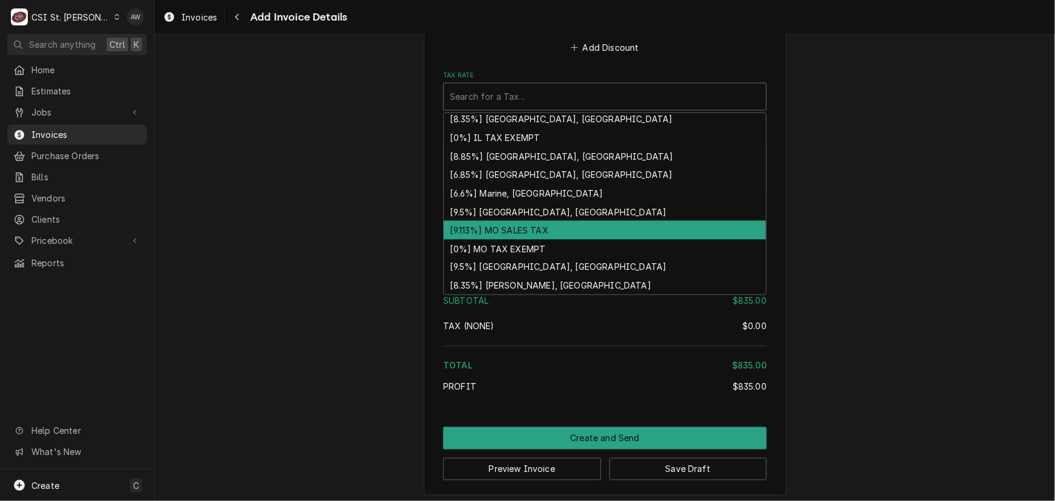
click at [570, 221] on div "[9.113%] MO SALES TAX" at bounding box center [605, 230] width 322 height 19
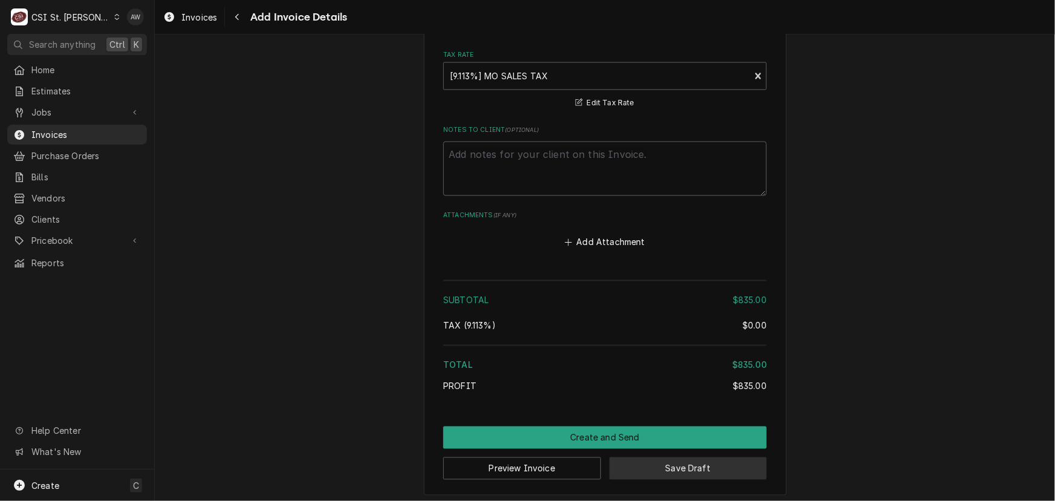
click at [645, 457] on button "Save Draft" at bounding box center [689, 468] width 158 height 22
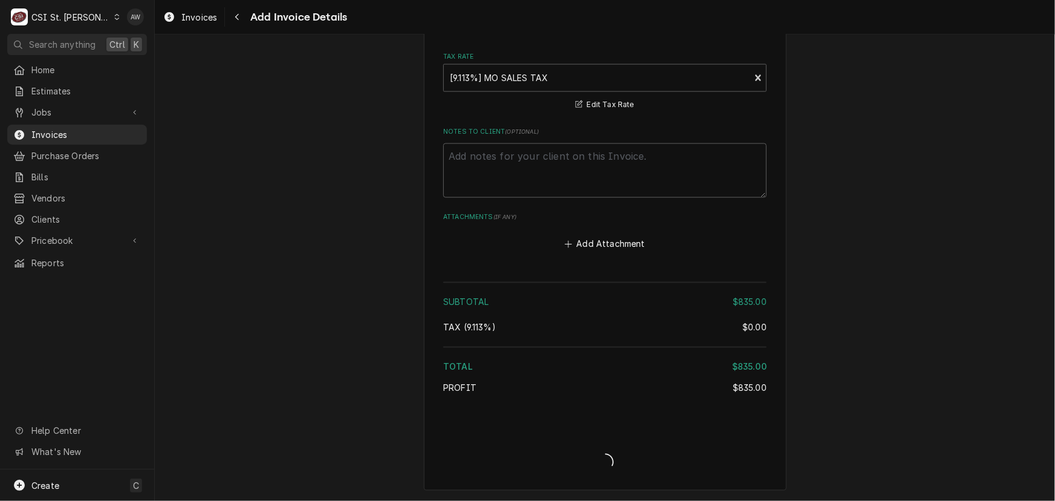
scroll to position [3281, 0]
type textarea "x"
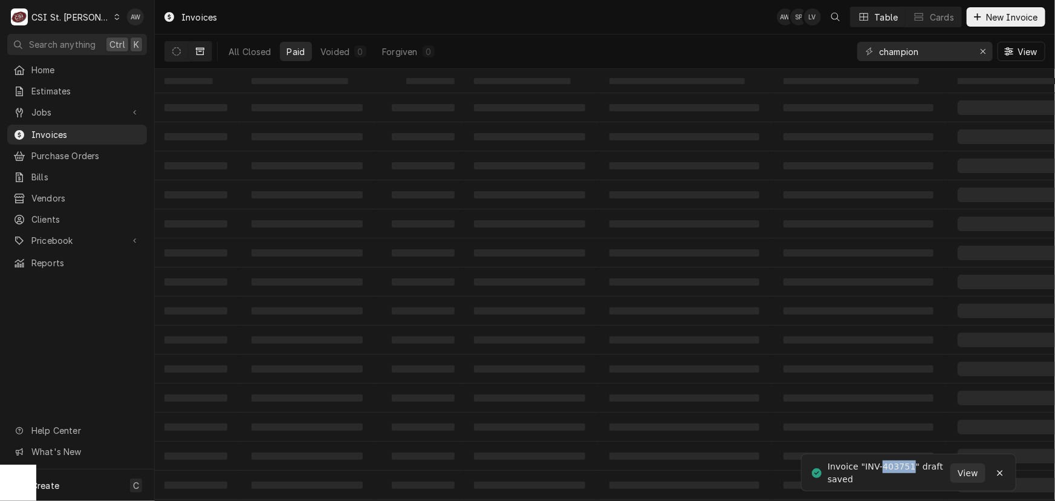
drag, startPoint x: 919, startPoint y: 468, endPoint x: 887, endPoint y: 472, distance: 32.3
click at [887, 472] on div "Invoice "INV-403751" draft saved" at bounding box center [889, 472] width 123 height 25
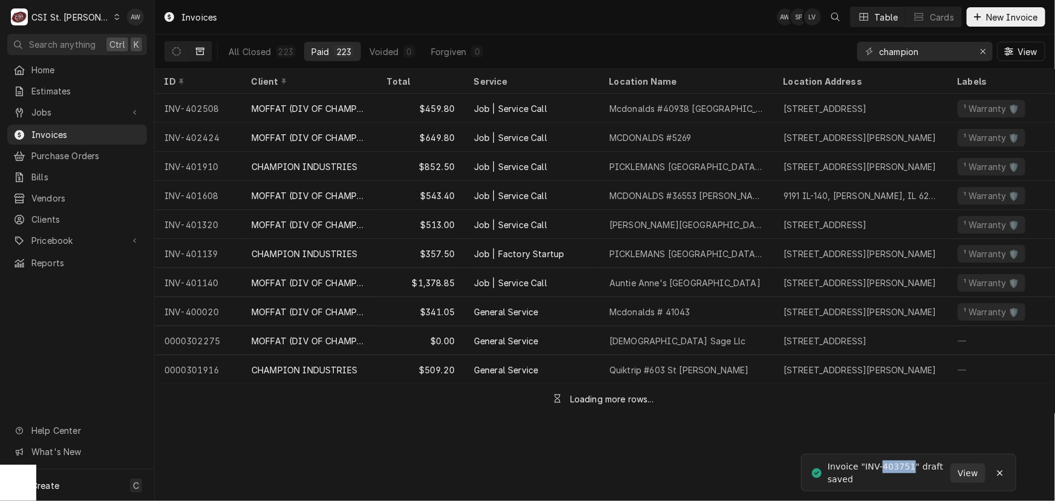
click at [919, 470] on div "Invoice "INV-403751" draft saved" at bounding box center [889, 472] width 123 height 25
drag, startPoint x: 919, startPoint y: 468, endPoint x: 887, endPoint y: 469, distance: 32.7
click at [887, 469] on div "Invoice "INV-403751" draft saved" at bounding box center [889, 472] width 123 height 25
copy div "403751"
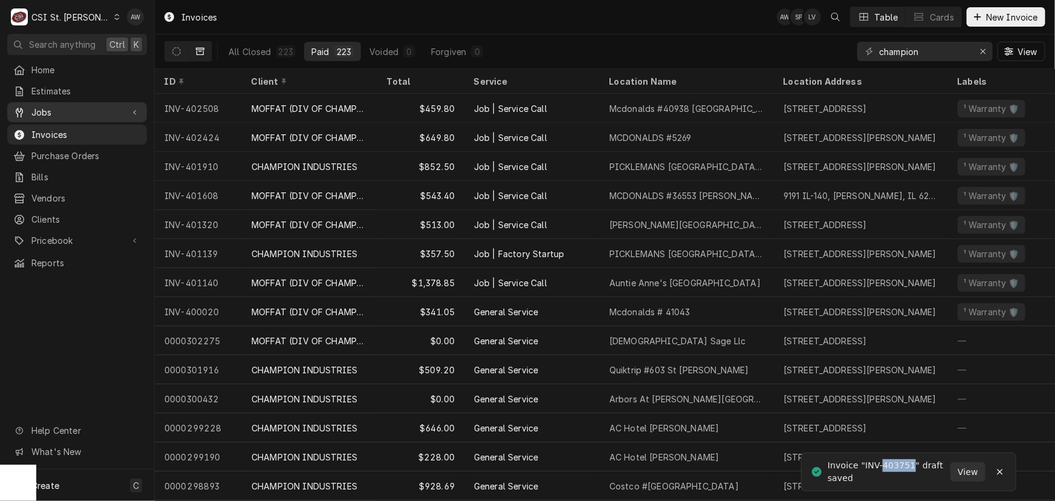
click at [90, 113] on span "Jobs" at bounding box center [76, 112] width 91 height 13
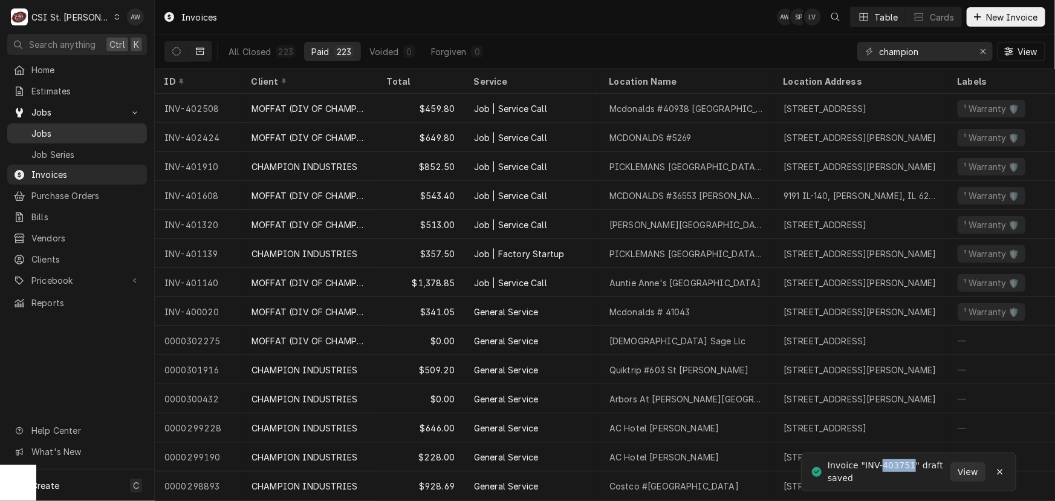
click at [88, 131] on span "Jobs" at bounding box center [85, 133] width 109 height 13
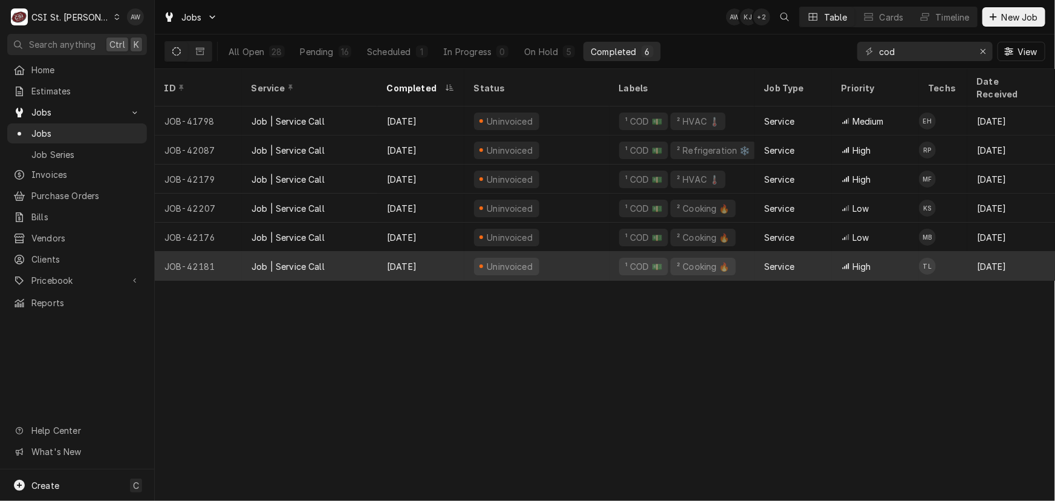
click at [366, 252] on div "Job | Service Call" at bounding box center [309, 266] width 135 height 29
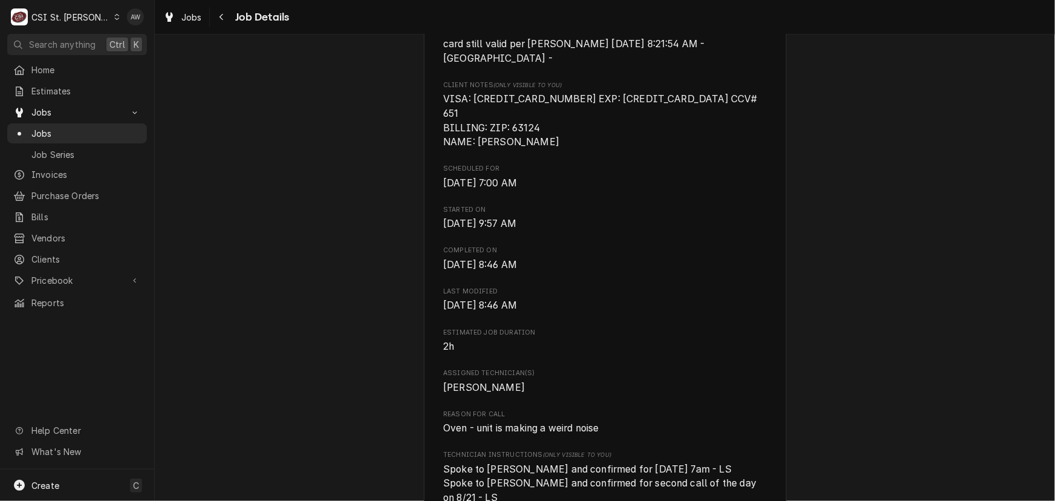
scroll to position [440, 0]
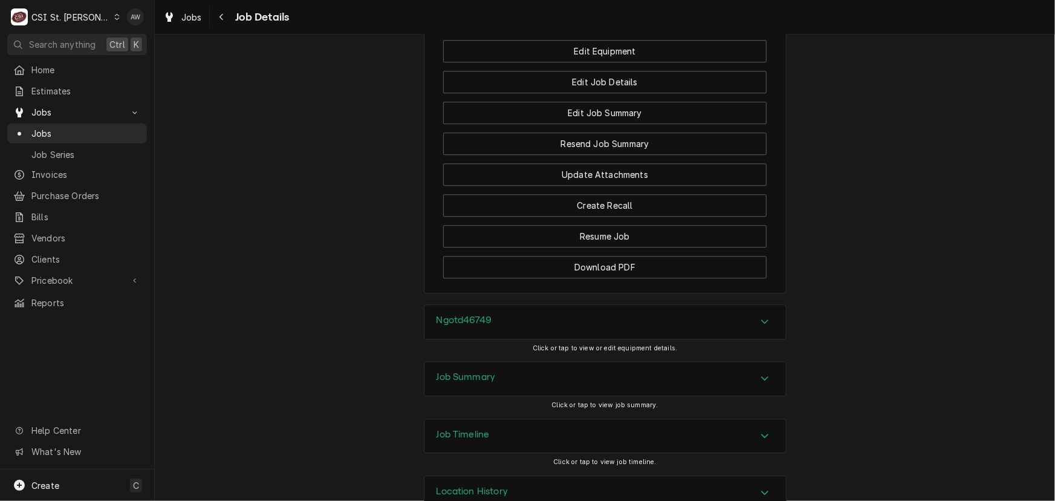
click at [525, 362] on div "Job Summary" at bounding box center [606, 379] width 362 height 34
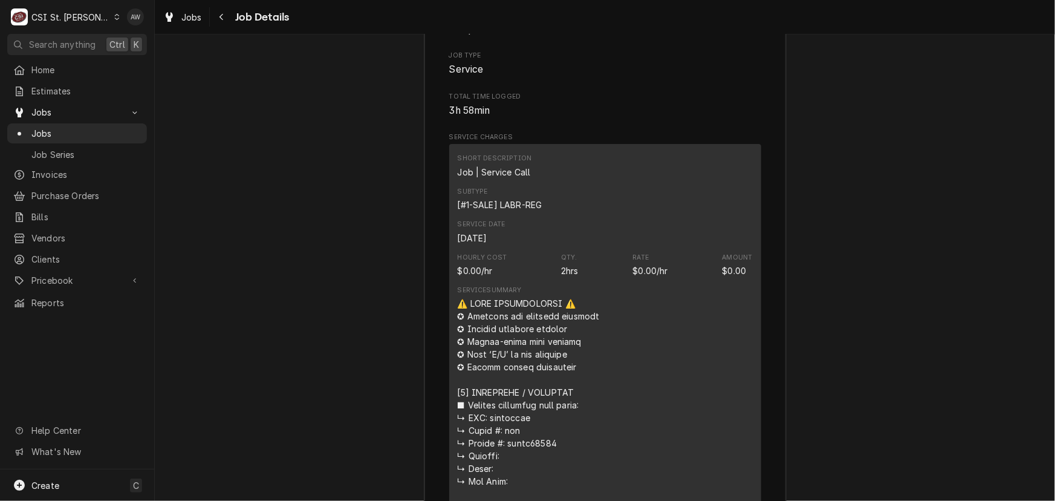
scroll to position [2189, 0]
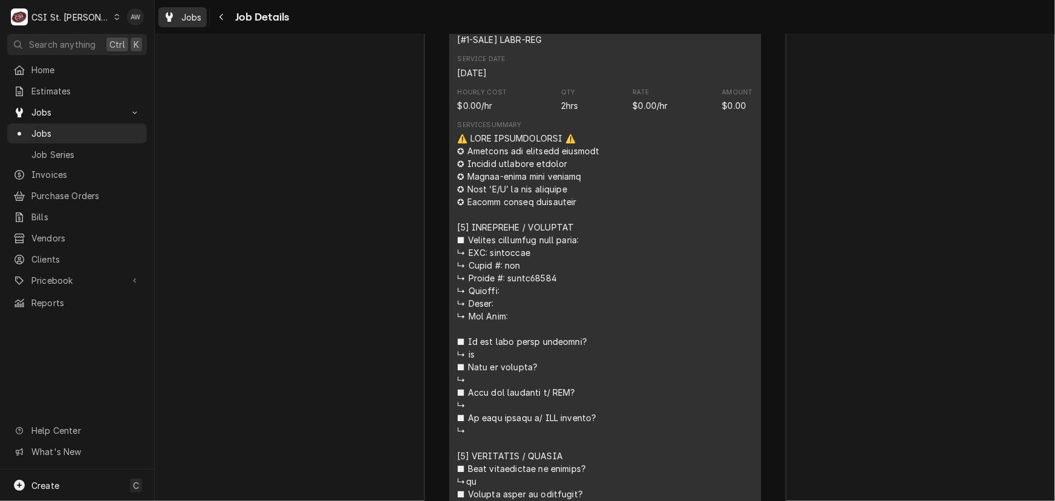
click at [189, 25] on link "Jobs" at bounding box center [182, 17] width 48 height 20
